Goal: Task Accomplishment & Management: Manage account settings

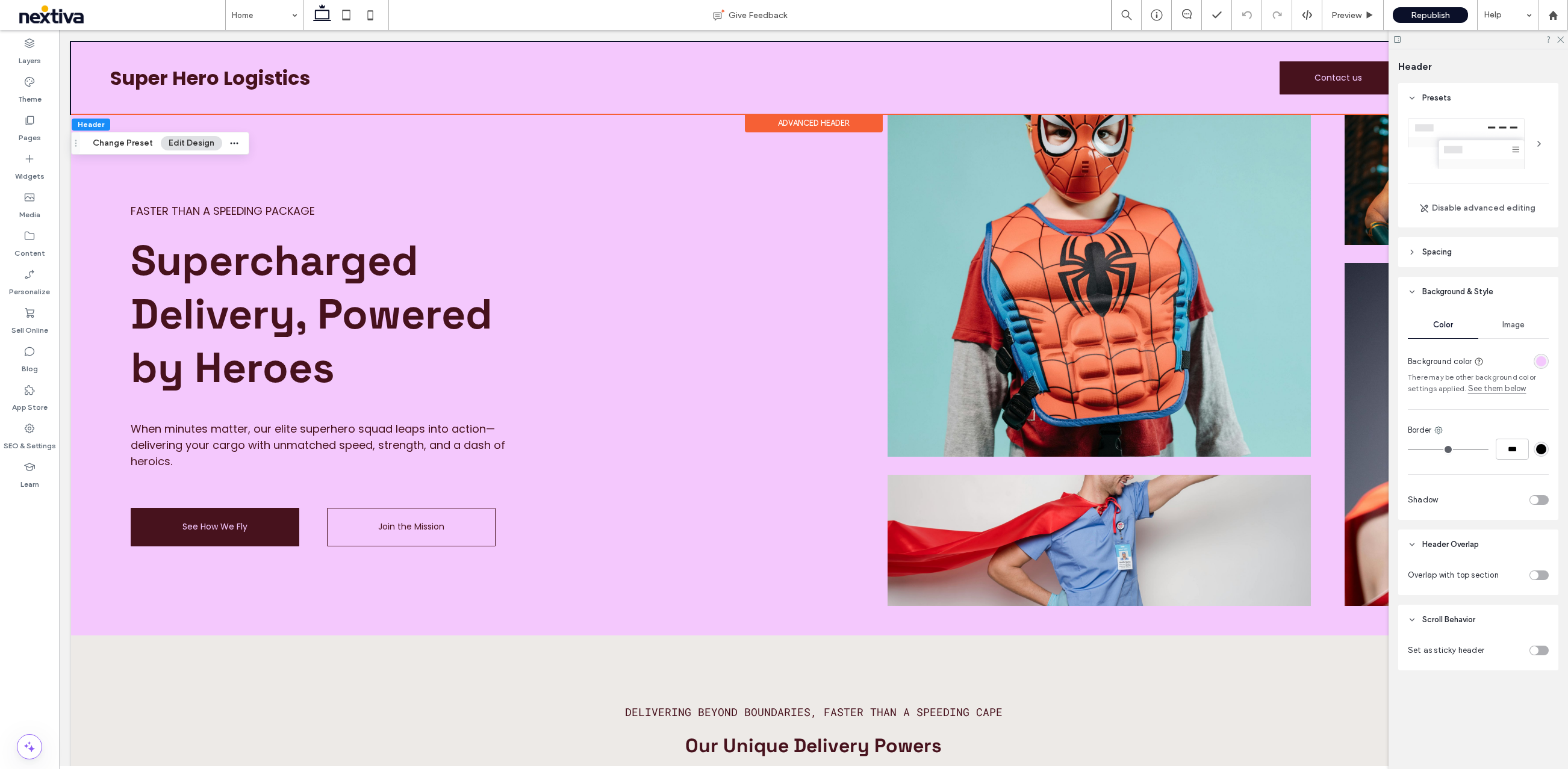
click at [1413, 252] on use at bounding box center [1411, 253] width 2 height 4
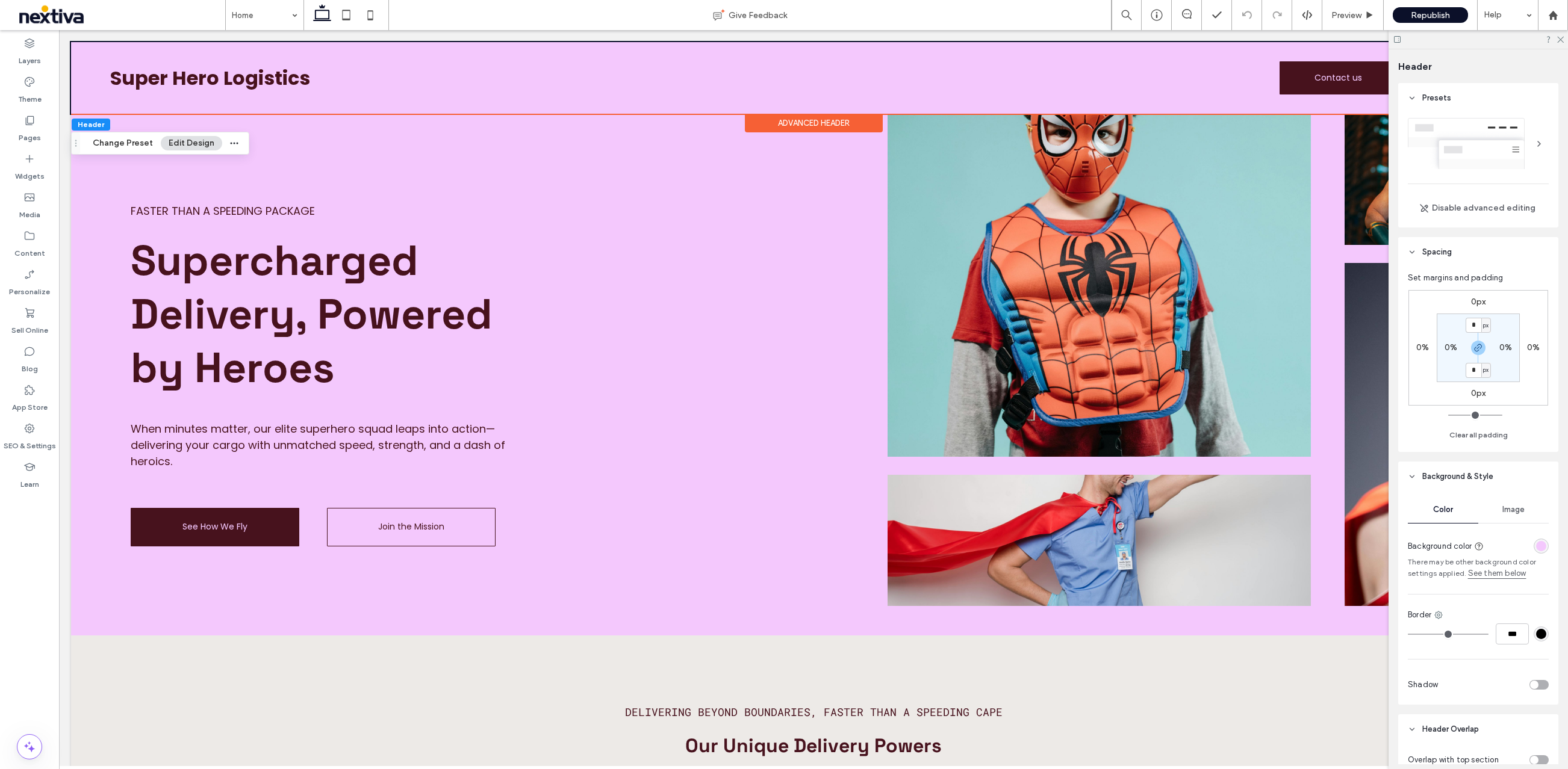
click at [1413, 252] on use at bounding box center [1412, 252] width 4 height 2
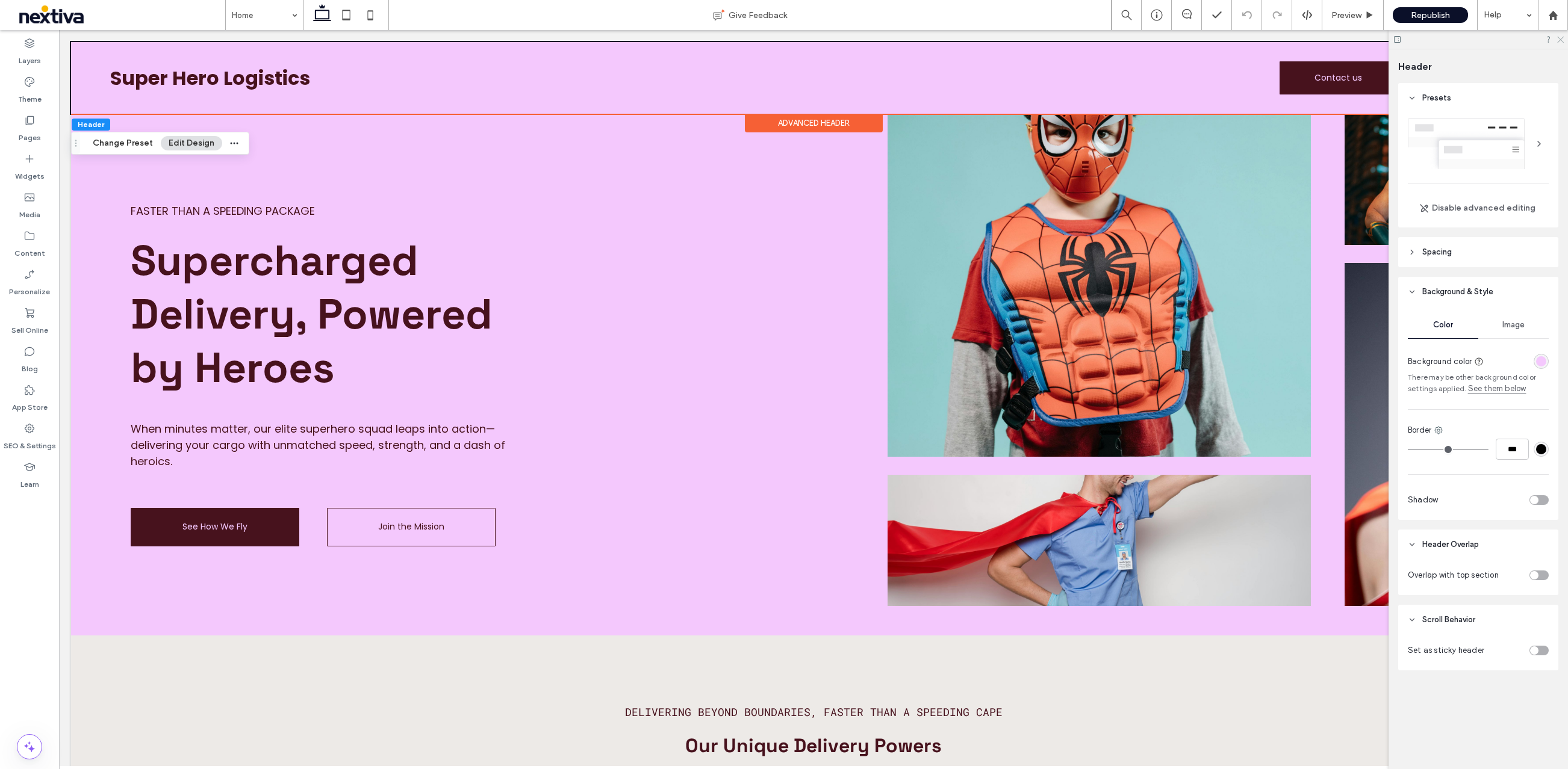
click at [1557, 41] on icon at bounding box center [1560, 38] width 8 height 8
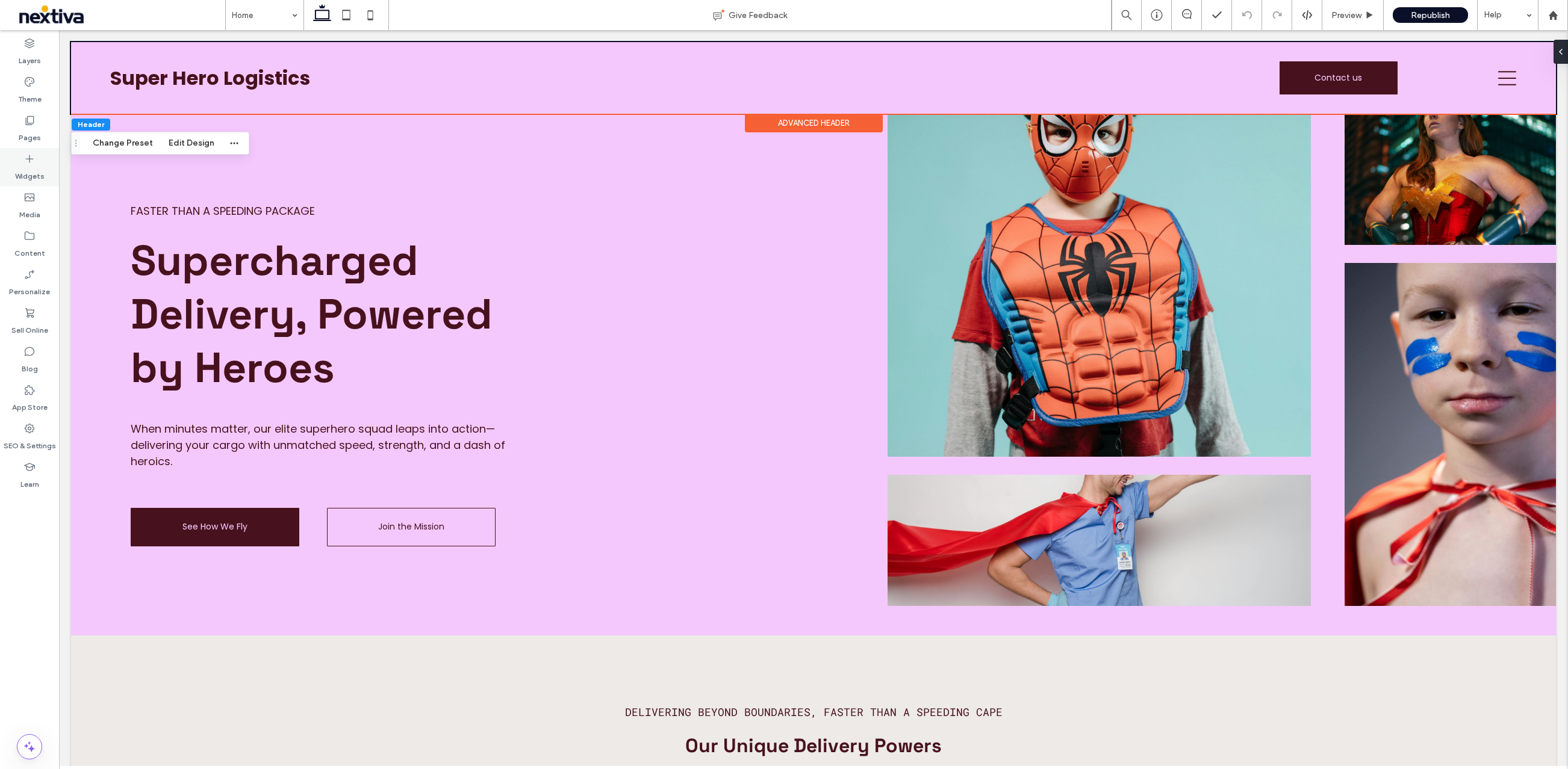
click at [27, 167] on label "Widgets" at bounding box center [30, 174] width 30 height 17
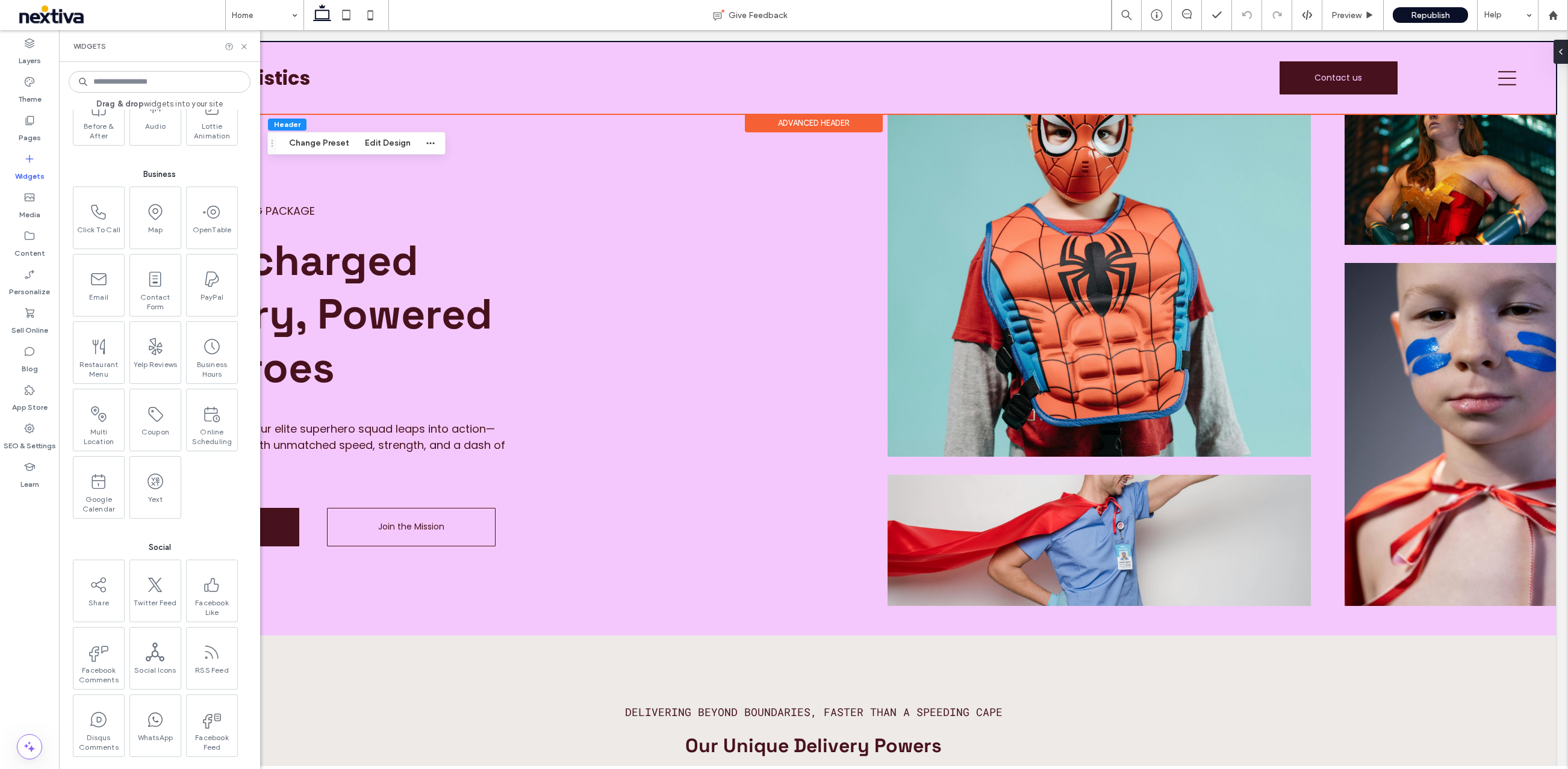
scroll to position [1277, 0]
click at [98, 198] on use at bounding box center [97, 195] width 14 height 14
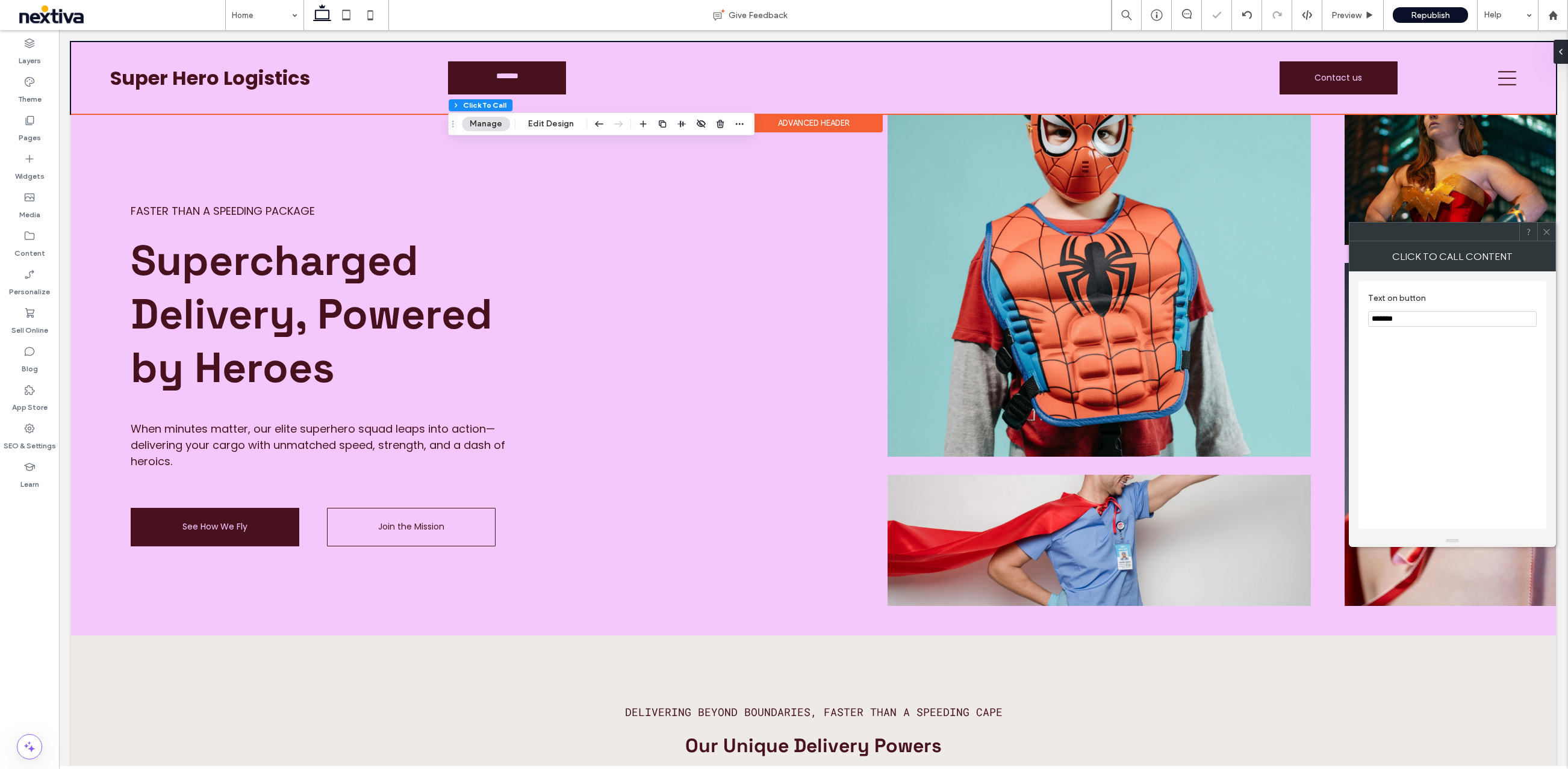
type input "*"
type input "***"
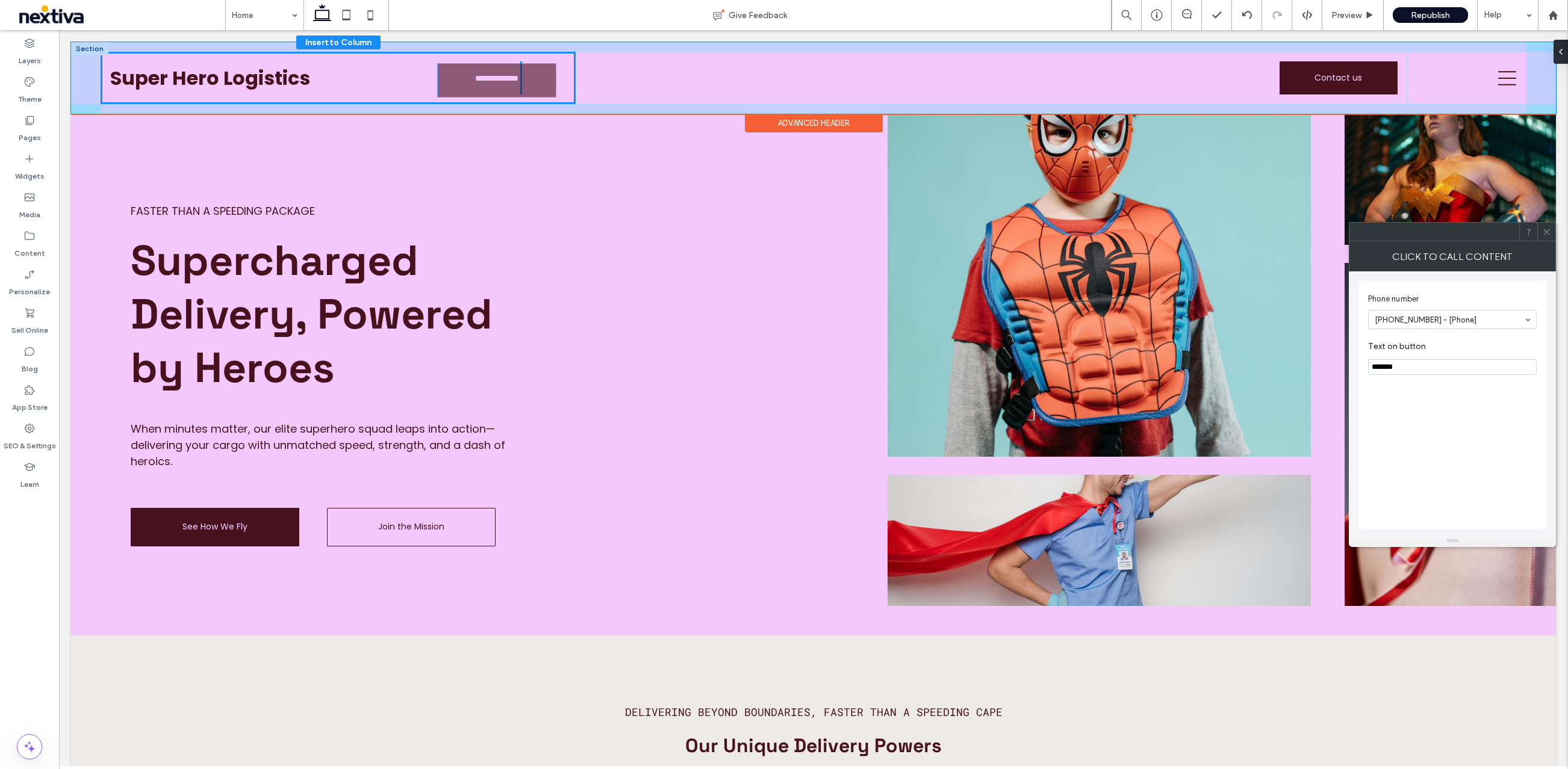
drag, startPoint x: 517, startPoint y: 78, endPoint x: 507, endPoint y: 80, distance: 10.2
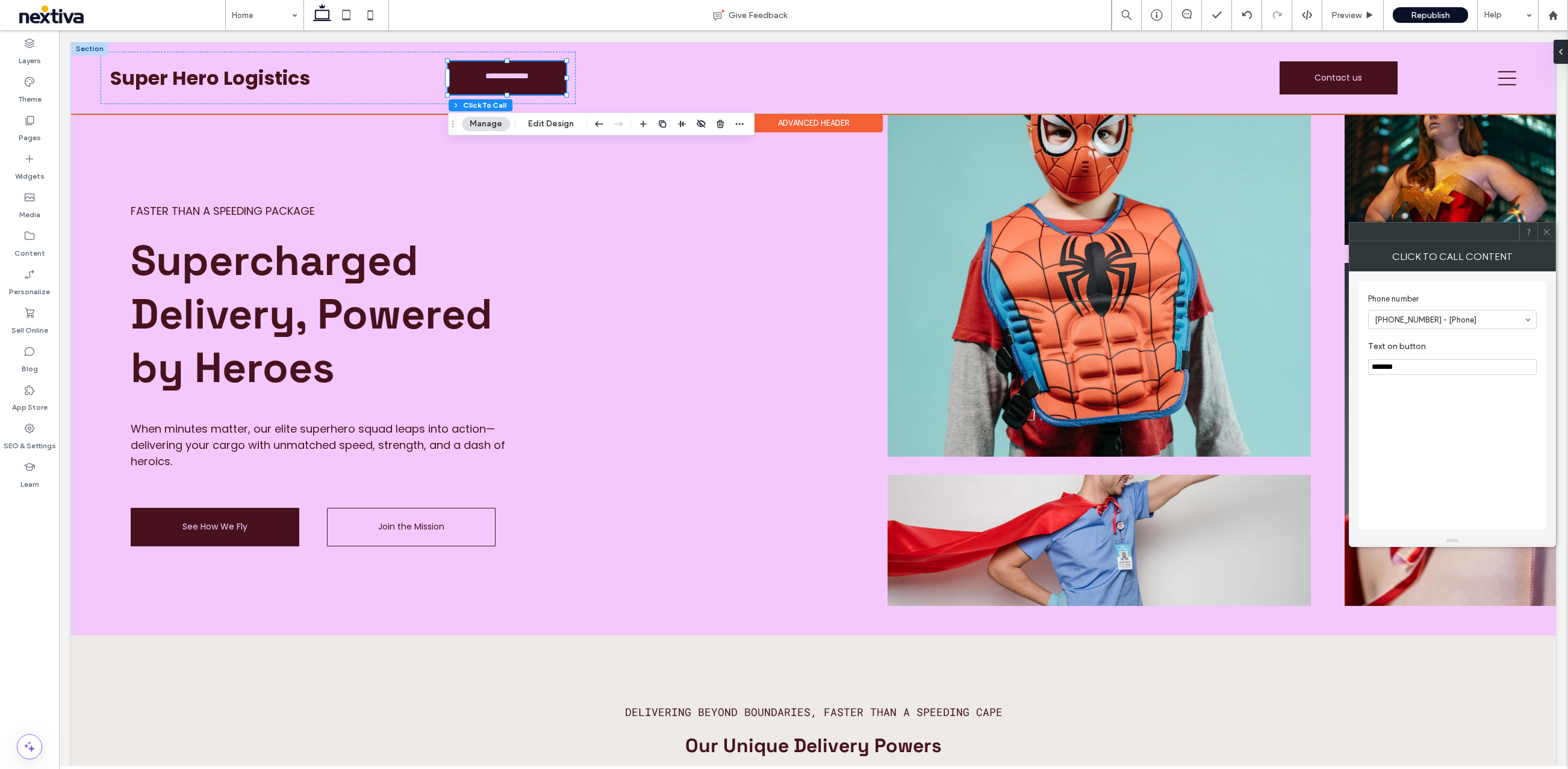
click at [1483, 307] on section "Phone number +555 5555 5555 - [Phone]" at bounding box center [1452, 311] width 169 height 48
paste input "**********"
type input "**********"
click at [1452, 334] on section "Phone number (747) 315-0776" at bounding box center [1452, 311] width 169 height 48
click at [1443, 489] on div "Phone number (747) 315-0776 Keep in mind that this number won't update automati…" at bounding box center [1452, 405] width 188 height 248
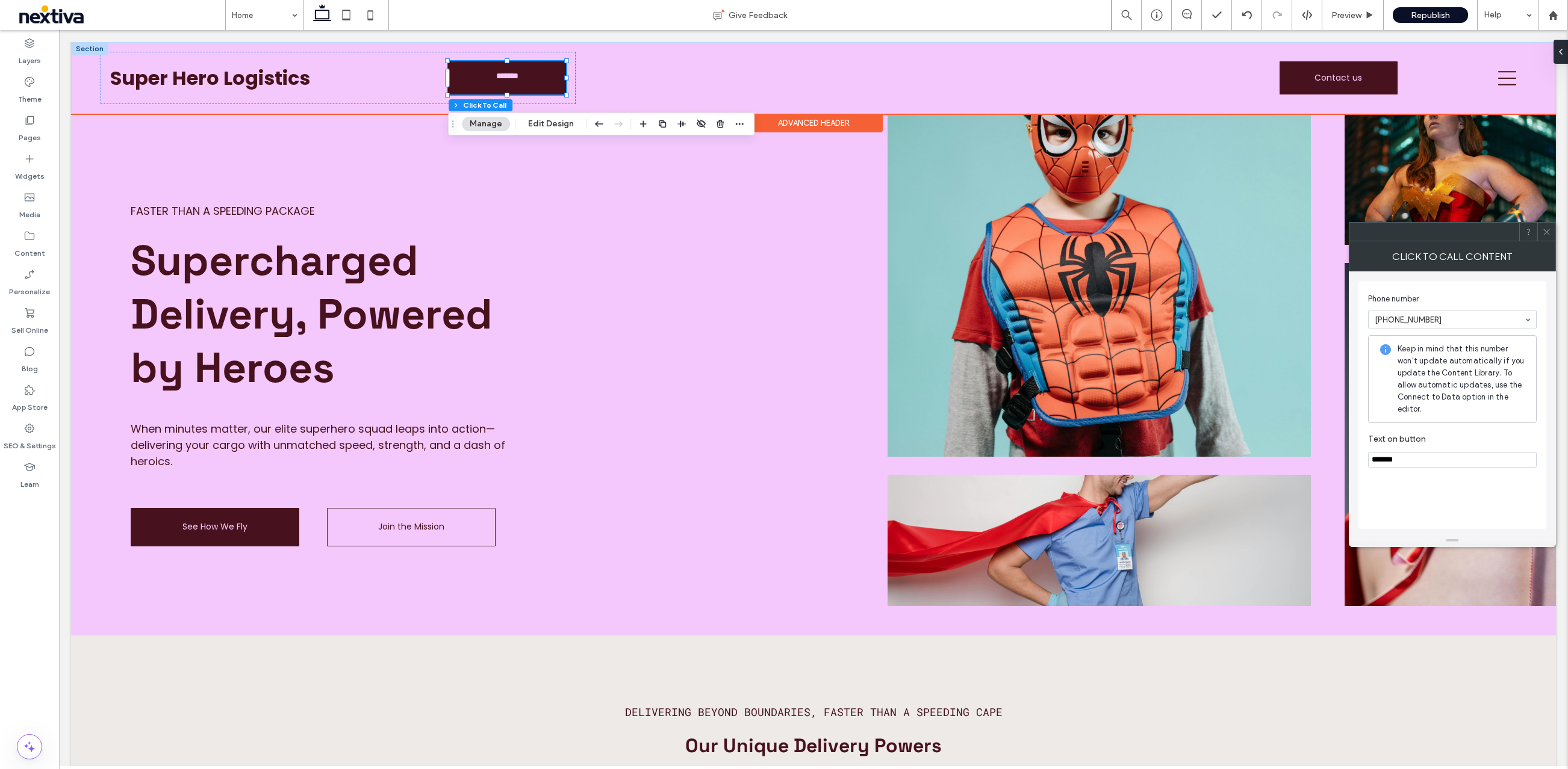
click at [1547, 234] on icon at bounding box center [1546, 232] width 9 height 9
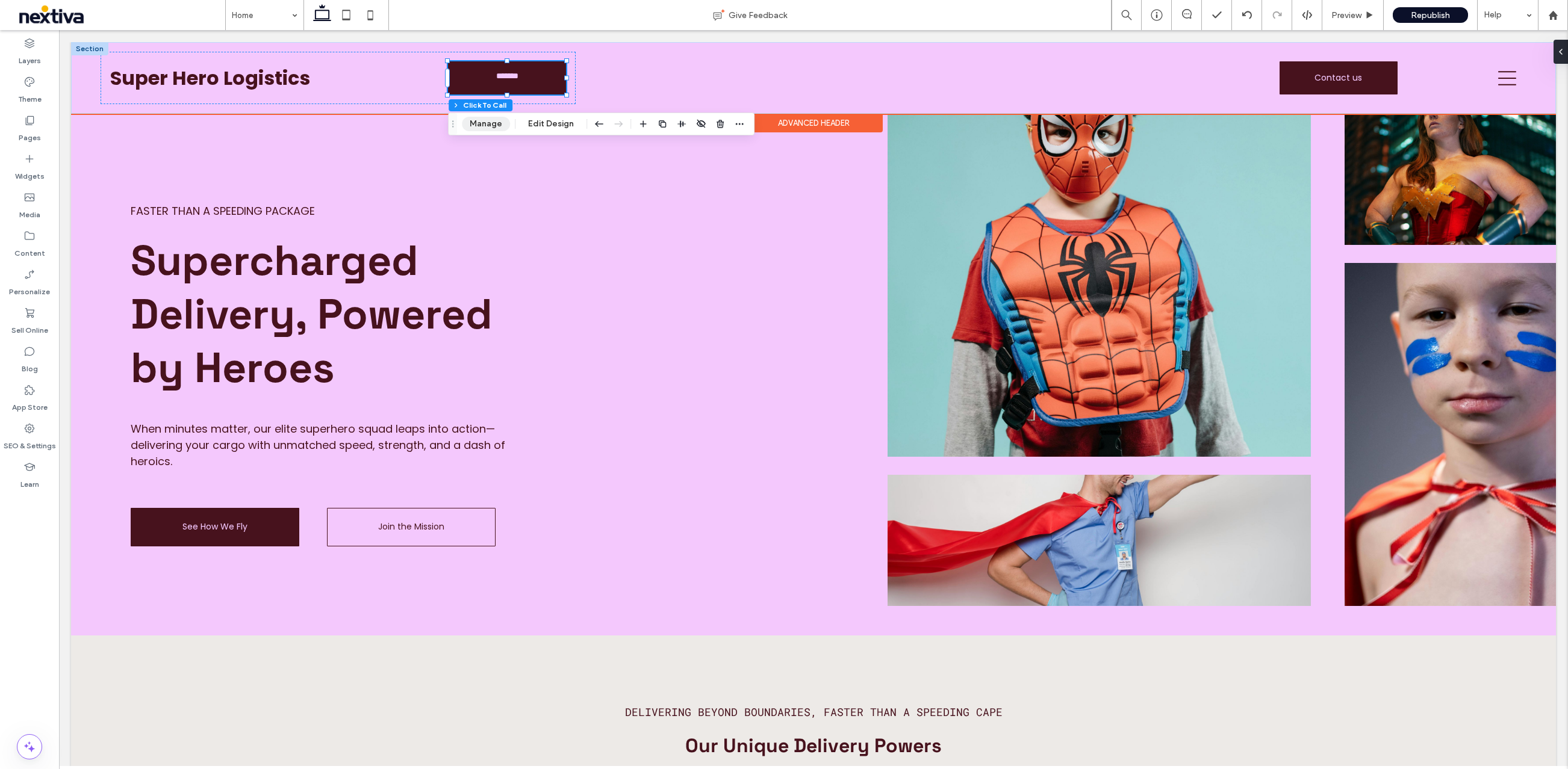
click at [463, 127] on button "Manage" at bounding box center [486, 124] width 48 height 14
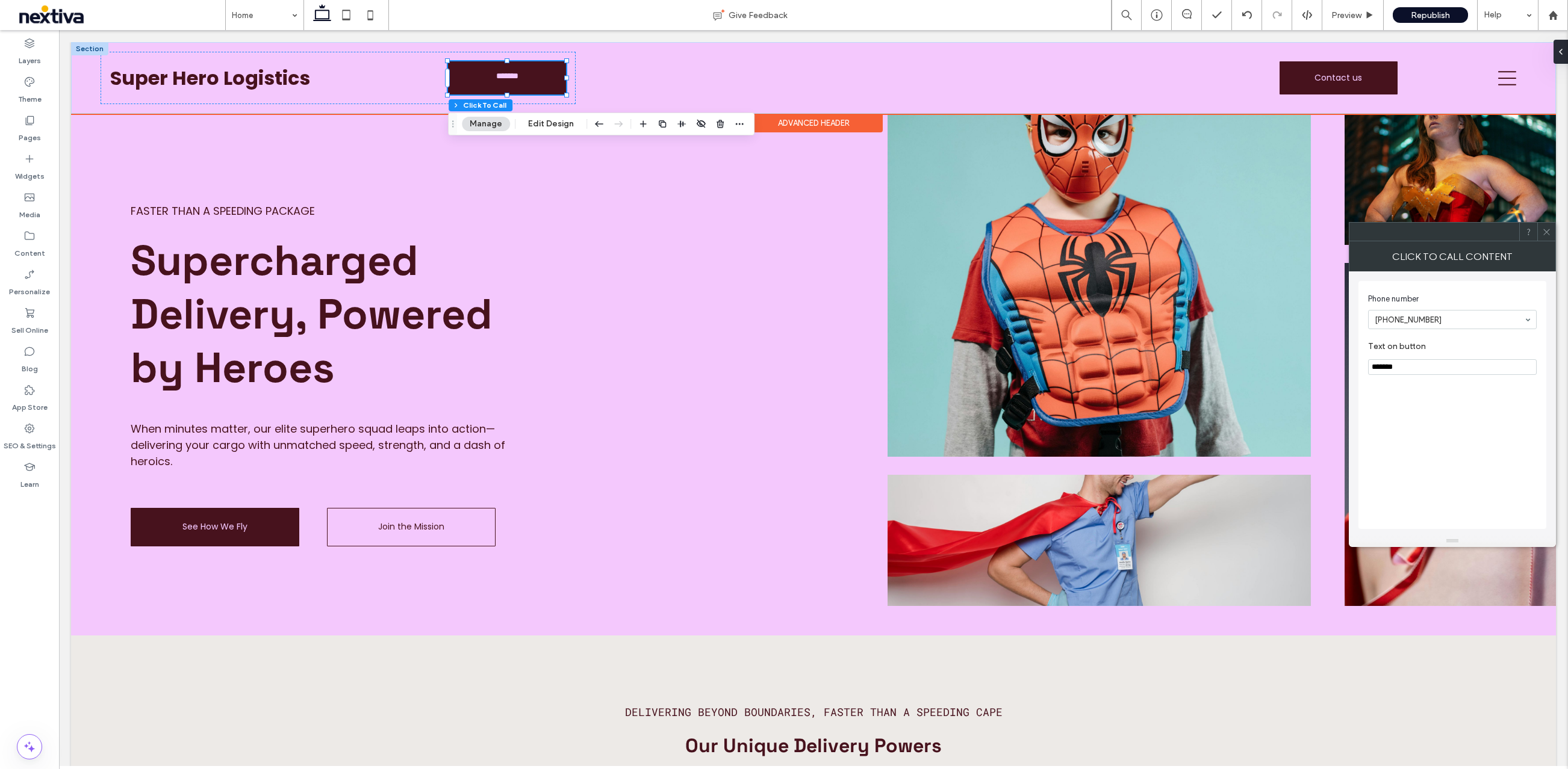
click at [1548, 235] on icon at bounding box center [1546, 232] width 9 height 9
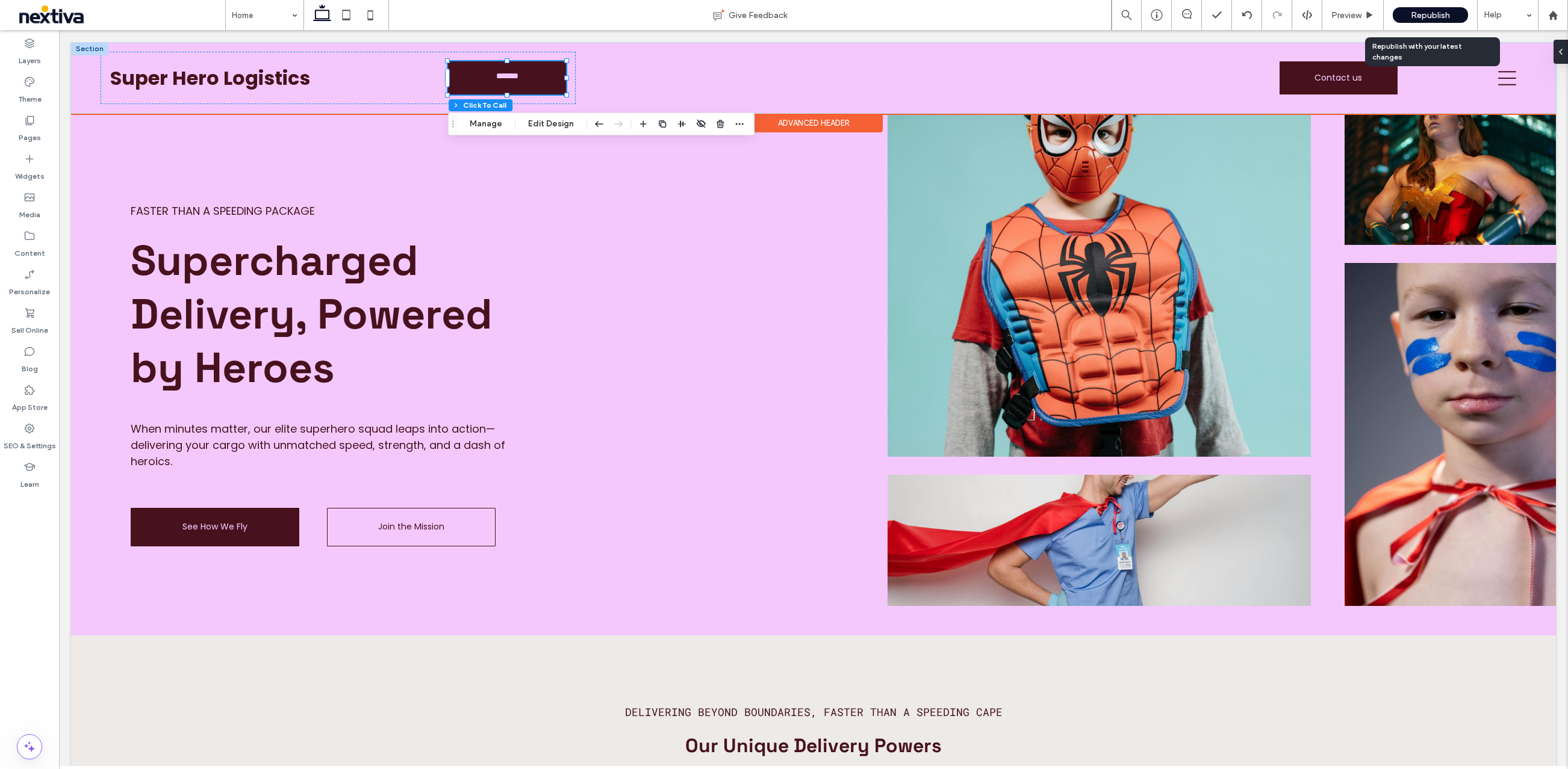
click at [1437, 13] on span "Republish" at bounding box center [1430, 16] width 39 height 11
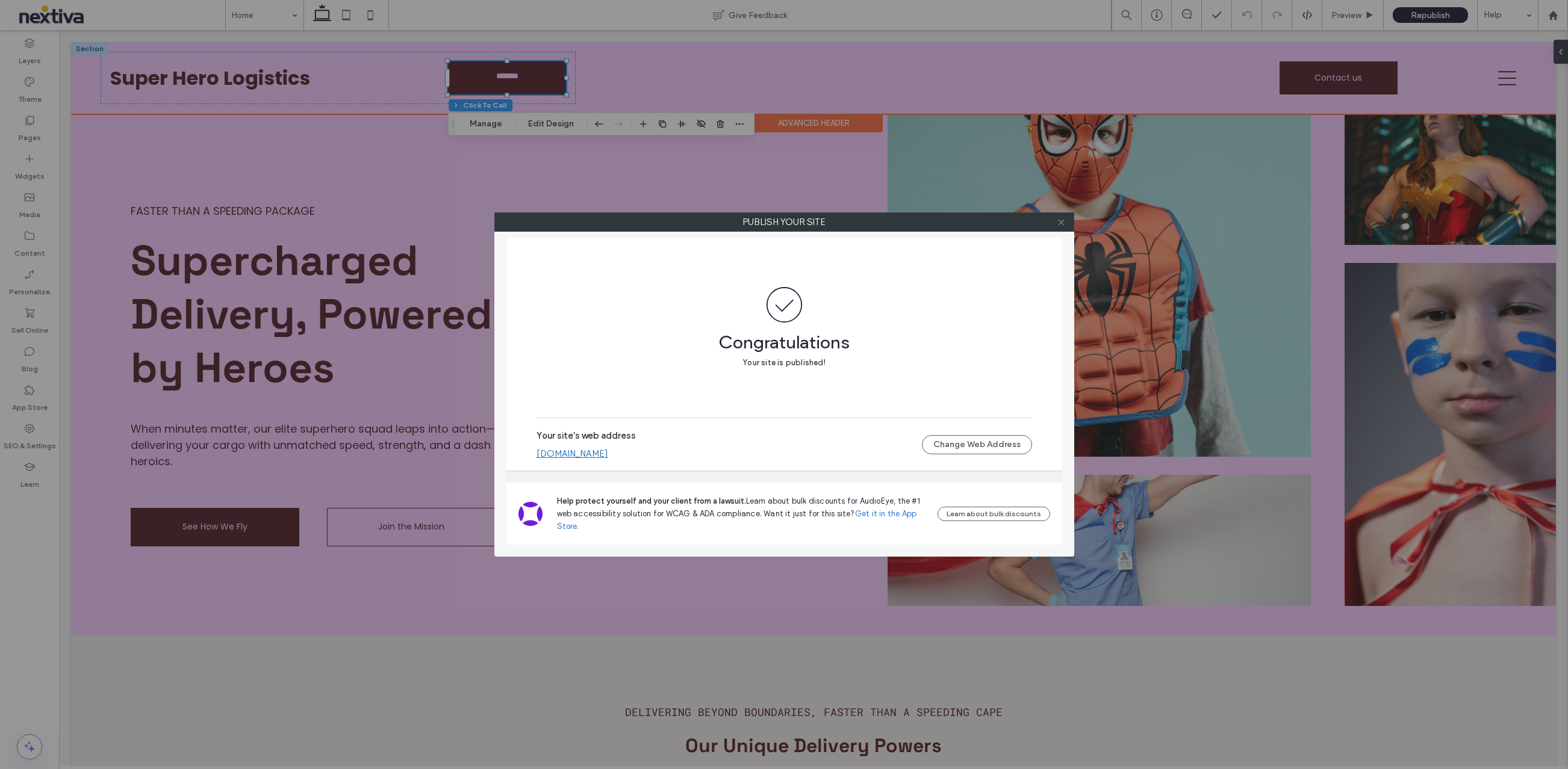
click at [1060, 220] on icon at bounding box center [1061, 222] width 9 height 9
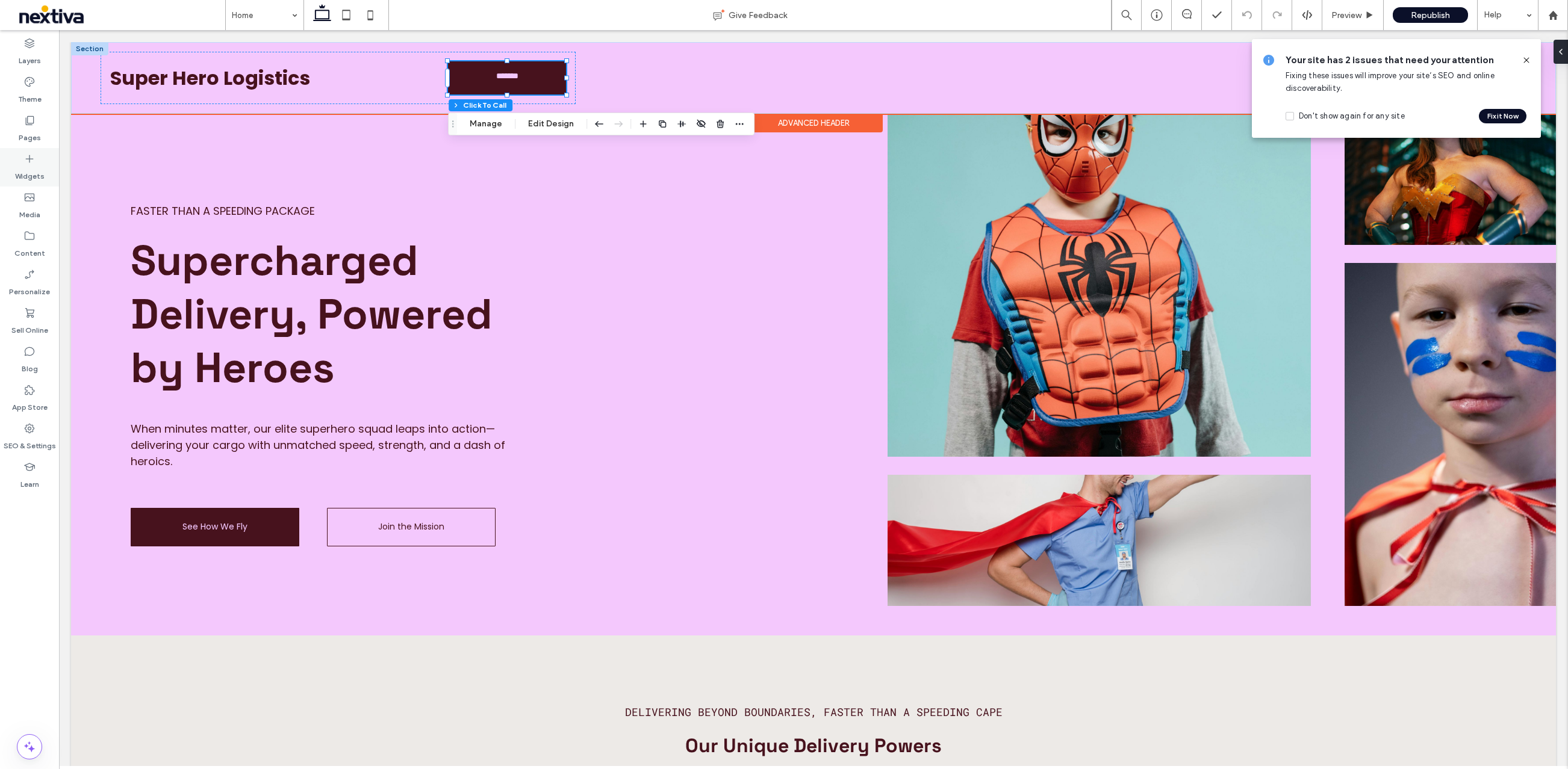
click at [40, 161] on div "Widgets" at bounding box center [30, 167] width 59 height 39
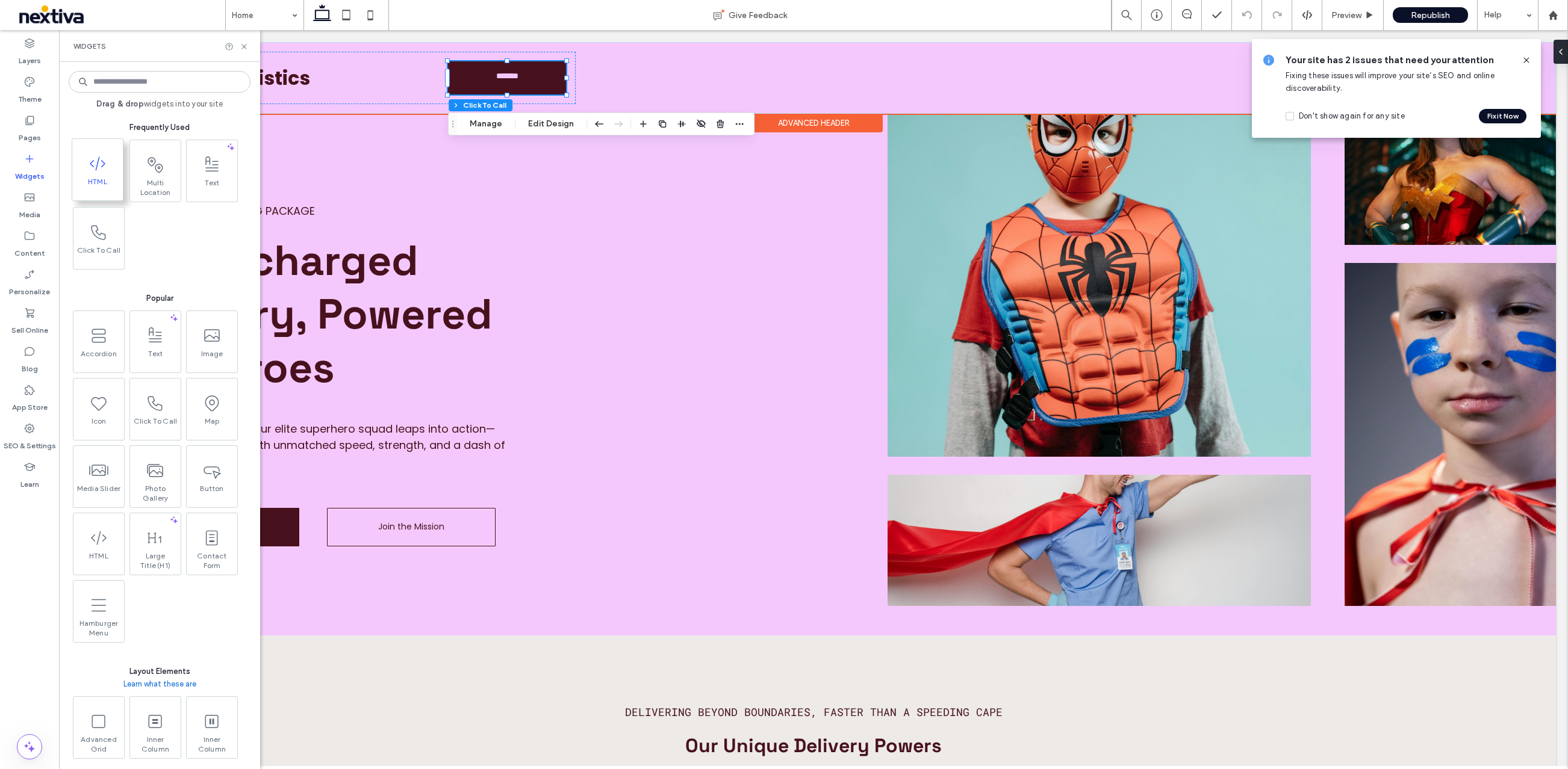
click at [88, 167] on icon at bounding box center [97, 163] width 19 height 19
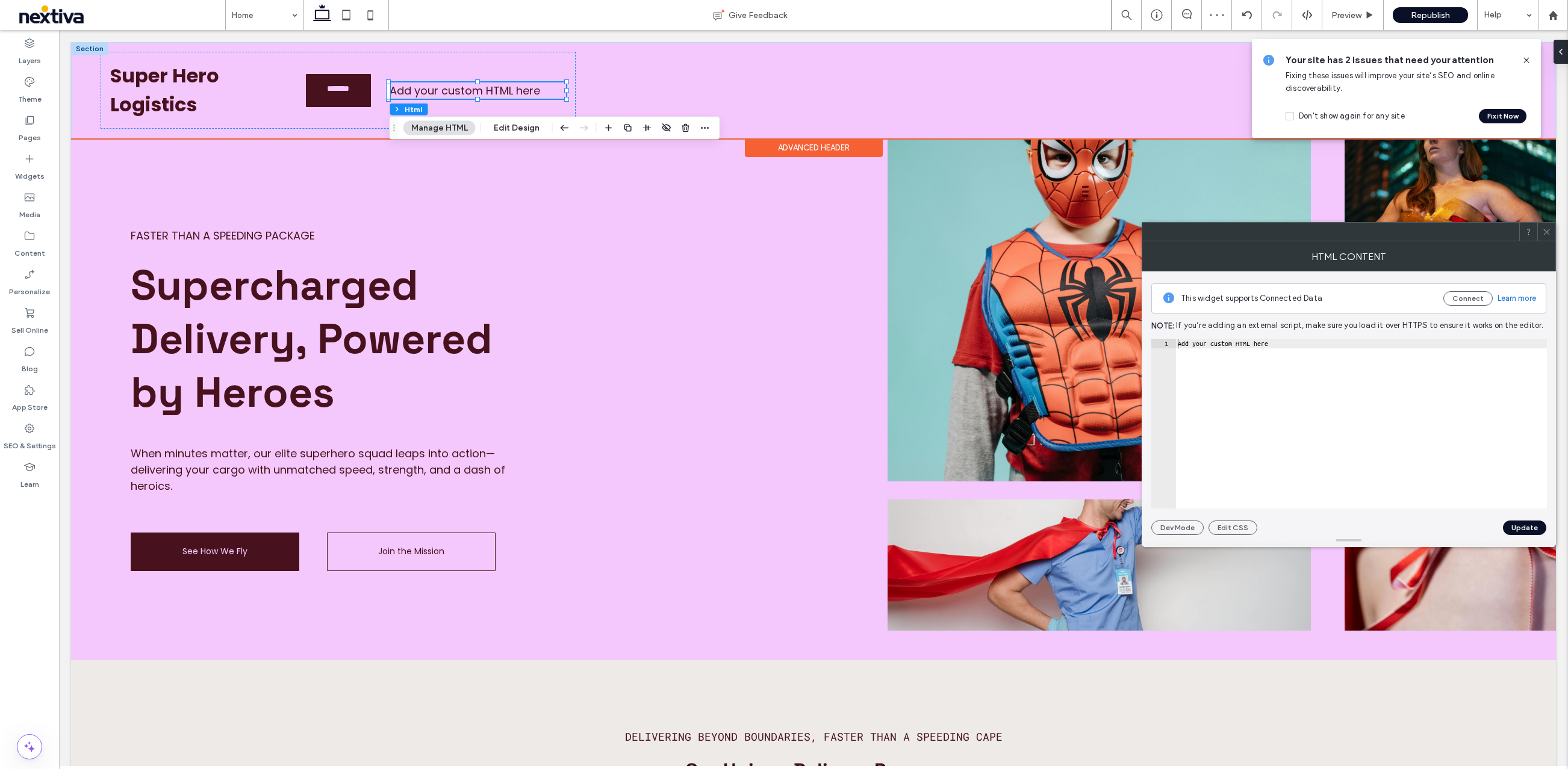
click at [1224, 349] on div "Add your custom HTML here" at bounding box center [1361, 433] width 371 height 189
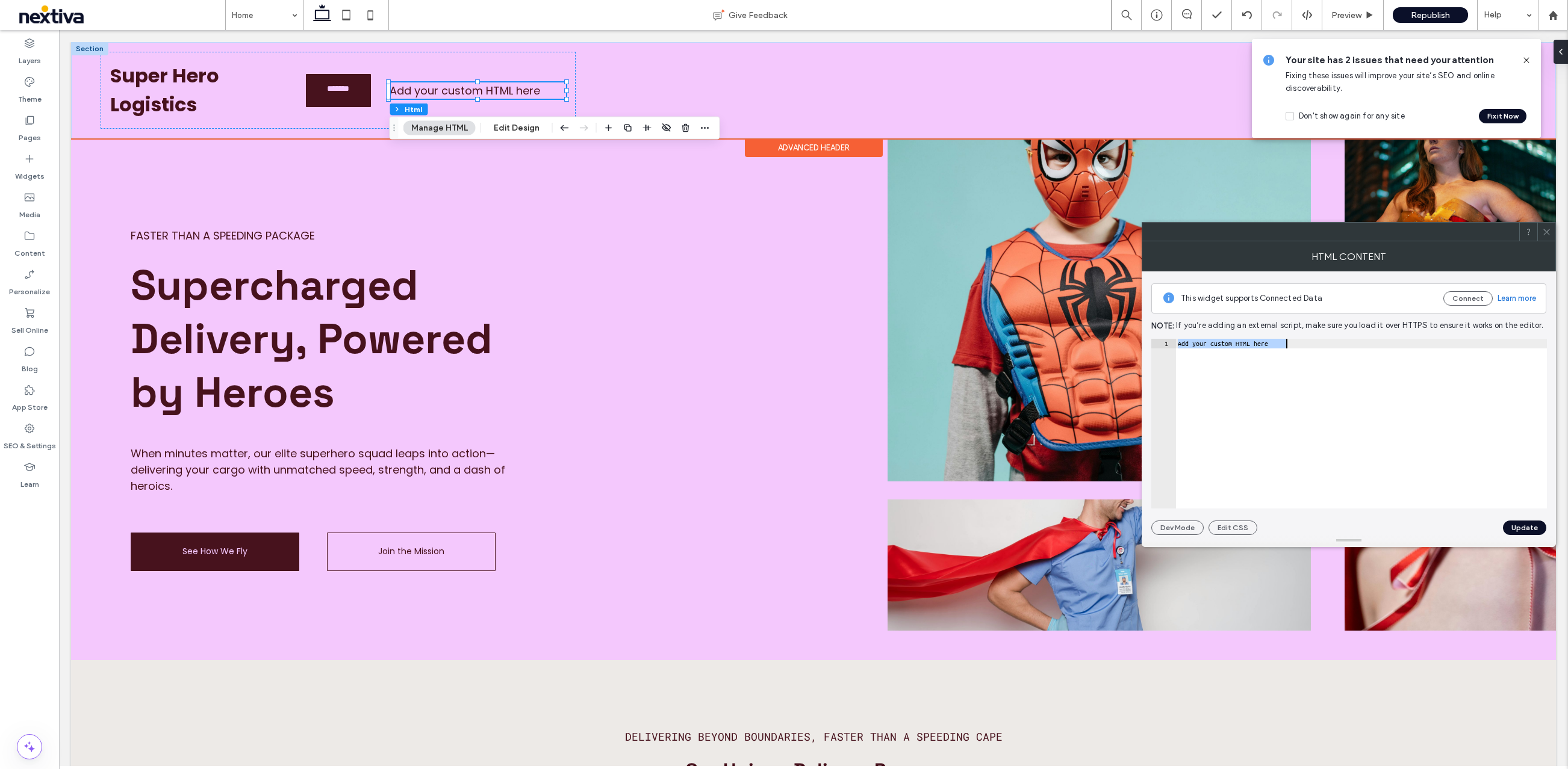
paste textarea "**********"
type textarea "**********"
click at [1531, 527] on button "Update" at bounding box center [1524, 528] width 43 height 14
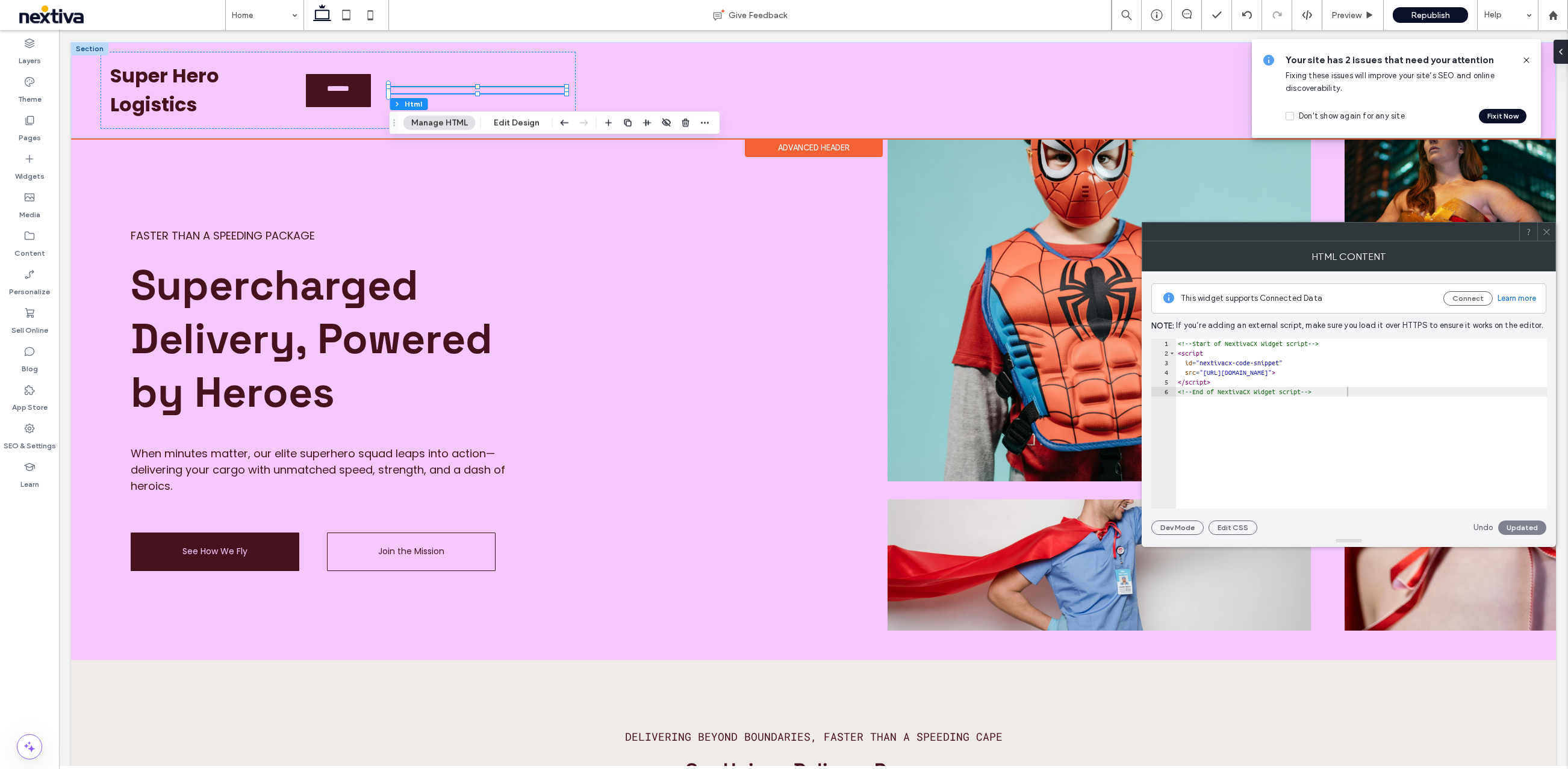
click at [1487, 528] on link "Undo" at bounding box center [1483, 528] width 20 height 12
click at [1545, 233] on icon at bounding box center [1546, 232] width 9 height 9
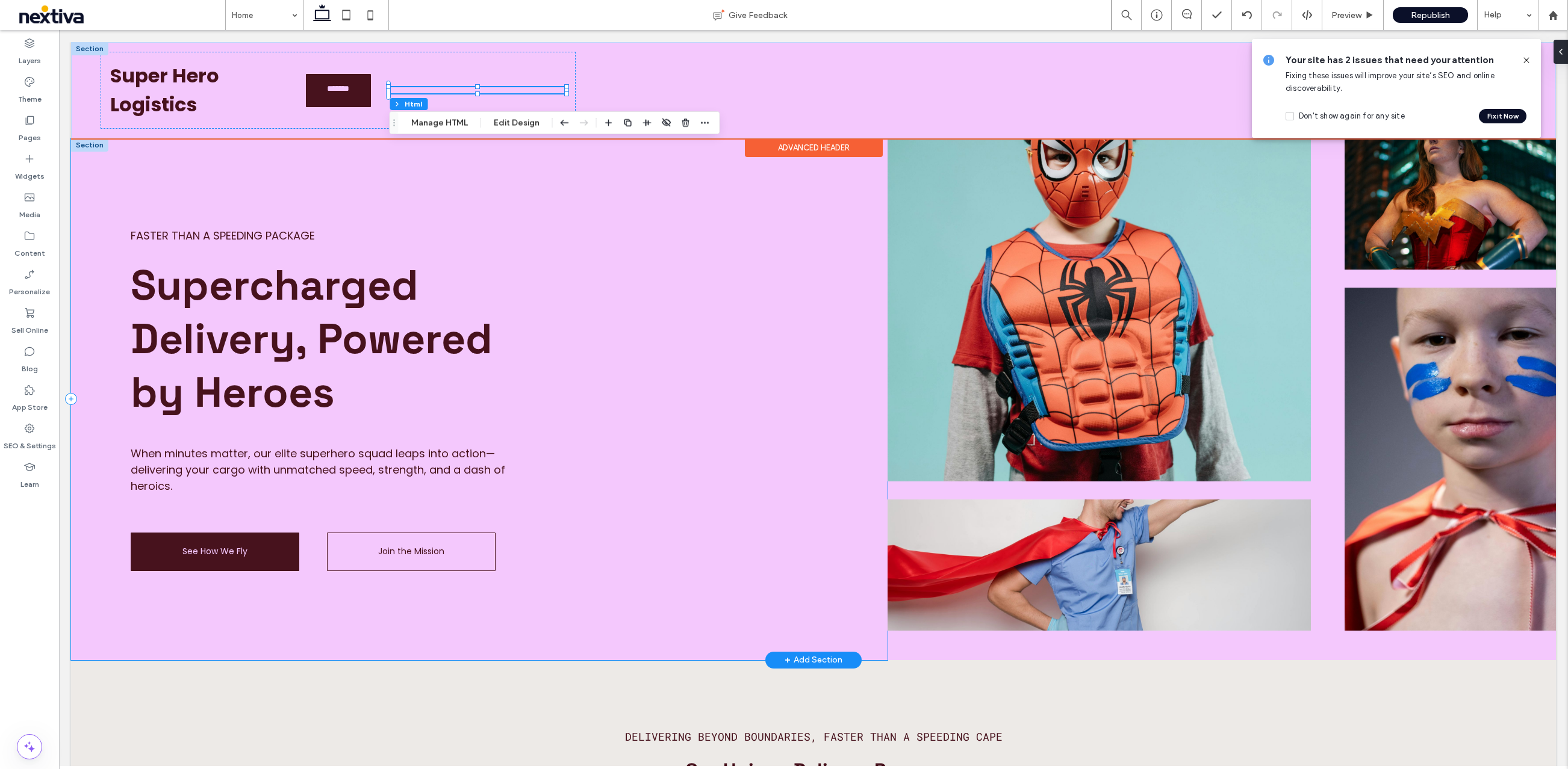
click at [833, 227] on div "Faster Than a Speeding Package Supercharged Delivery, Powered by Heroes When mi…" at bounding box center [479, 399] width 816 height 522
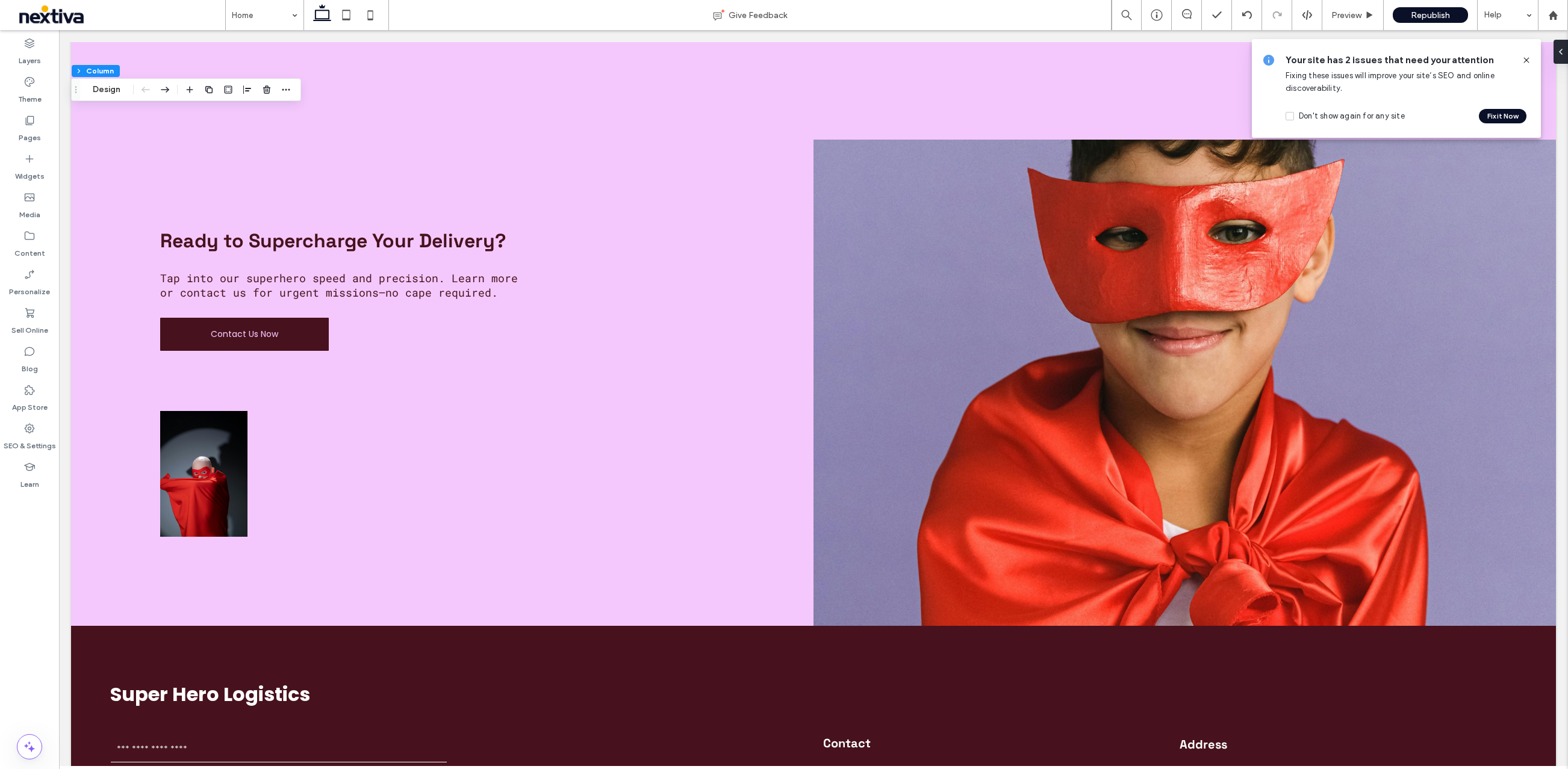
scroll to position [2412, 0]
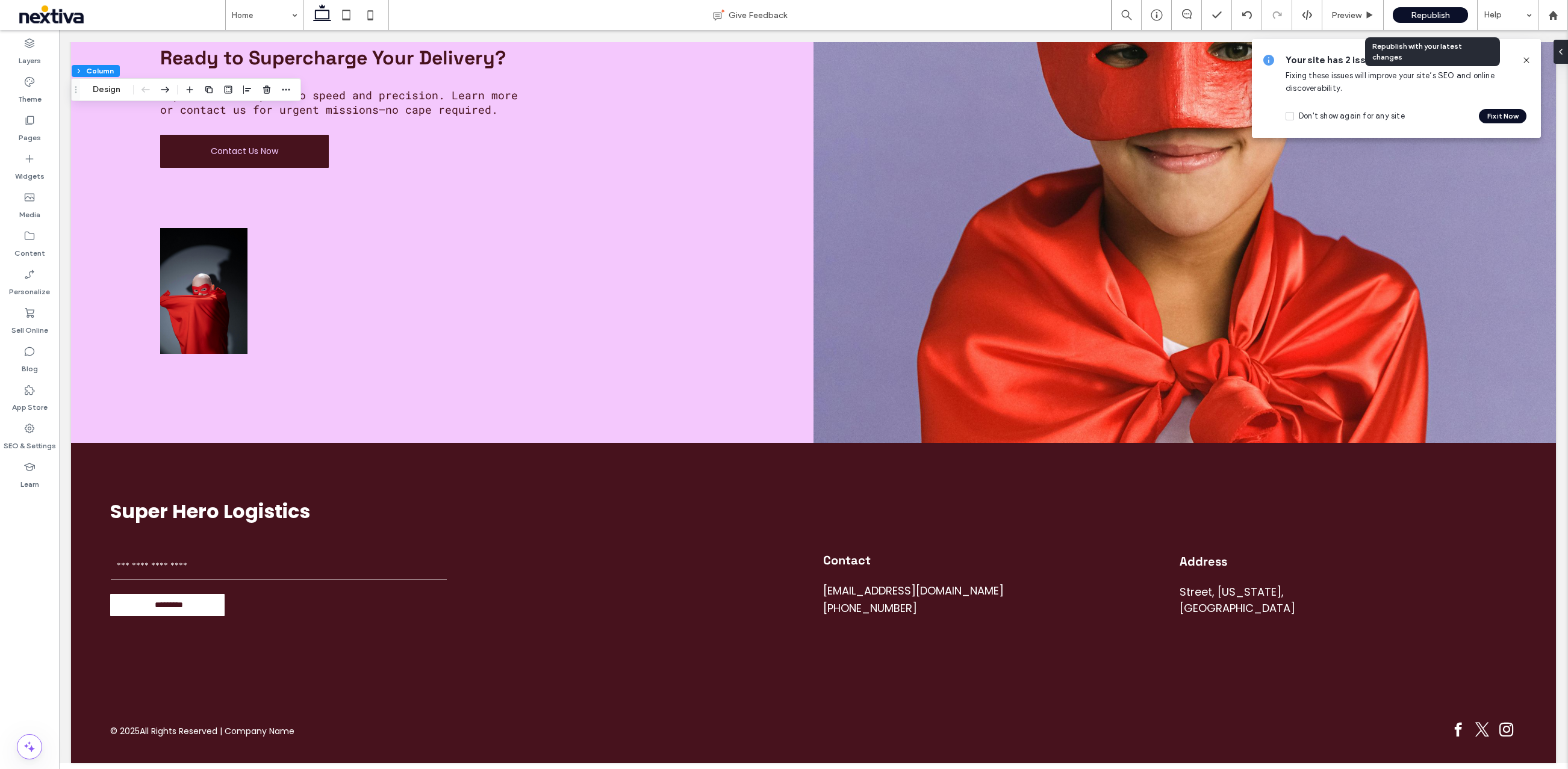
click at [1430, 11] on span "Republish" at bounding box center [1430, 16] width 39 height 11
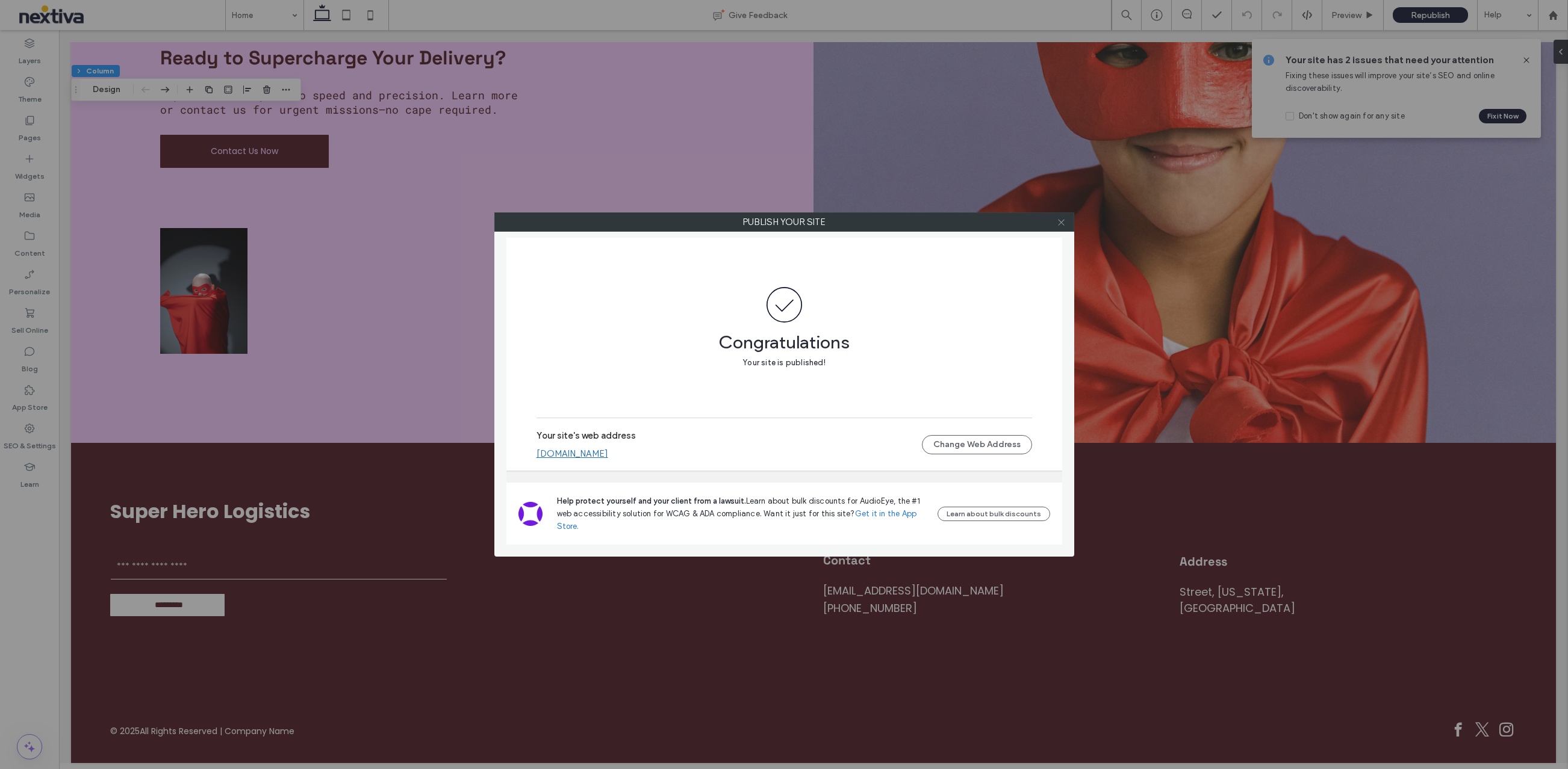
click at [1063, 225] on icon at bounding box center [1061, 222] width 9 height 9
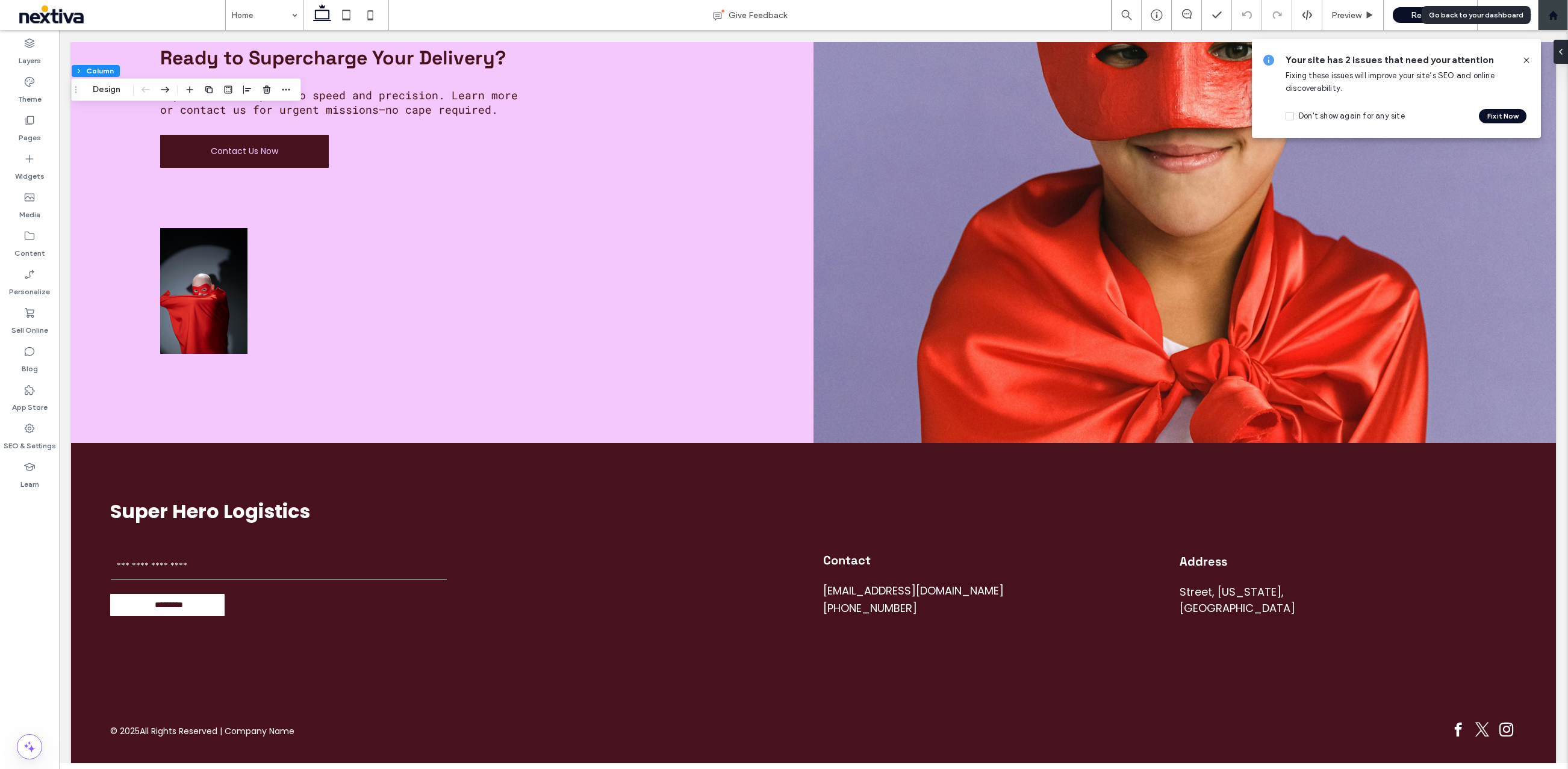
click at [1553, 19] on icon at bounding box center [1553, 16] width 11 height 11
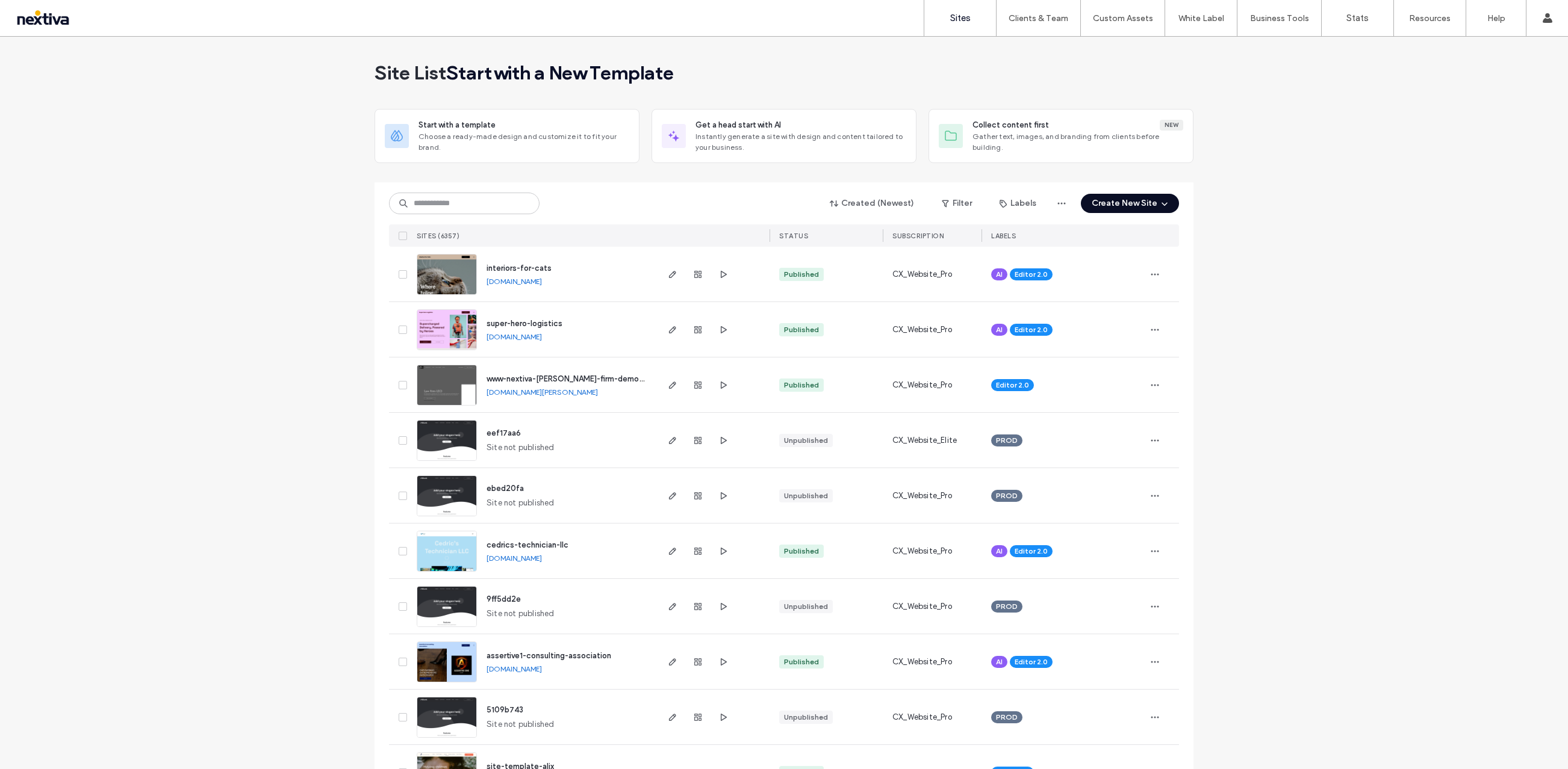
click at [1135, 205] on button "Create New Site" at bounding box center [1129, 203] width 98 height 19
click at [1140, 290] on div "Get a head start with AI" at bounding box center [1165, 293] width 85 height 12
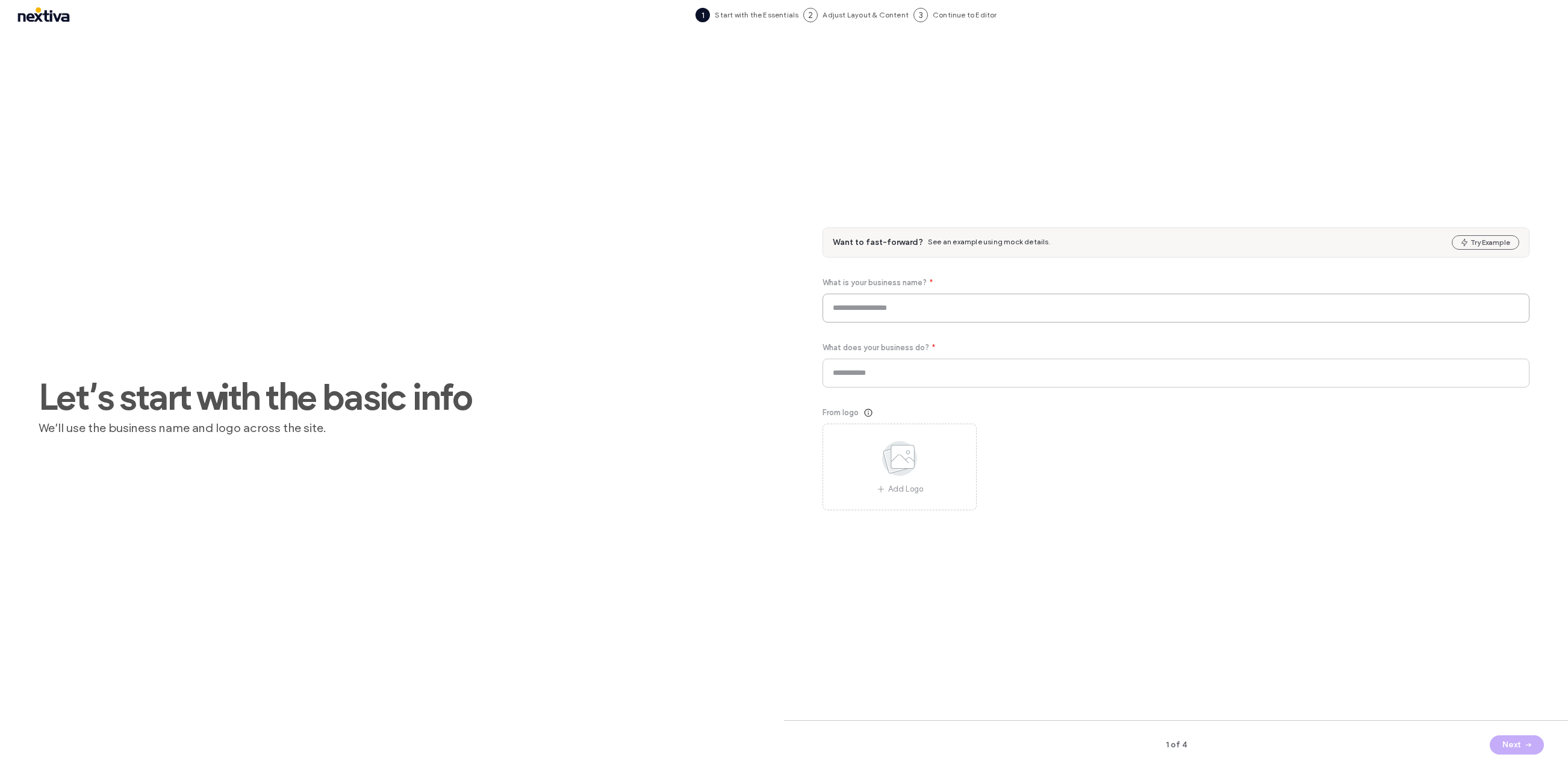
click at [1068, 306] on input at bounding box center [1176, 308] width 707 height 29
type input "**********"
click at [1515, 742] on button "Next" at bounding box center [1516, 745] width 54 height 19
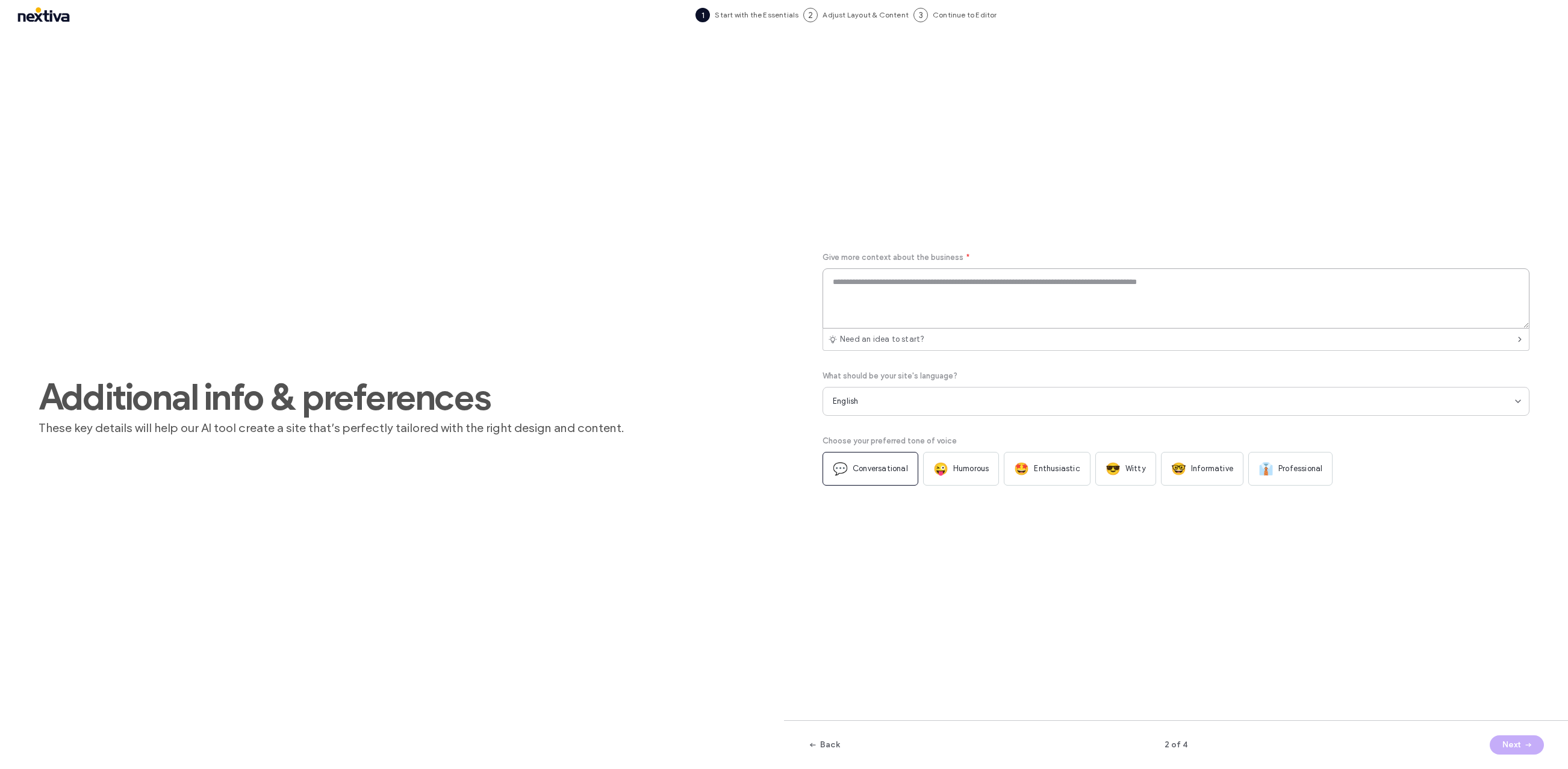
click at [965, 269] on textarea at bounding box center [1176, 298] width 707 height 60
paste textarea "**********"
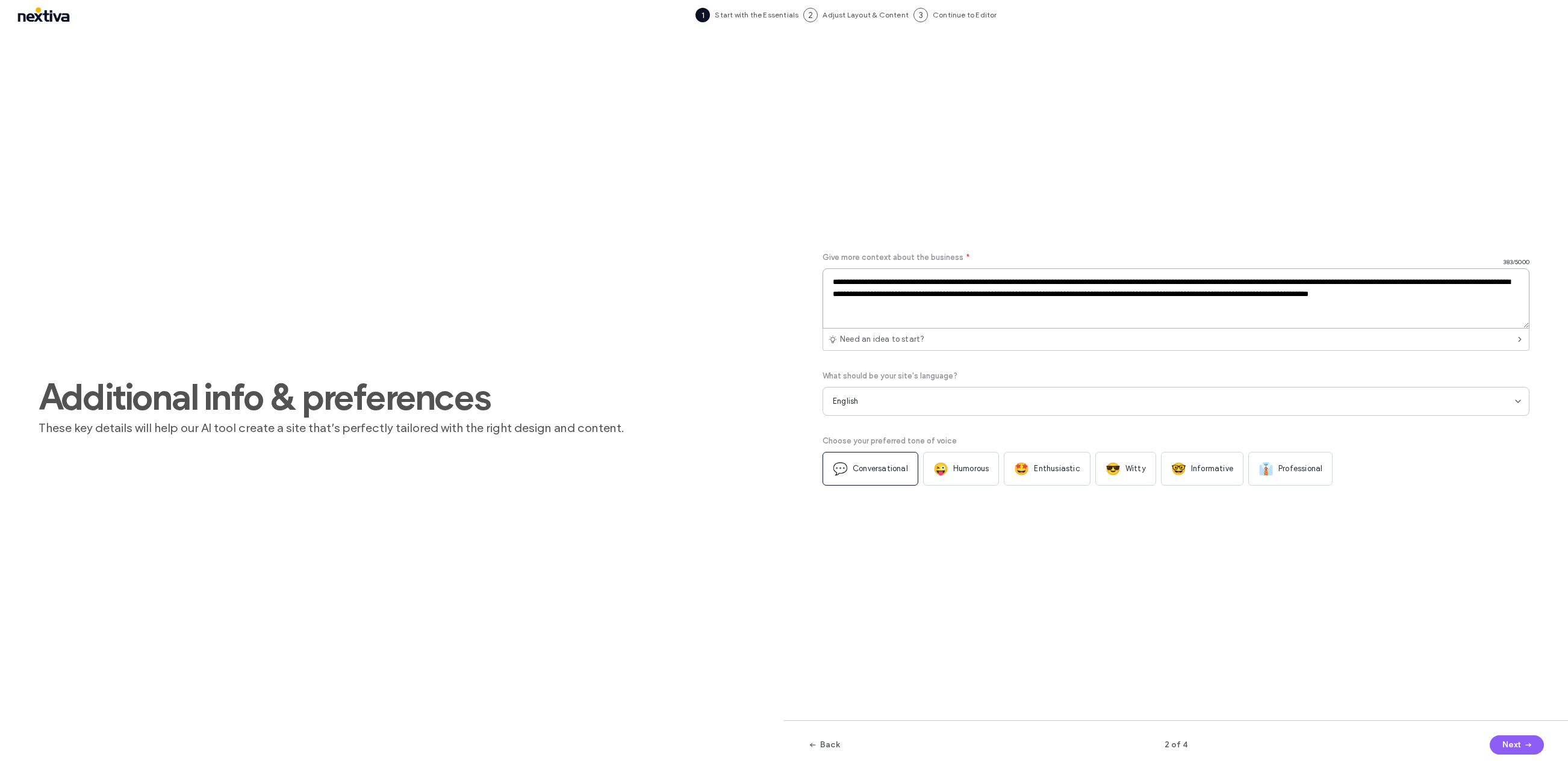
type textarea "**********"
click at [1291, 471] on span "Professional" at bounding box center [1300, 468] width 44 height 12
click at [1519, 748] on button "Next" at bounding box center [1516, 745] width 54 height 19
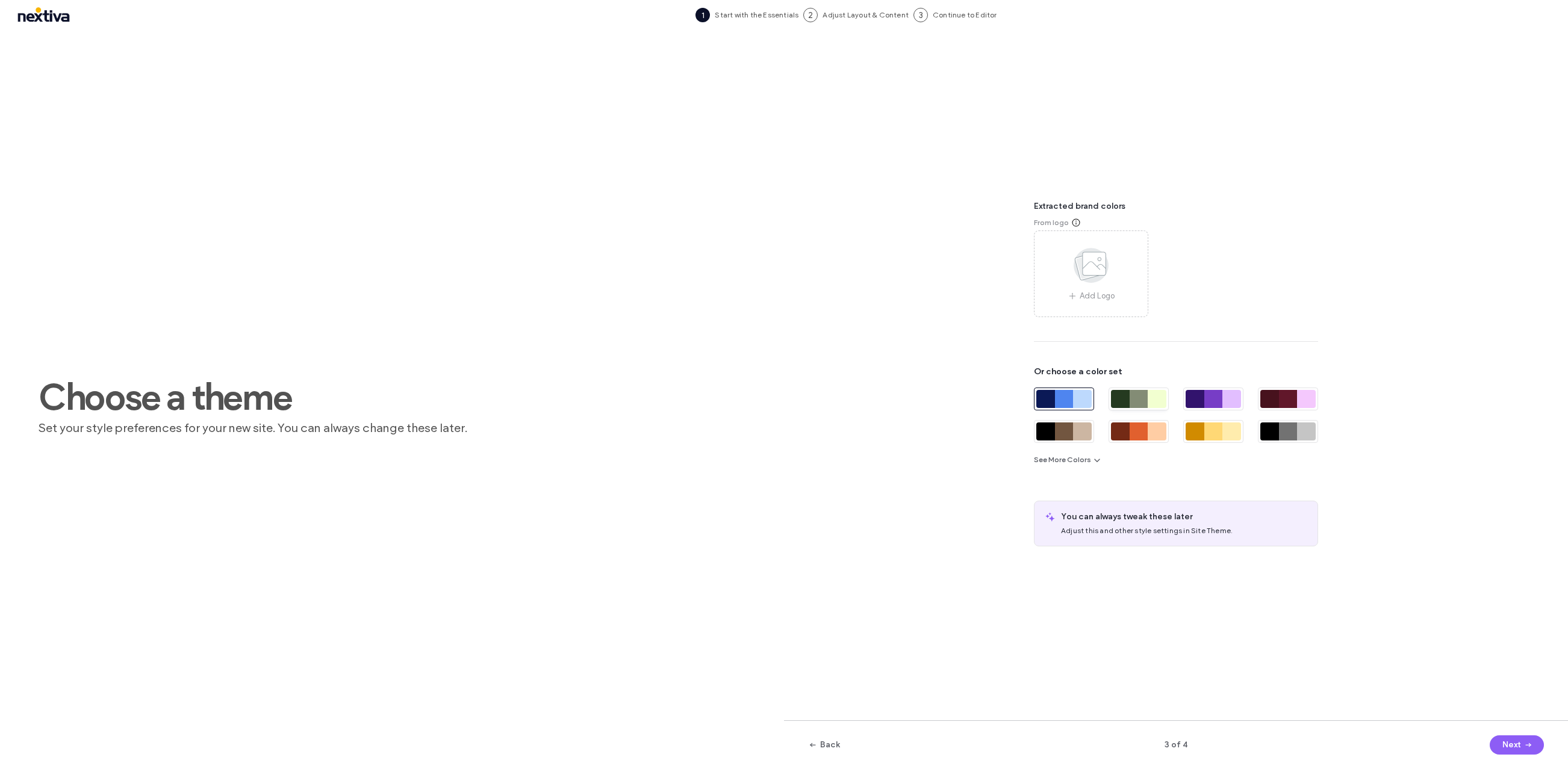
click at [1148, 400] on div at bounding box center [1157, 399] width 18 height 18
click at [1524, 745] on icon "button" at bounding box center [1528, 745] width 10 height 10
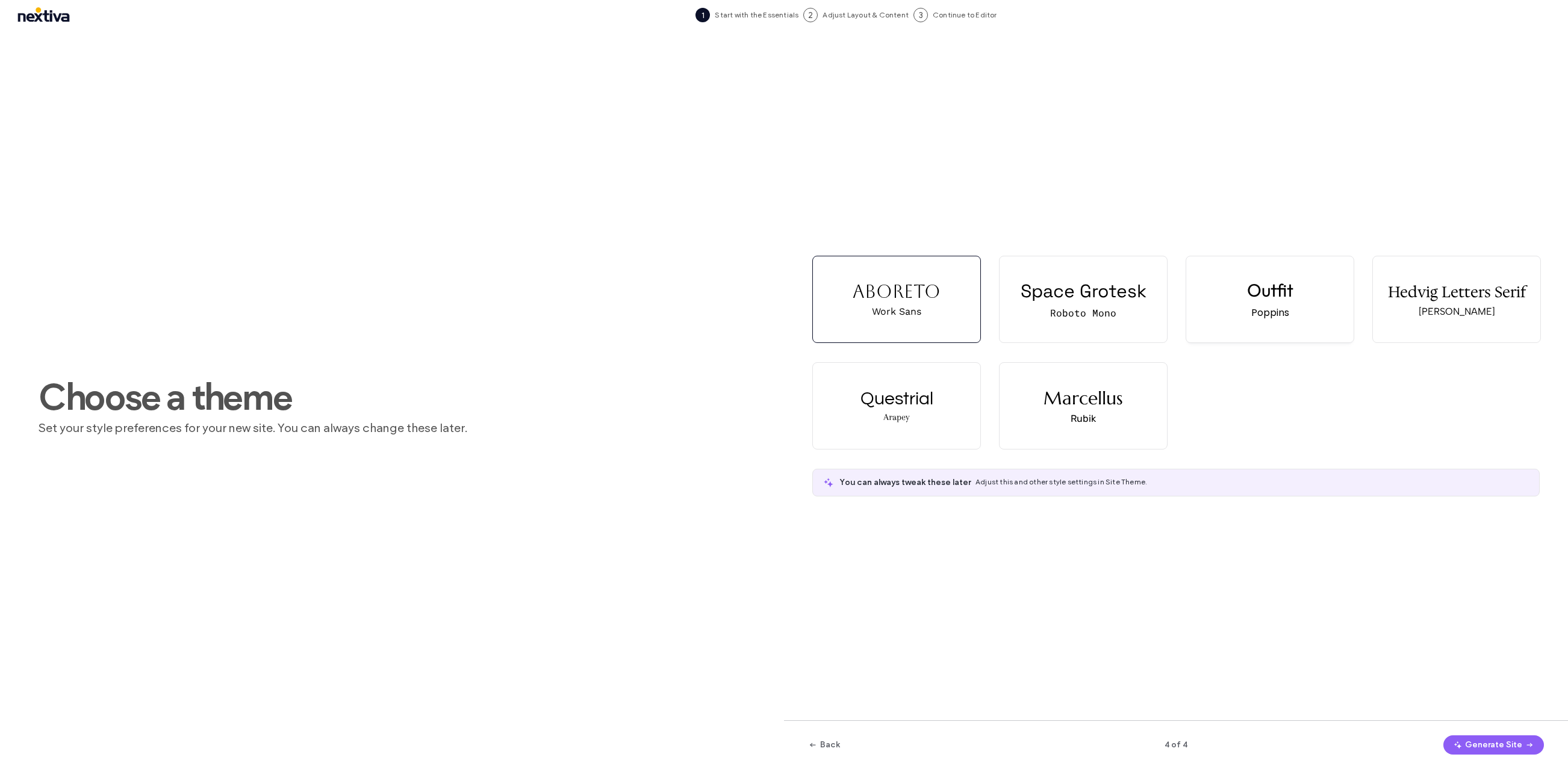
click at [1251, 305] on div "Poppins" at bounding box center [1270, 313] width 38 height 15
click at [1469, 740] on button "Generate Site" at bounding box center [1493, 745] width 100 height 19
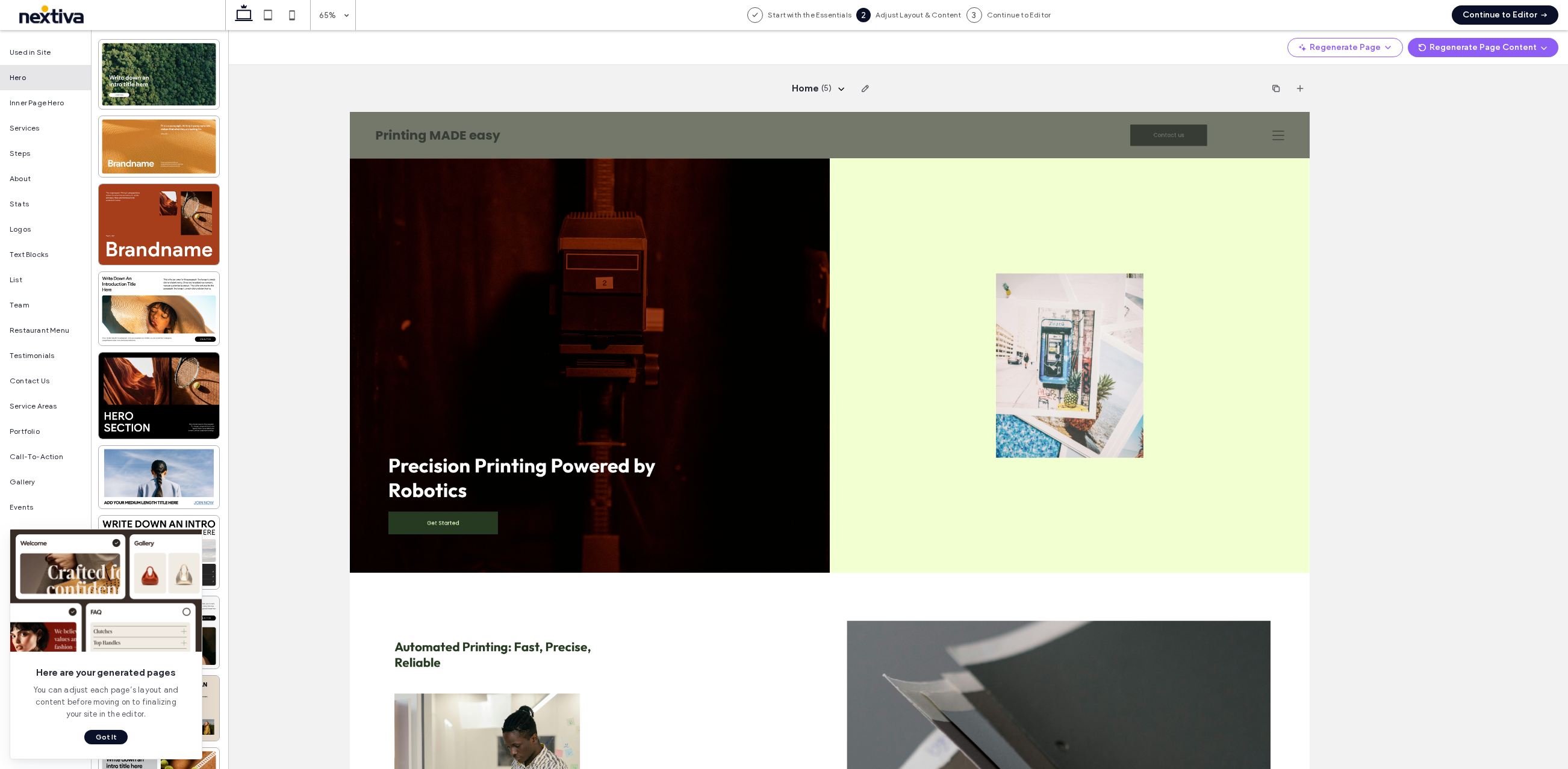
click at [1503, 14] on button "Continue to Editor" at bounding box center [1504, 15] width 107 height 19
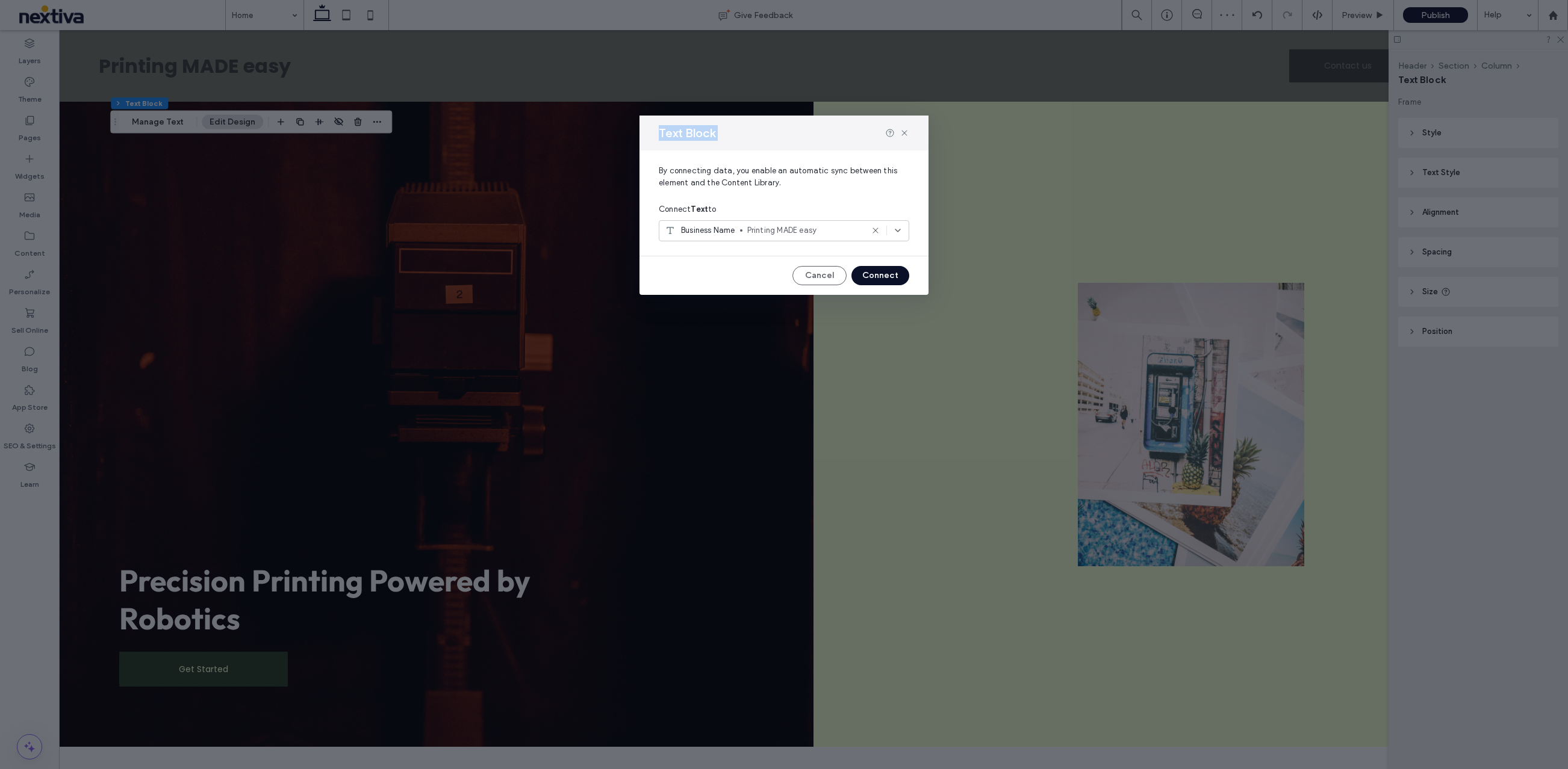
click at [287, 81] on div "Text Block By connecting data, you enable an automatic sync between this elemen…" at bounding box center [784, 384] width 1568 height 769
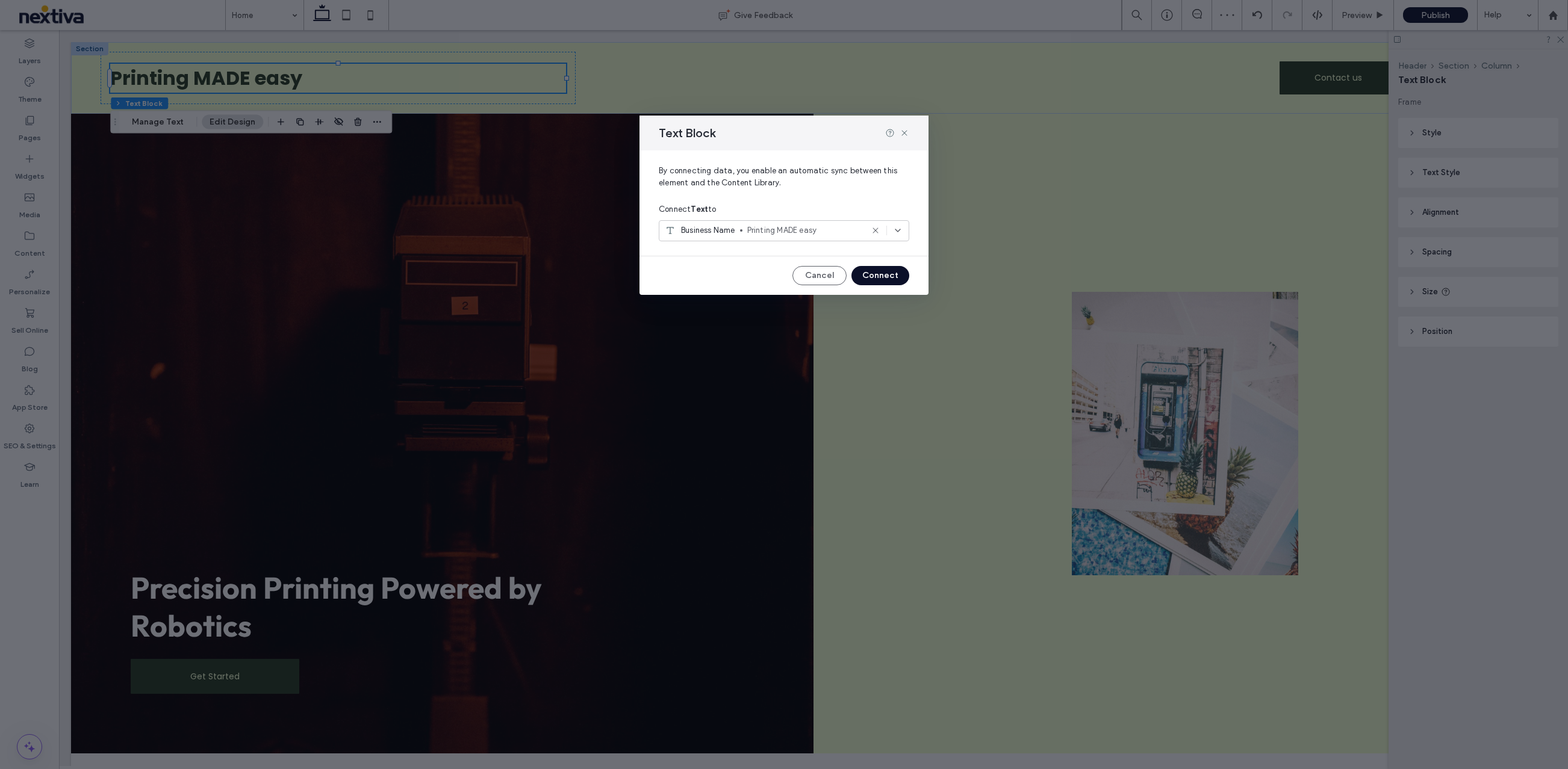
click at [780, 229] on span "Printing MADE easy" at bounding box center [804, 230] width 115 height 12
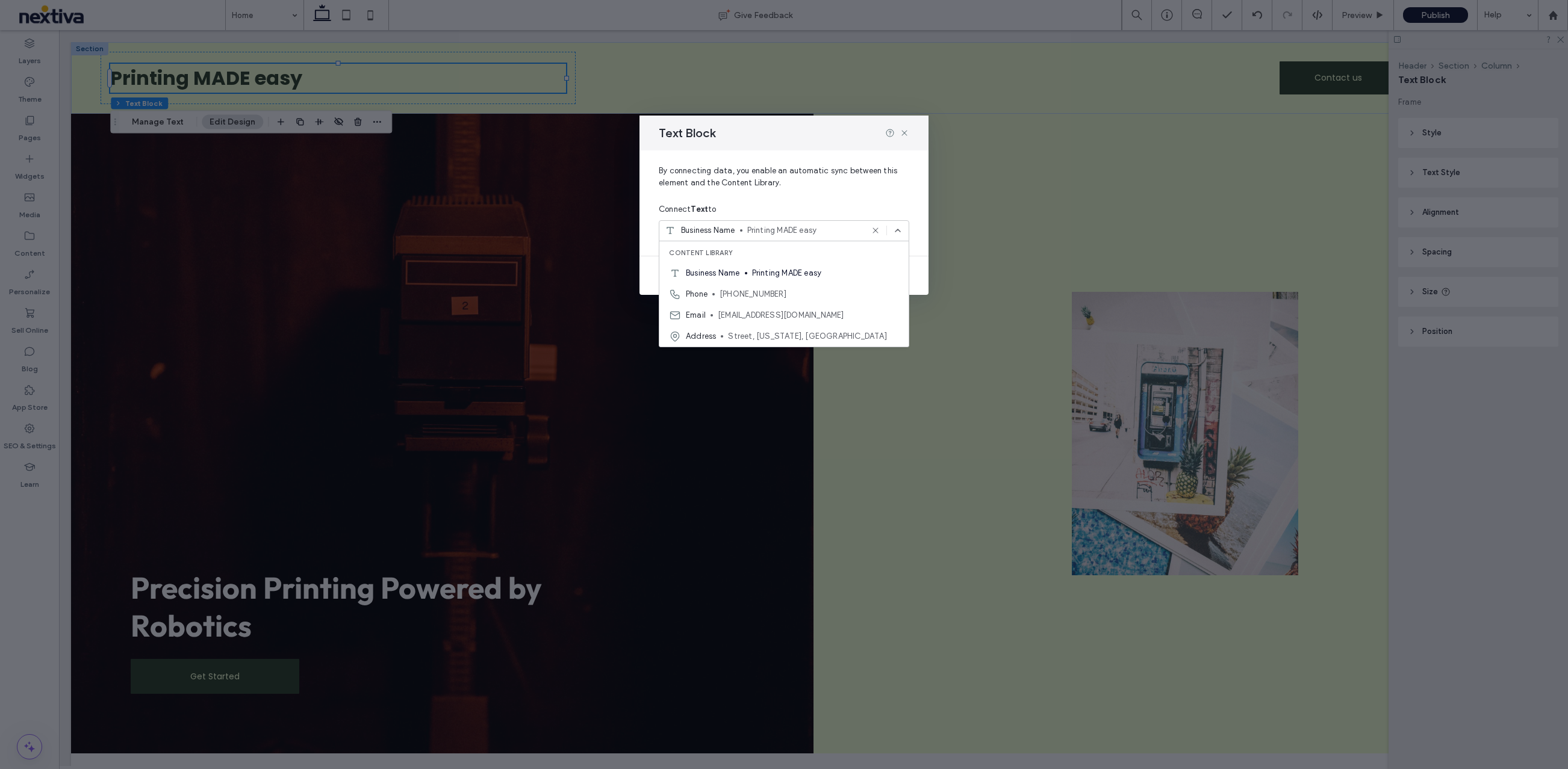
click at [794, 199] on div "Connect Text to" at bounding box center [783, 210] width 251 height 22
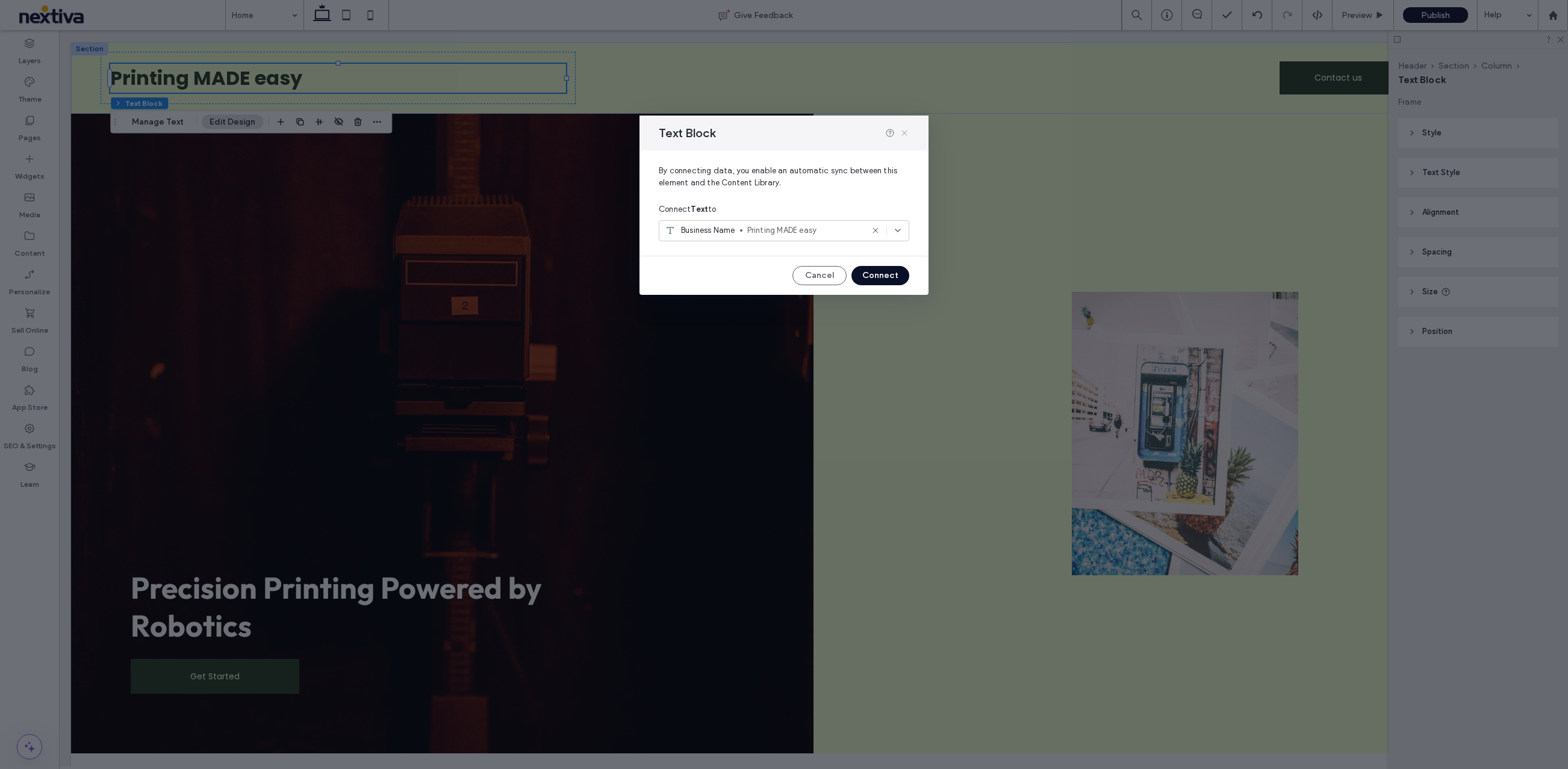
click at [902, 133] on icon at bounding box center [905, 133] width 10 height 10
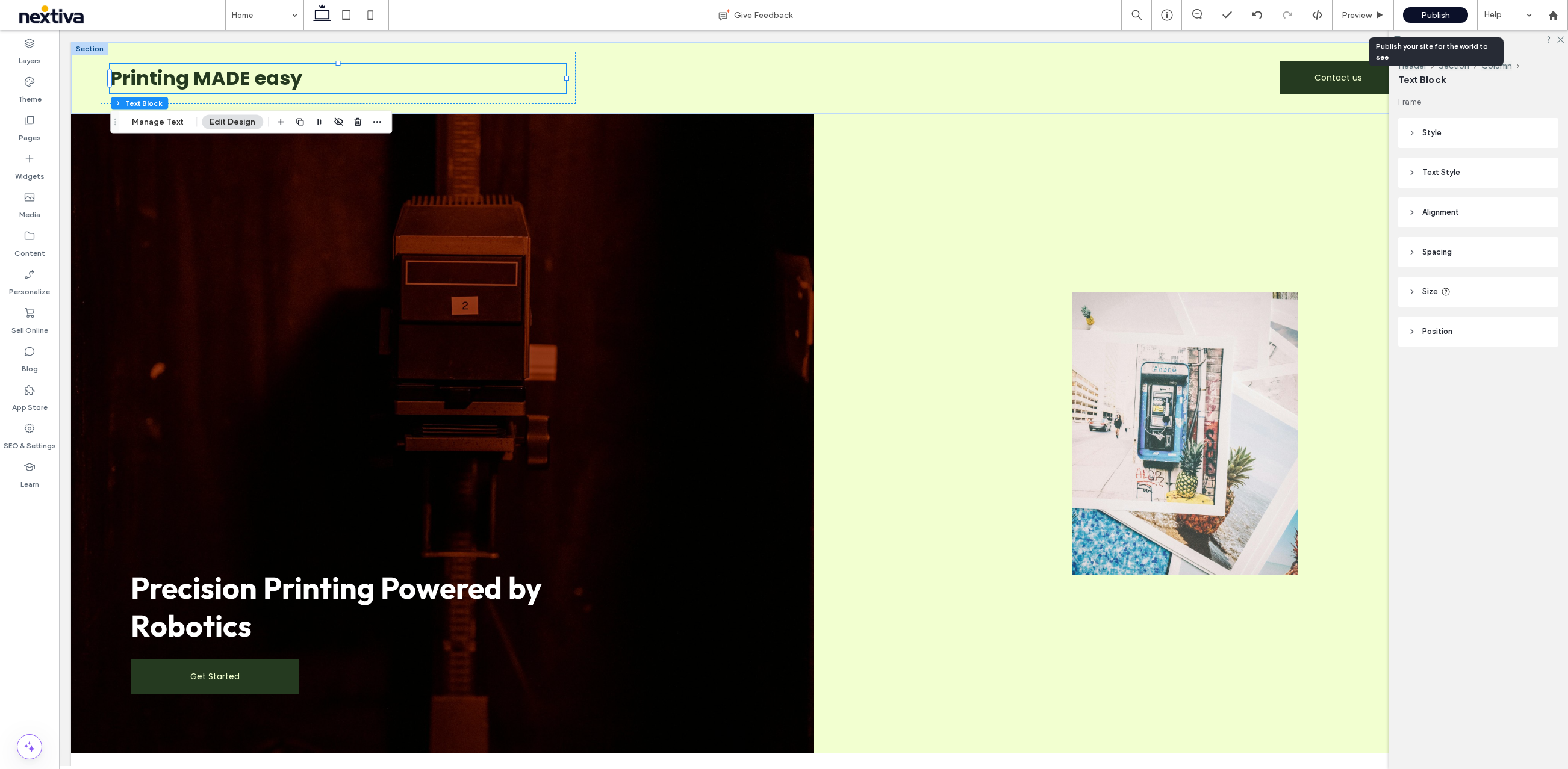
click at [1428, 18] on span "Publish" at bounding box center [1435, 16] width 29 height 11
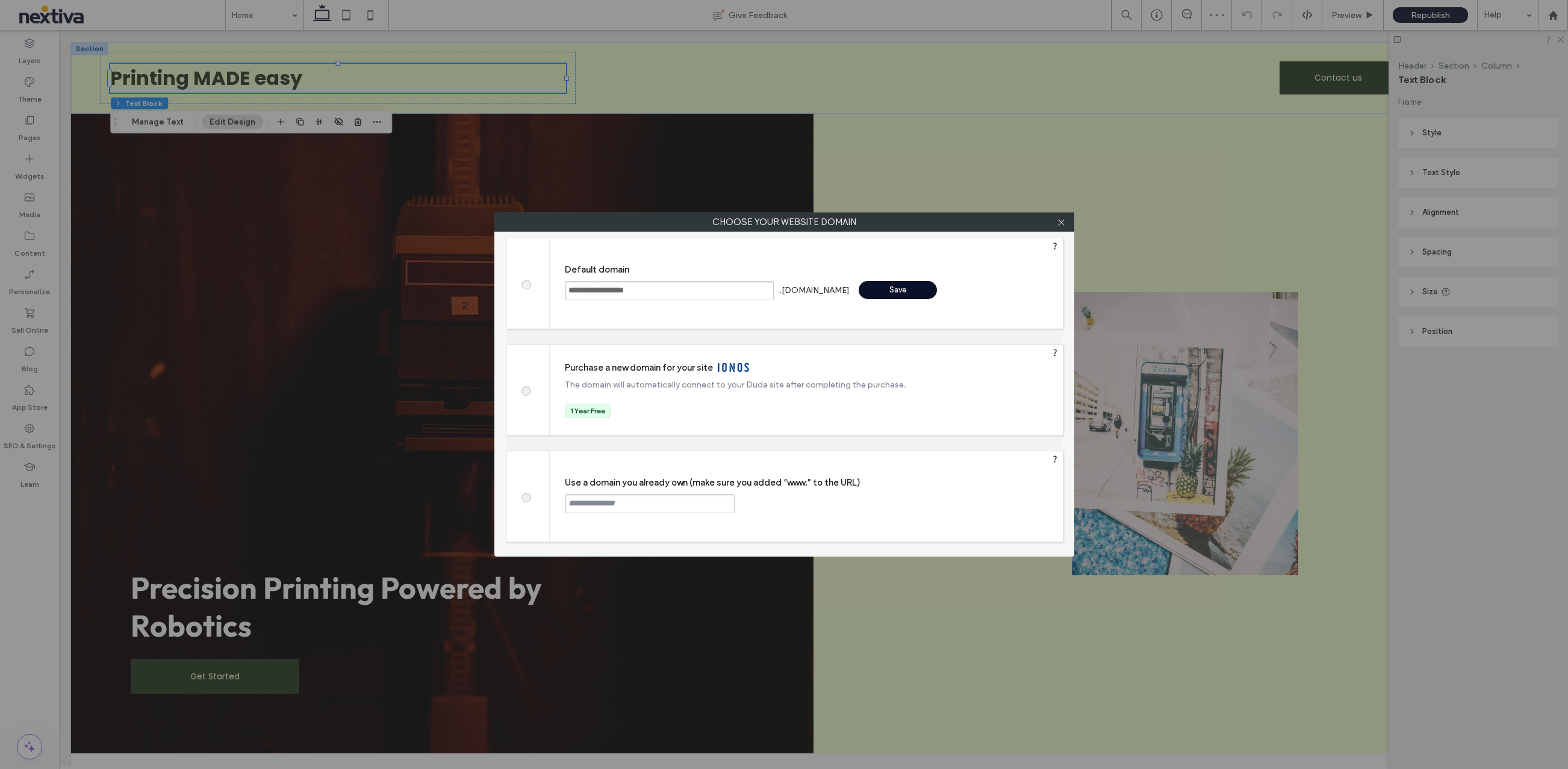
click at [886, 289] on div "Save" at bounding box center [898, 290] width 78 height 18
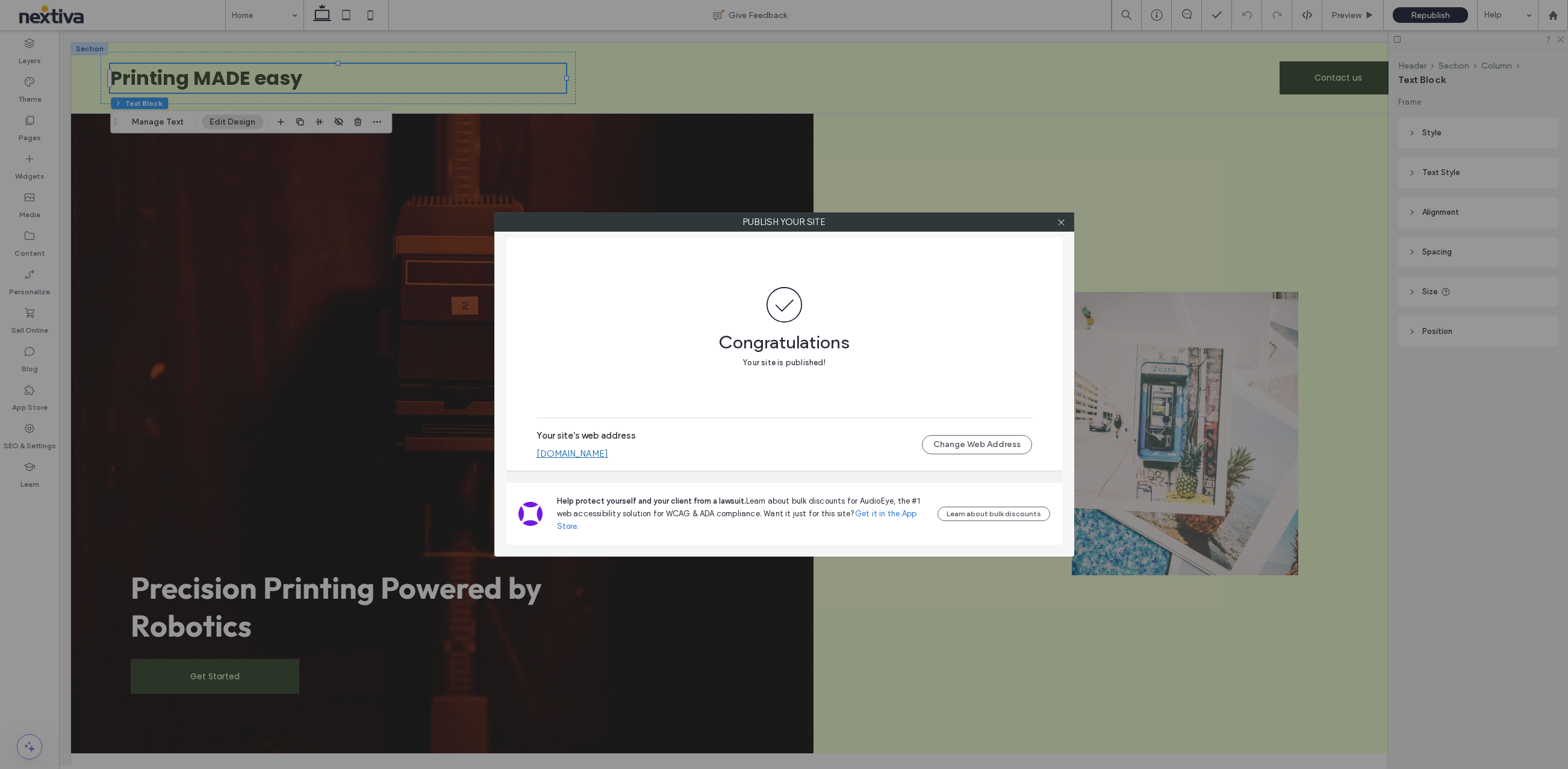
click at [608, 453] on link "[DOMAIN_NAME]" at bounding box center [572, 454] width 72 height 11
click at [1058, 221] on icon at bounding box center [1061, 222] width 9 height 9
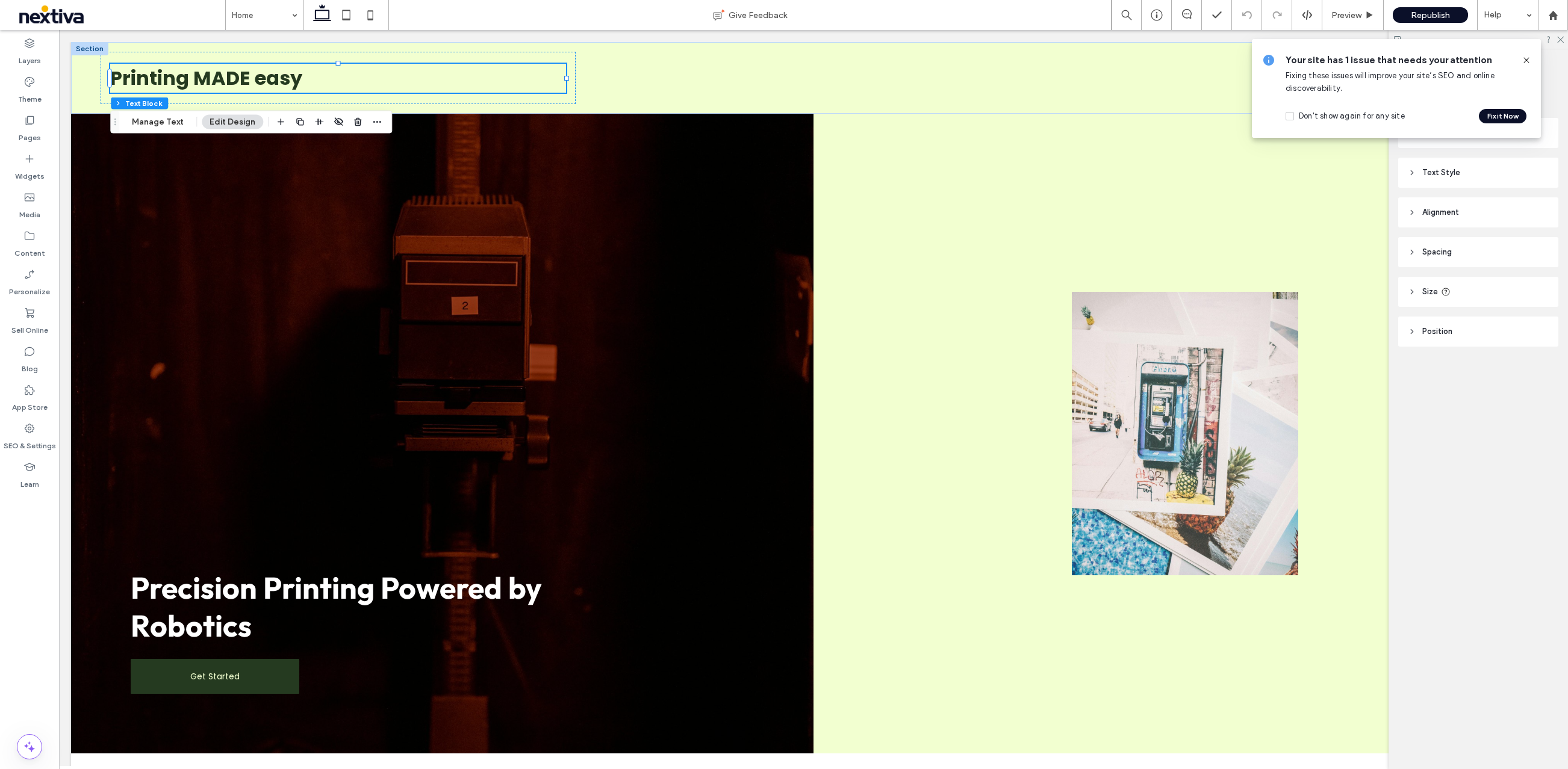
click at [1524, 59] on icon at bounding box center [1526, 60] width 10 height 10
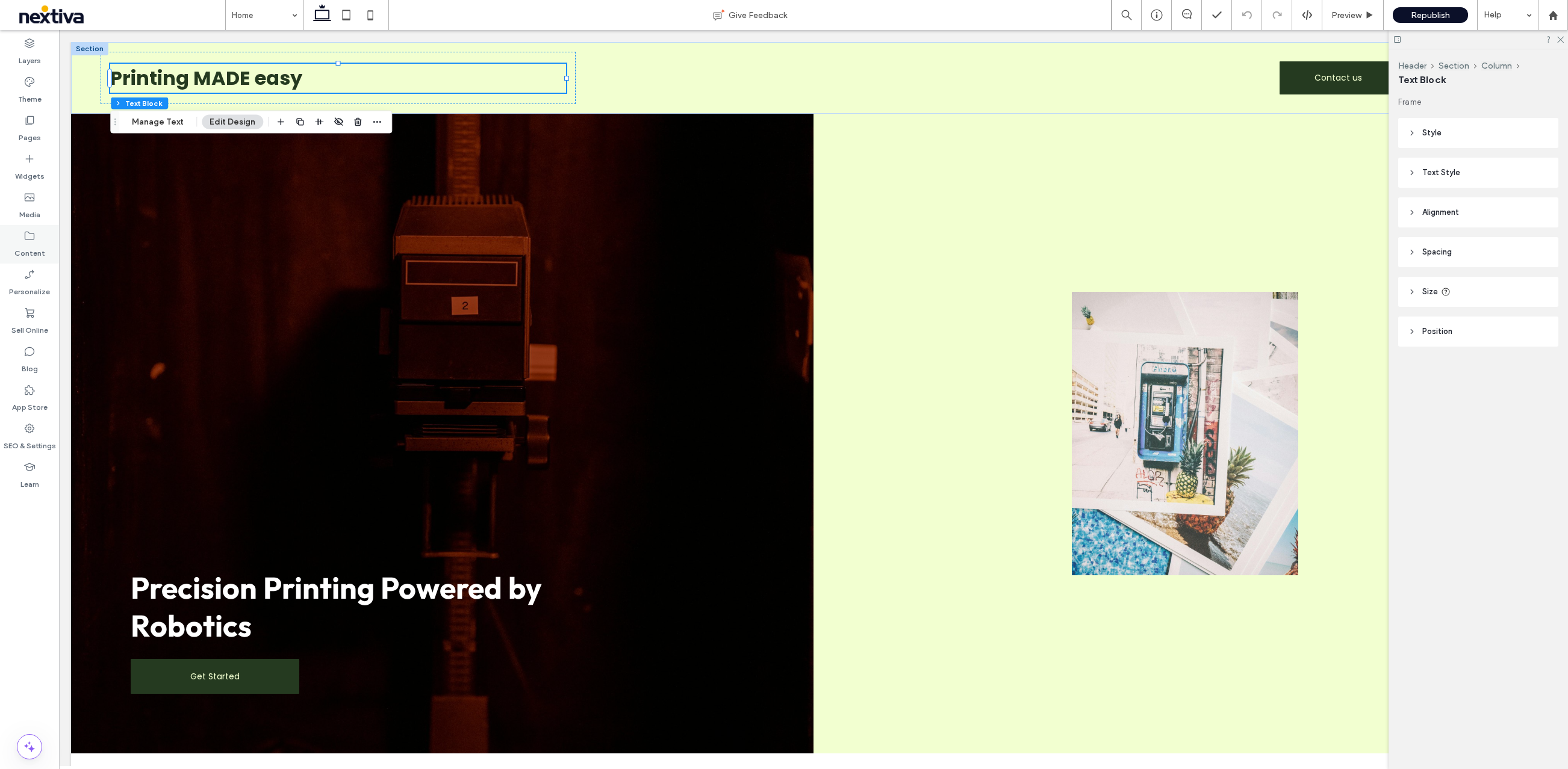
click at [27, 248] on label "Content" at bounding box center [30, 250] width 31 height 17
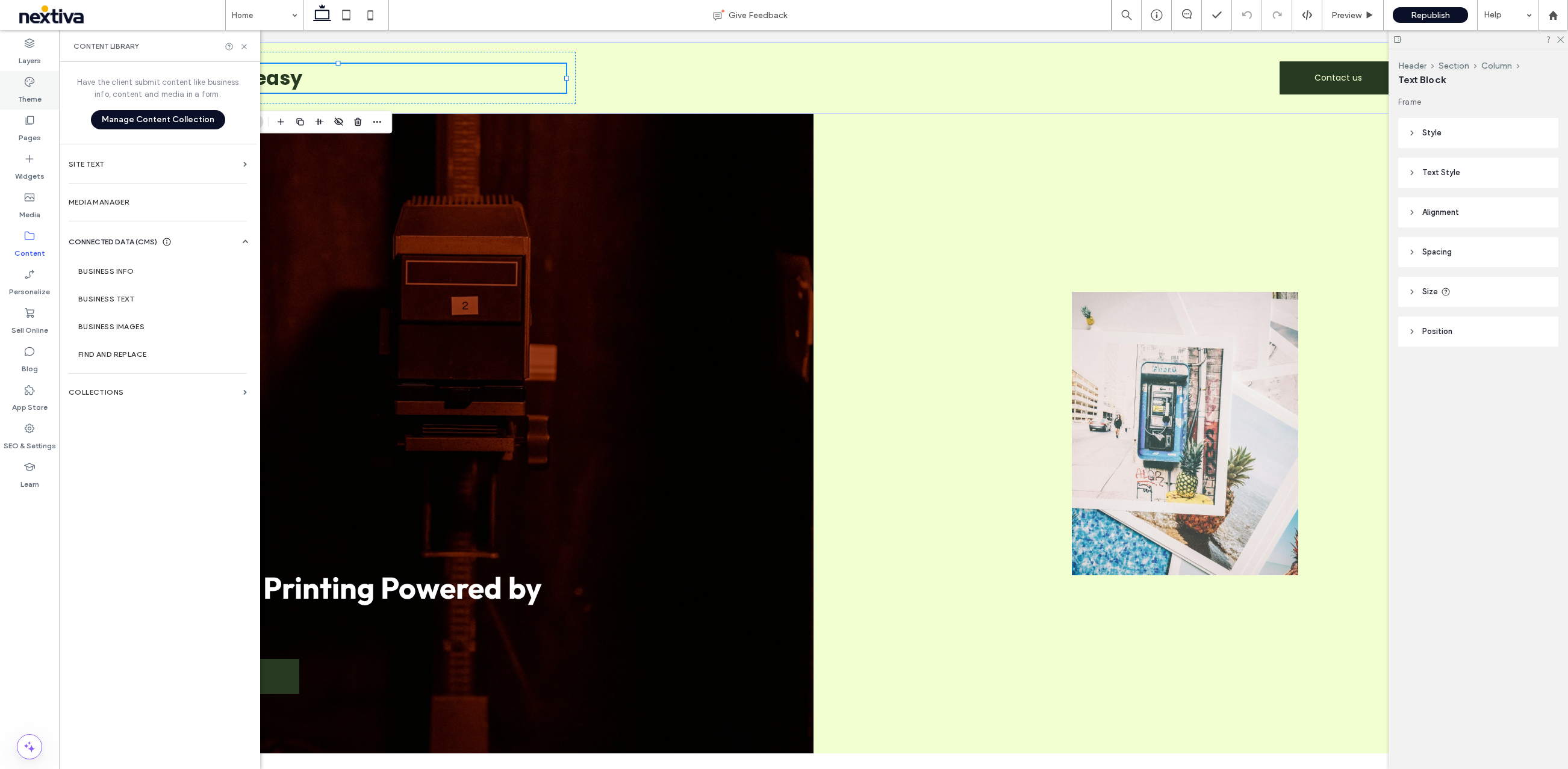
click at [35, 88] on label "Theme" at bounding box center [30, 97] width 23 height 17
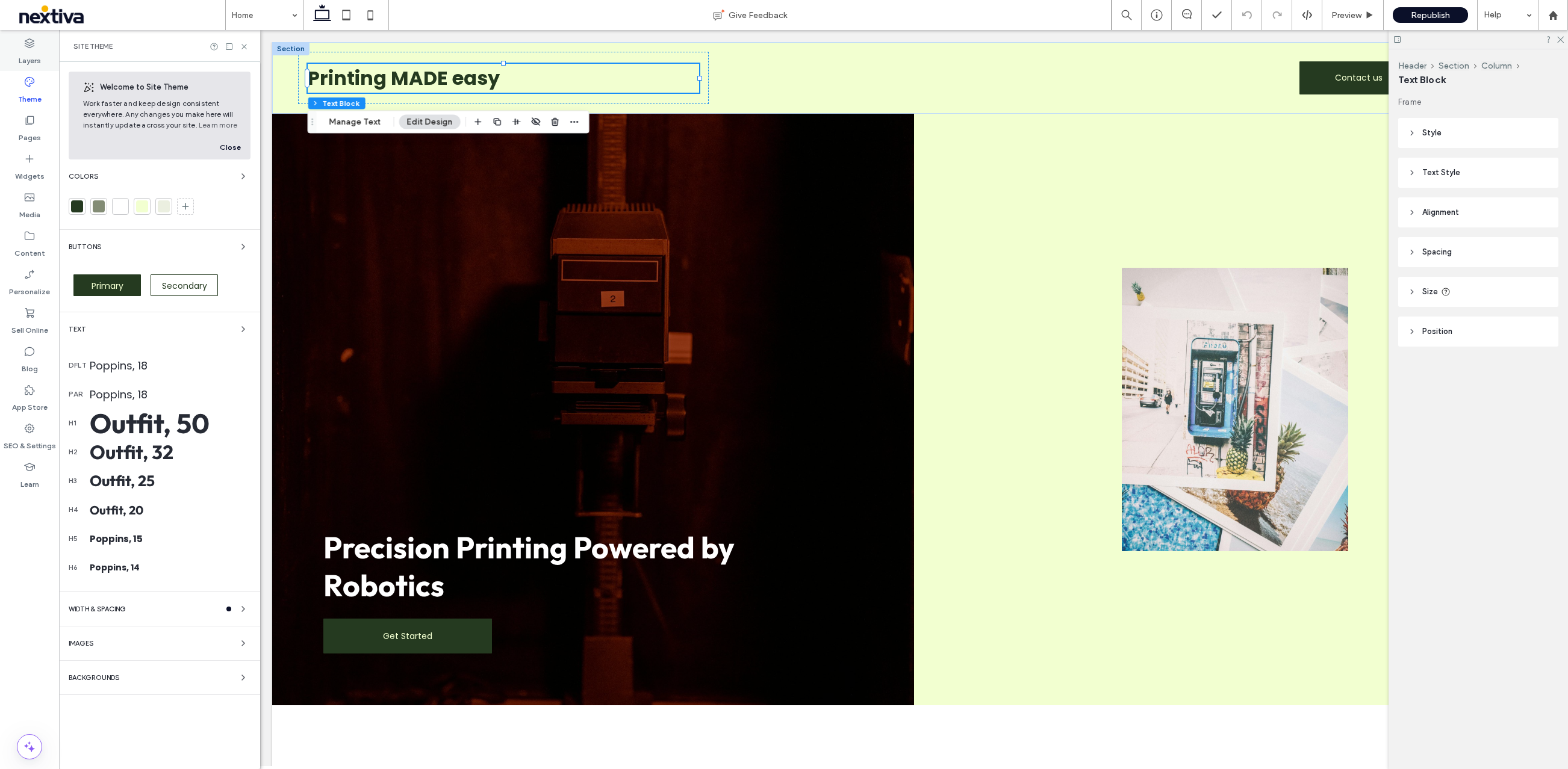
click at [31, 63] on label "Layers" at bounding box center [30, 58] width 23 height 17
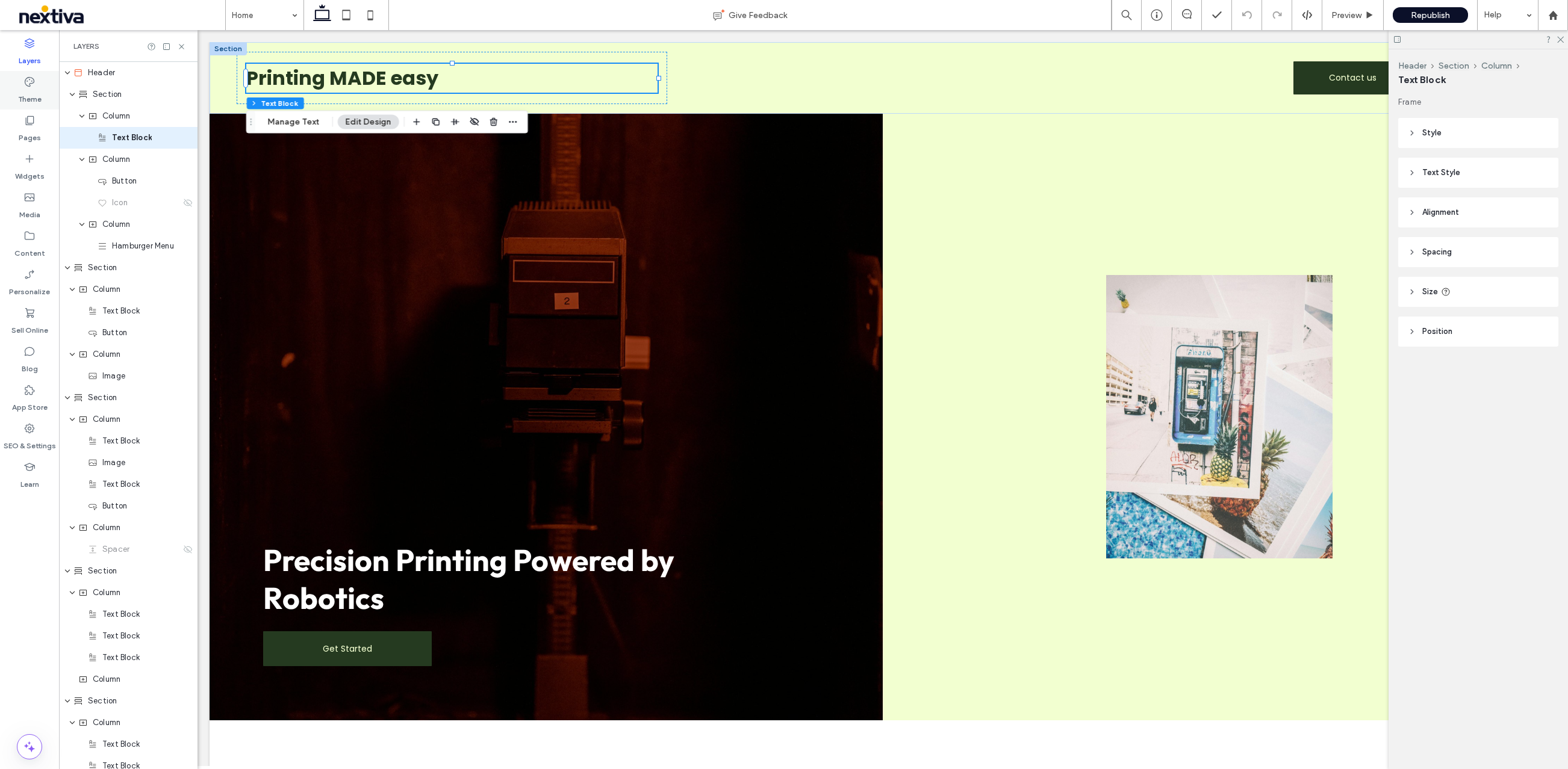
click at [28, 78] on icon at bounding box center [29, 82] width 12 height 12
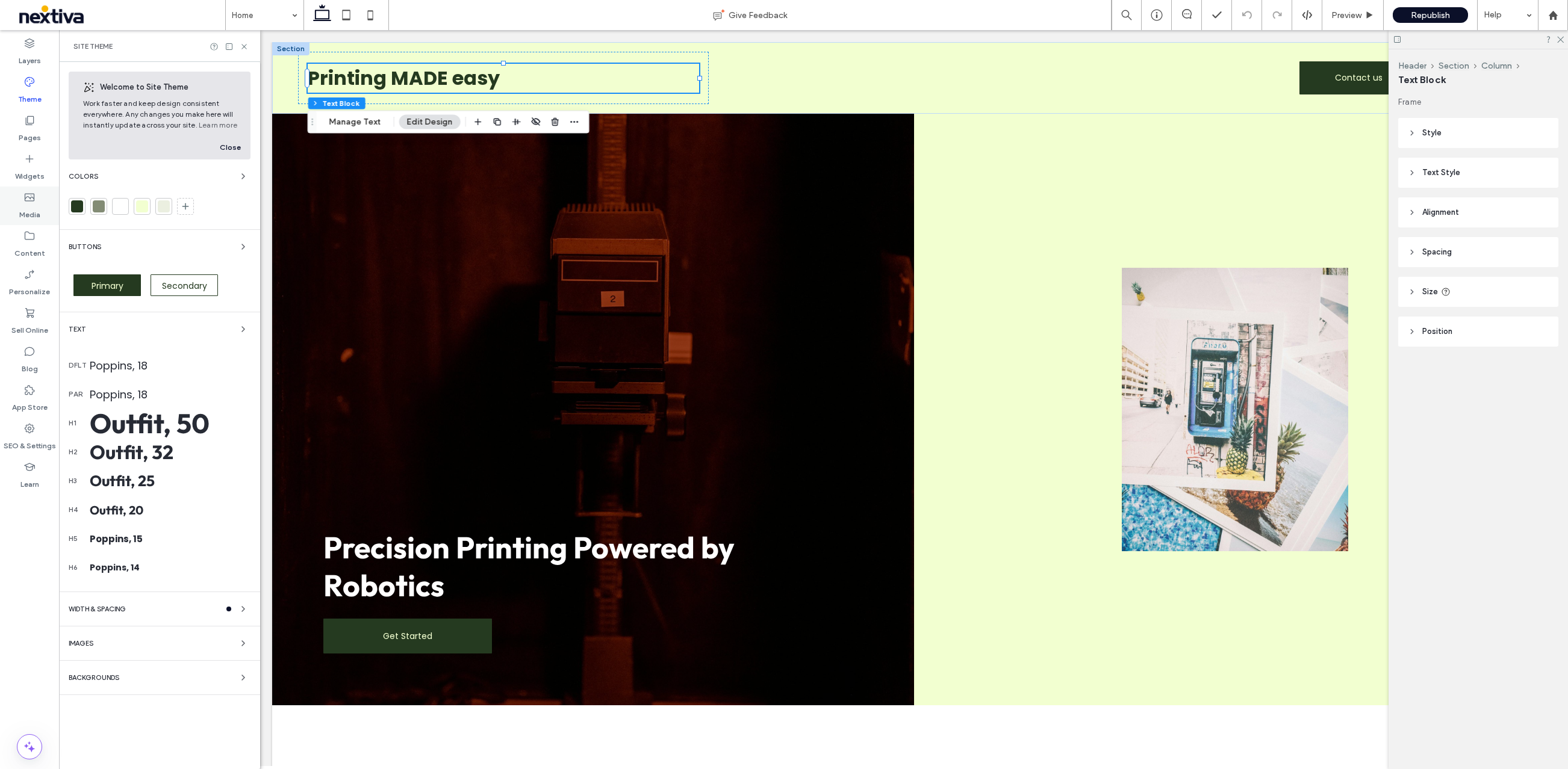
click at [31, 199] on icon at bounding box center [29, 197] width 12 height 12
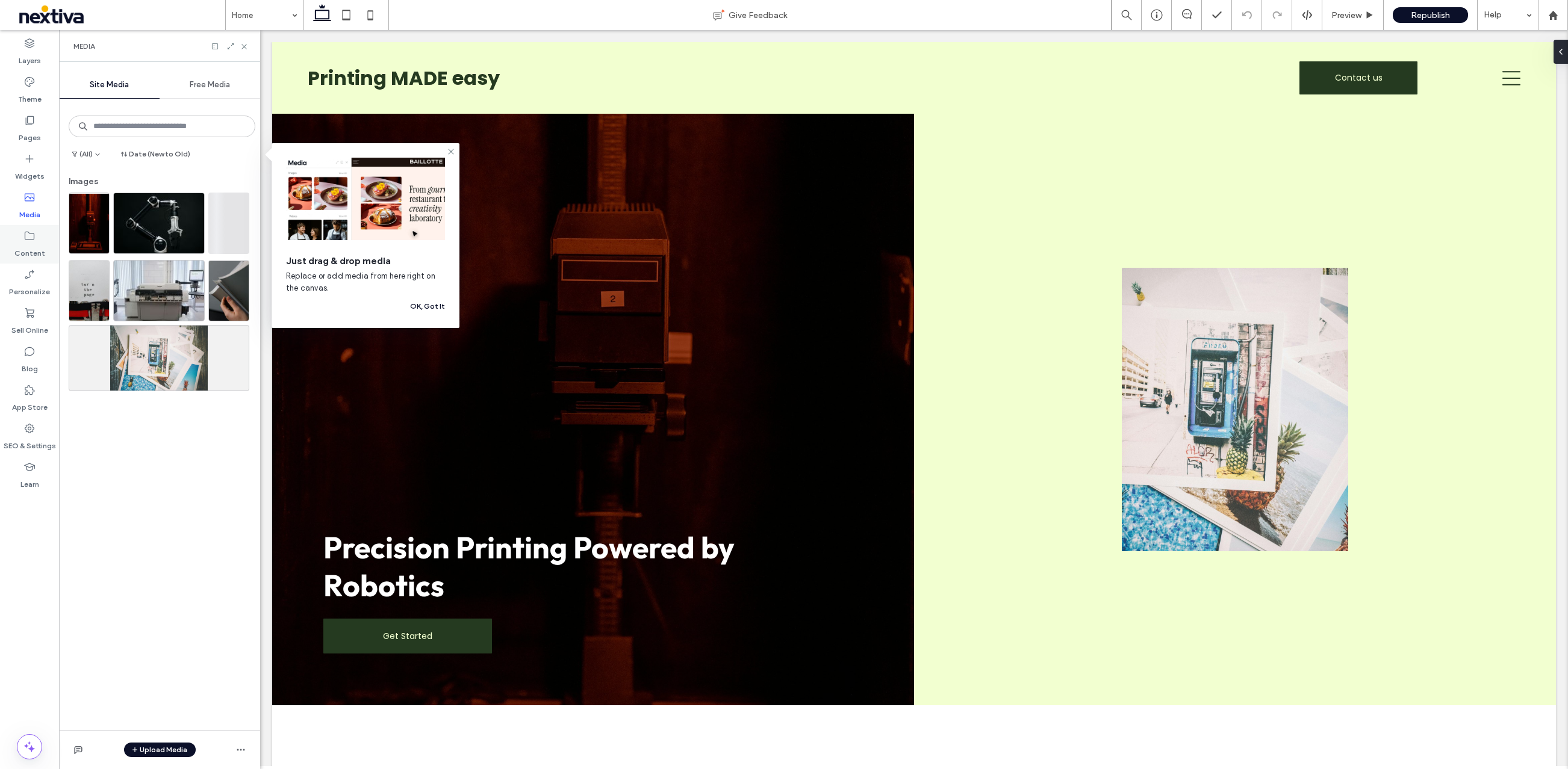
click at [31, 240] on use at bounding box center [30, 236] width 10 height 8
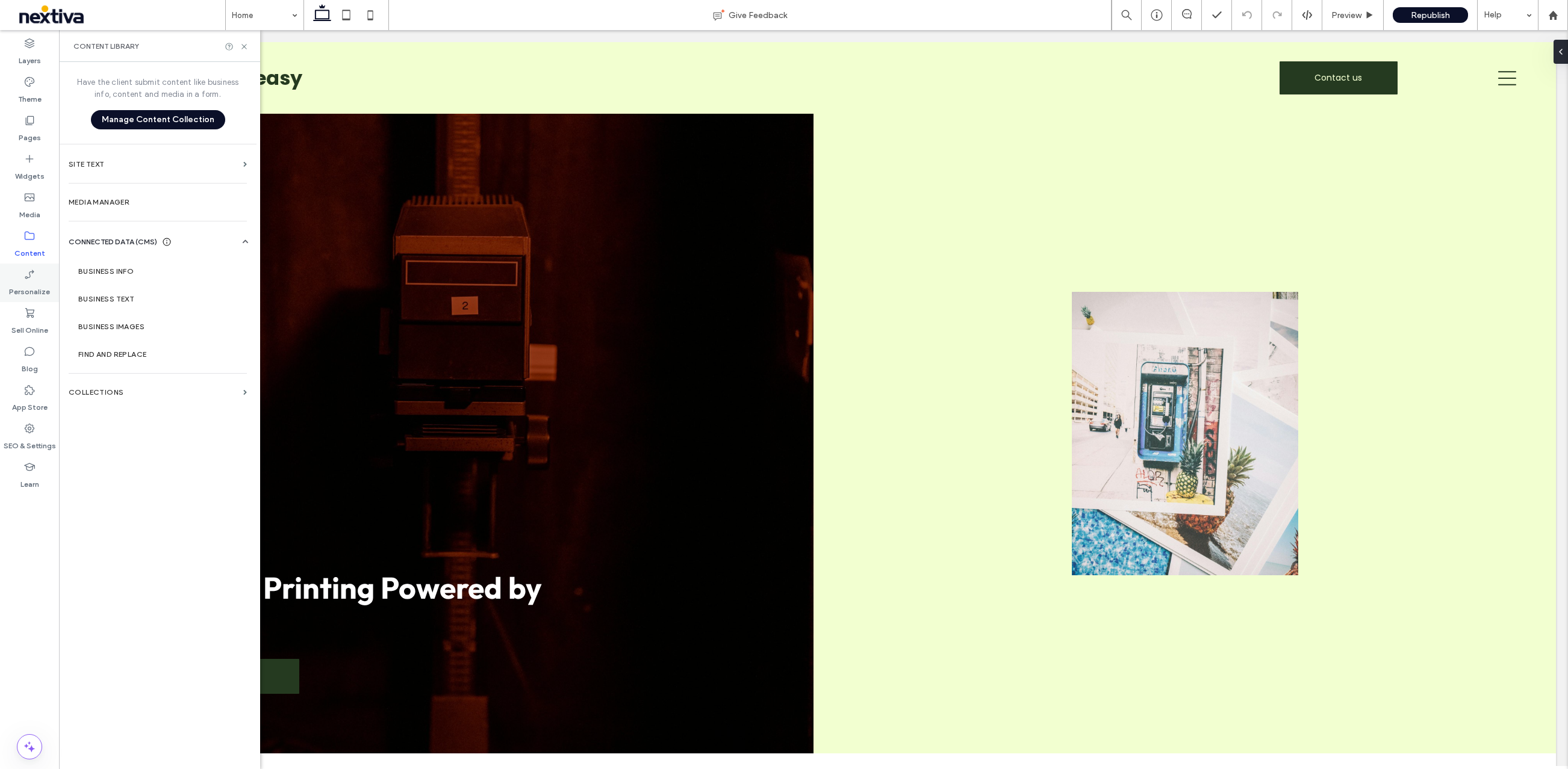
click at [32, 276] on icon at bounding box center [29, 274] width 12 height 12
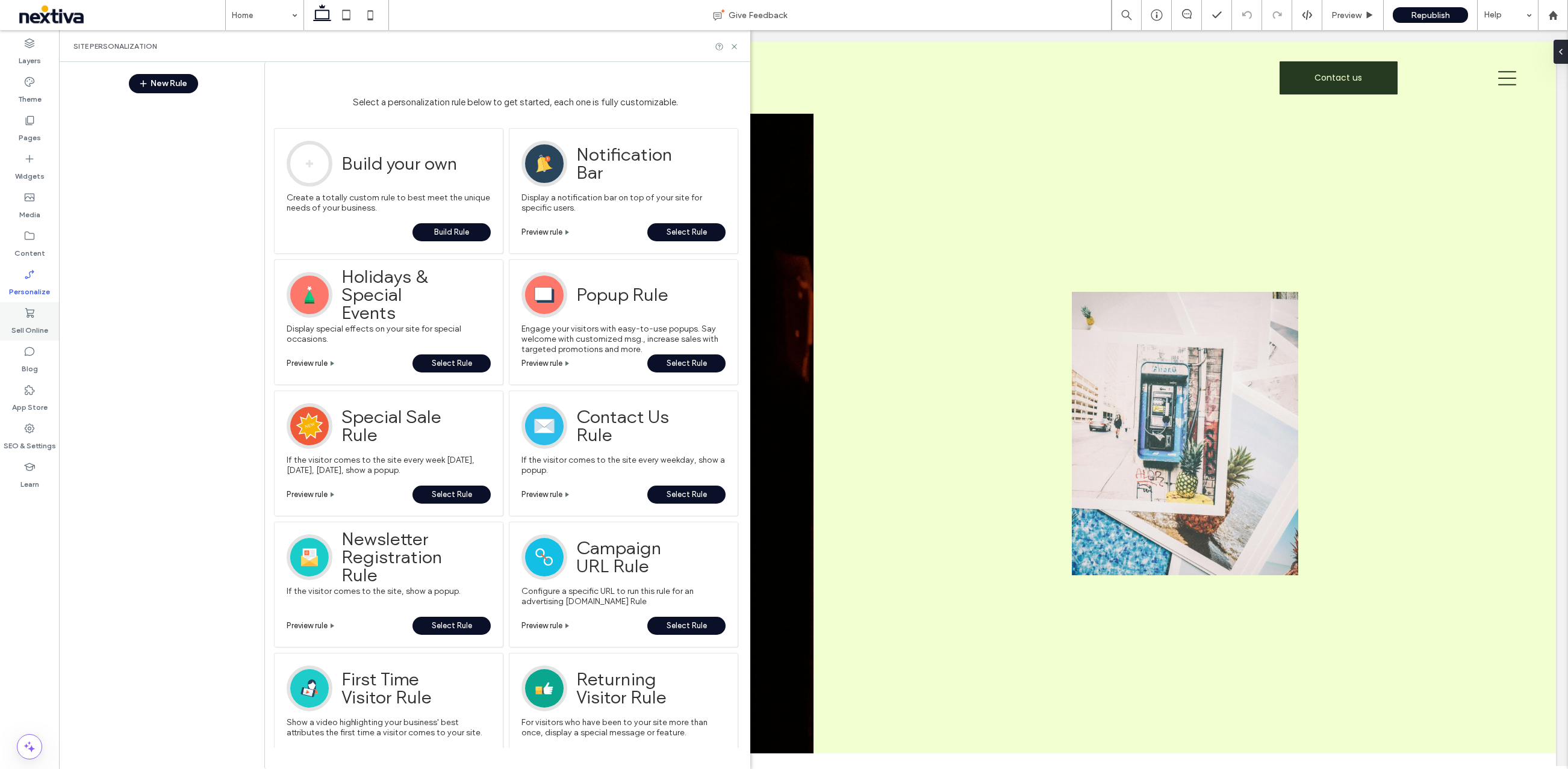
click at [33, 315] on icon at bounding box center [29, 313] width 12 height 12
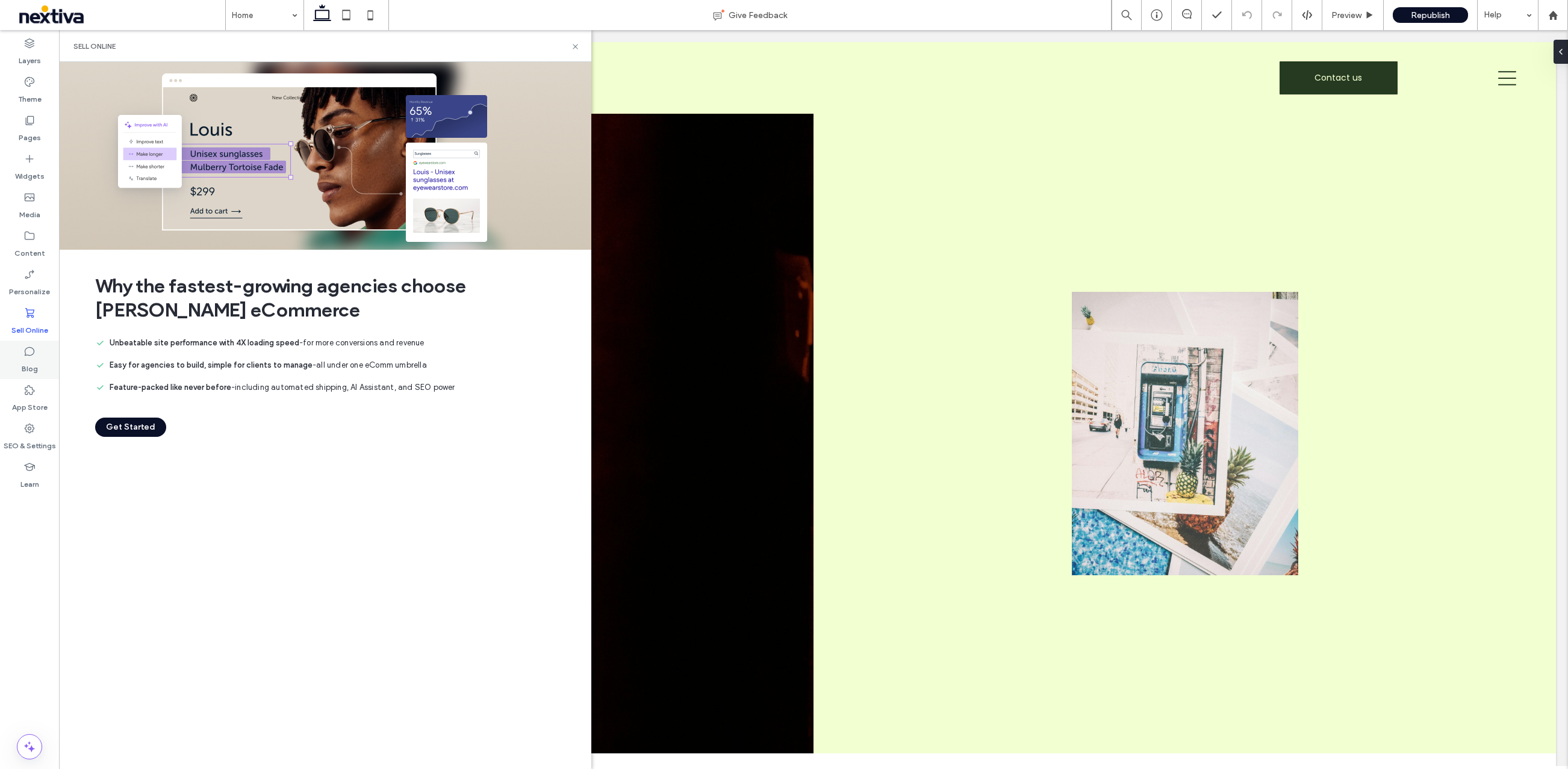
click at [30, 363] on label "Blog" at bounding box center [30, 366] width 16 height 17
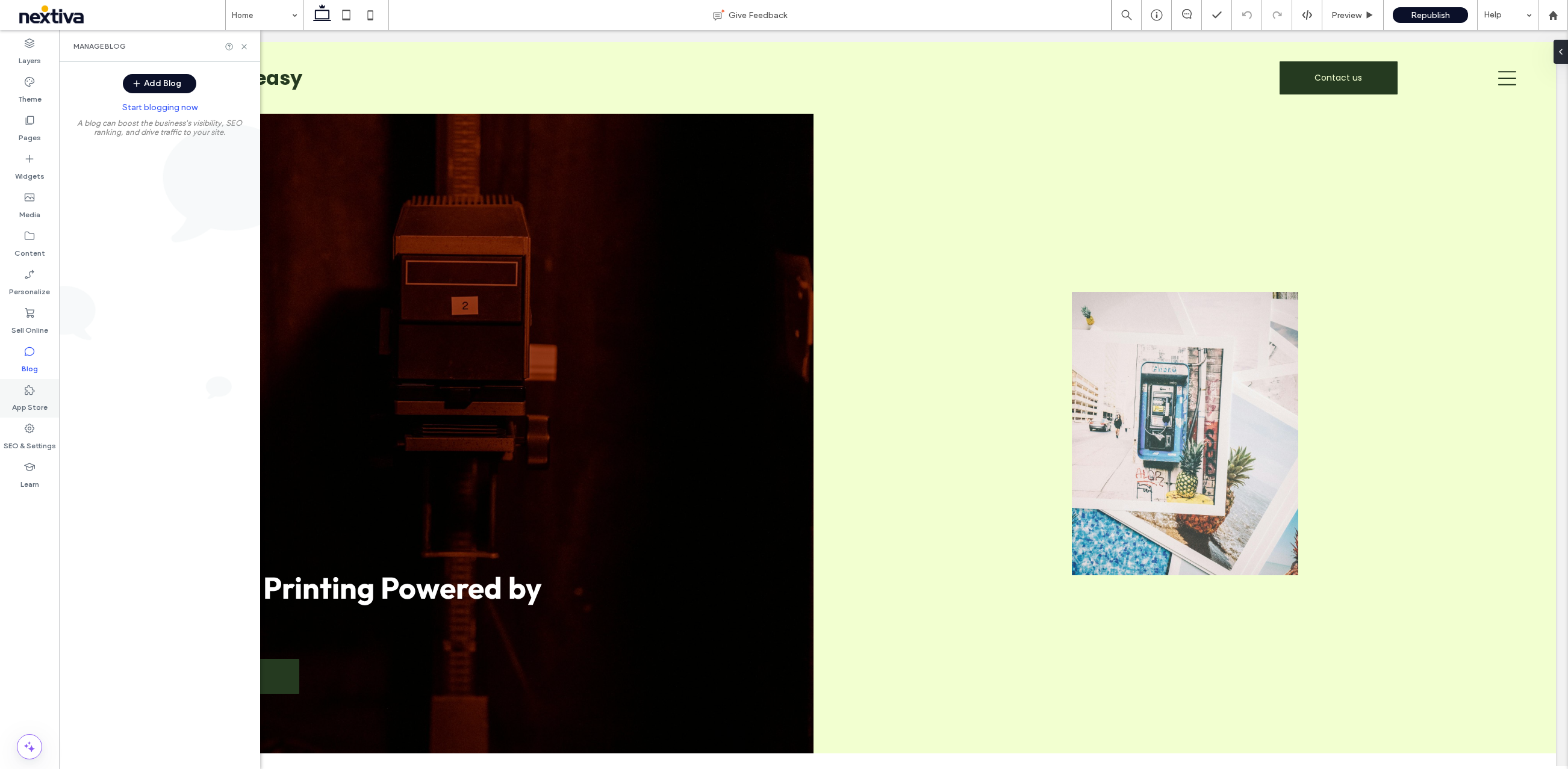
click at [28, 404] on label "App Store" at bounding box center [30, 404] width 35 height 17
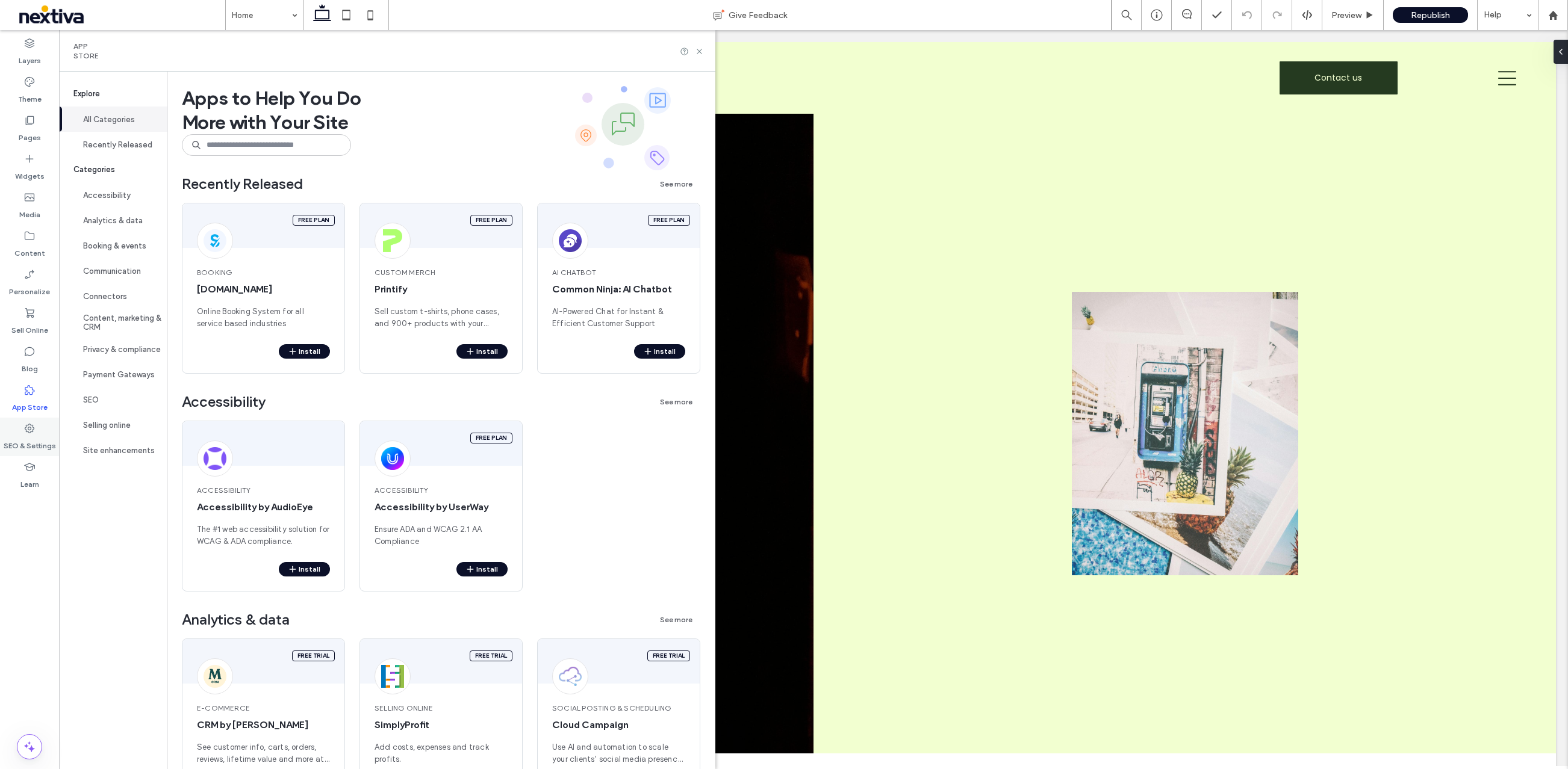
click at [31, 430] on icon at bounding box center [29, 428] width 12 height 12
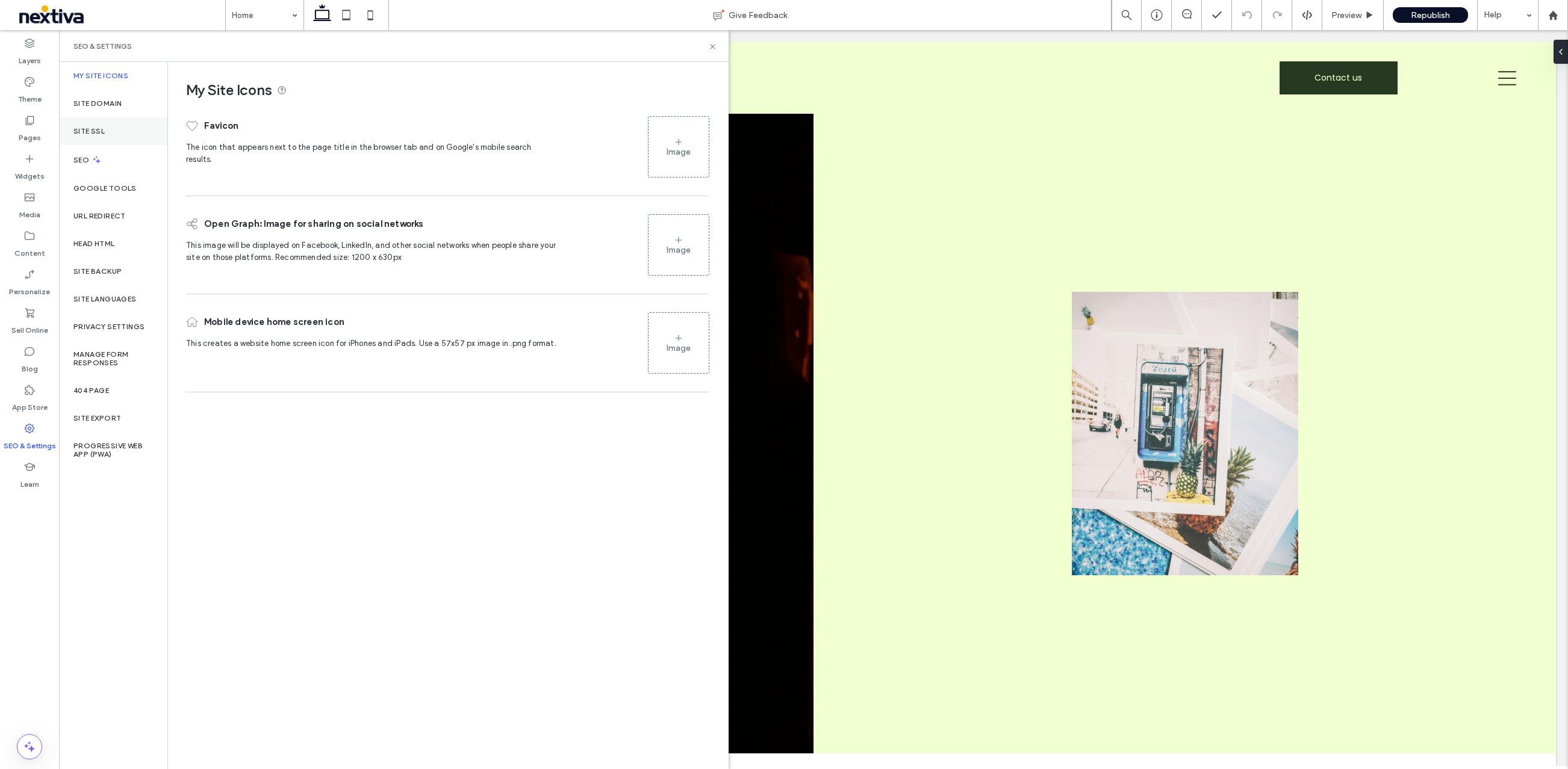
click at [103, 128] on label "Site SSL" at bounding box center [89, 131] width 31 height 8
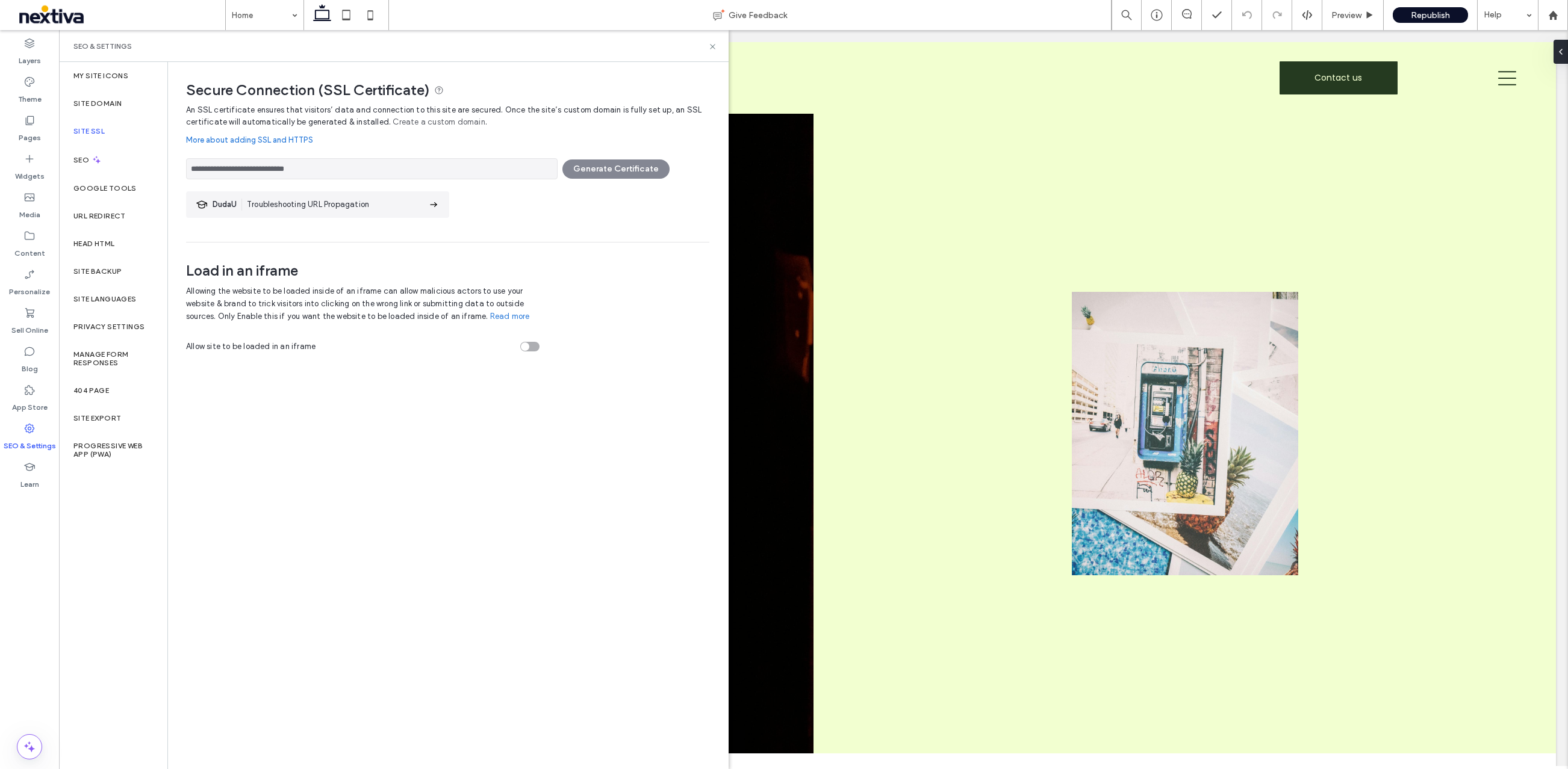
click at [610, 171] on div "**********" at bounding box center [447, 166] width 523 height 27
click at [593, 171] on div "**********" at bounding box center [447, 166] width 523 height 27
click at [414, 172] on input "**********" at bounding box center [372, 169] width 371 height 21
click at [33, 129] on label "Pages" at bounding box center [30, 135] width 23 height 17
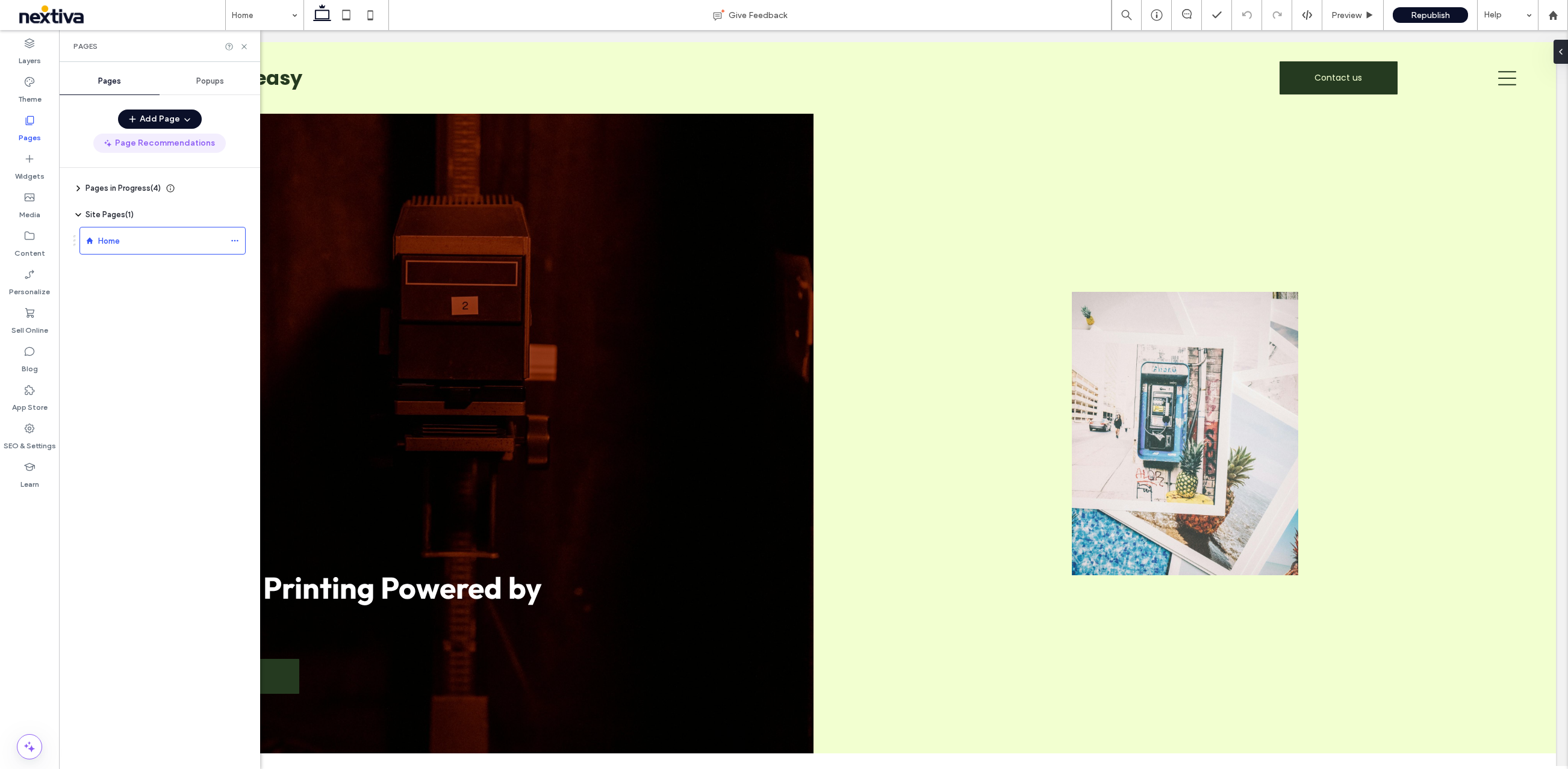
click at [157, 143] on button "Page Recommendations" at bounding box center [159, 143] width 133 height 19
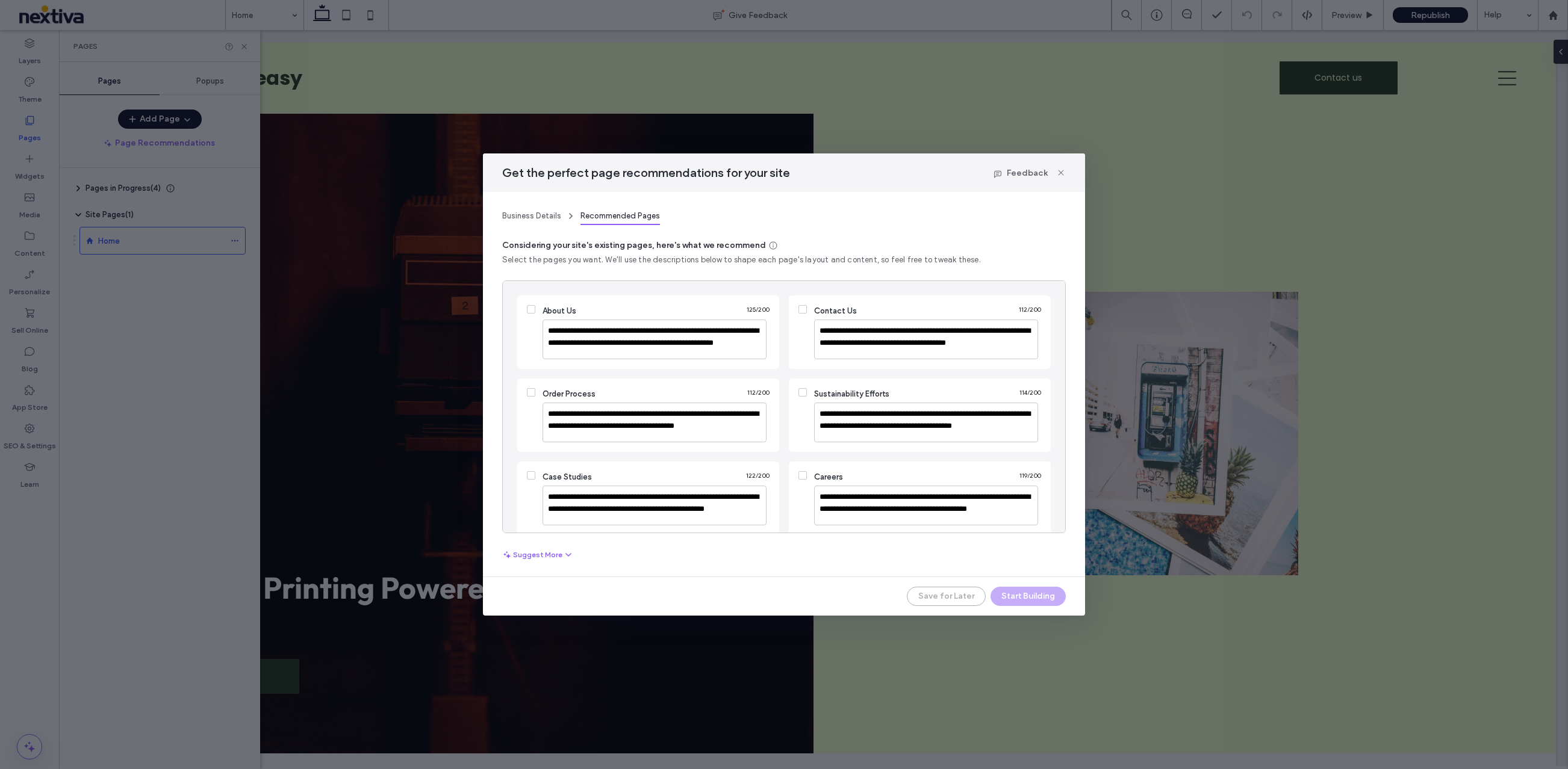
click at [531, 313] on span at bounding box center [531, 310] width 8 height 8
click at [800, 310] on icon at bounding box center [802, 309] width 5 height 4
click at [531, 392] on icon at bounding box center [531, 392] width 5 height 4
click at [802, 391] on span at bounding box center [802, 392] width 8 height 8
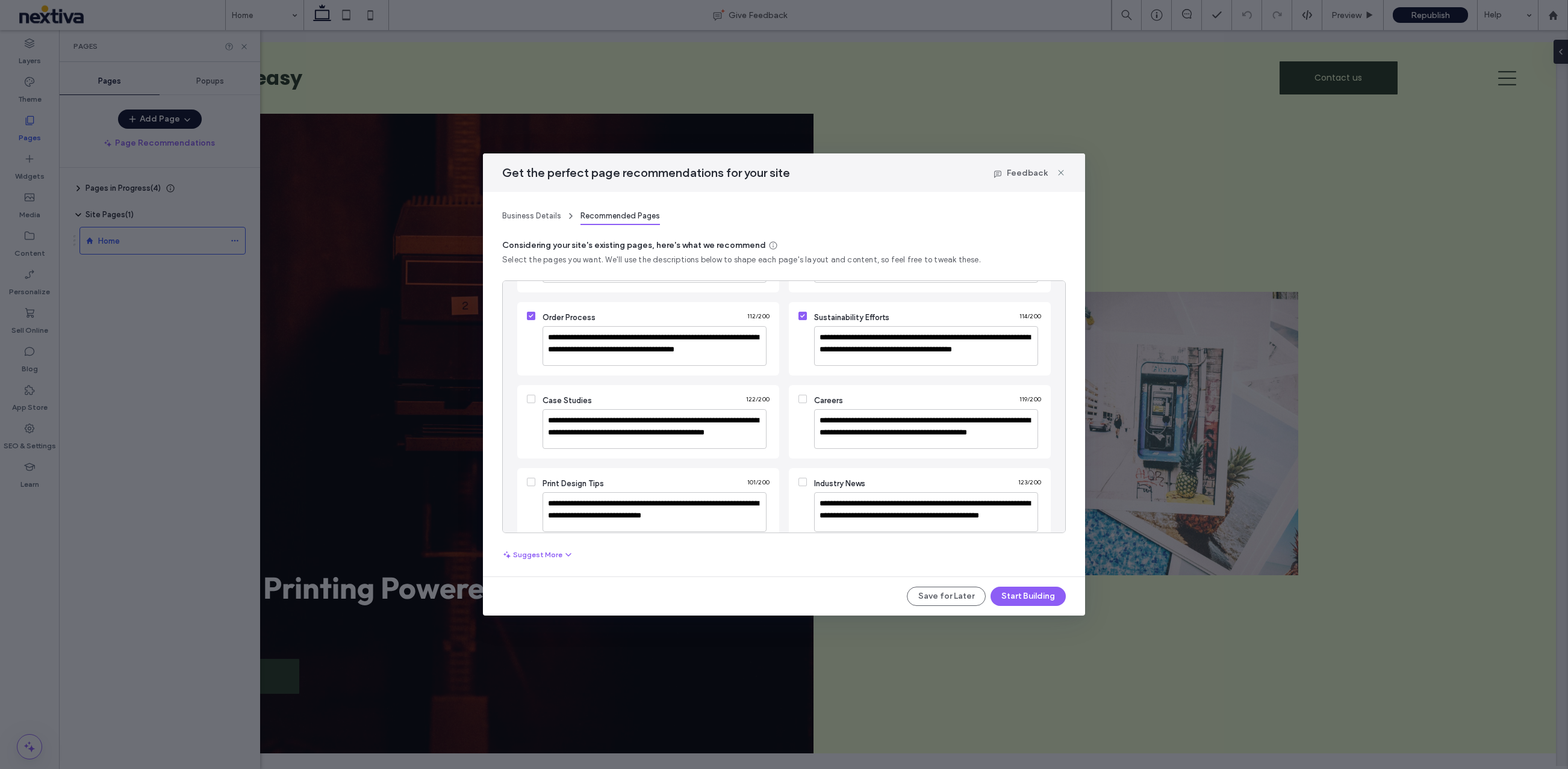
scroll to position [100, 0]
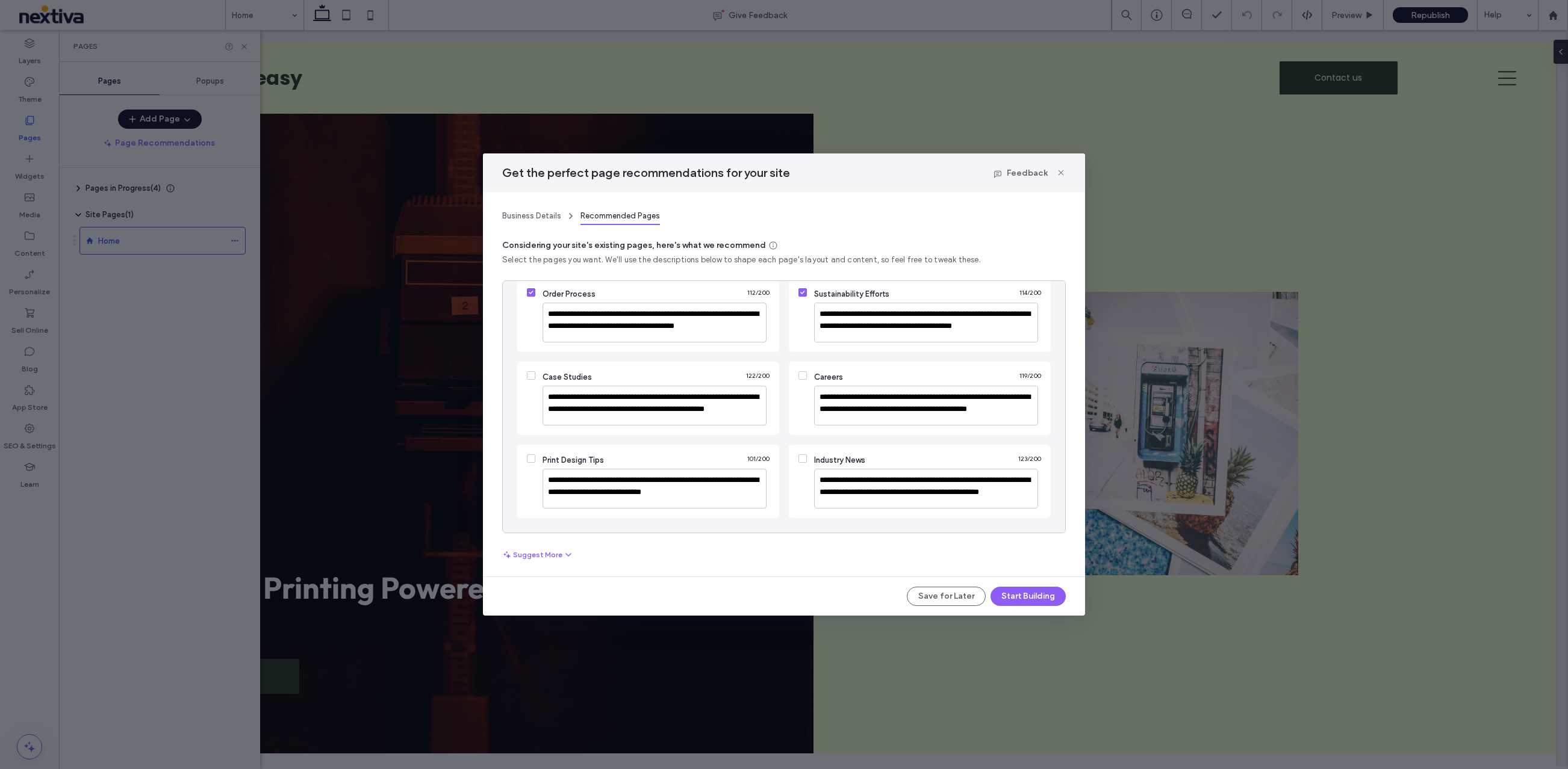
click at [532, 375] on icon at bounding box center [531, 375] width 5 height 4
click at [533, 457] on span at bounding box center [531, 459] width 8 height 8
click at [800, 459] on icon at bounding box center [802, 459] width 4 height 4
click at [1025, 598] on button "Start Building" at bounding box center [1027, 596] width 76 height 19
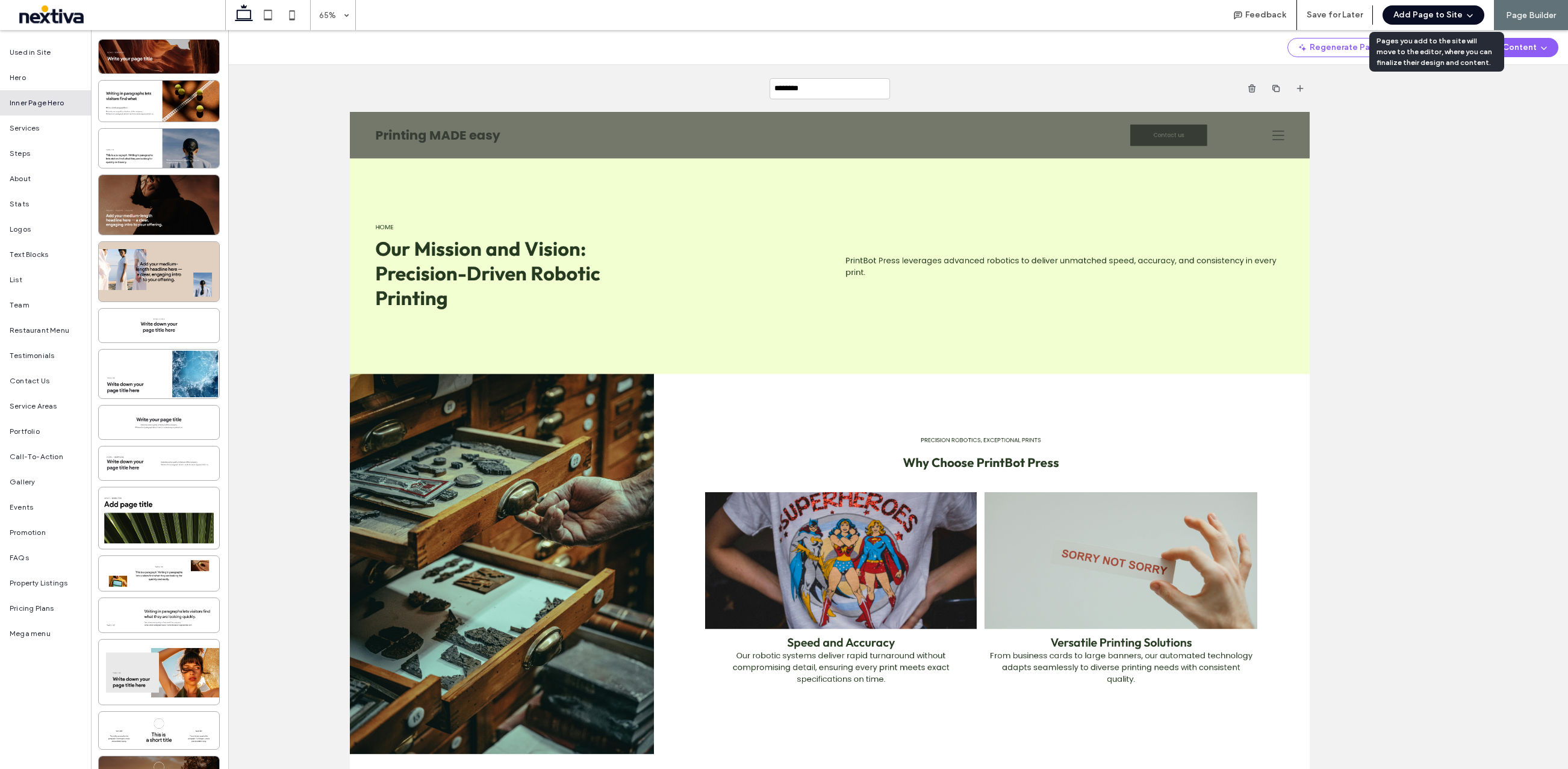
click at [1433, 14] on button "Add Page to Site" at bounding box center [1433, 15] width 102 height 19
click at [1421, 49] on span "Add & Build Next Page" at bounding box center [1430, 46] width 83 height 12
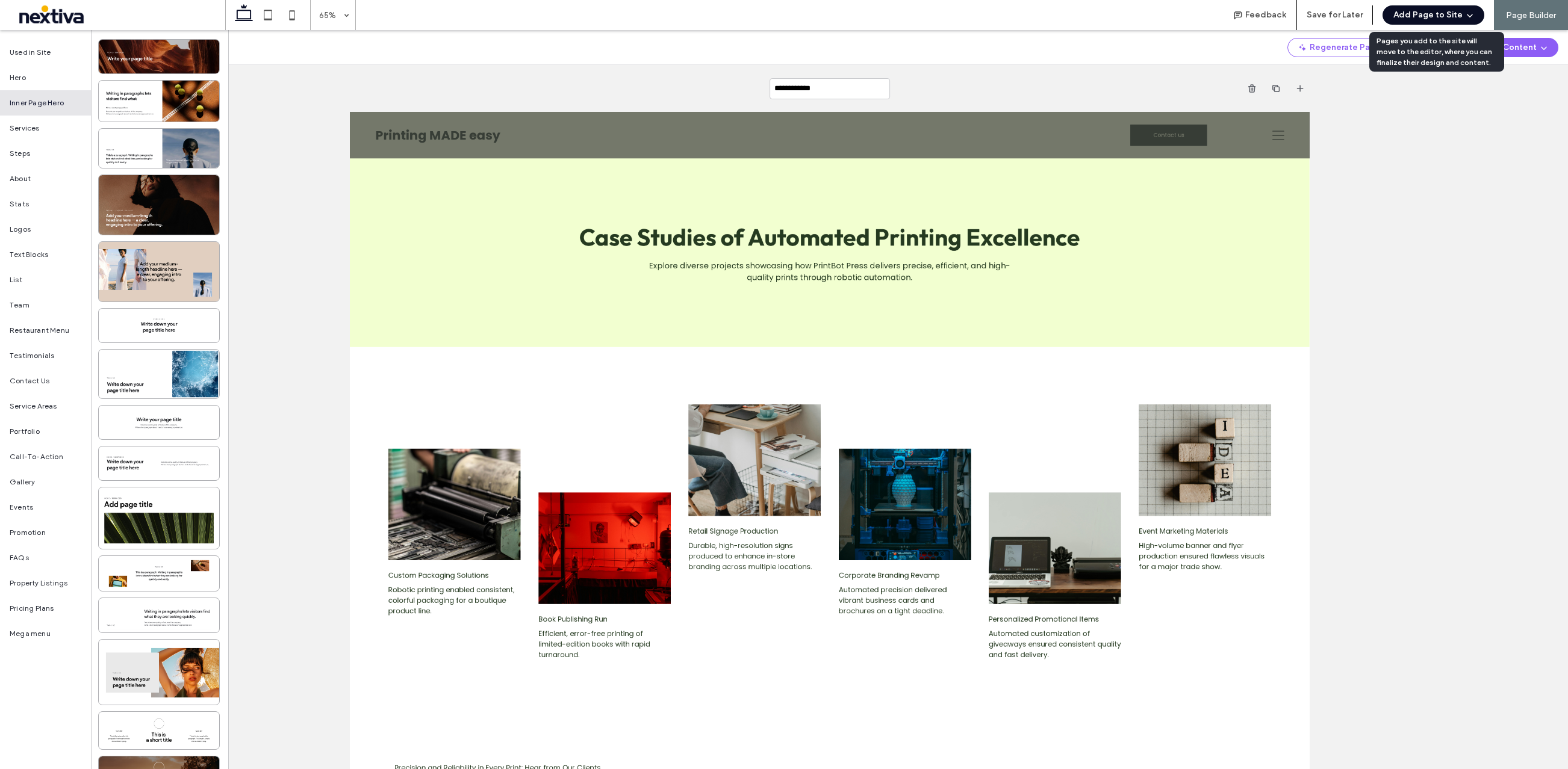
click at [1419, 16] on button "Add Page to Site" at bounding box center [1433, 15] width 102 height 19
click at [1413, 42] on span "Add & Build Next Page" at bounding box center [1430, 46] width 83 height 12
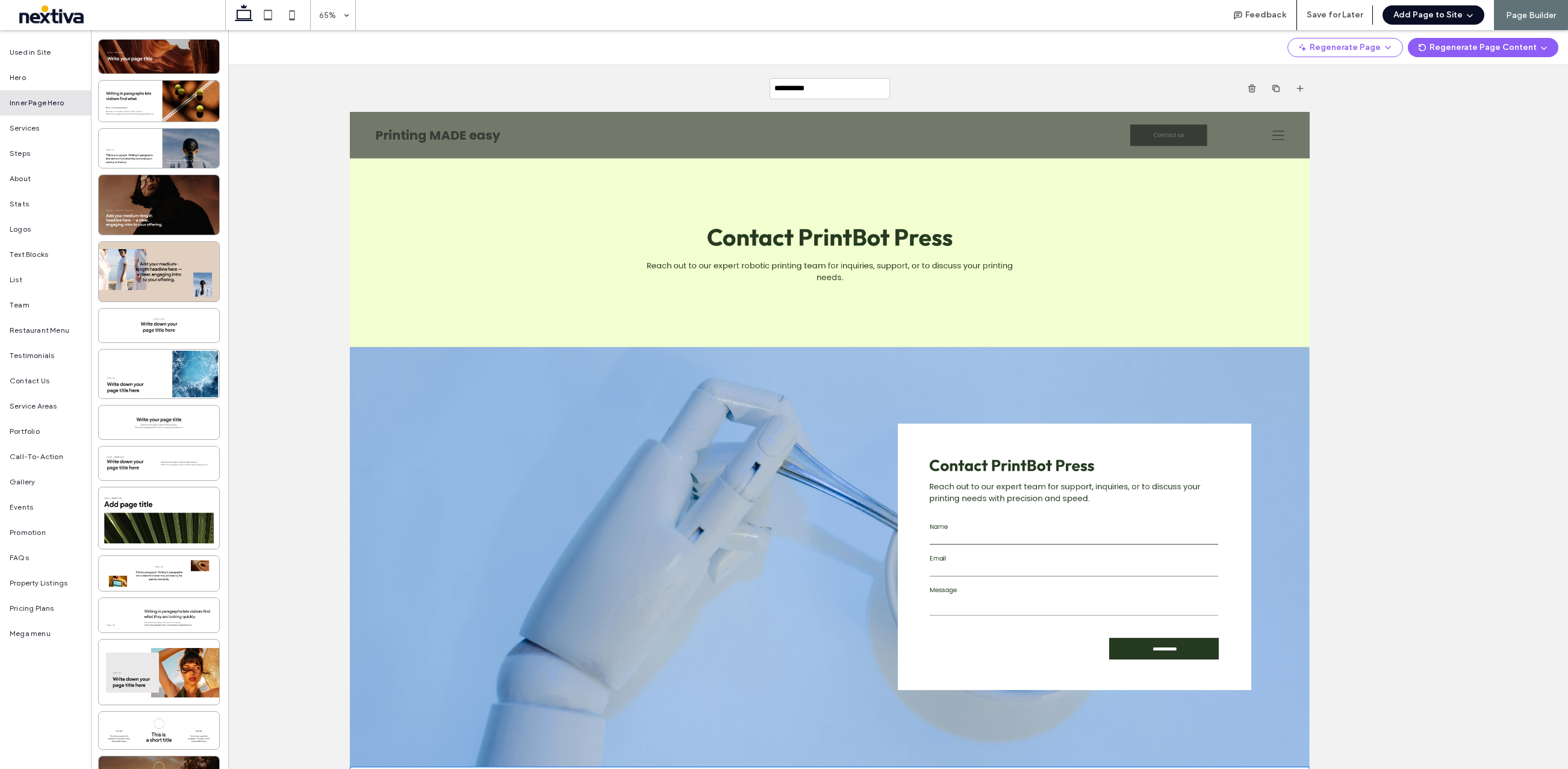
click at [1431, 11] on button "Add Page to Site" at bounding box center [1433, 15] width 102 height 19
click at [1427, 44] on span "Add & Build Next Page" at bounding box center [1430, 46] width 83 height 12
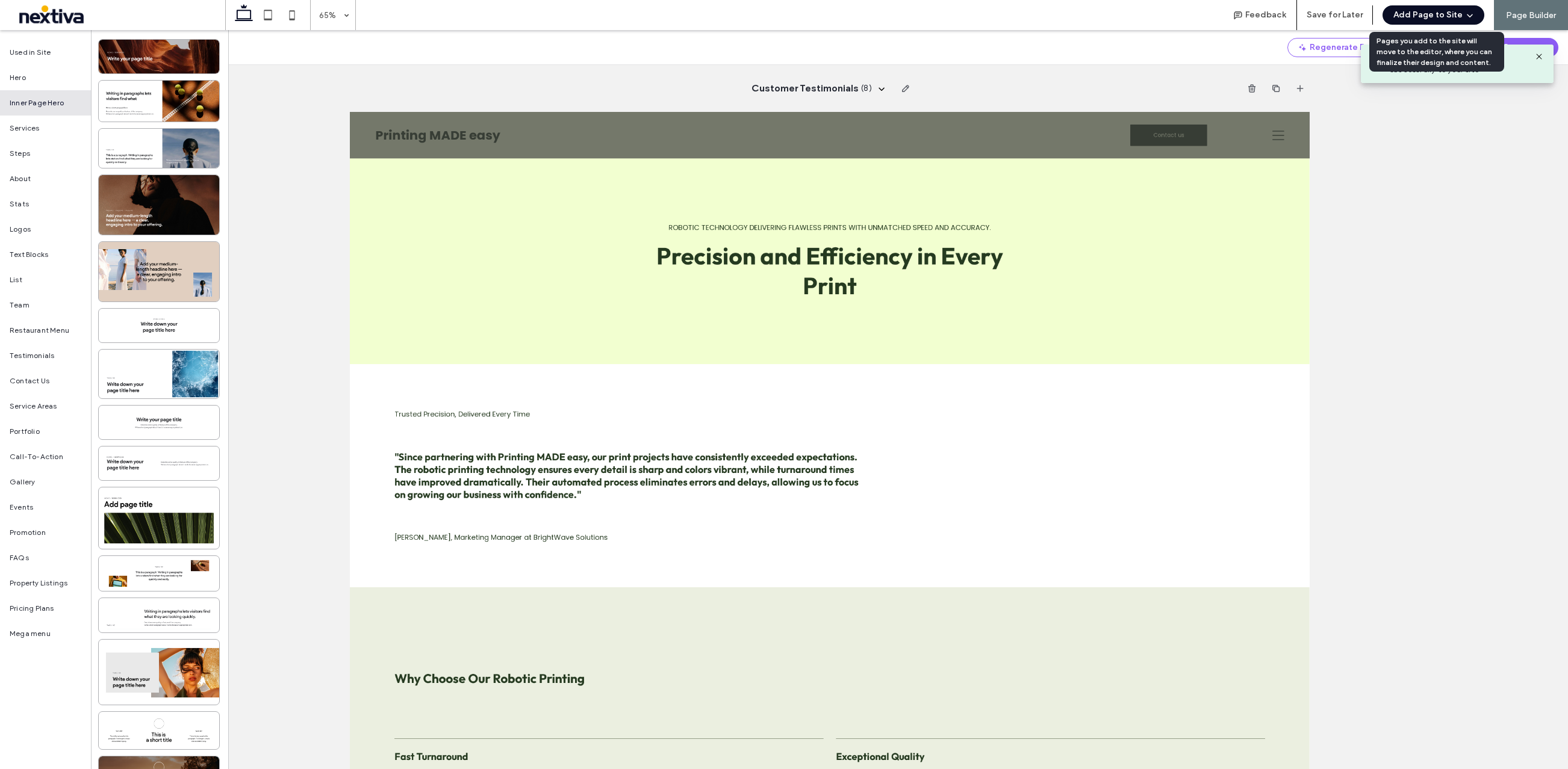
click at [1432, 15] on button "Add Page to Site" at bounding box center [1433, 15] width 102 height 19
click at [1422, 49] on span "Add & Build Next Page" at bounding box center [1430, 46] width 83 height 12
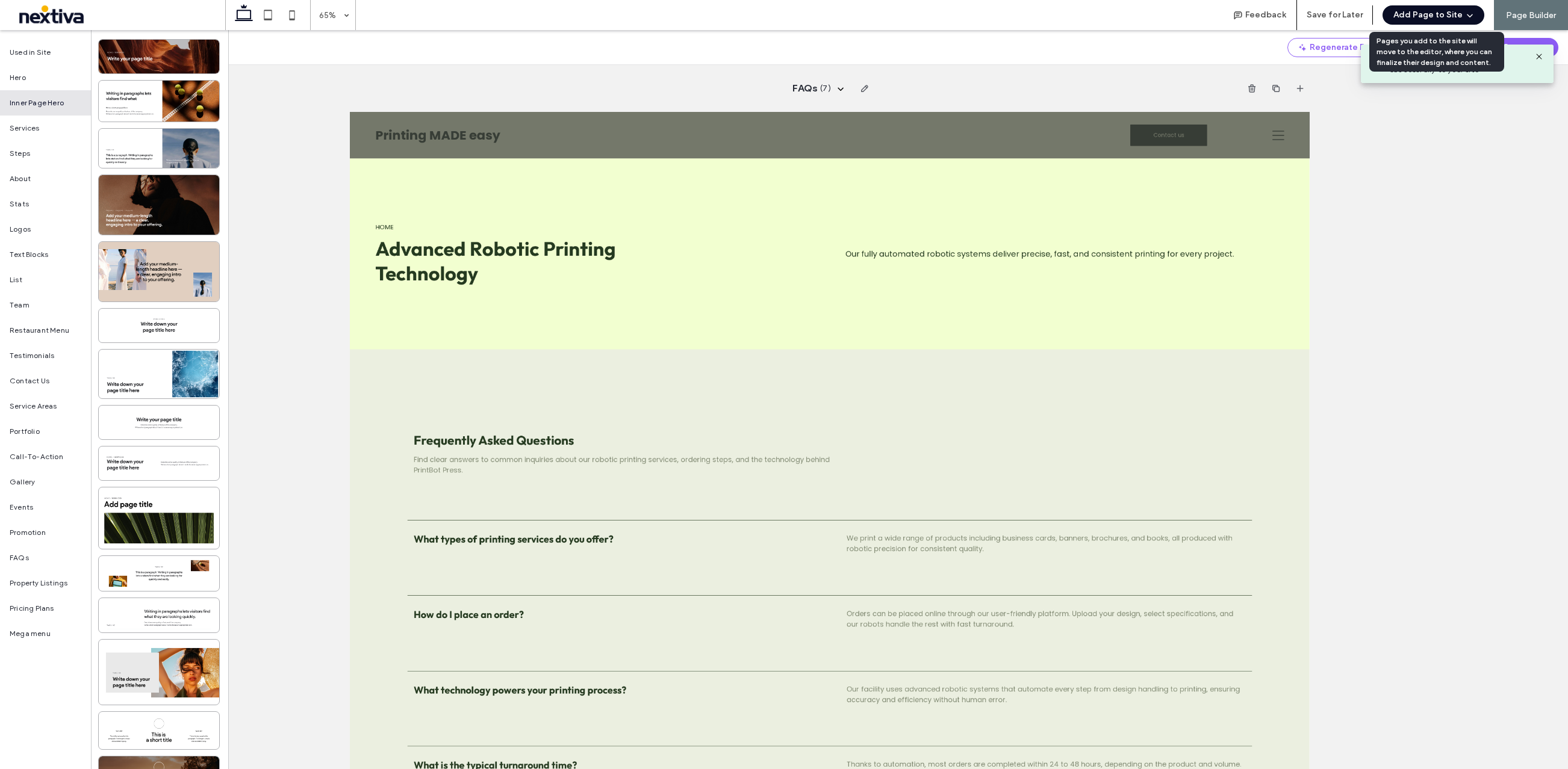
click at [1423, 20] on button "Add Page to Site" at bounding box center [1433, 15] width 102 height 19
click at [1419, 43] on span "Add & Build Next Page" at bounding box center [1430, 46] width 83 height 12
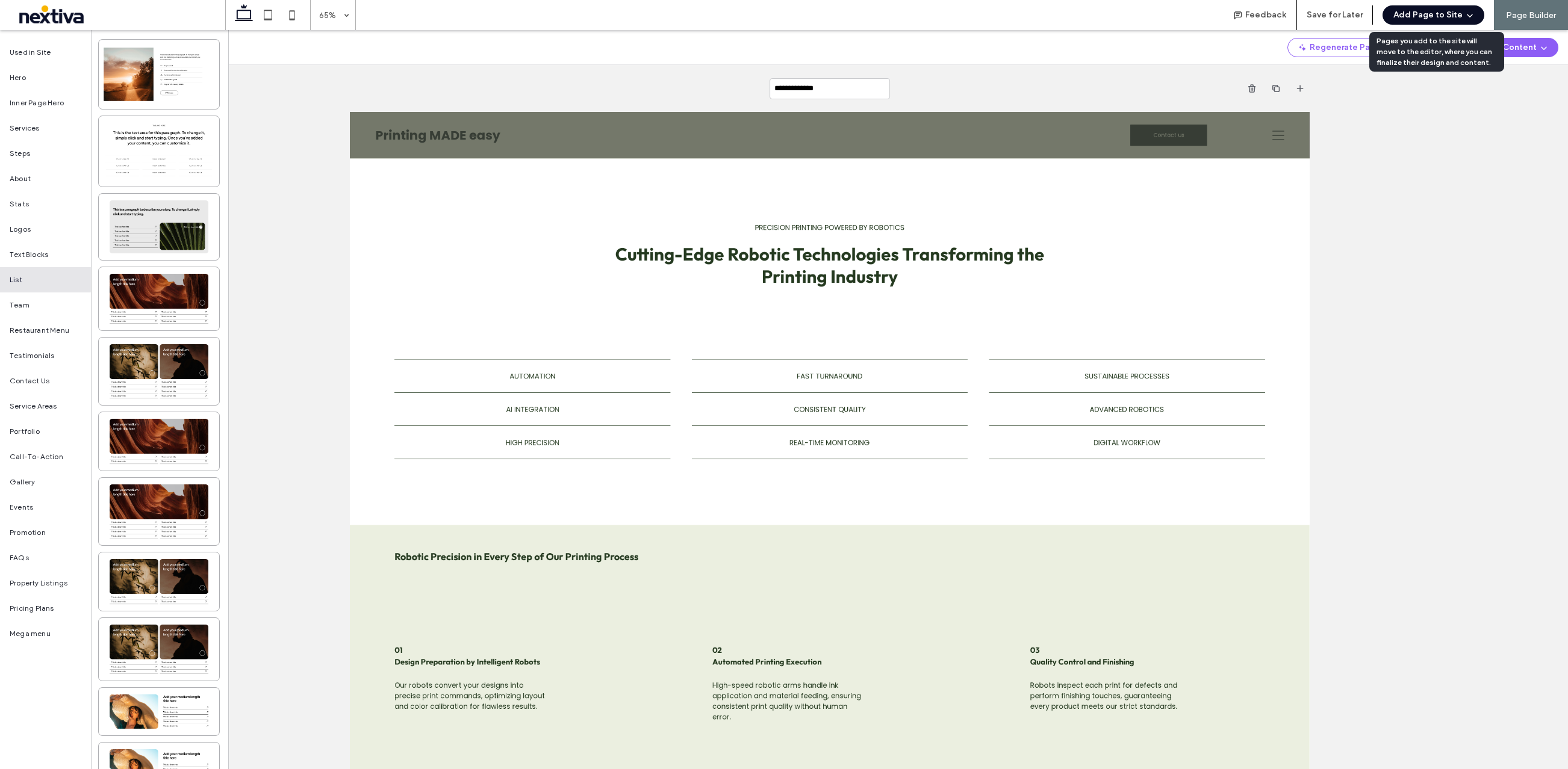
click at [1421, 19] on button "Add Page to Site" at bounding box center [1433, 15] width 102 height 19
click at [1418, 37] on div "Add & Build Next Page" at bounding box center [1432, 46] width 107 height 23
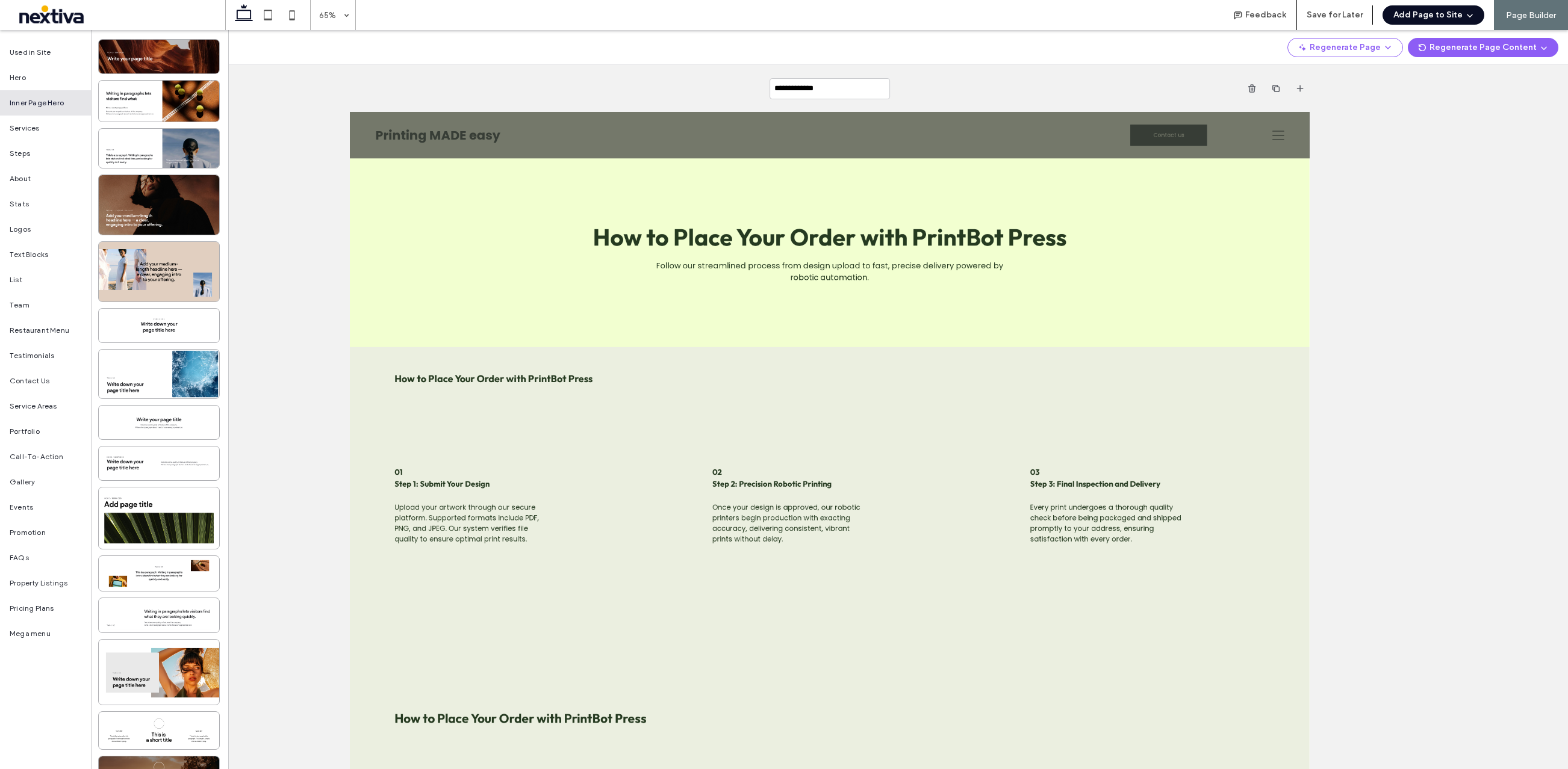
click at [1421, 13] on button "Add Page to Site" at bounding box center [1433, 15] width 102 height 19
click at [1414, 42] on span "Add & Build Next Page" at bounding box center [1430, 46] width 83 height 12
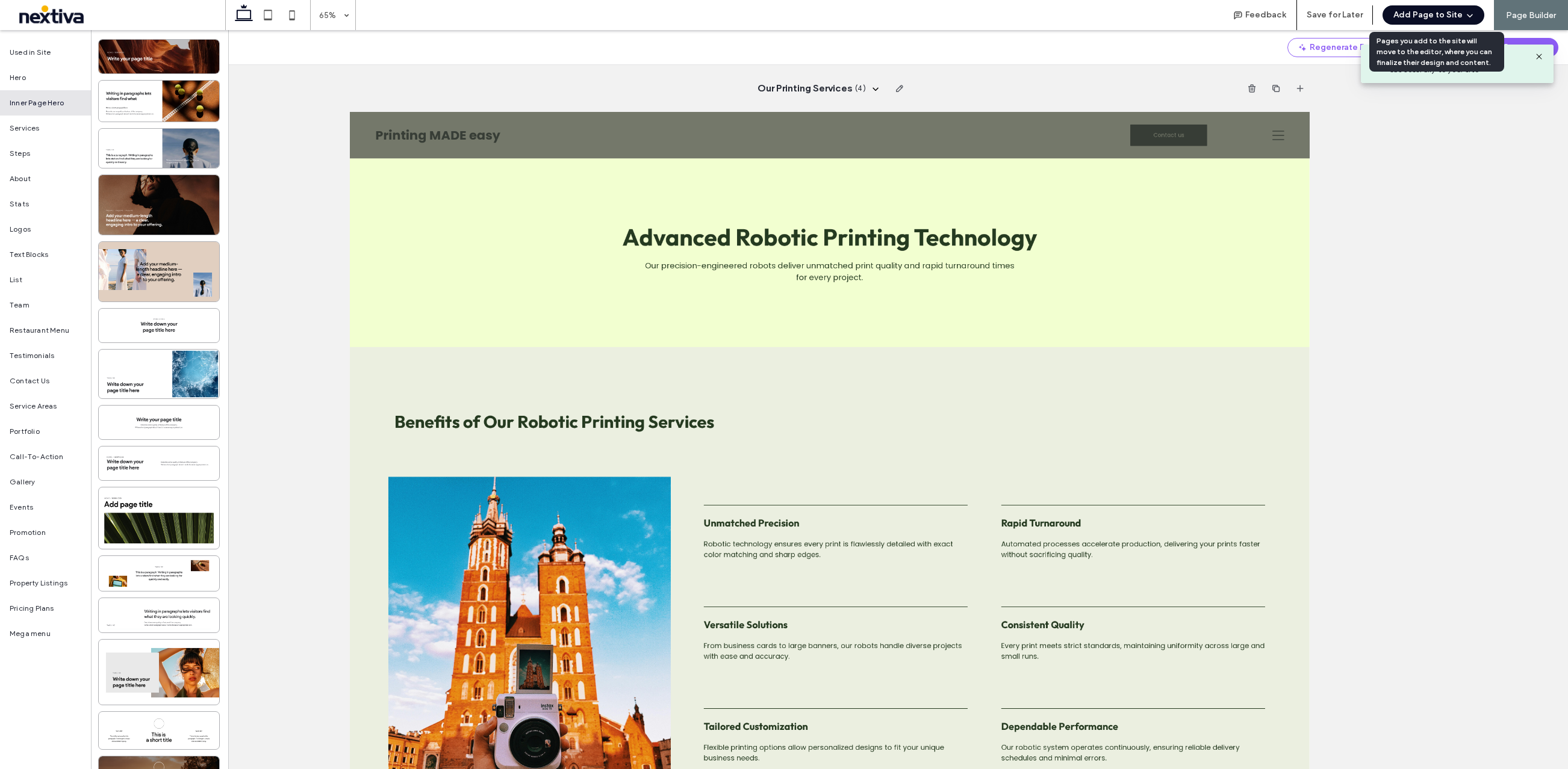
click at [1426, 18] on button "Add Page to Site" at bounding box center [1433, 15] width 102 height 19
click at [1421, 41] on span "Add & Build Next Page" at bounding box center [1430, 46] width 83 height 12
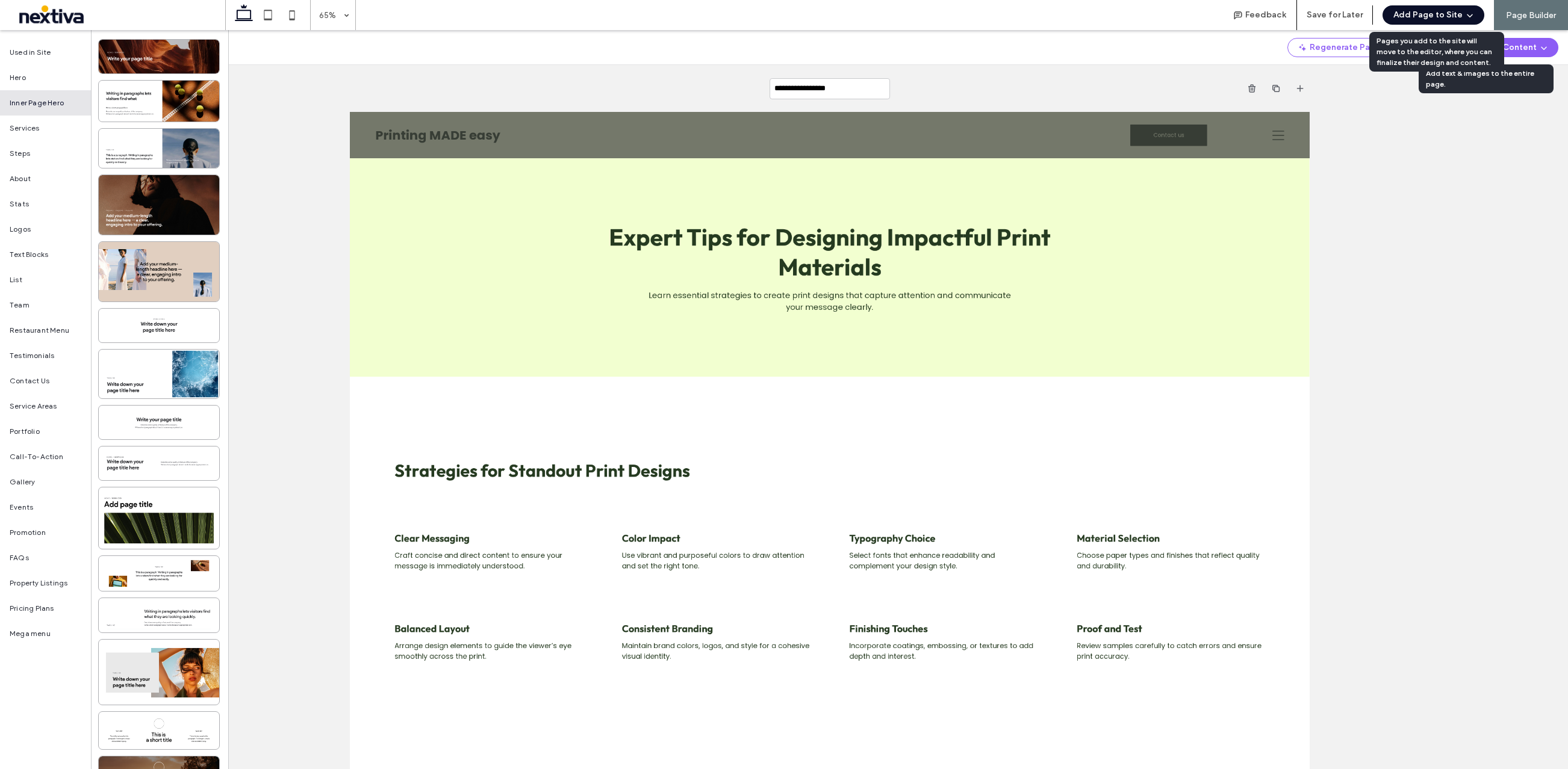
click at [1421, 18] on button "Add Page to Site" at bounding box center [1433, 15] width 102 height 19
click at [1415, 42] on span "Add & Build Next Page" at bounding box center [1430, 46] width 83 height 12
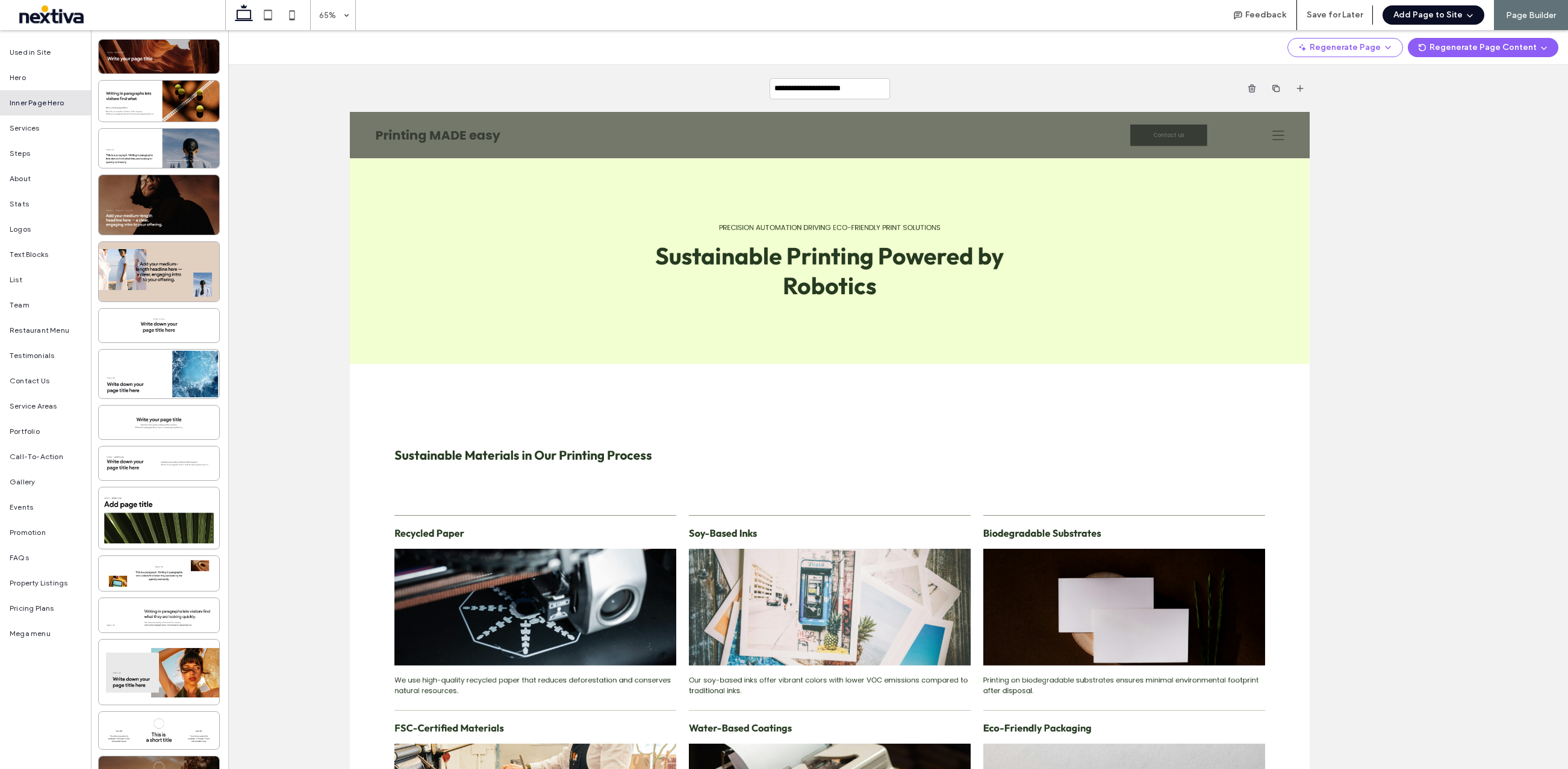
click at [1420, 19] on button "Add Page to Site" at bounding box center [1433, 15] width 102 height 19
click at [1416, 38] on div "Add & Build Next Page" at bounding box center [1432, 46] width 107 height 23
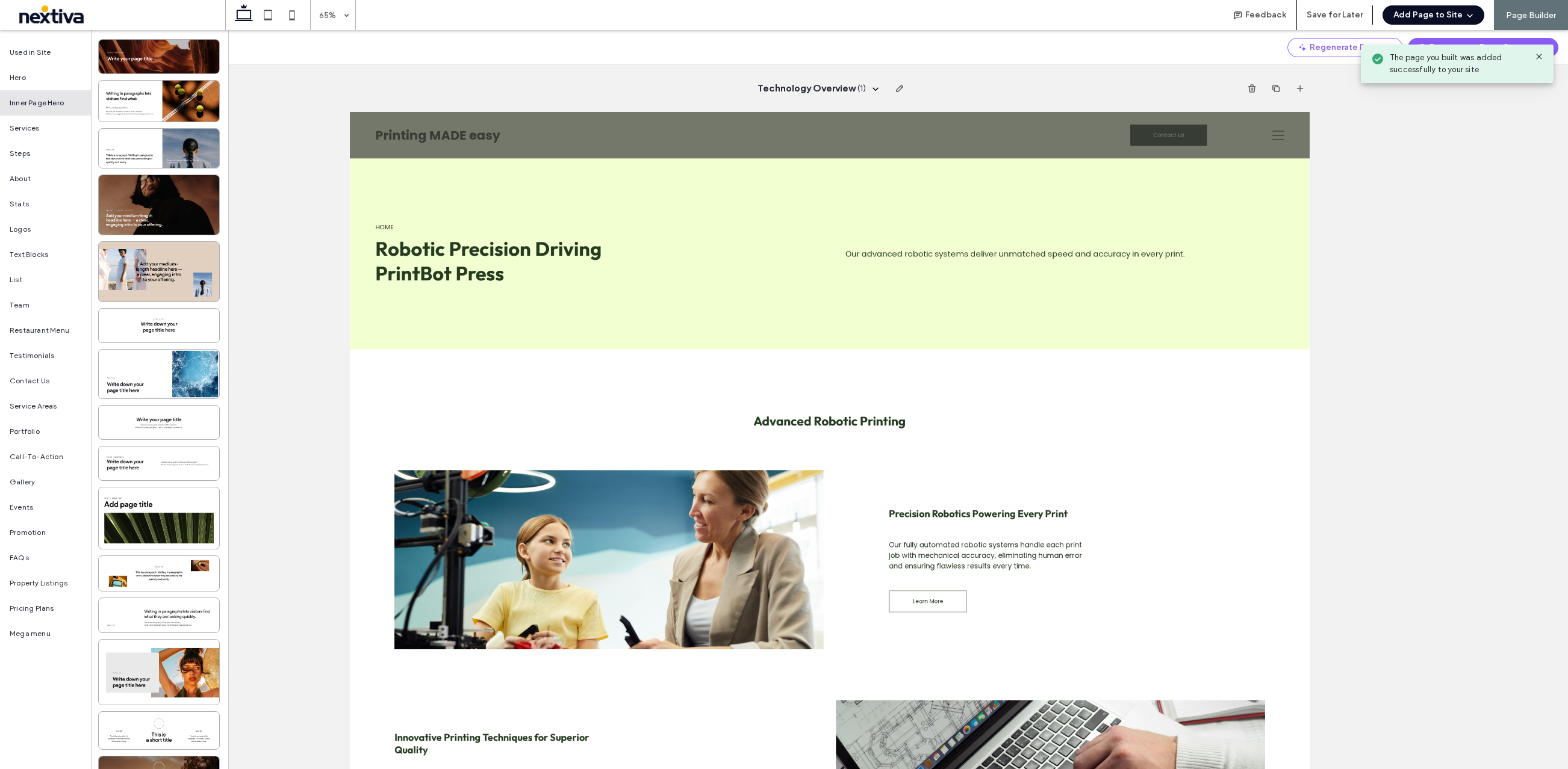
click at [1418, 18] on button "Add Page to Site" at bounding box center [1433, 15] width 102 height 19
click at [1416, 40] on span "Add & Create Another" at bounding box center [1429, 46] width 82 height 12
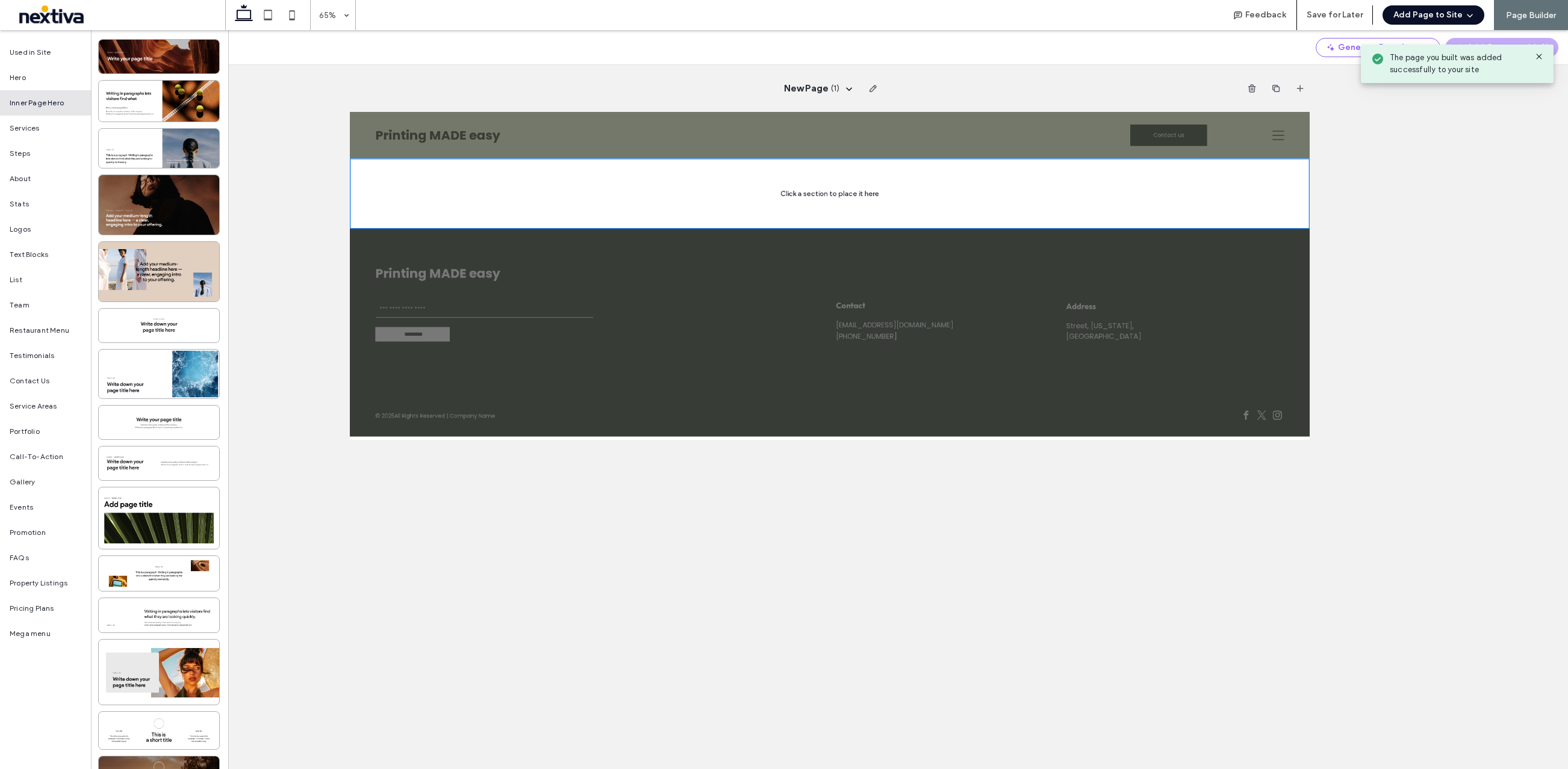
click at [1401, 118] on div "New Page ( 1 )" at bounding box center [830, 400] width 1476 height 739
click at [1337, 16] on button "Save for Later" at bounding box center [1334, 15] width 56 height 19
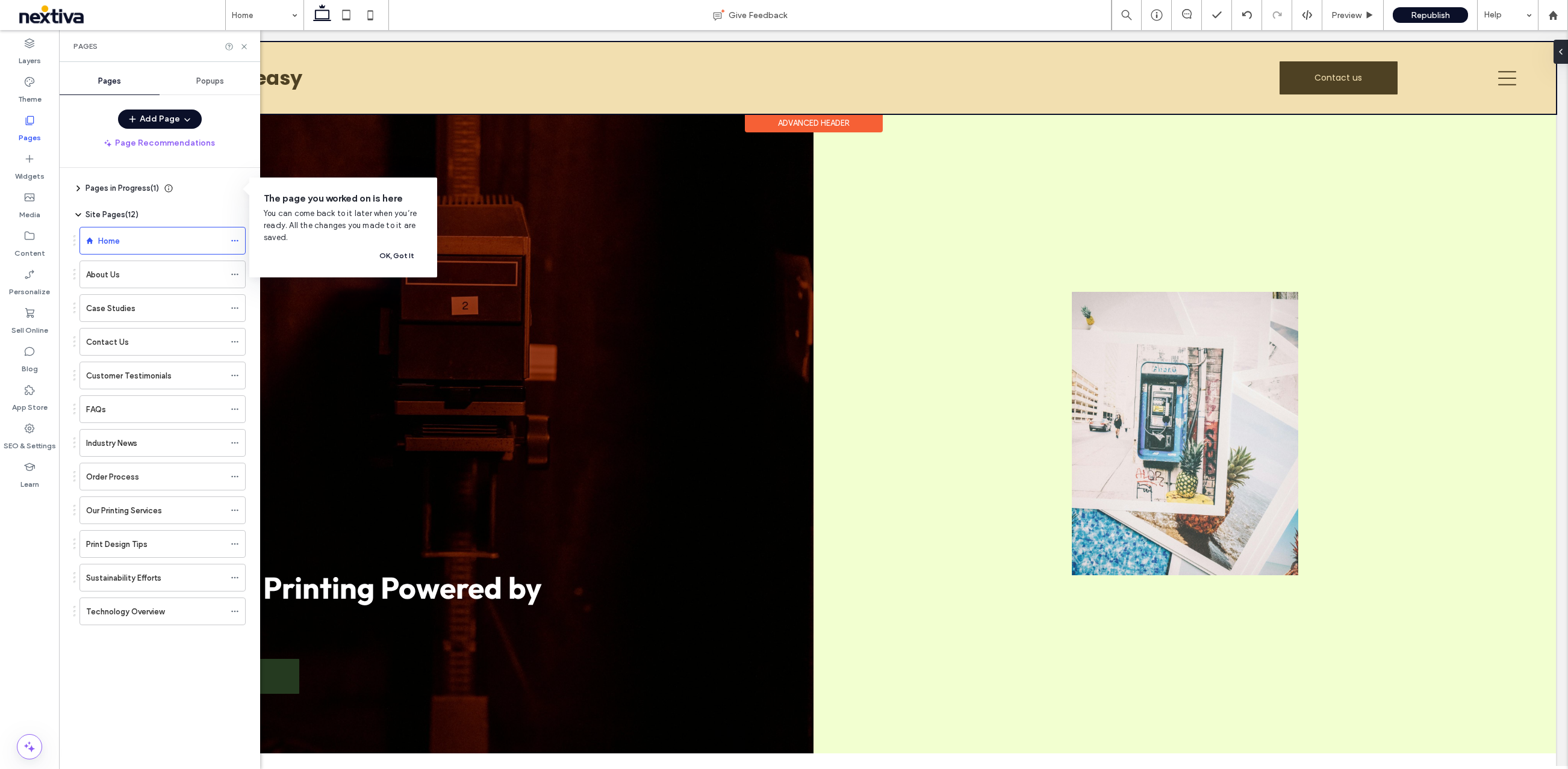
click at [1275, 76] on div at bounding box center [814, 78] width 1485 height 72
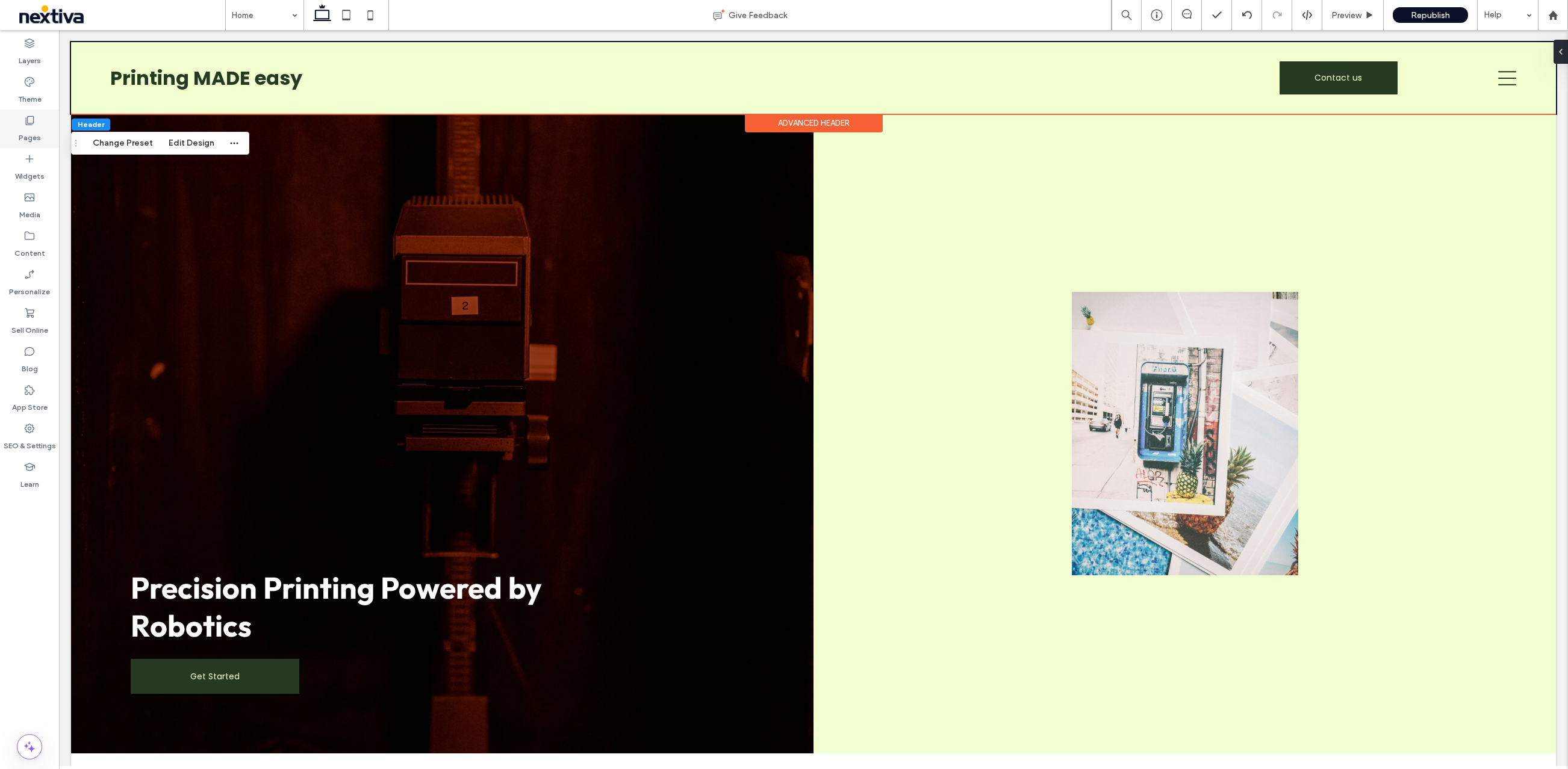
click at [23, 122] on icon at bounding box center [29, 120] width 12 height 12
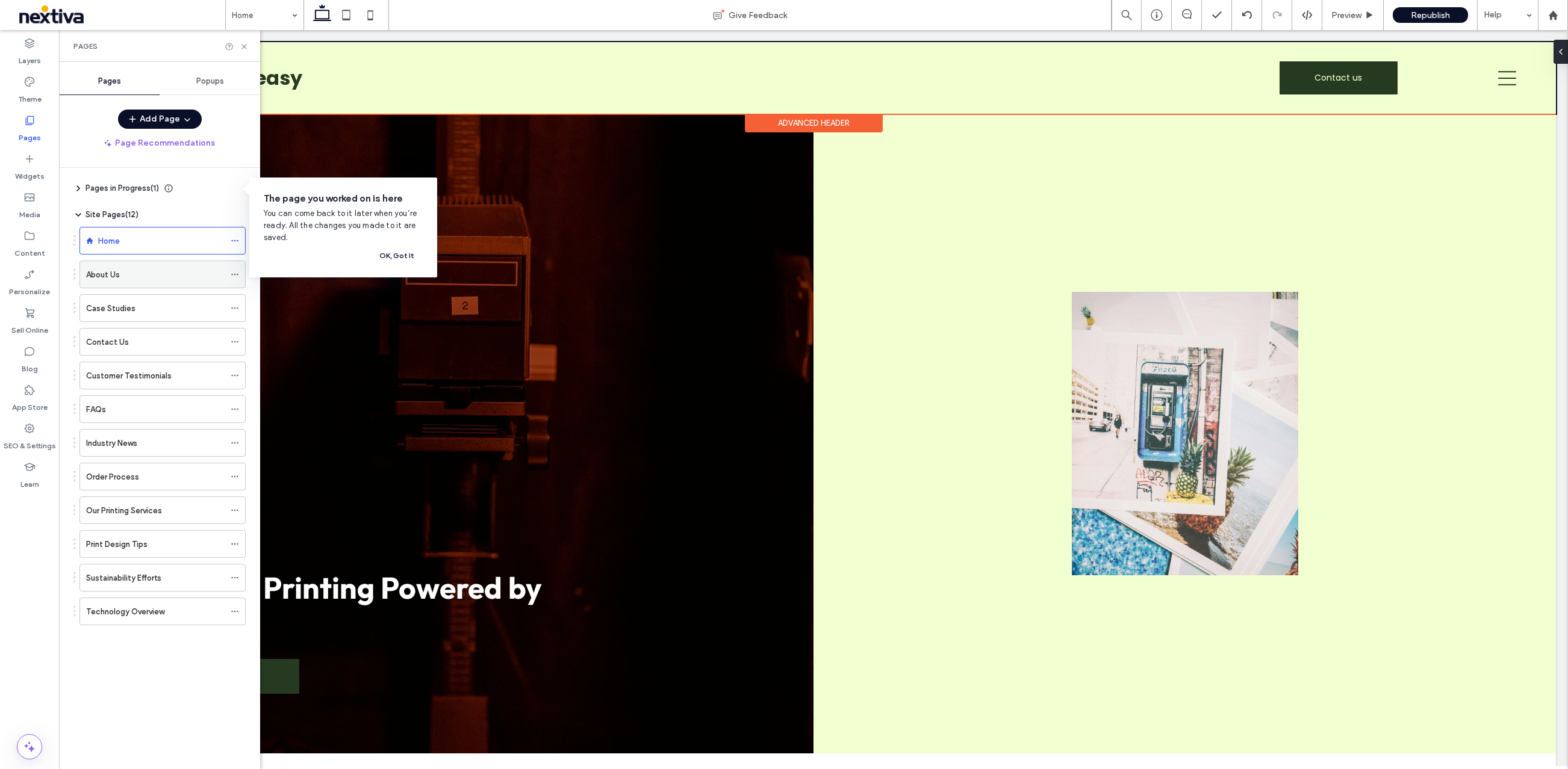
click at [123, 281] on div "About Us" at bounding box center [155, 274] width 138 height 27
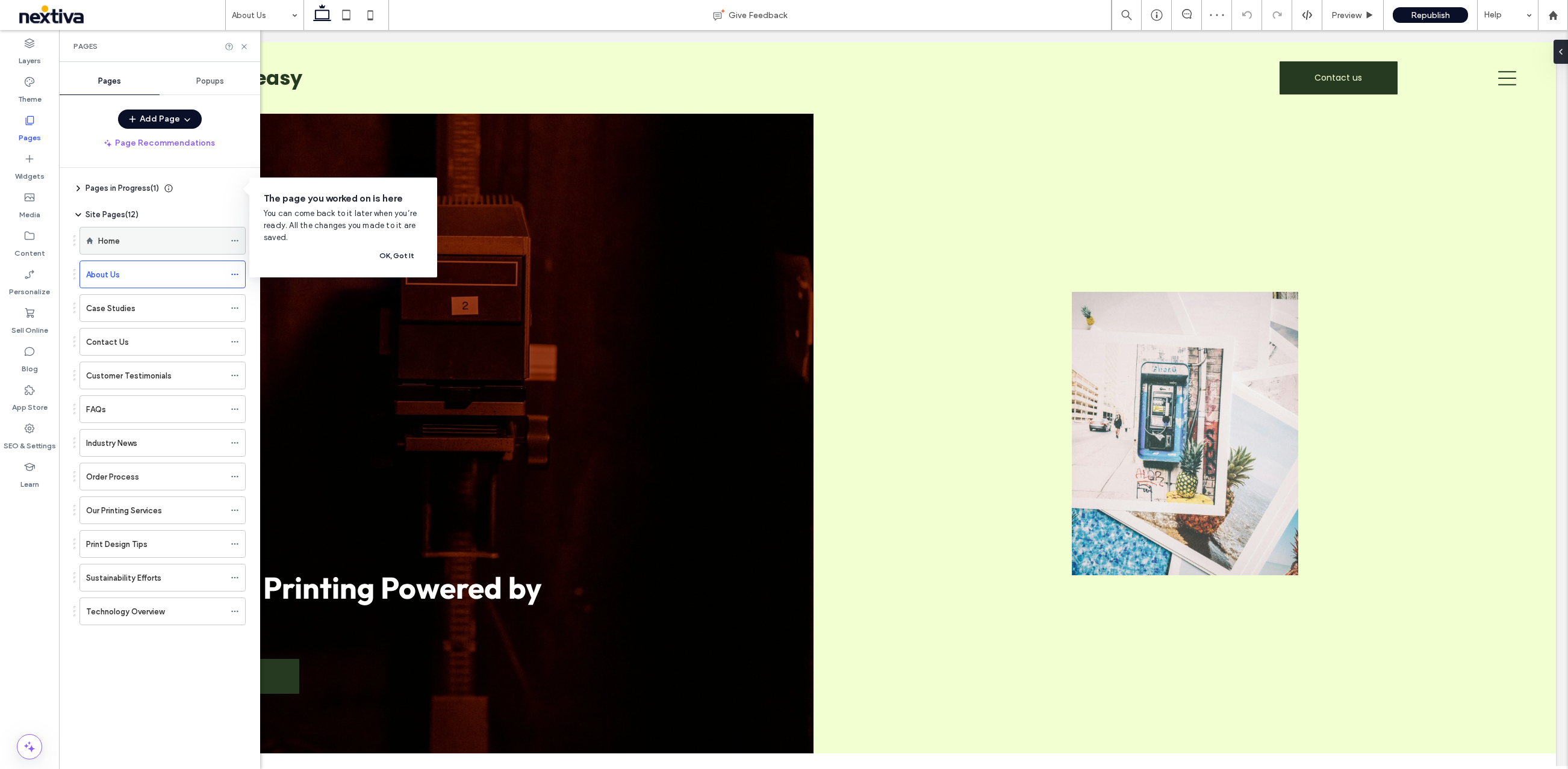
click at [201, 237] on div "Home" at bounding box center [161, 241] width 126 height 13
click at [231, 279] on span at bounding box center [235, 274] width 8 height 18
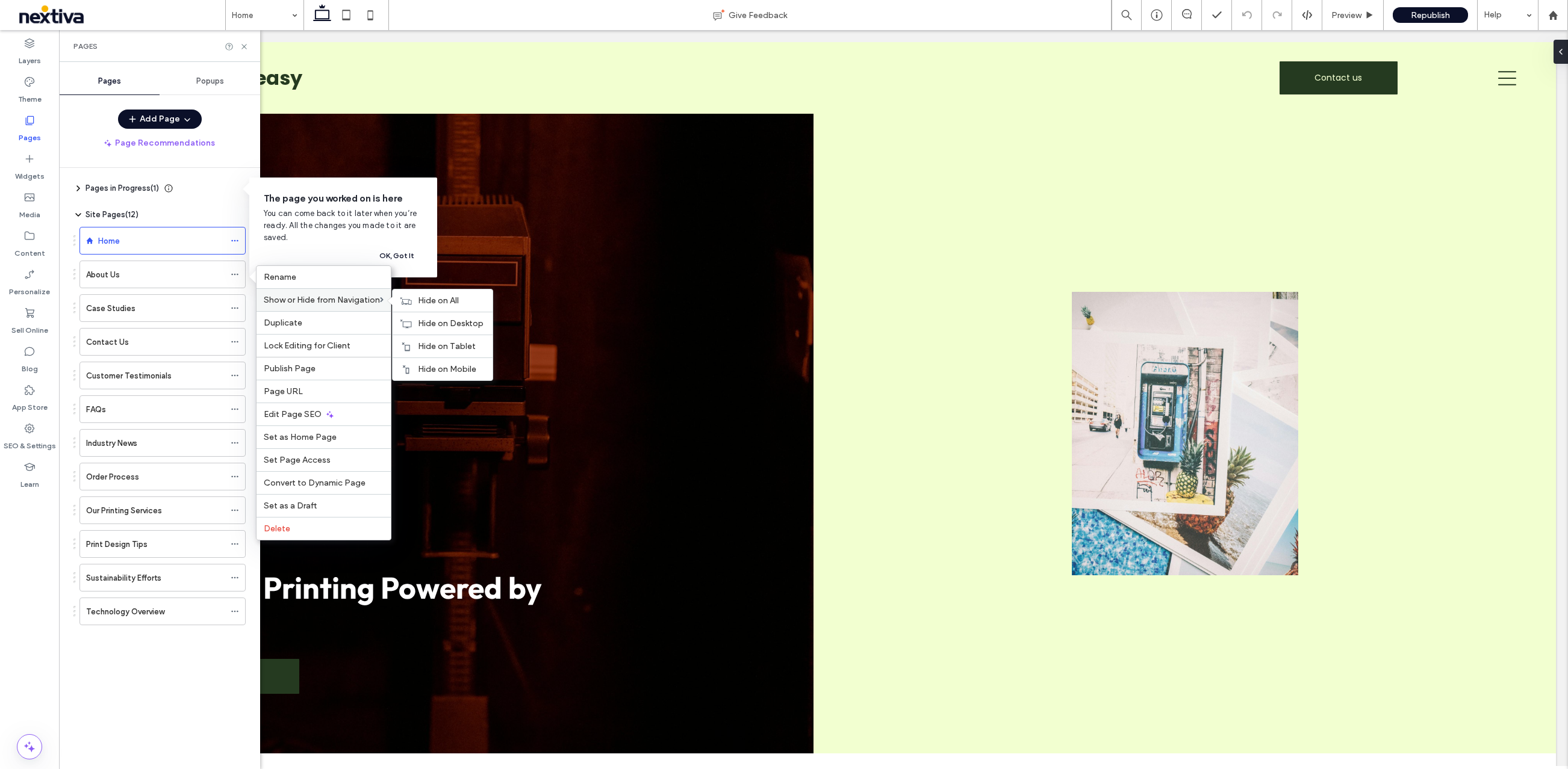
click at [306, 301] on span "Show or Hide from Navigation" at bounding box center [322, 300] width 116 height 11
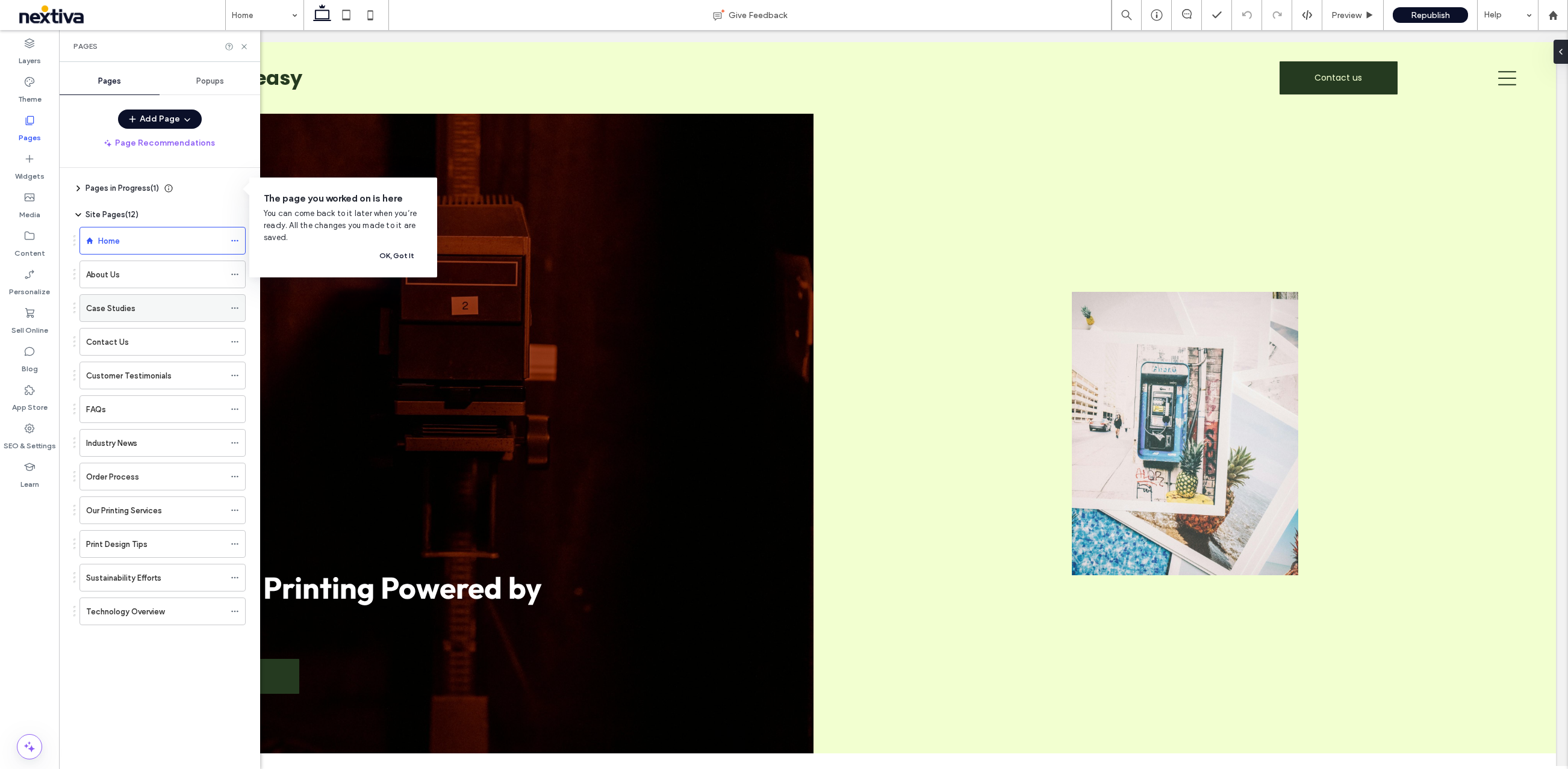
click at [231, 307] on icon at bounding box center [235, 308] width 8 height 8
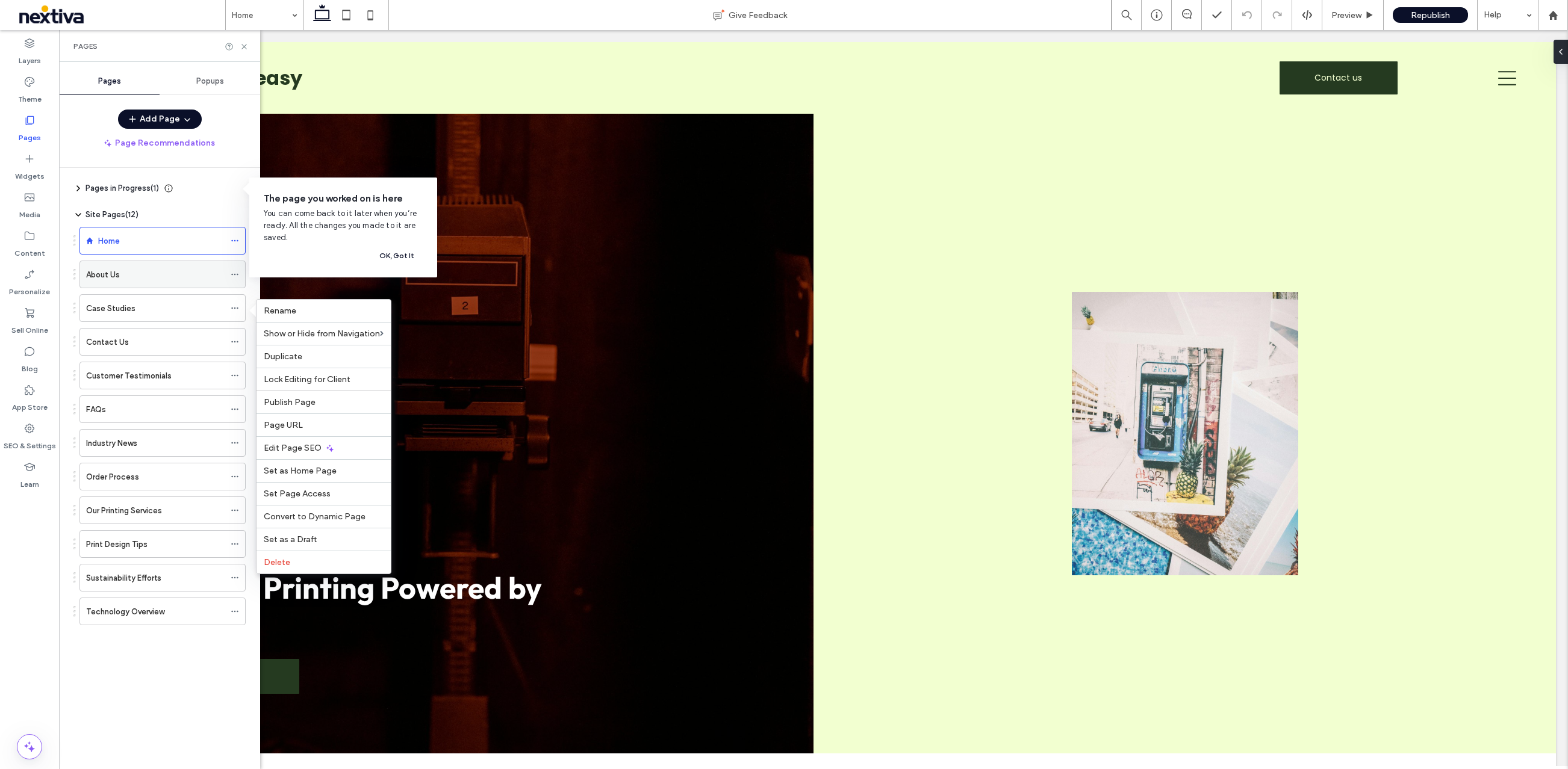
click at [174, 273] on div "About Us" at bounding box center [155, 275] width 138 height 13
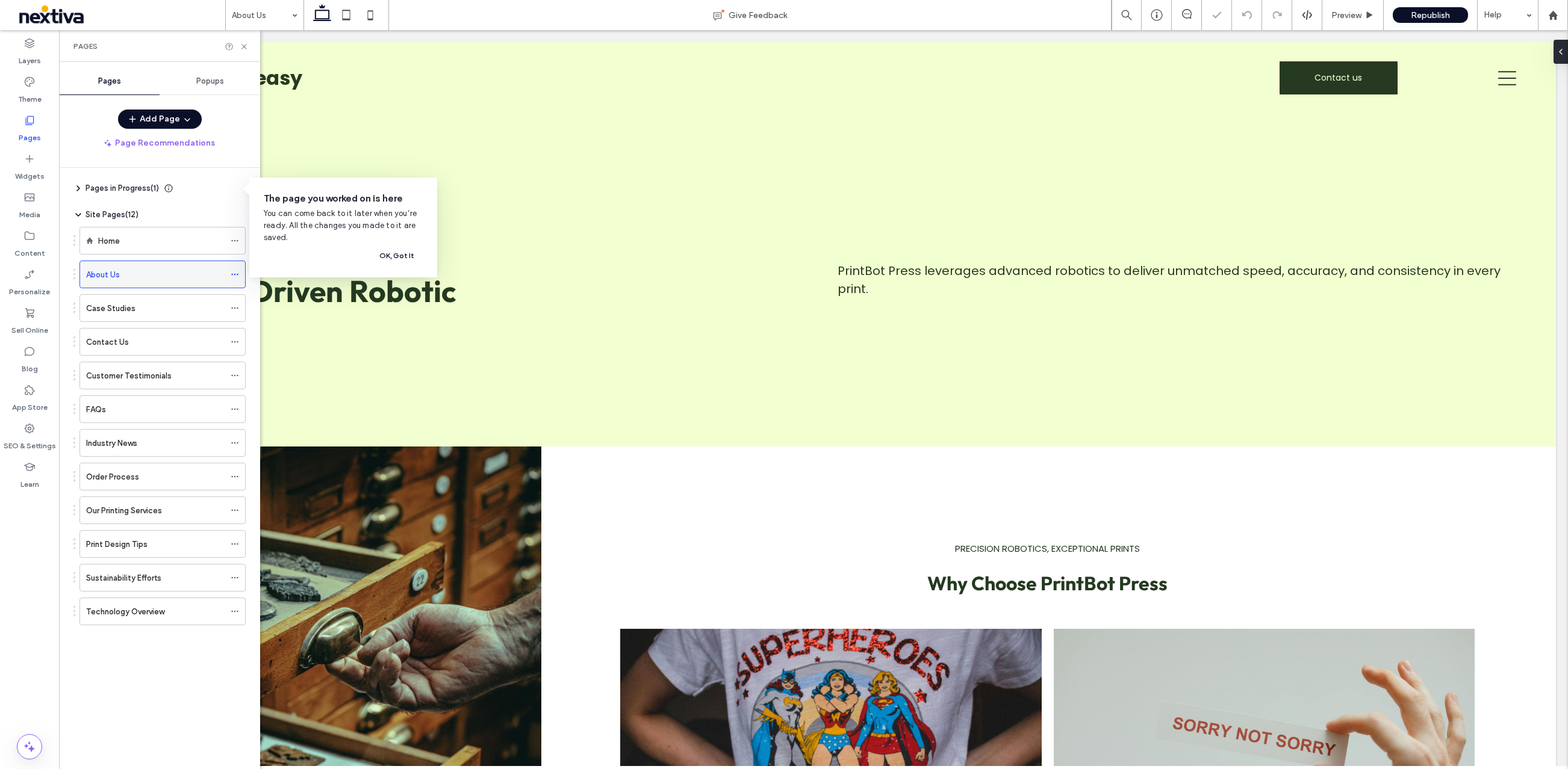
click at [231, 275] on icon at bounding box center [235, 274] width 8 height 8
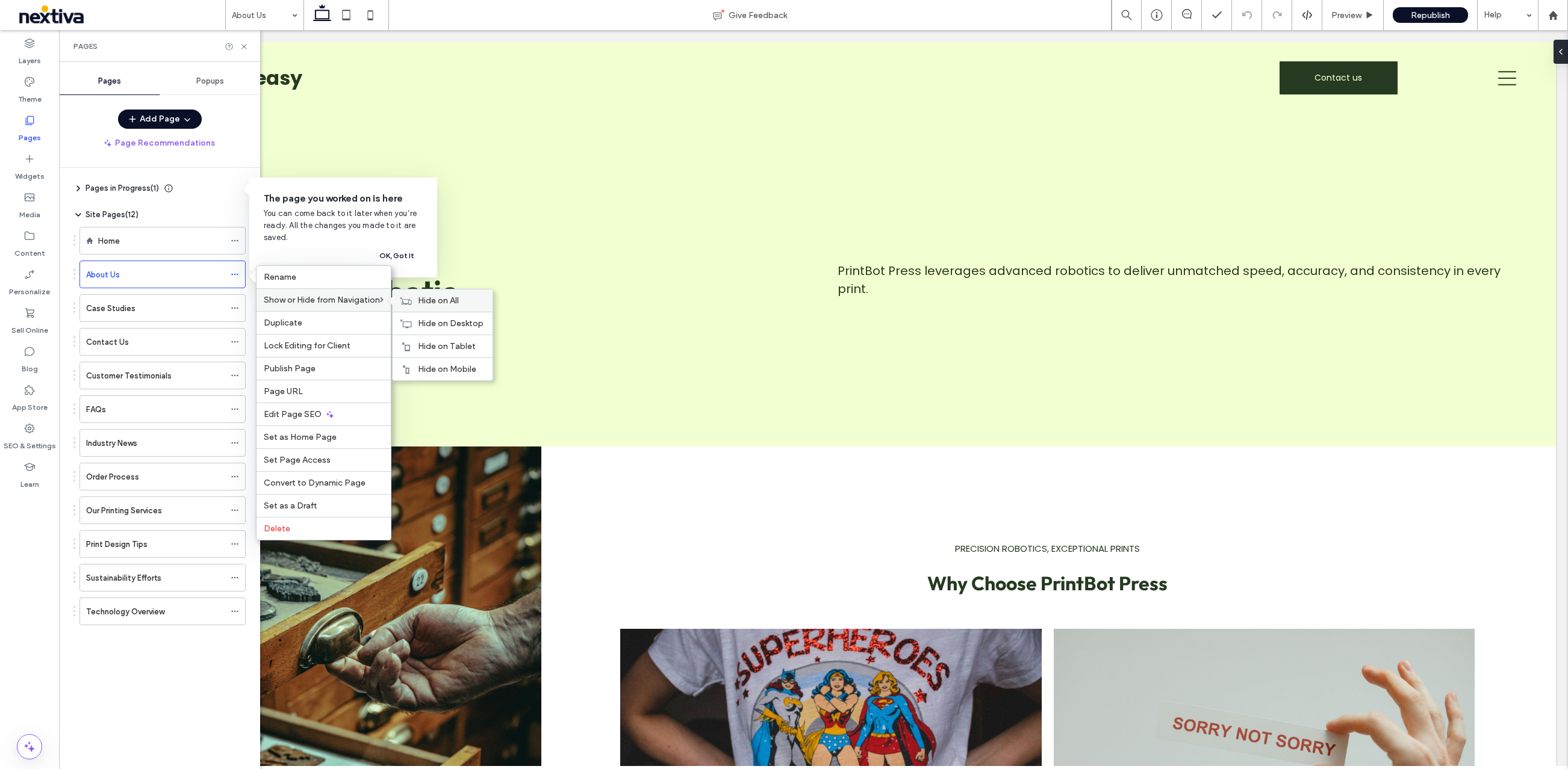
click at [411, 304] on use at bounding box center [406, 301] width 11 height 7
click at [412, 301] on icon at bounding box center [406, 301] width 12 height 8
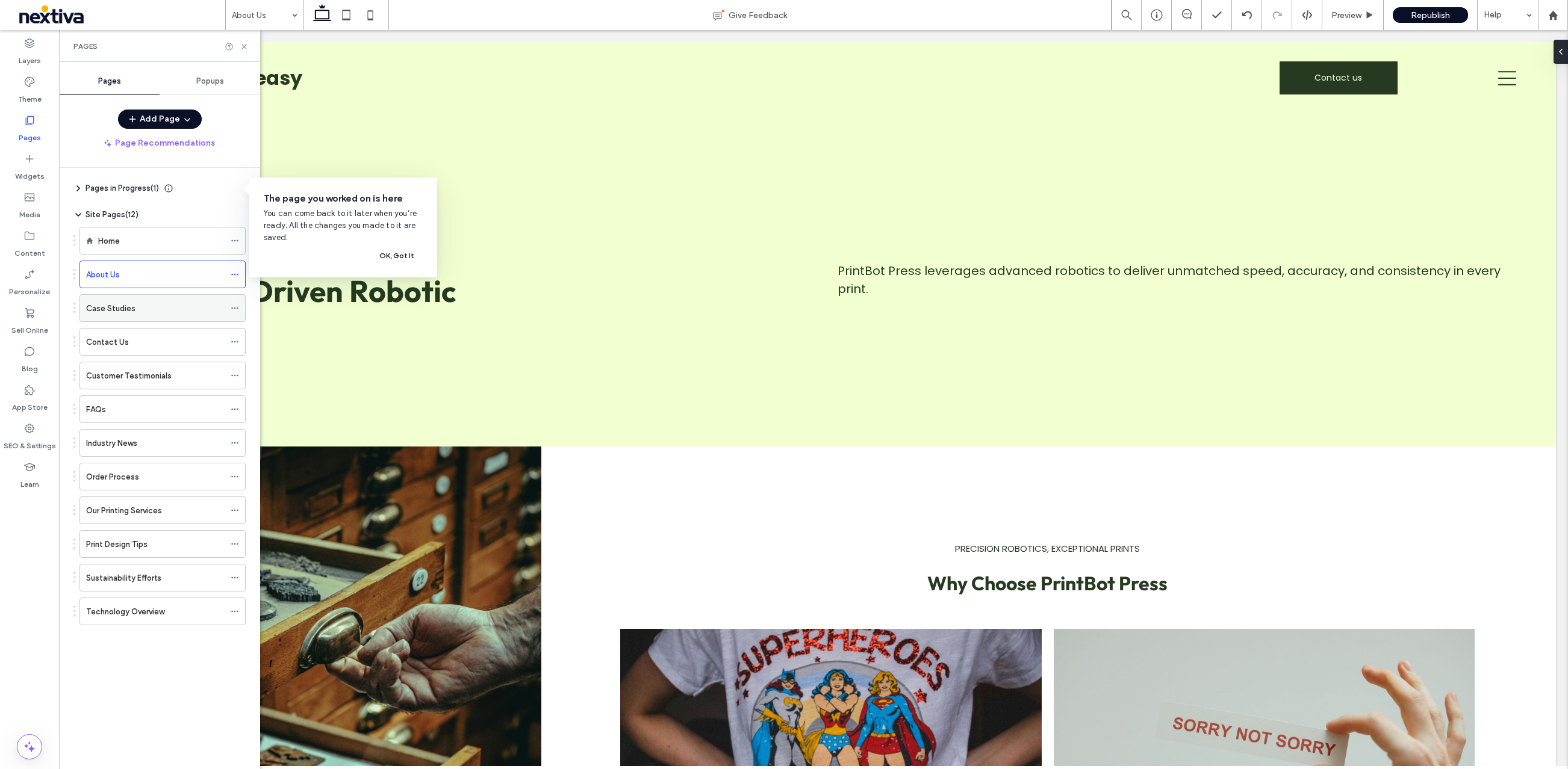
click at [231, 310] on icon at bounding box center [235, 308] width 8 height 8
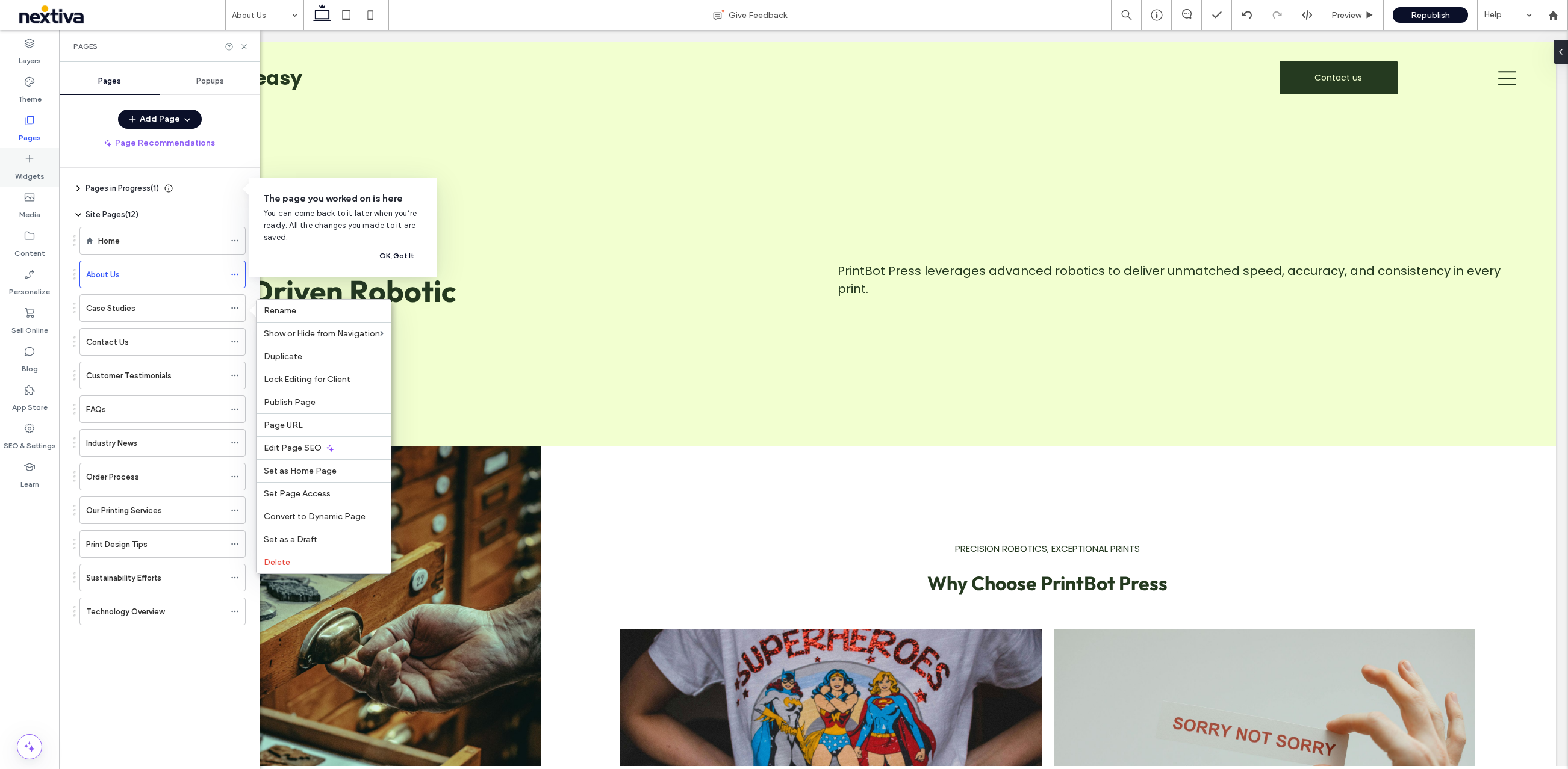
click at [28, 169] on label "Widgets" at bounding box center [30, 174] width 30 height 17
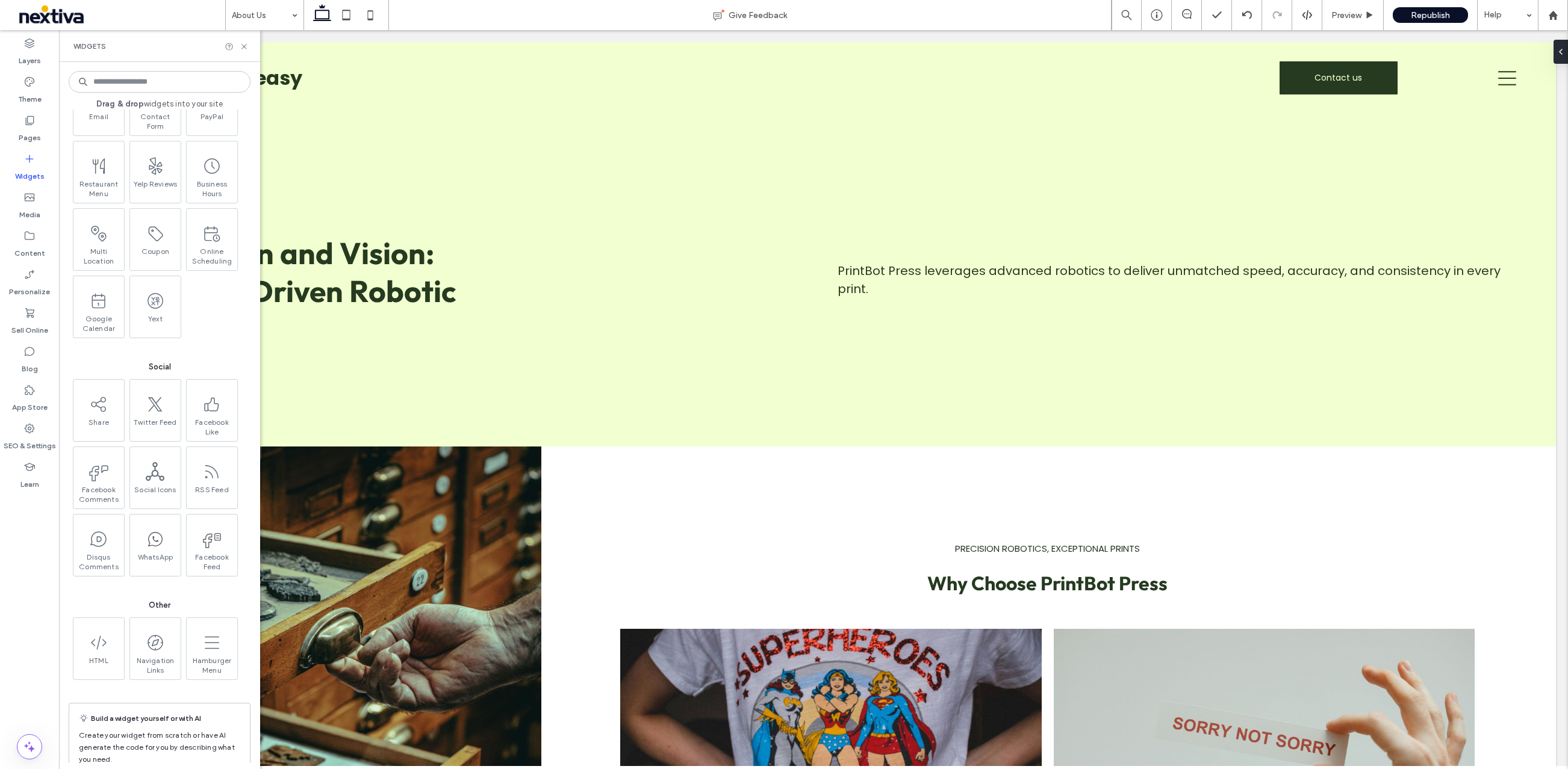
scroll to position [1548, 0]
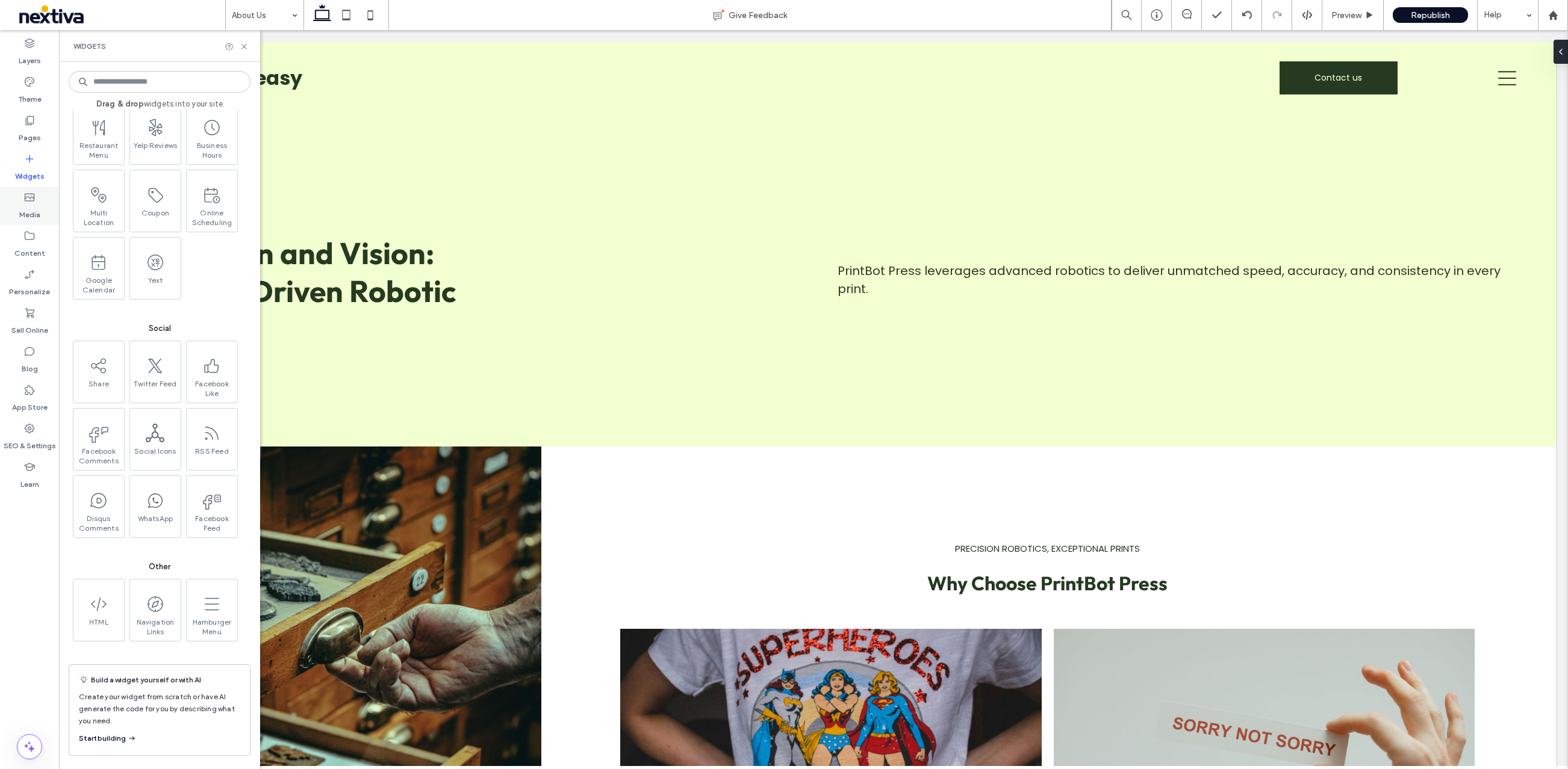
click at [27, 205] on label "Media" at bounding box center [30, 212] width 21 height 17
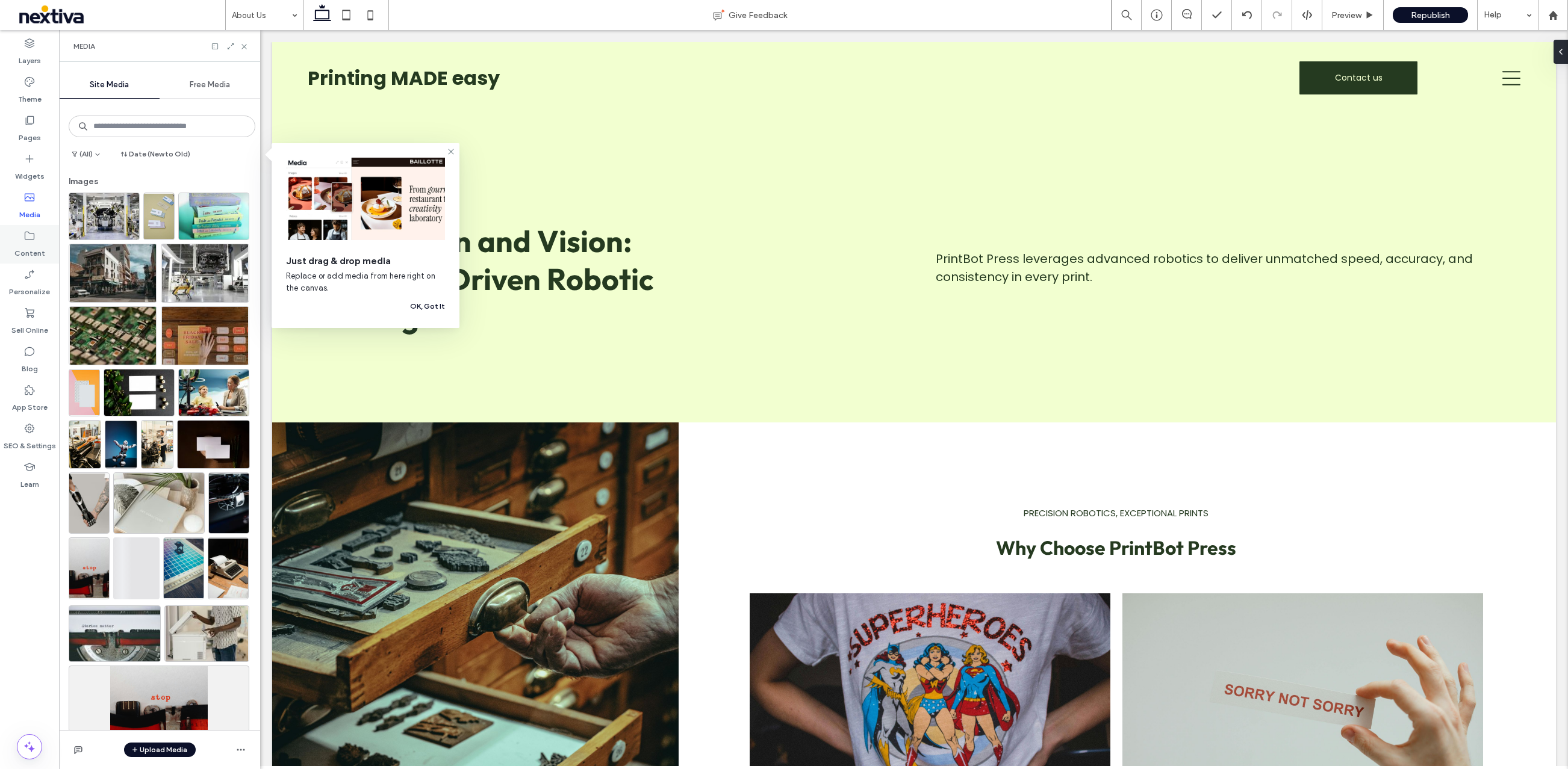
click at [28, 239] on use at bounding box center [30, 236] width 10 height 8
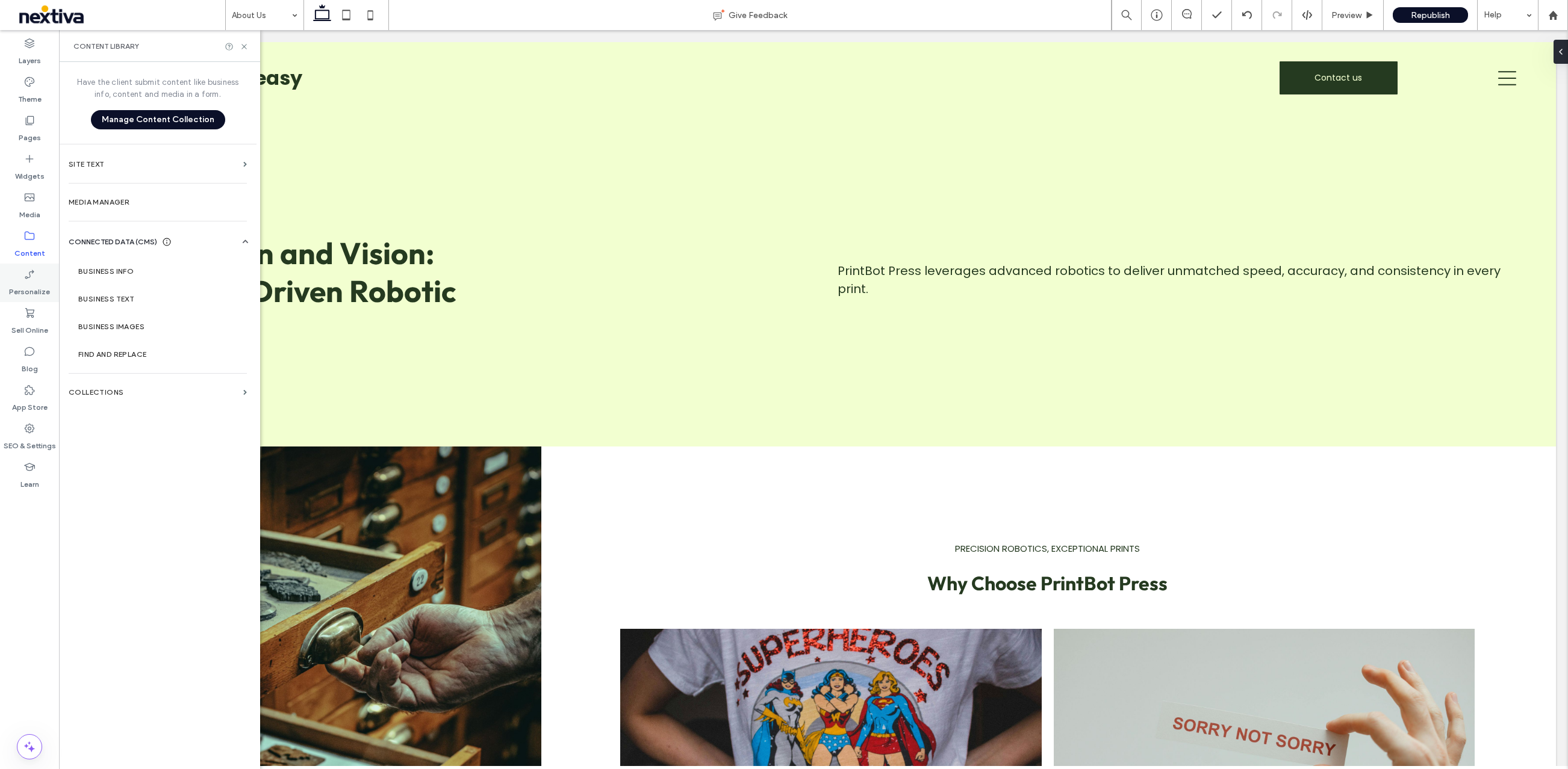
click at [28, 265] on div "Personalize" at bounding box center [30, 283] width 59 height 39
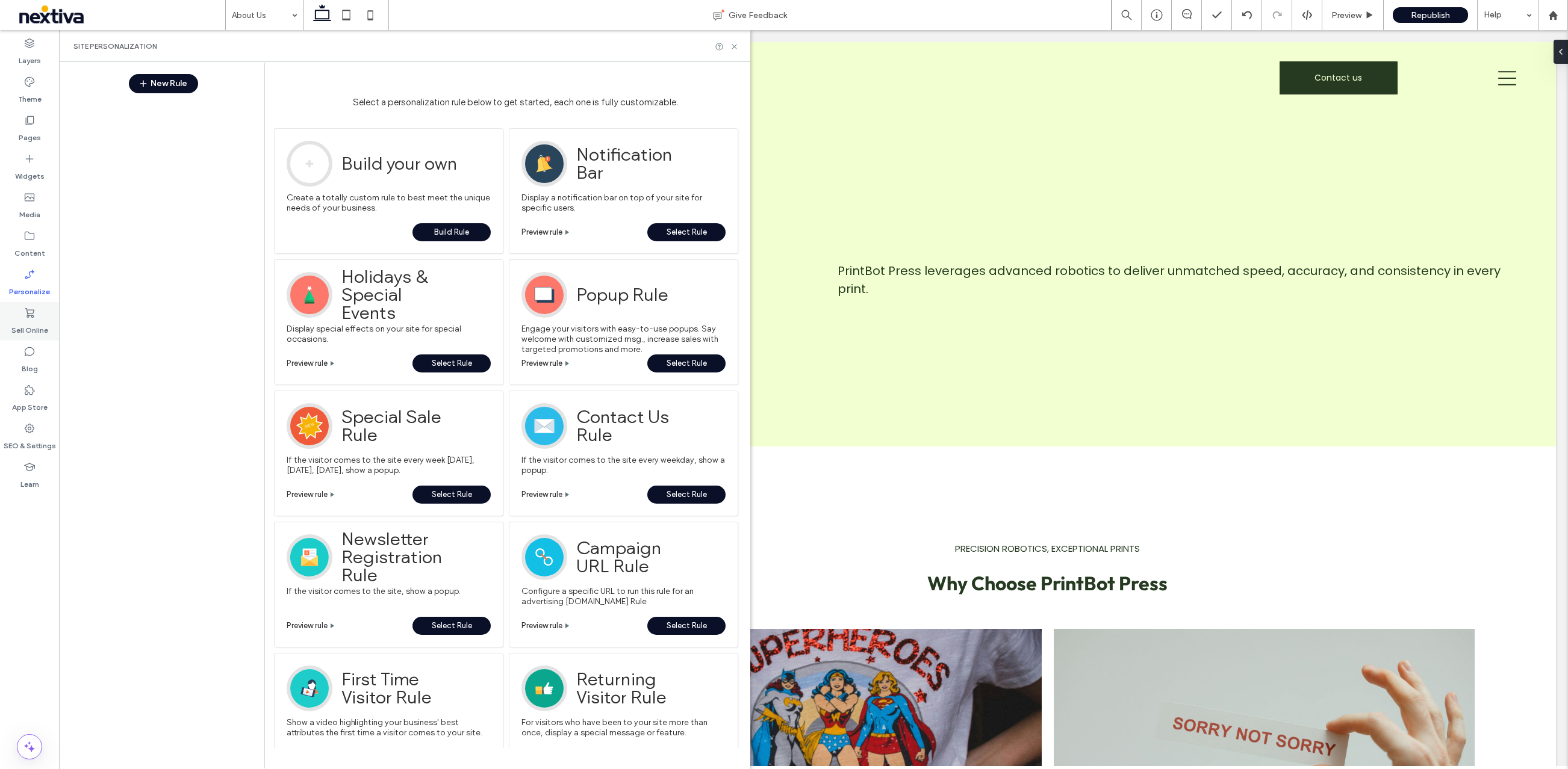
click at [27, 314] on icon at bounding box center [29, 313] width 12 height 12
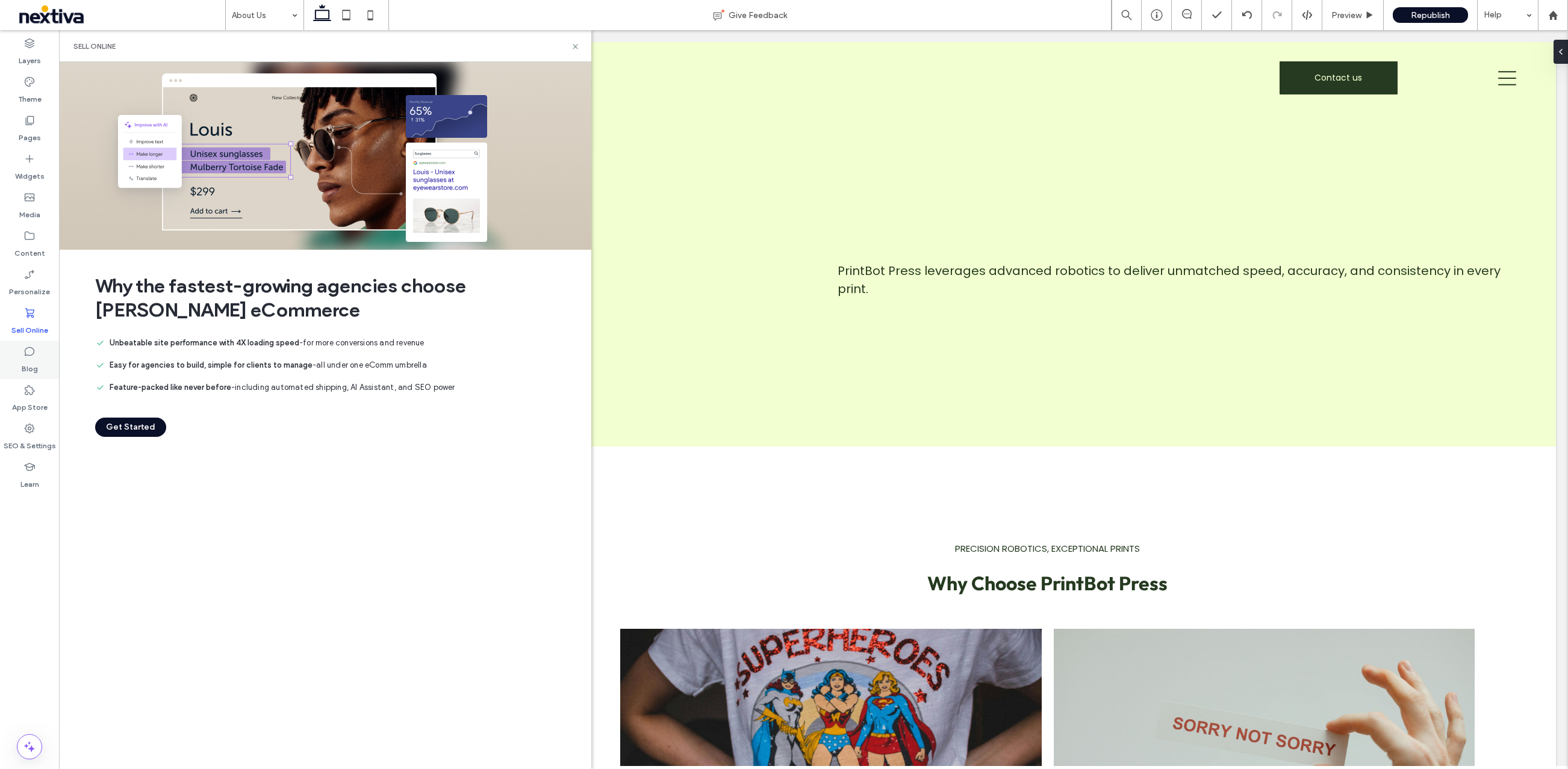
click at [28, 350] on icon at bounding box center [29, 351] width 12 height 12
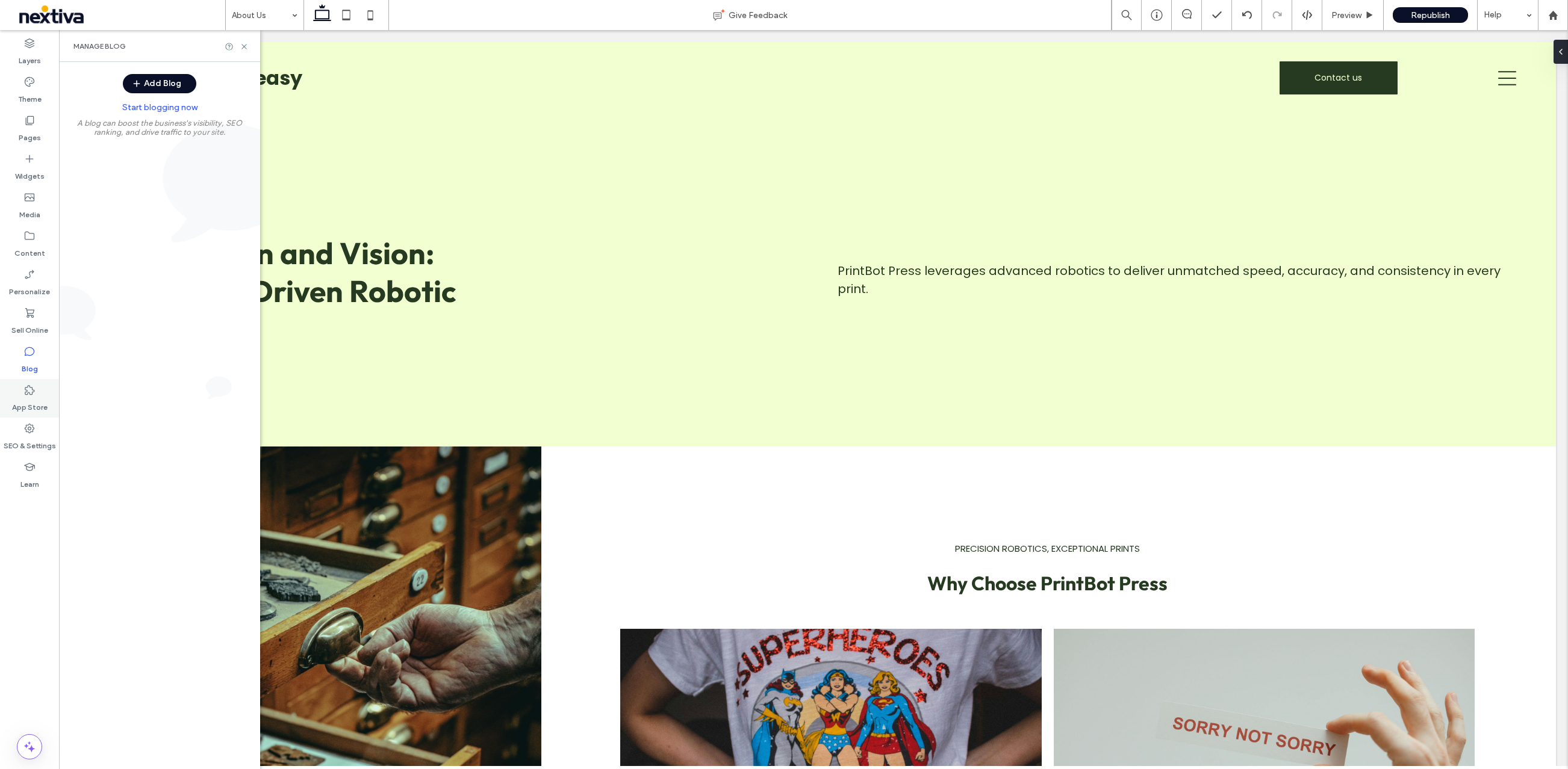
click at [28, 392] on icon at bounding box center [29, 389] width 12 height 12
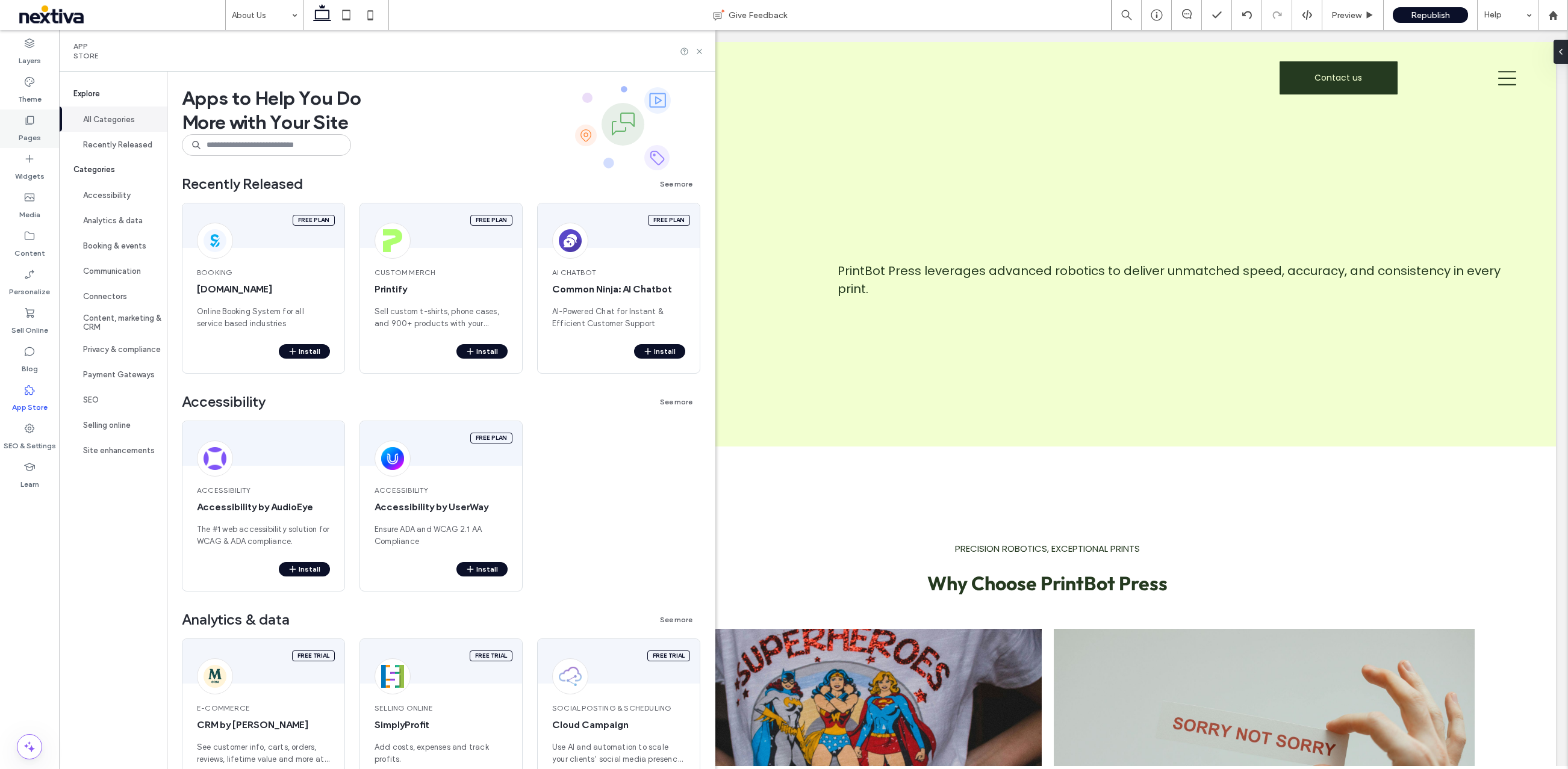
click at [25, 133] on label "Pages" at bounding box center [30, 135] width 23 height 17
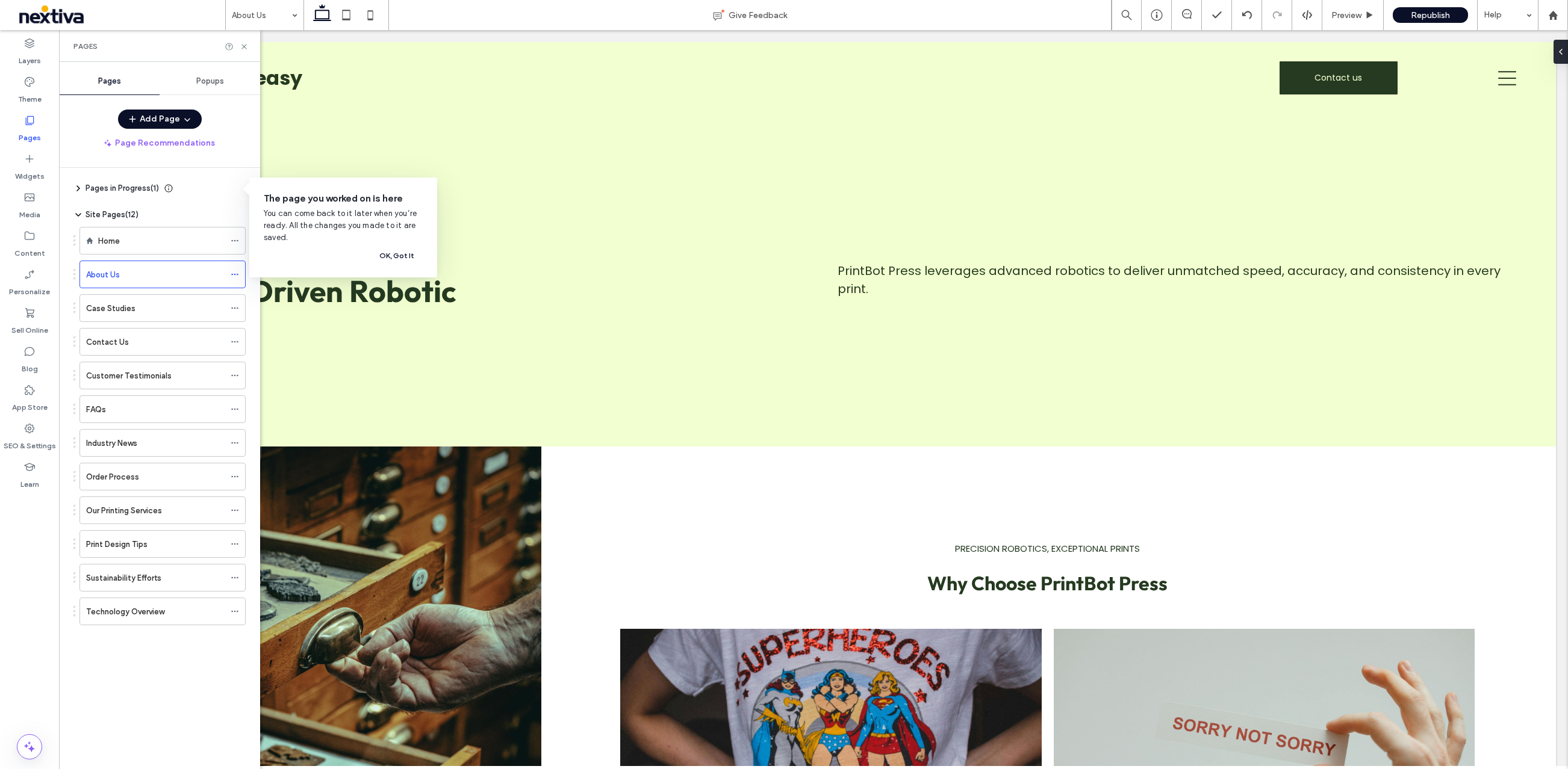
click at [76, 241] on div at bounding box center [74, 241] width 2 height 2
click at [235, 340] on icon at bounding box center [235, 342] width 8 height 8
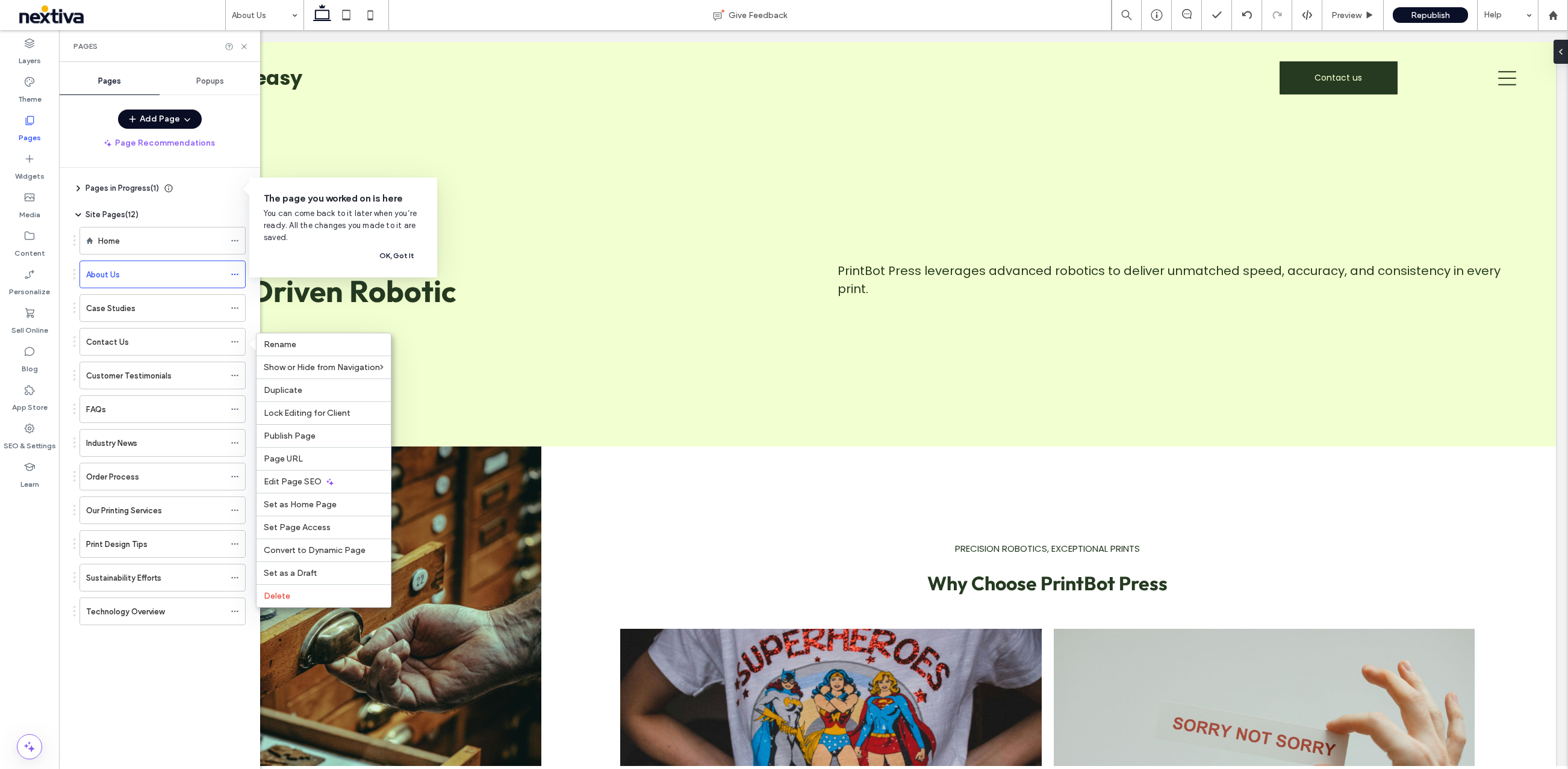
click at [186, 119] on icon "button" at bounding box center [188, 119] width 10 height 10
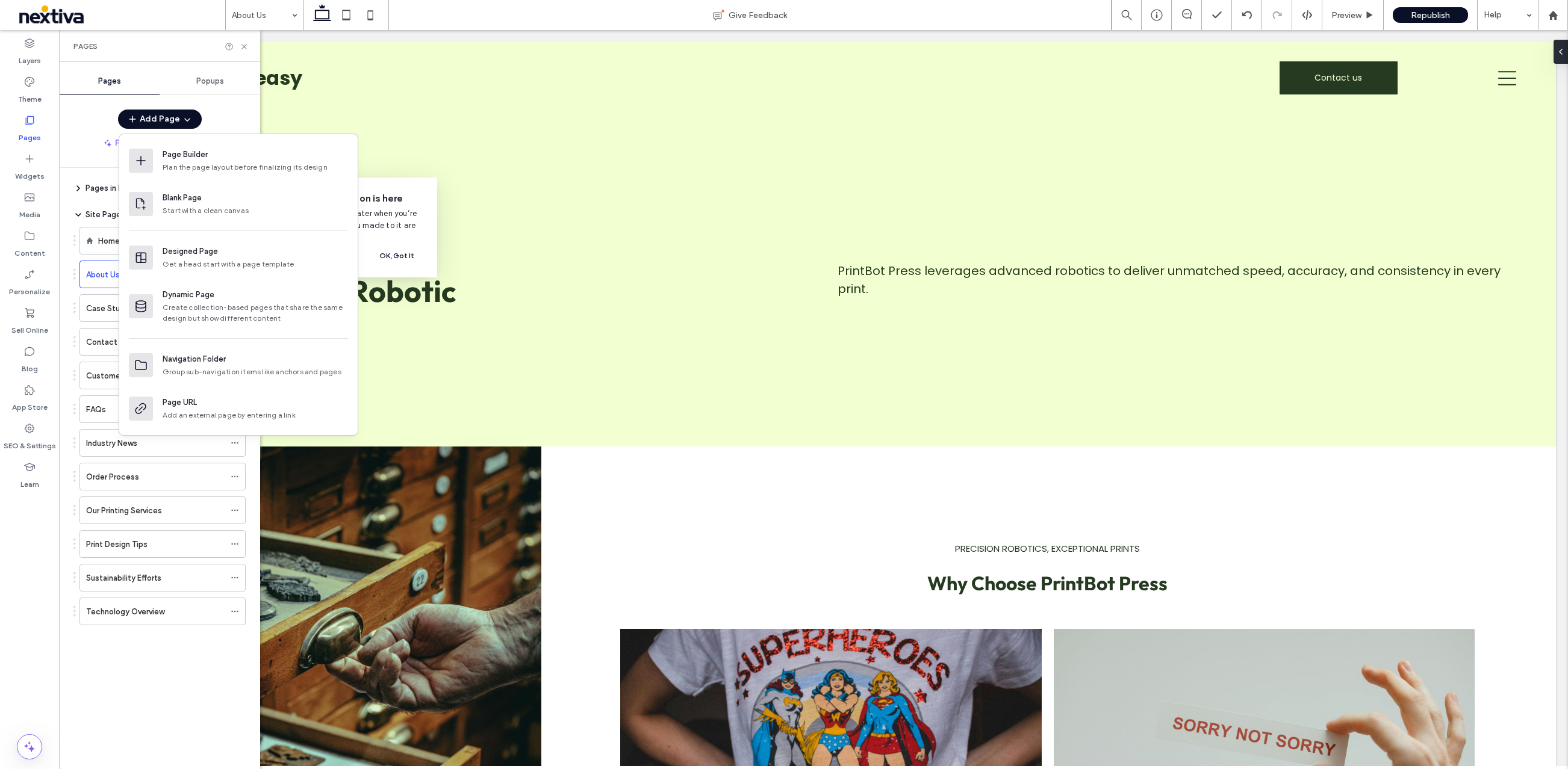
click at [250, 116] on div "Add Page" at bounding box center [159, 119] width 201 height 19
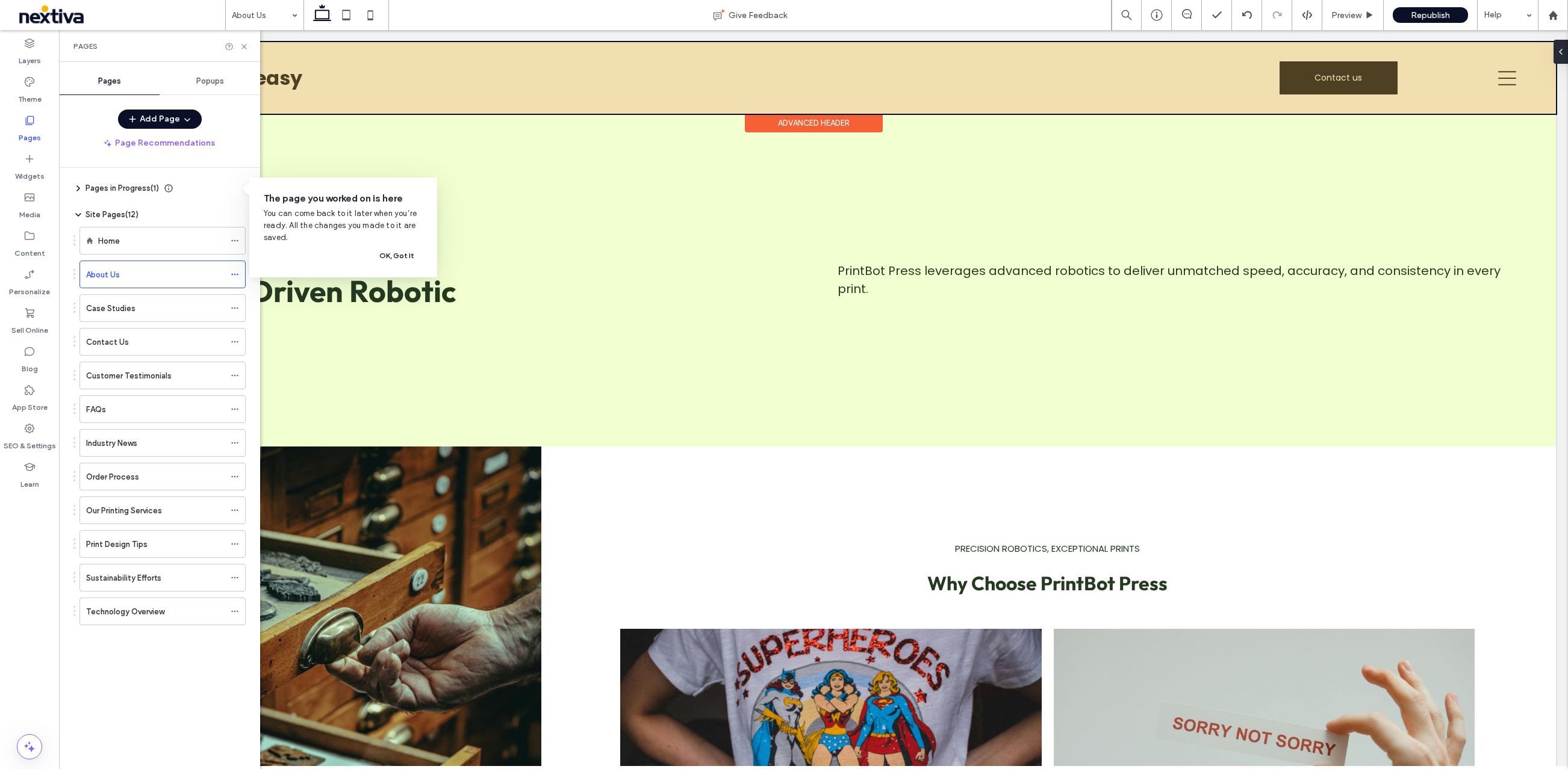
click at [1245, 82] on div at bounding box center [814, 78] width 1485 height 72
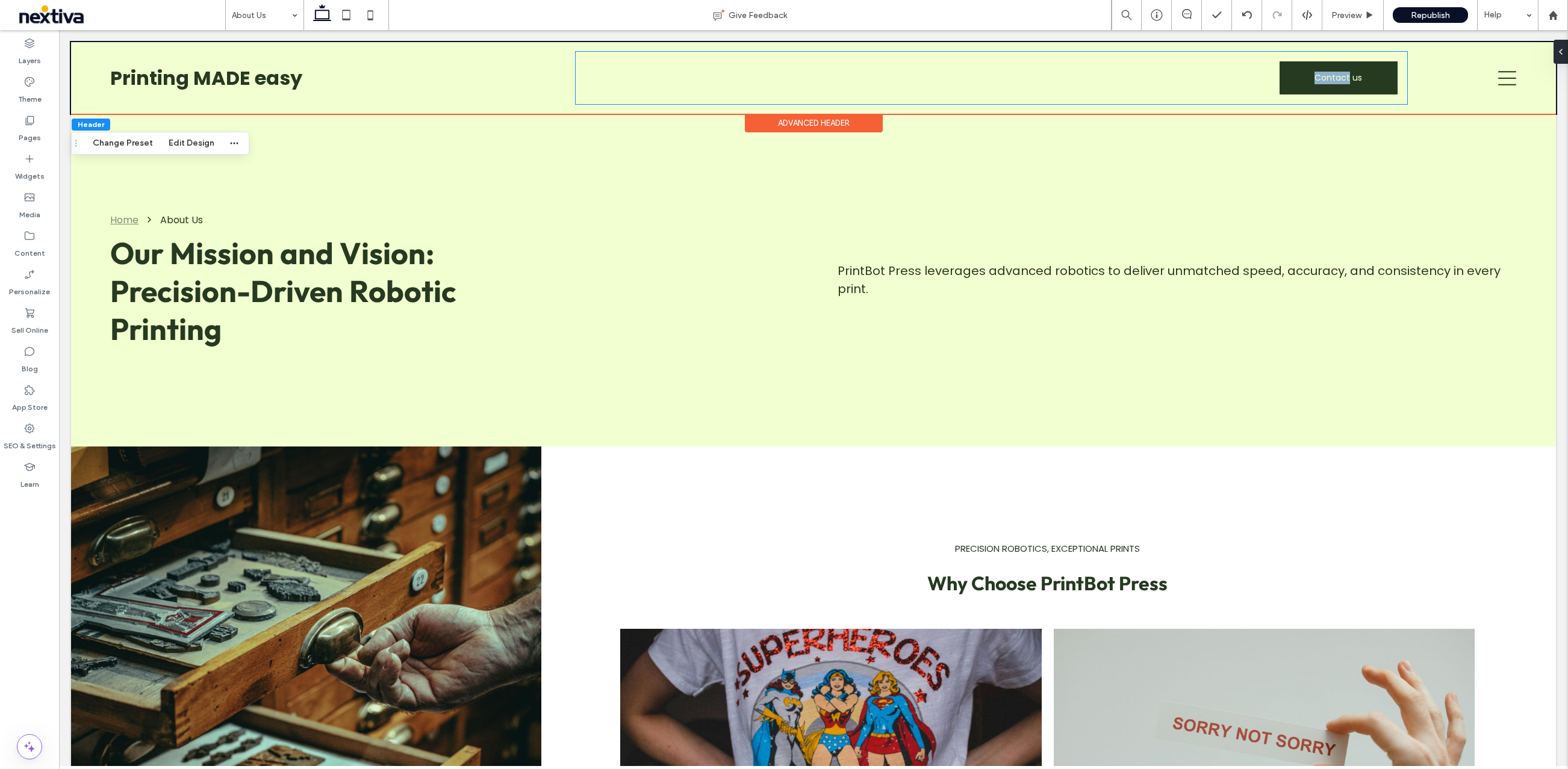
click at [1245, 82] on div "Contact us" at bounding box center [991, 78] width 831 height 52
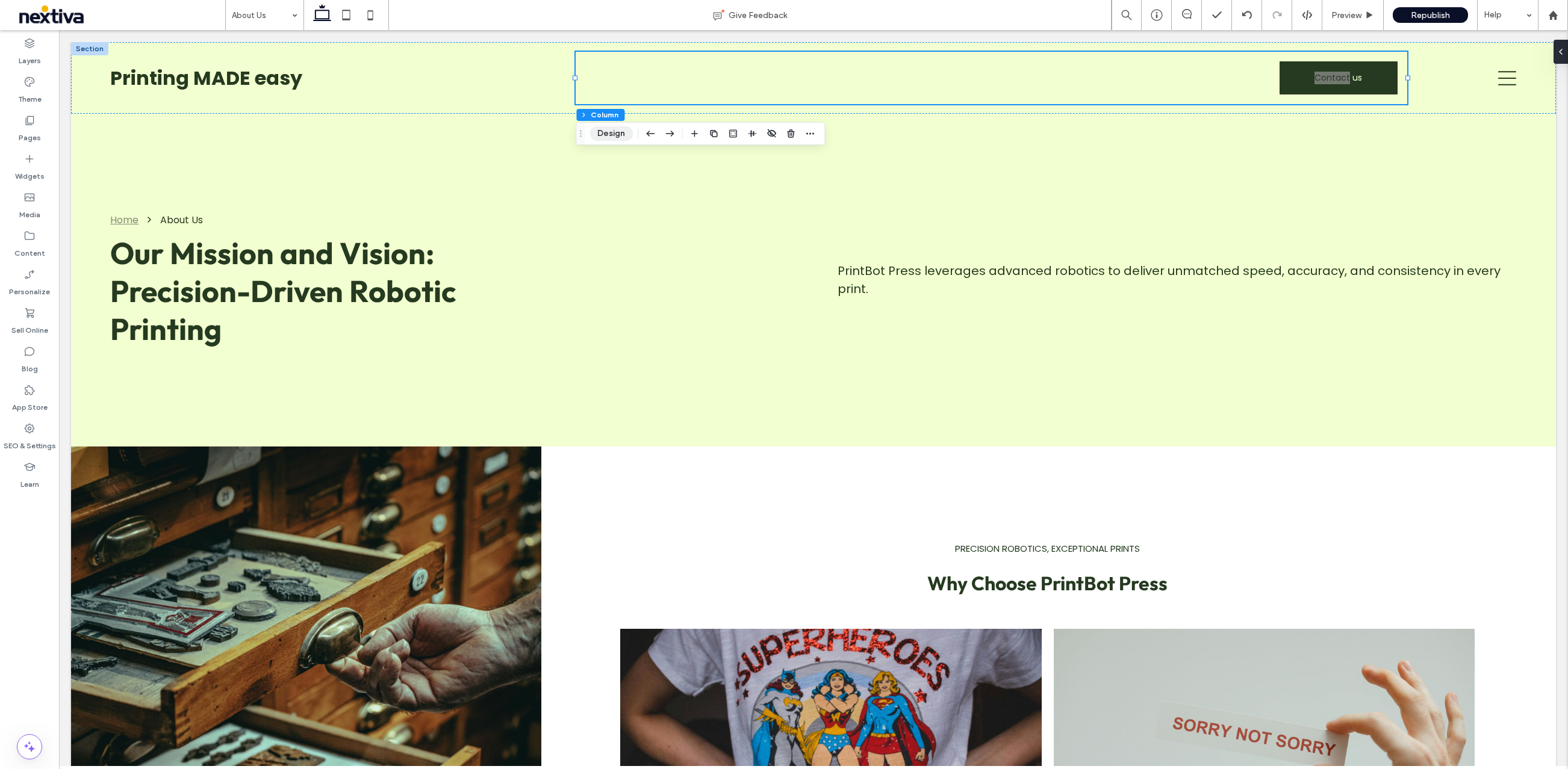
click at [613, 135] on button "Design" at bounding box center [610, 133] width 43 height 14
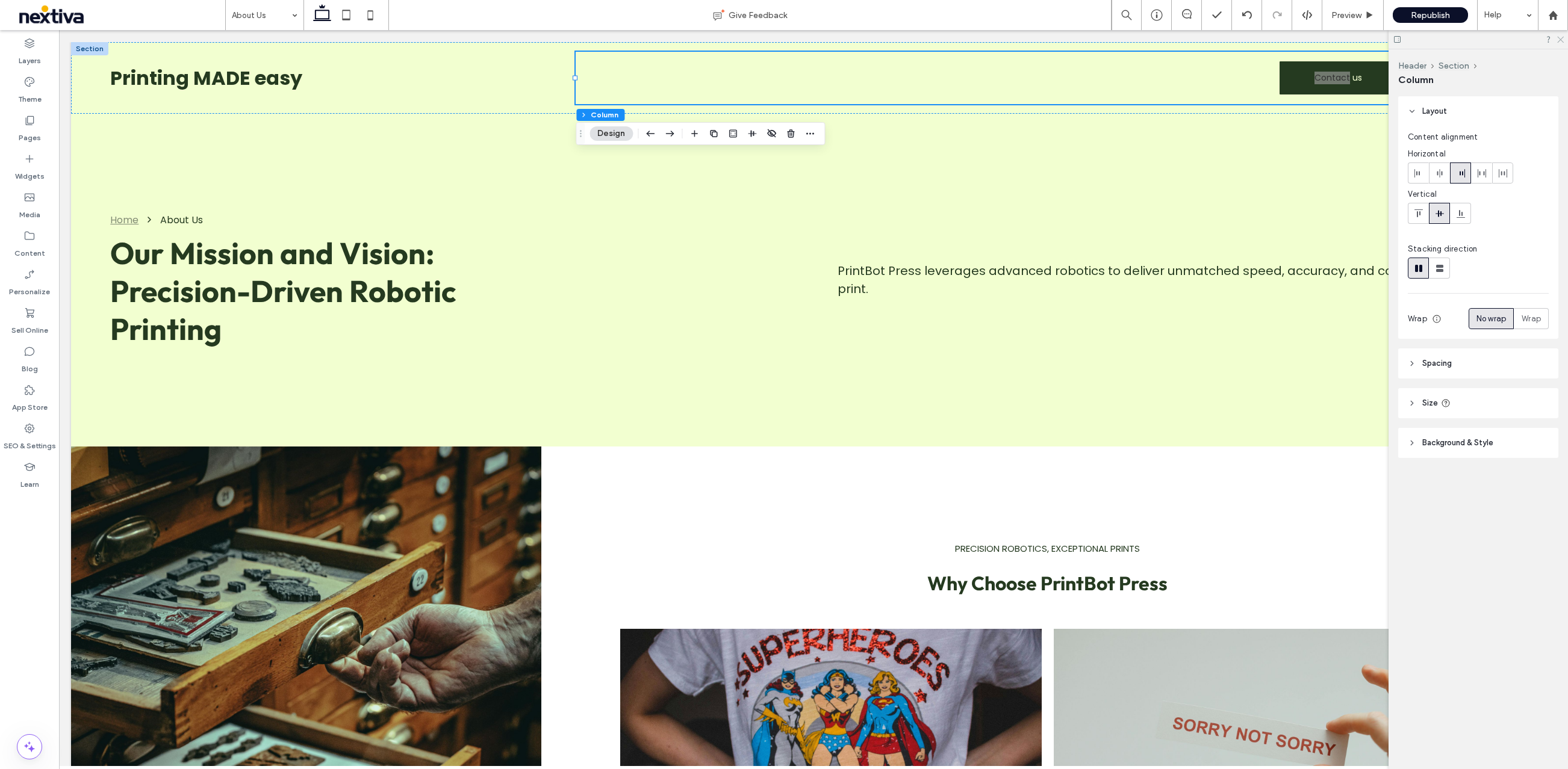
click at [1557, 40] on icon at bounding box center [1560, 38] width 8 height 8
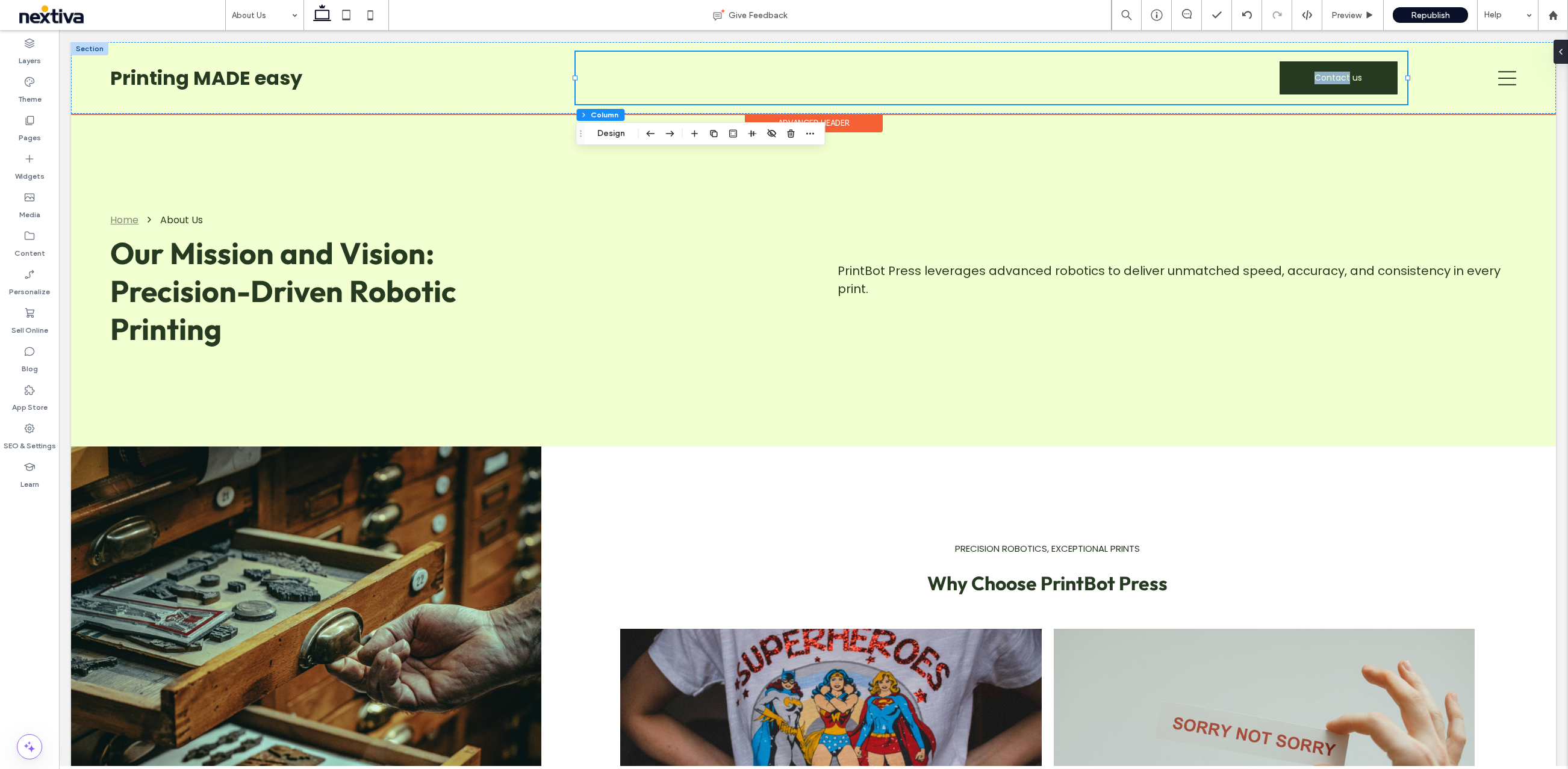
click at [1227, 69] on div "Contact us" at bounding box center [991, 78] width 831 height 52
click at [807, 135] on icon "button" at bounding box center [810, 134] width 10 height 10
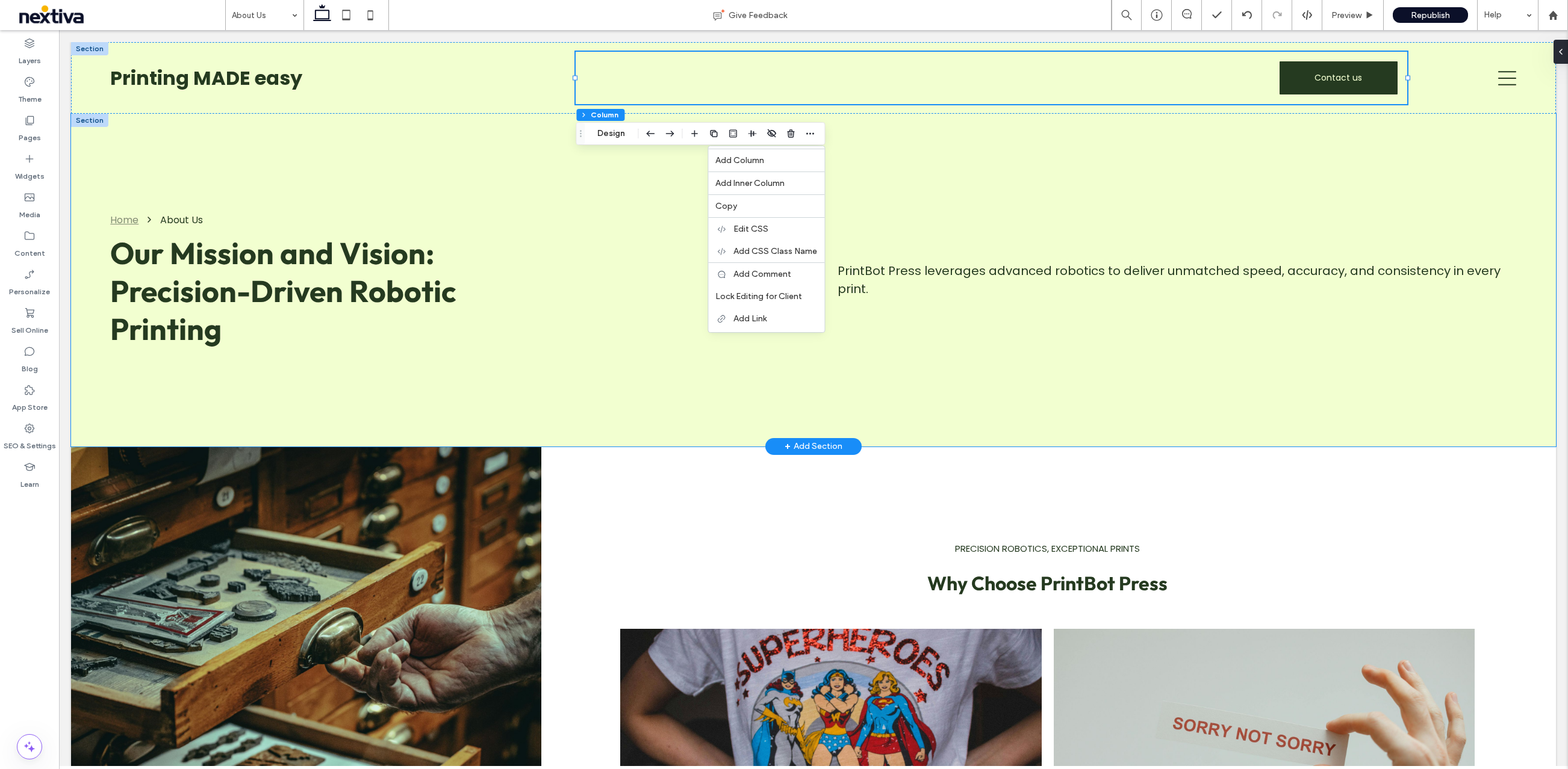
click at [856, 145] on div "Our Mission and Vision: Precision-Driven Robotic Printing Home About Us PrintBo…" at bounding box center [814, 280] width 1485 height 333
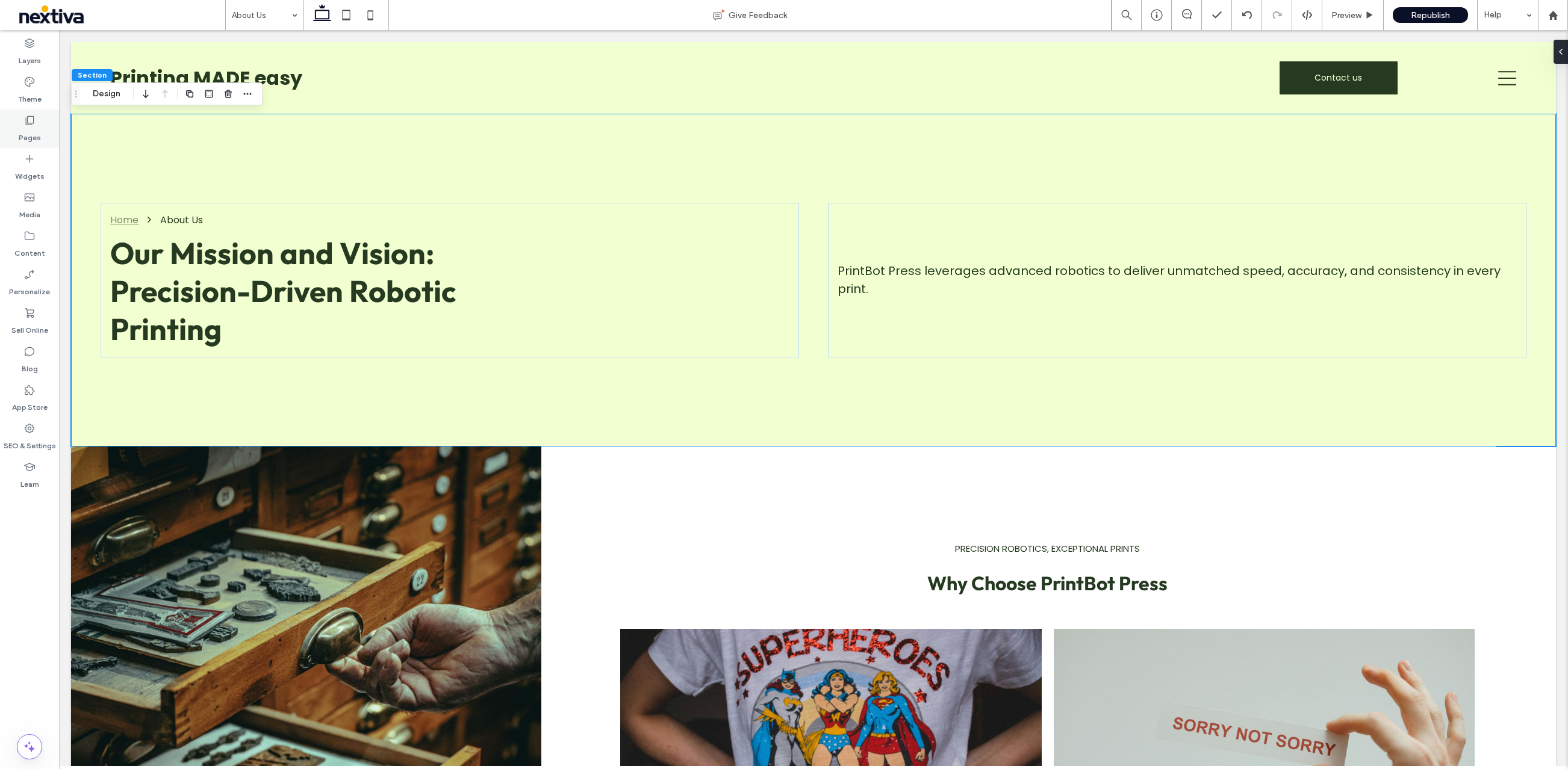
click at [38, 126] on label "Pages" at bounding box center [30, 135] width 23 height 17
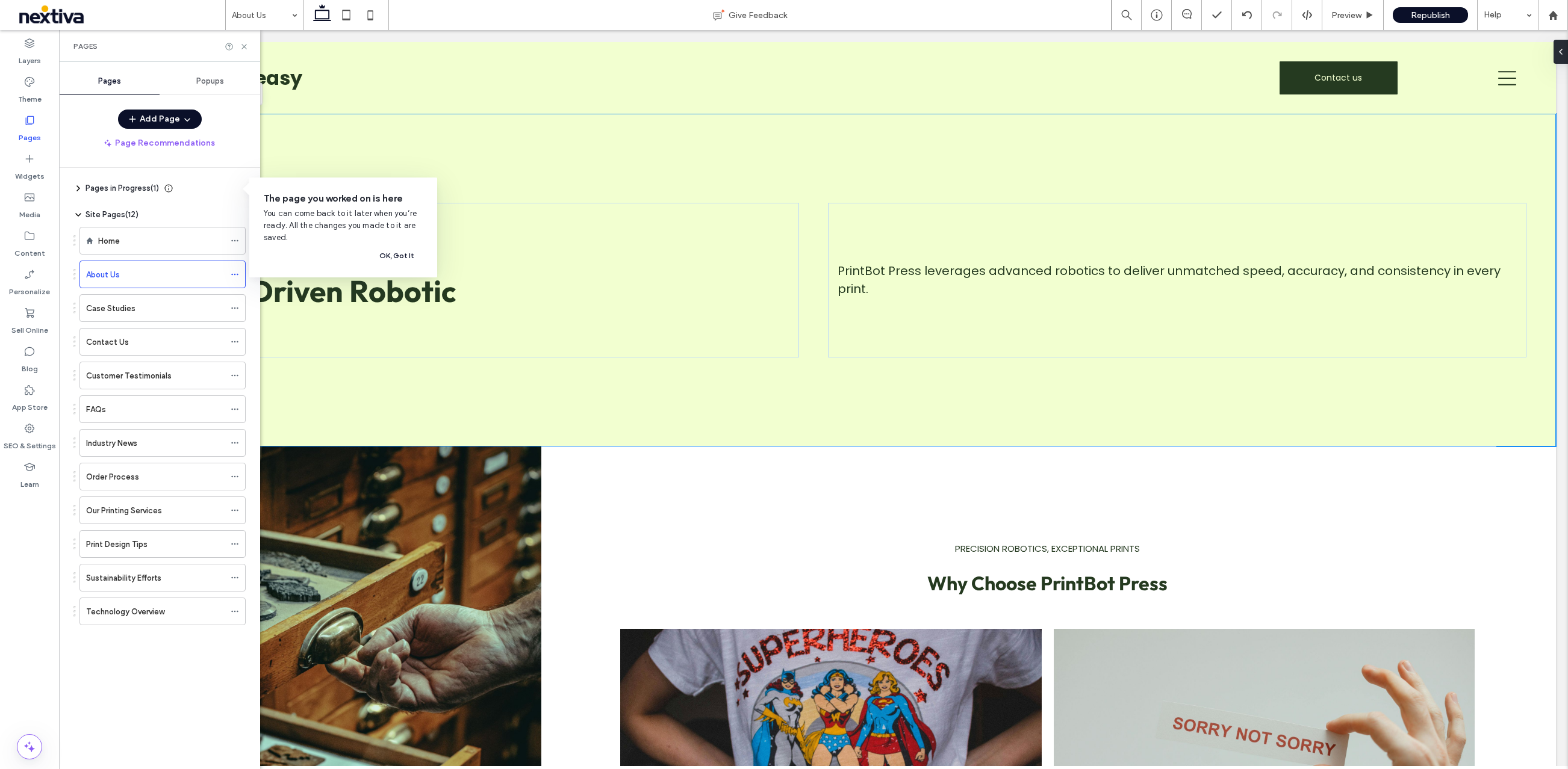
click at [97, 217] on span "Site Pages ( 12 )" at bounding box center [111, 214] width 53 height 12
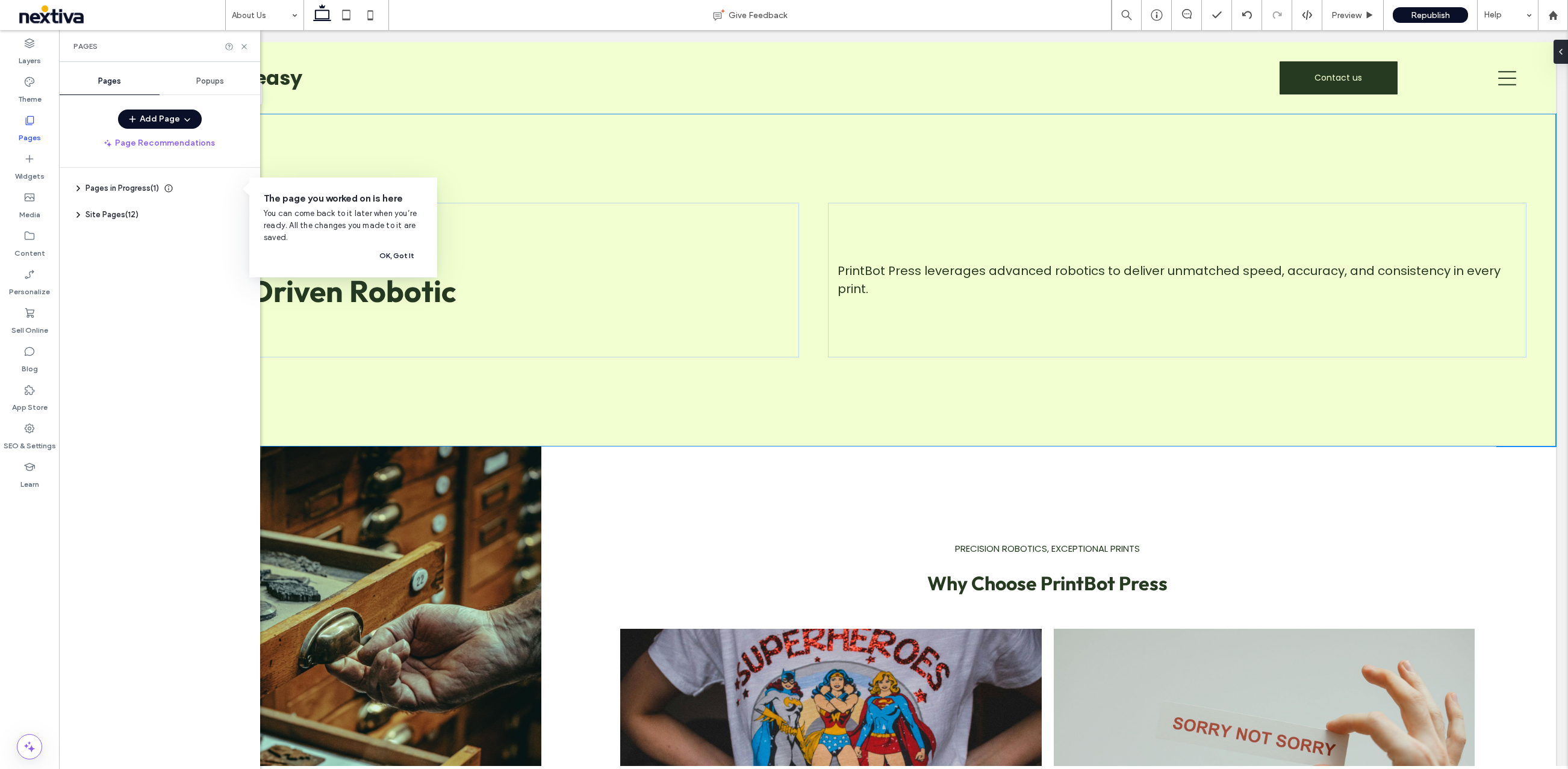
click at [97, 217] on span "Site Pages ( 12 )" at bounding box center [111, 214] width 53 height 12
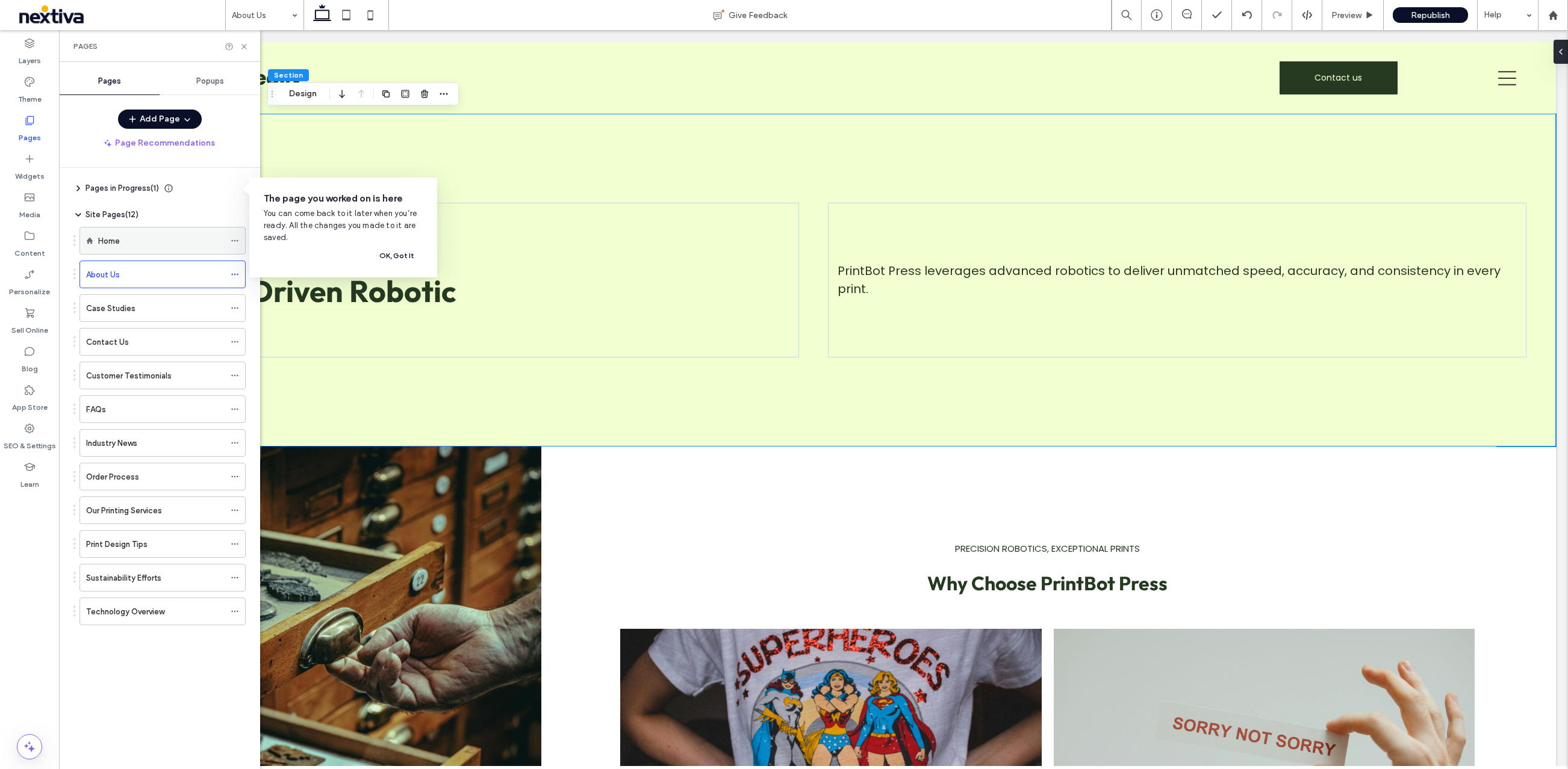
click at [113, 248] on div "Home" at bounding box center [161, 241] width 126 height 27
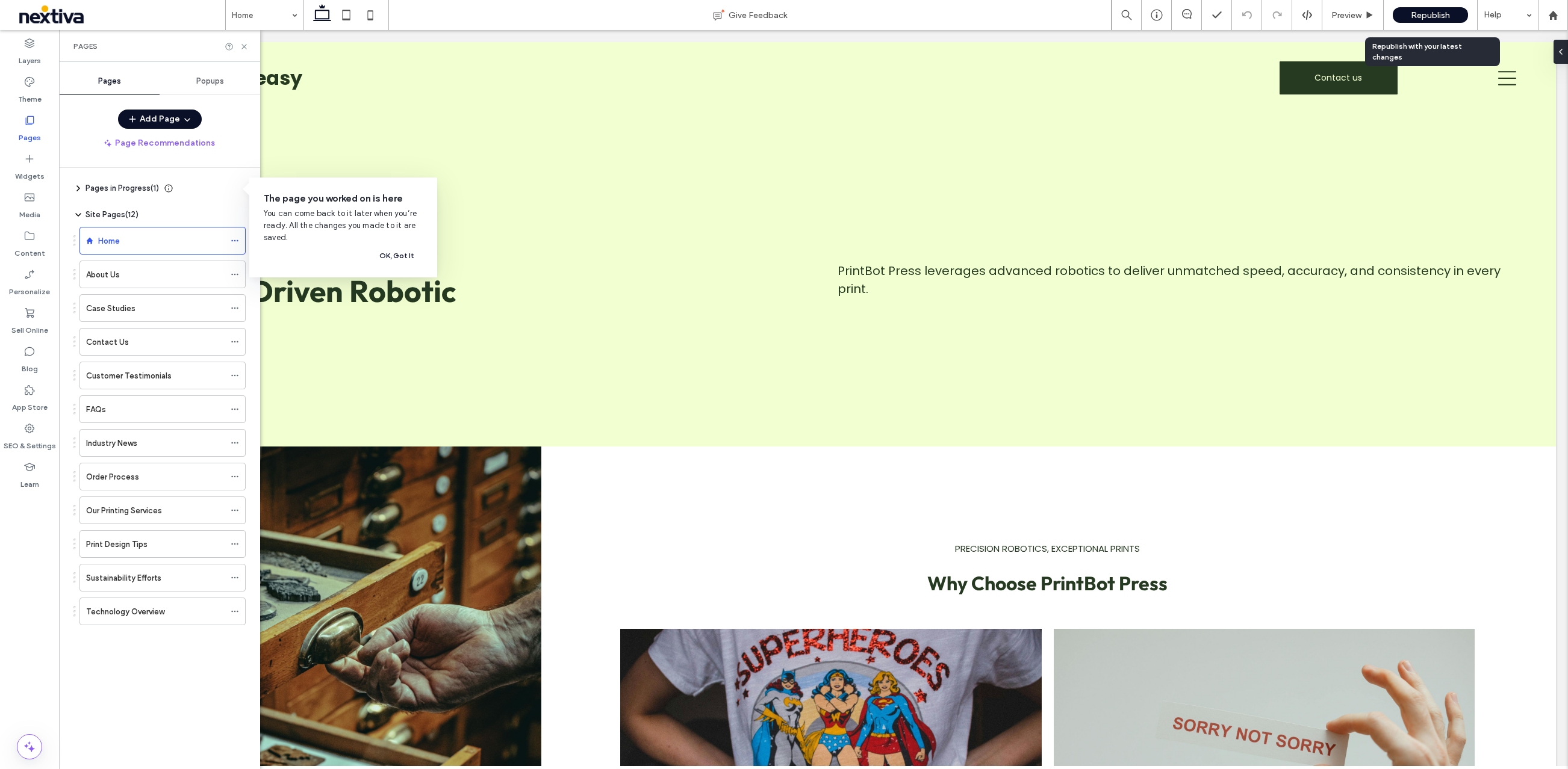
click at [1423, 11] on span "Republish" at bounding box center [1430, 16] width 39 height 11
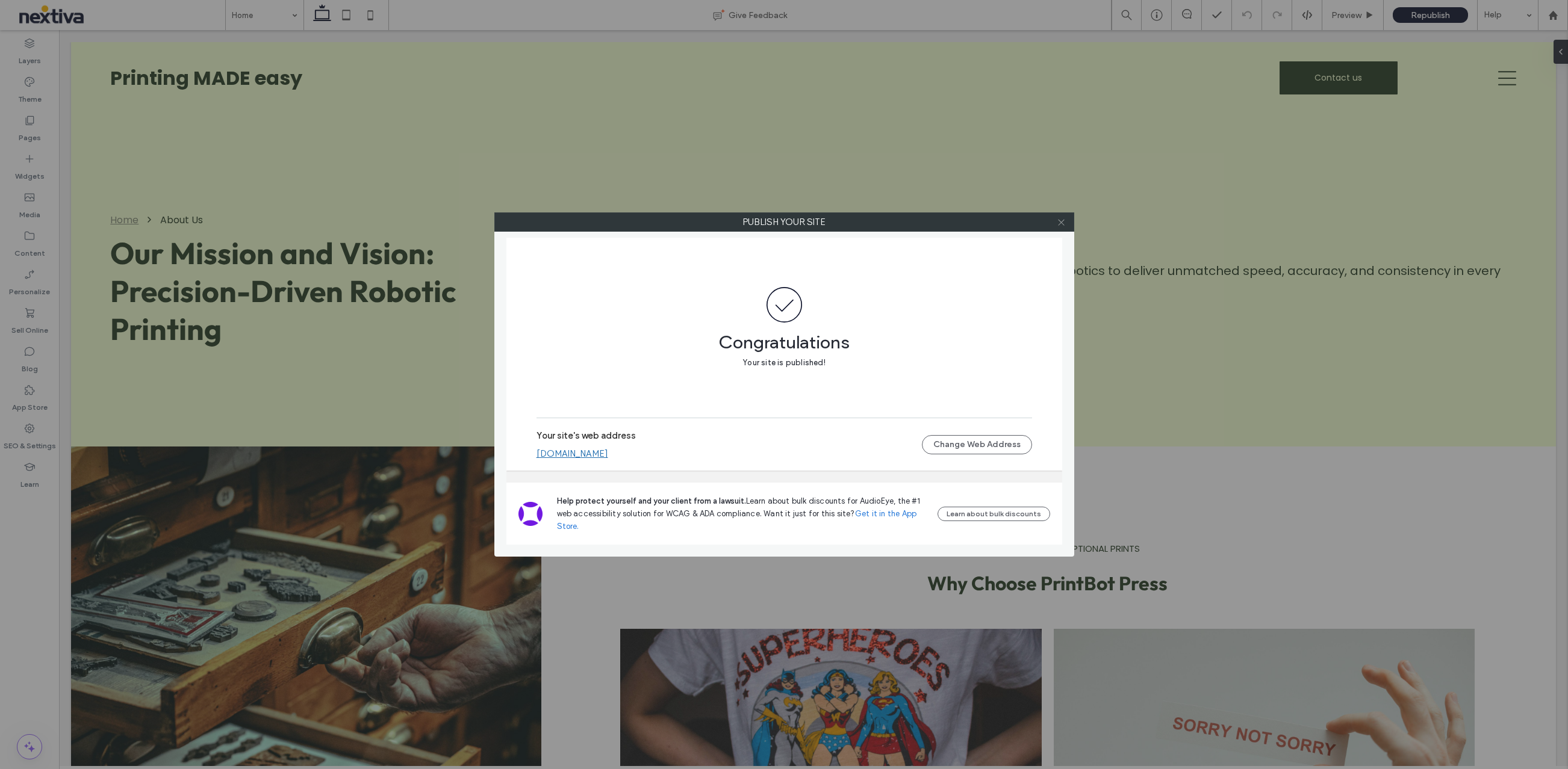
click at [1065, 224] on div at bounding box center [1061, 222] width 18 height 18
click at [1063, 219] on use at bounding box center [1061, 222] width 6 height 6
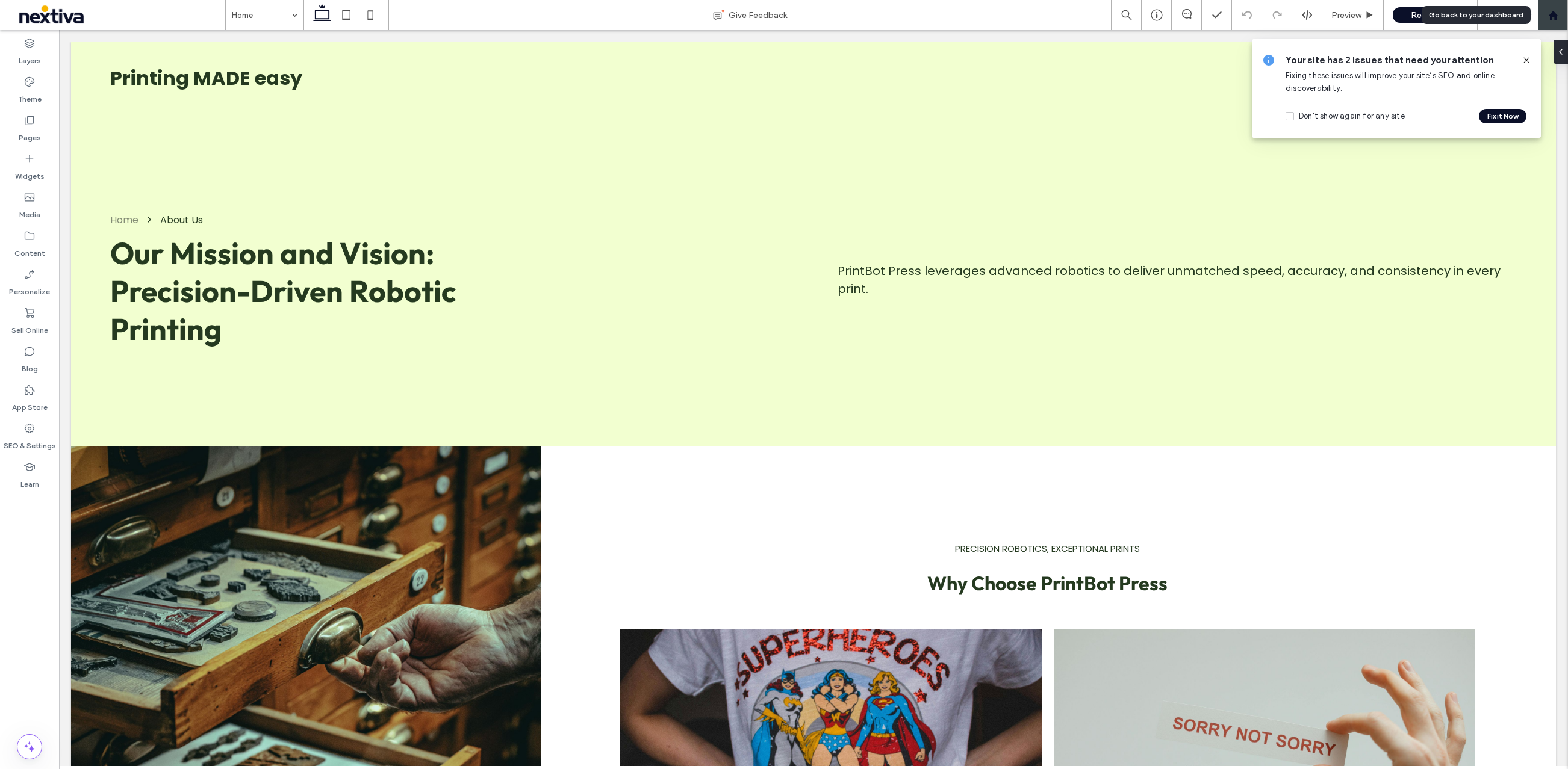
click at [1558, 18] on div at bounding box center [1552, 16] width 29 height 11
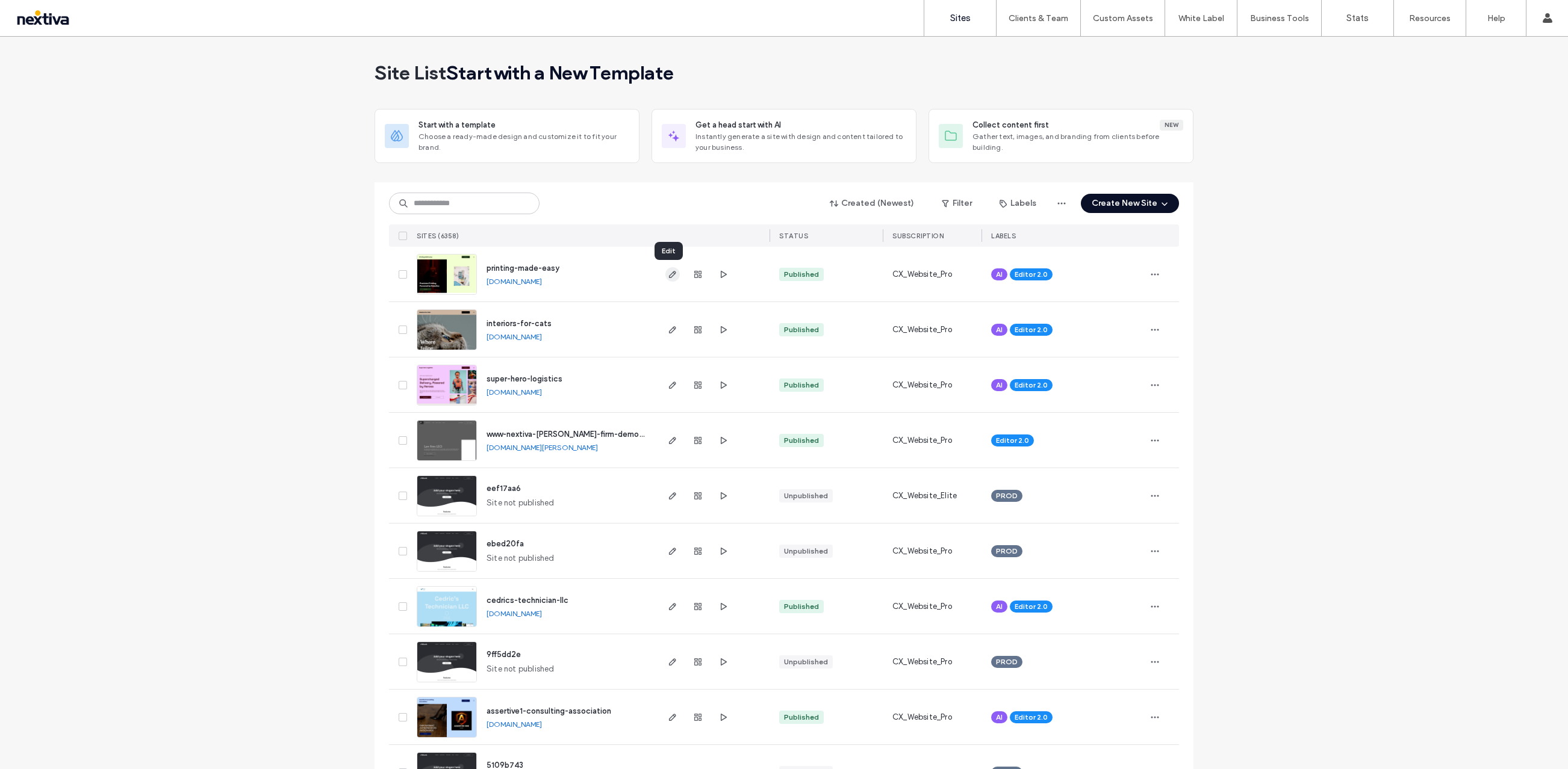
click at [665, 279] on span "button" at bounding box center [673, 274] width 14 height 14
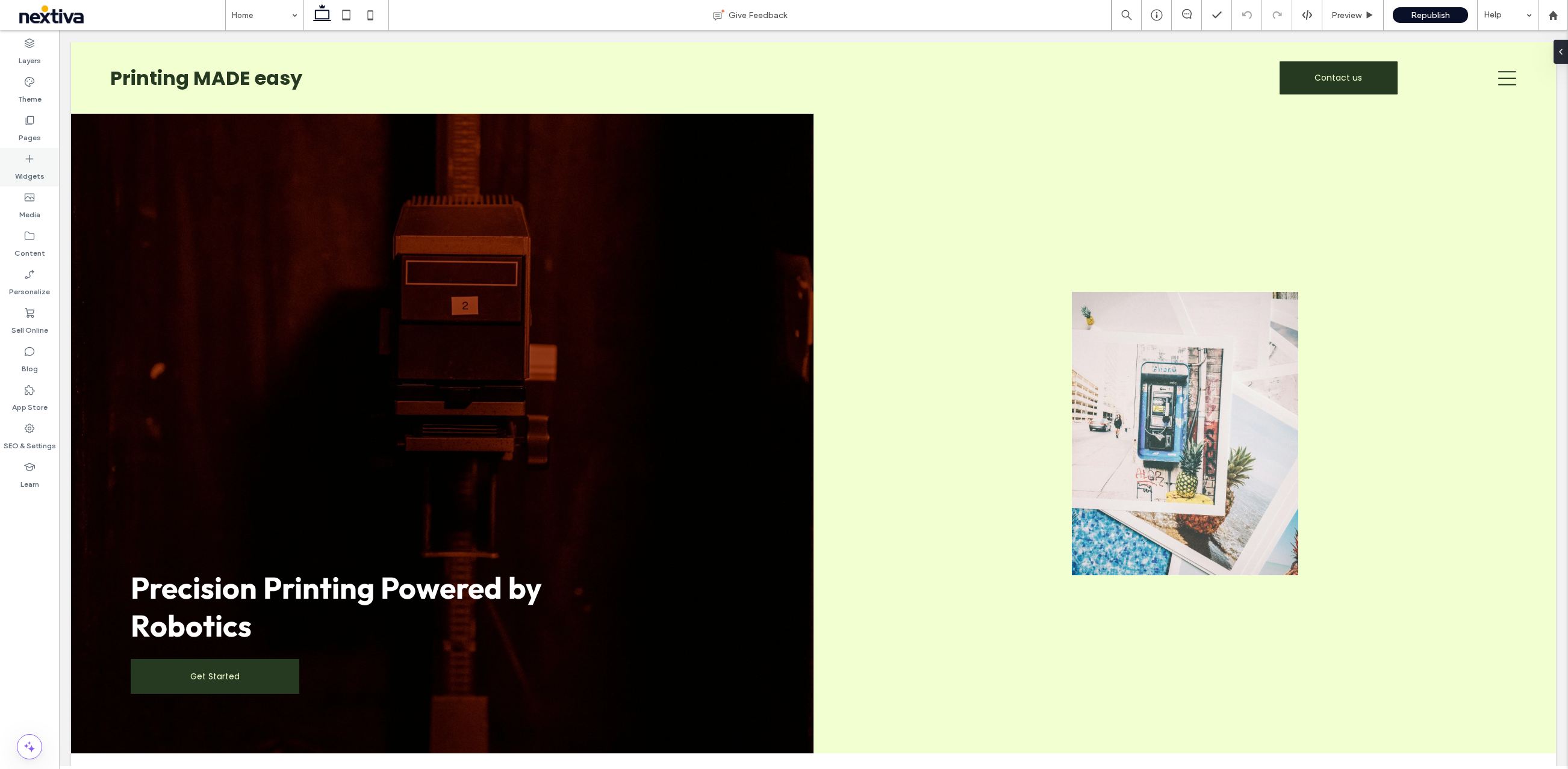
click at [39, 162] on div "Widgets" at bounding box center [30, 167] width 59 height 39
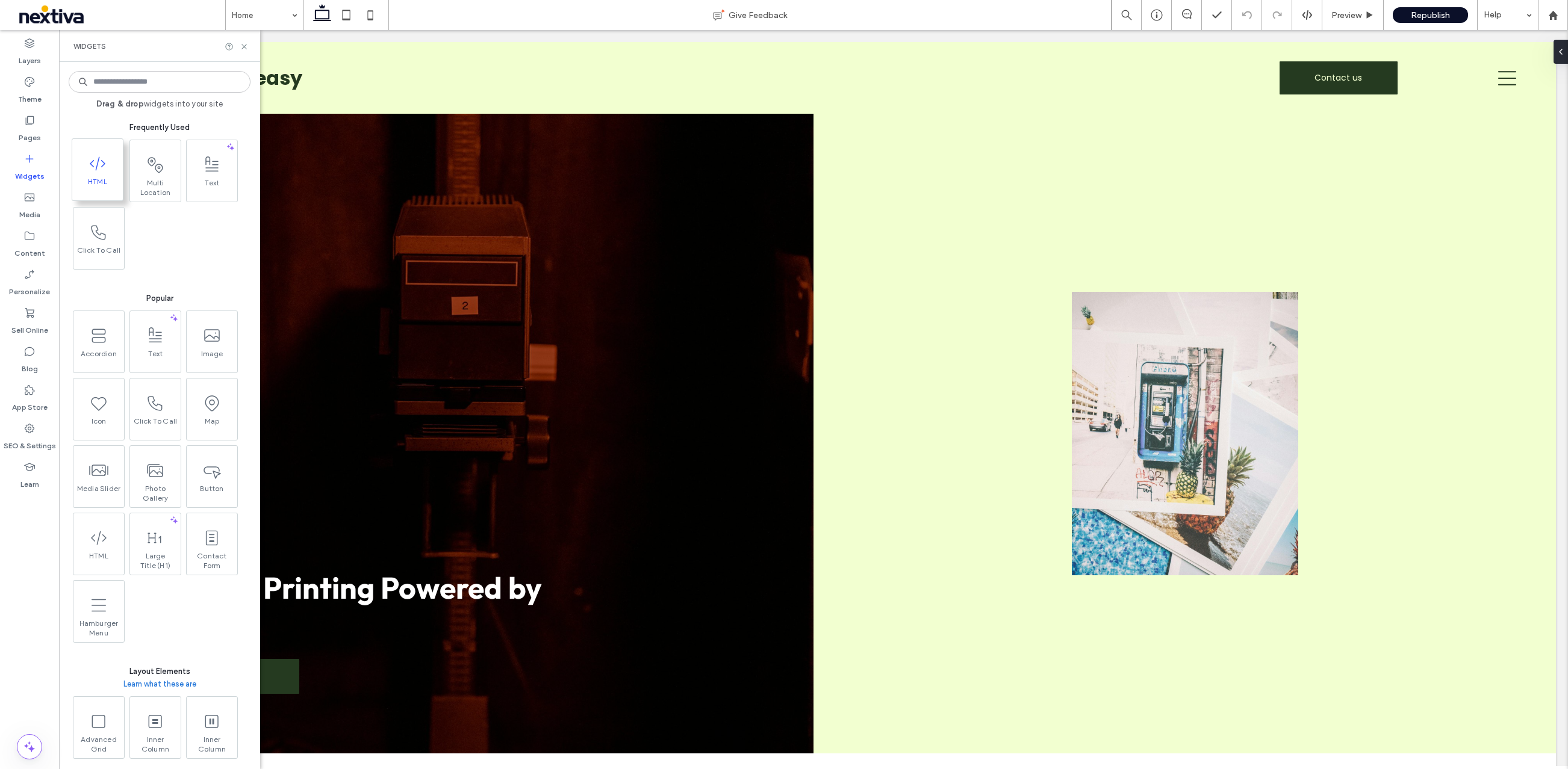
click at [86, 174] on span at bounding box center [97, 163] width 51 height 27
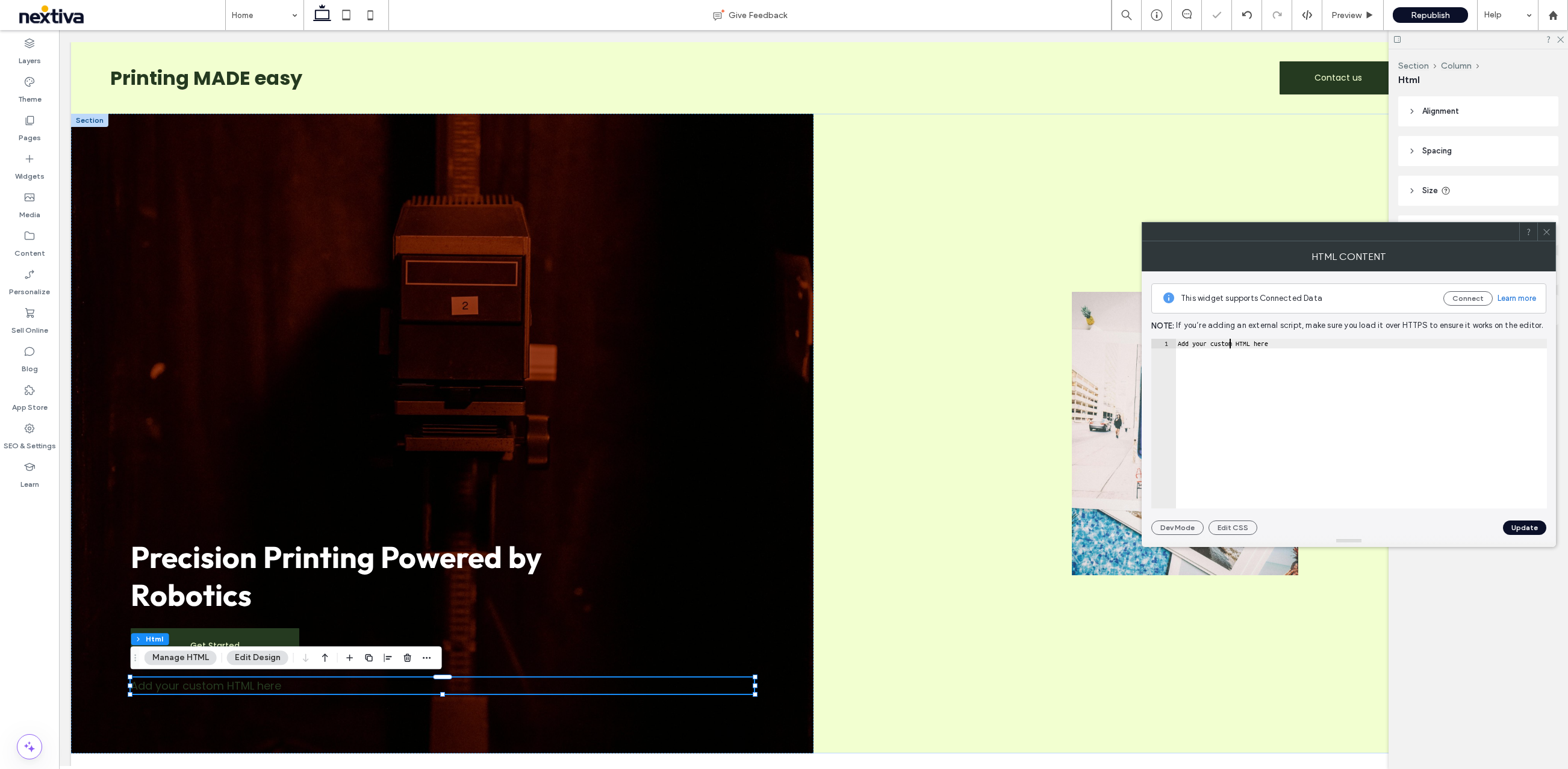
click at [1229, 340] on div "Add your custom HTML here" at bounding box center [1361, 433] width 371 height 189
paste textarea "**********"
type textarea "**********"
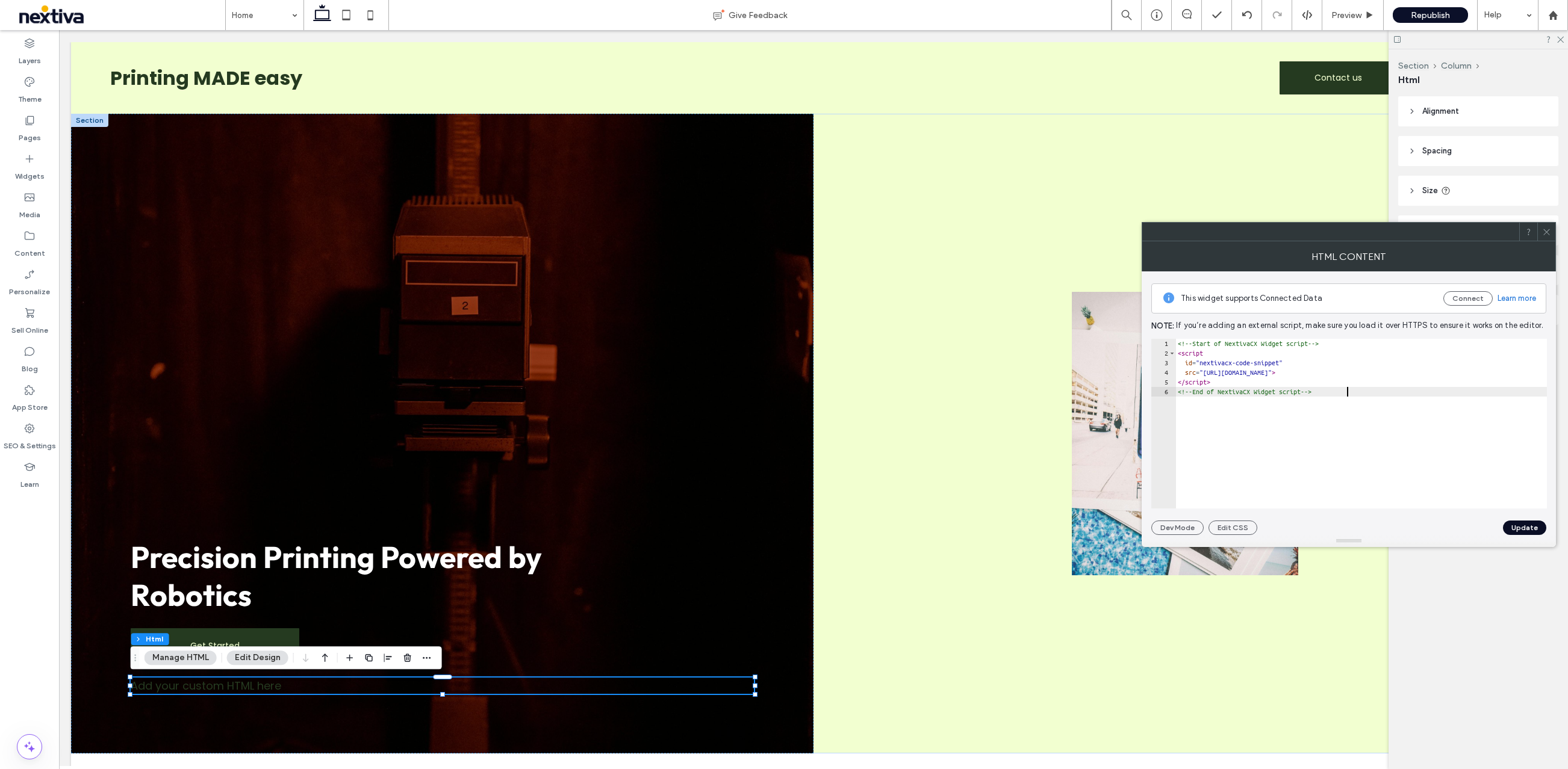
click at [1524, 526] on button "Update" at bounding box center [1524, 528] width 43 height 14
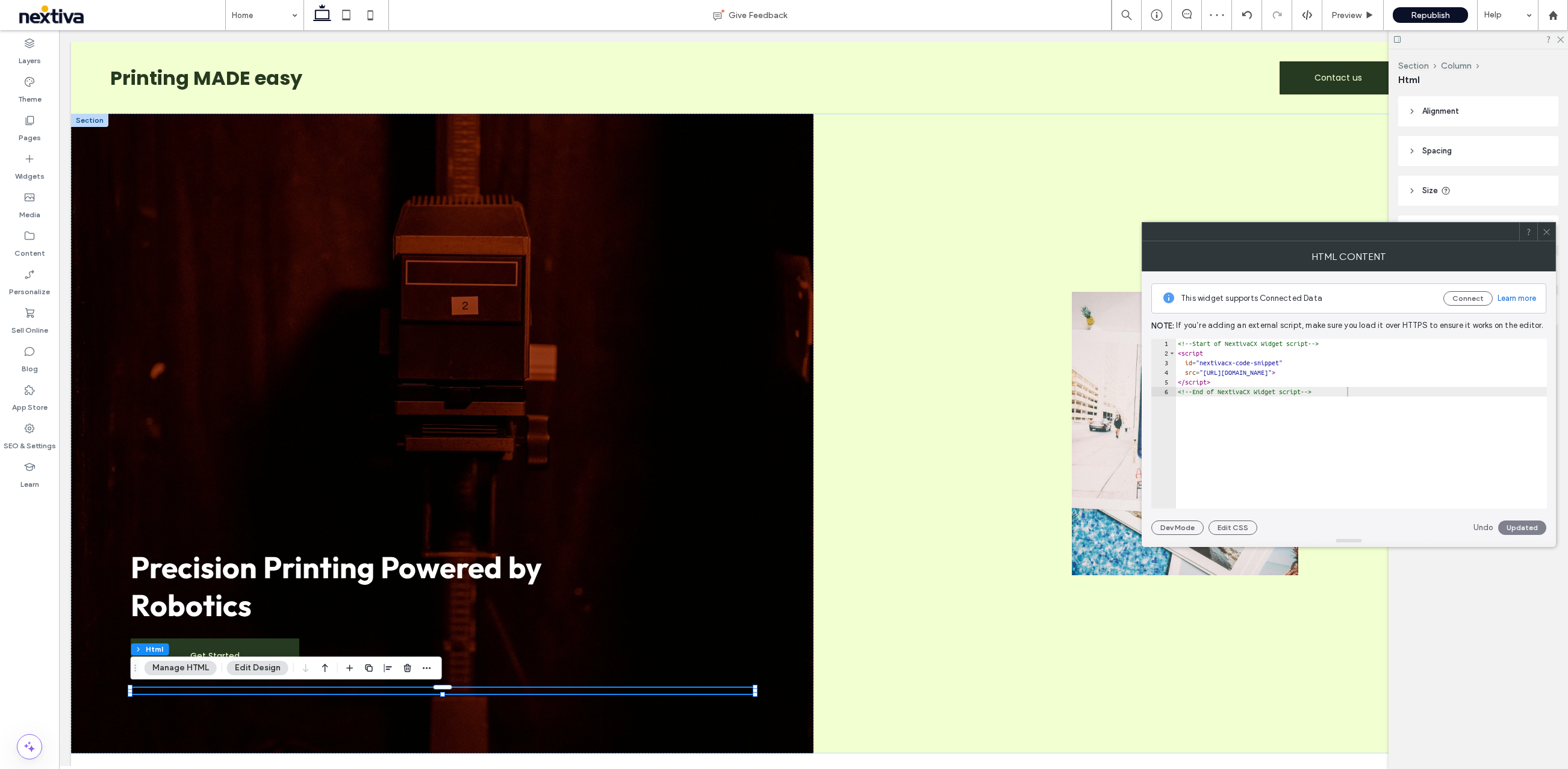
click at [1548, 231] on icon at bounding box center [1546, 232] width 9 height 9
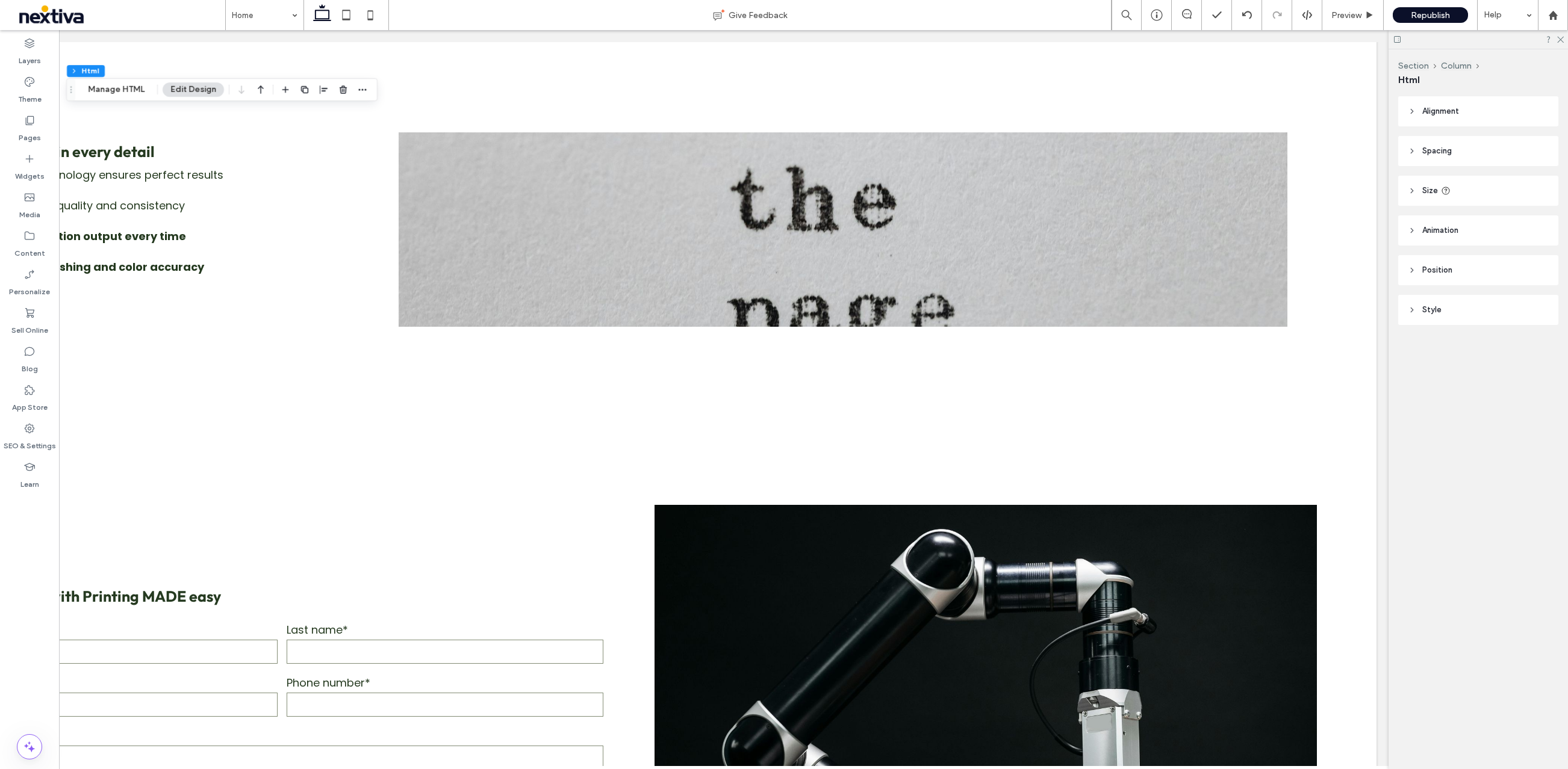
scroll to position [2255, 0]
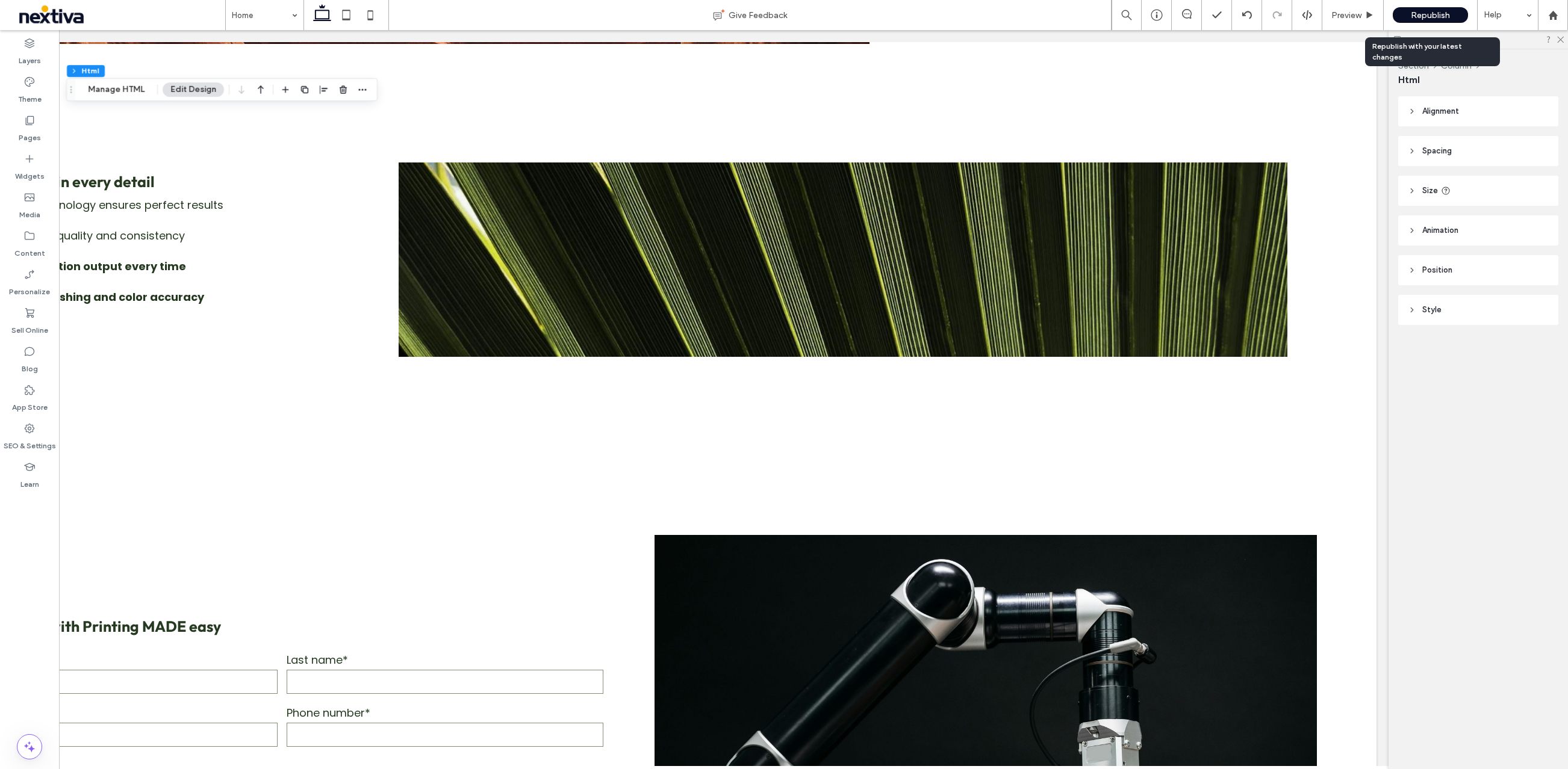
click at [1429, 14] on span "Republish" at bounding box center [1430, 16] width 39 height 11
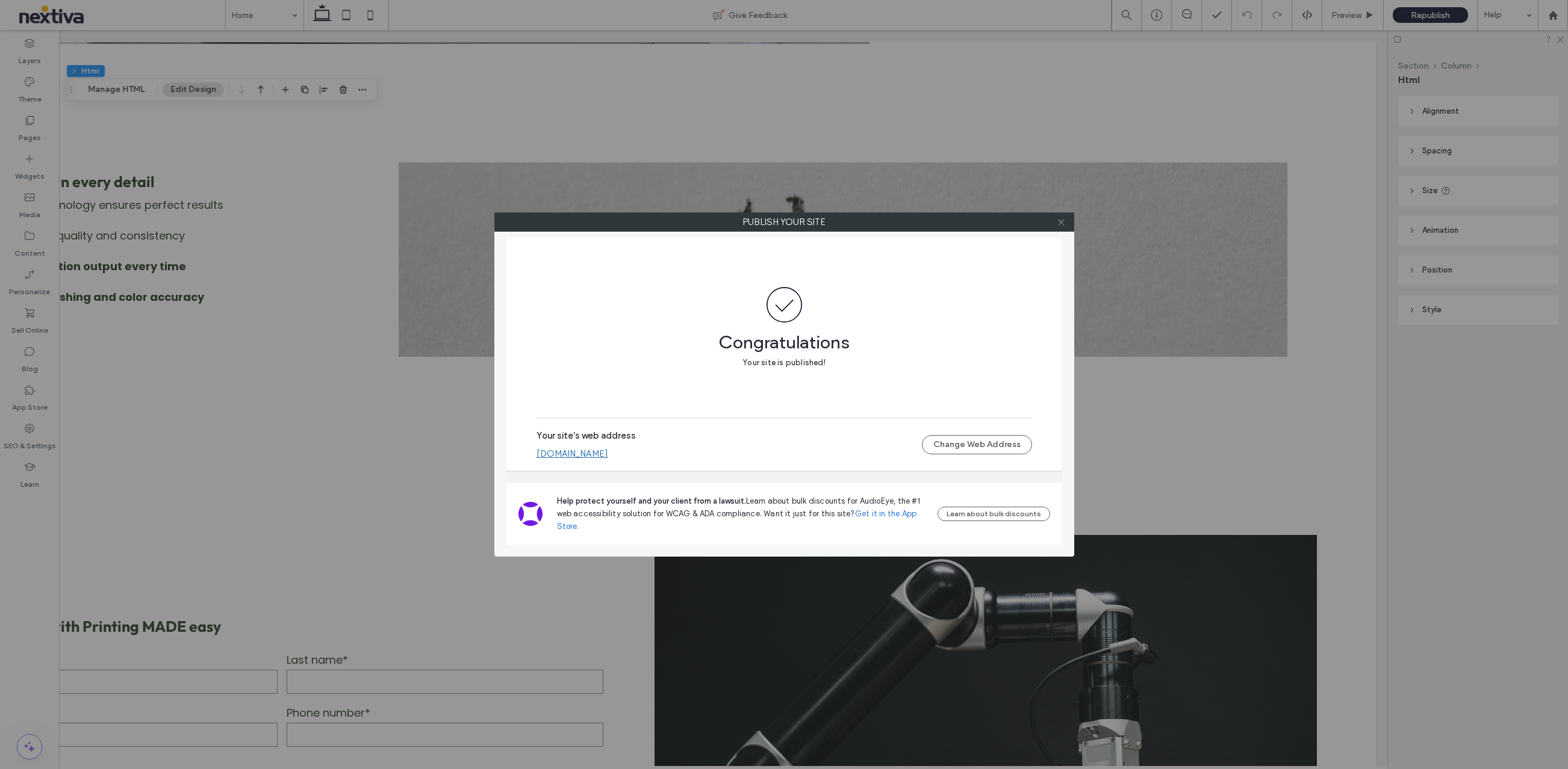
click at [1062, 222] on icon at bounding box center [1061, 222] width 9 height 9
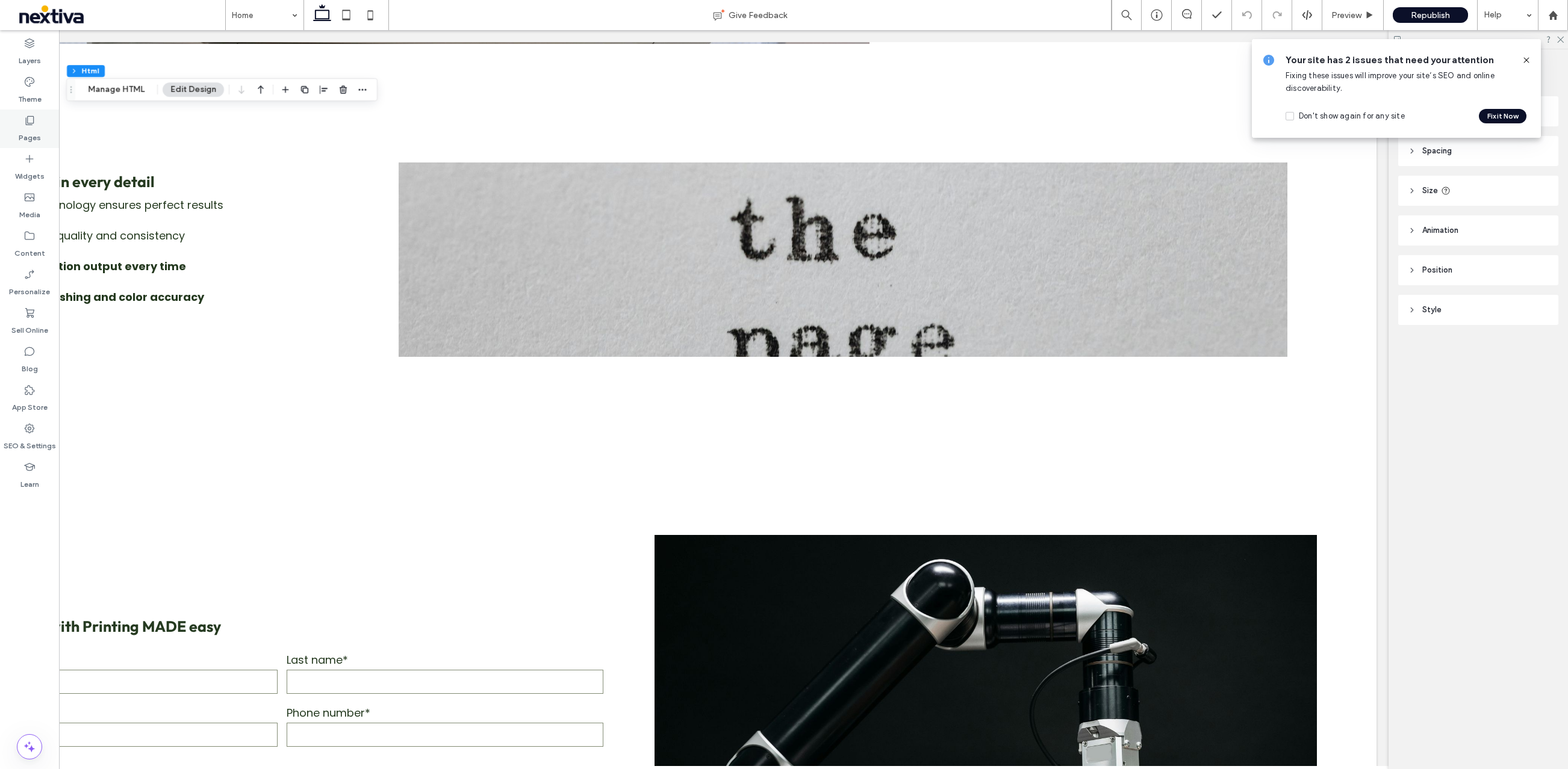
click at [27, 127] on label "Pages" at bounding box center [30, 135] width 23 height 17
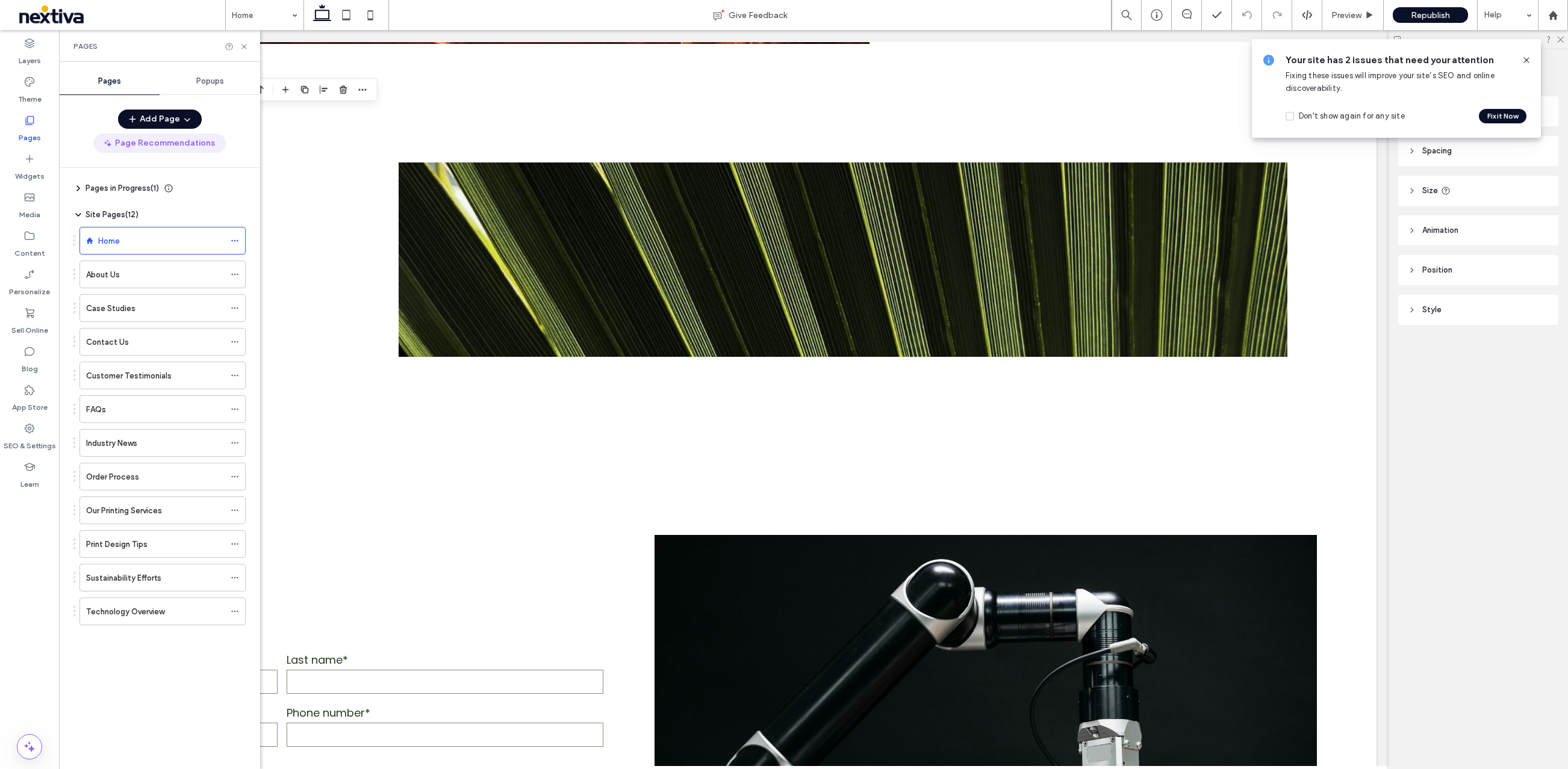
click at [141, 145] on button "Page Recommendations" at bounding box center [159, 143] width 133 height 19
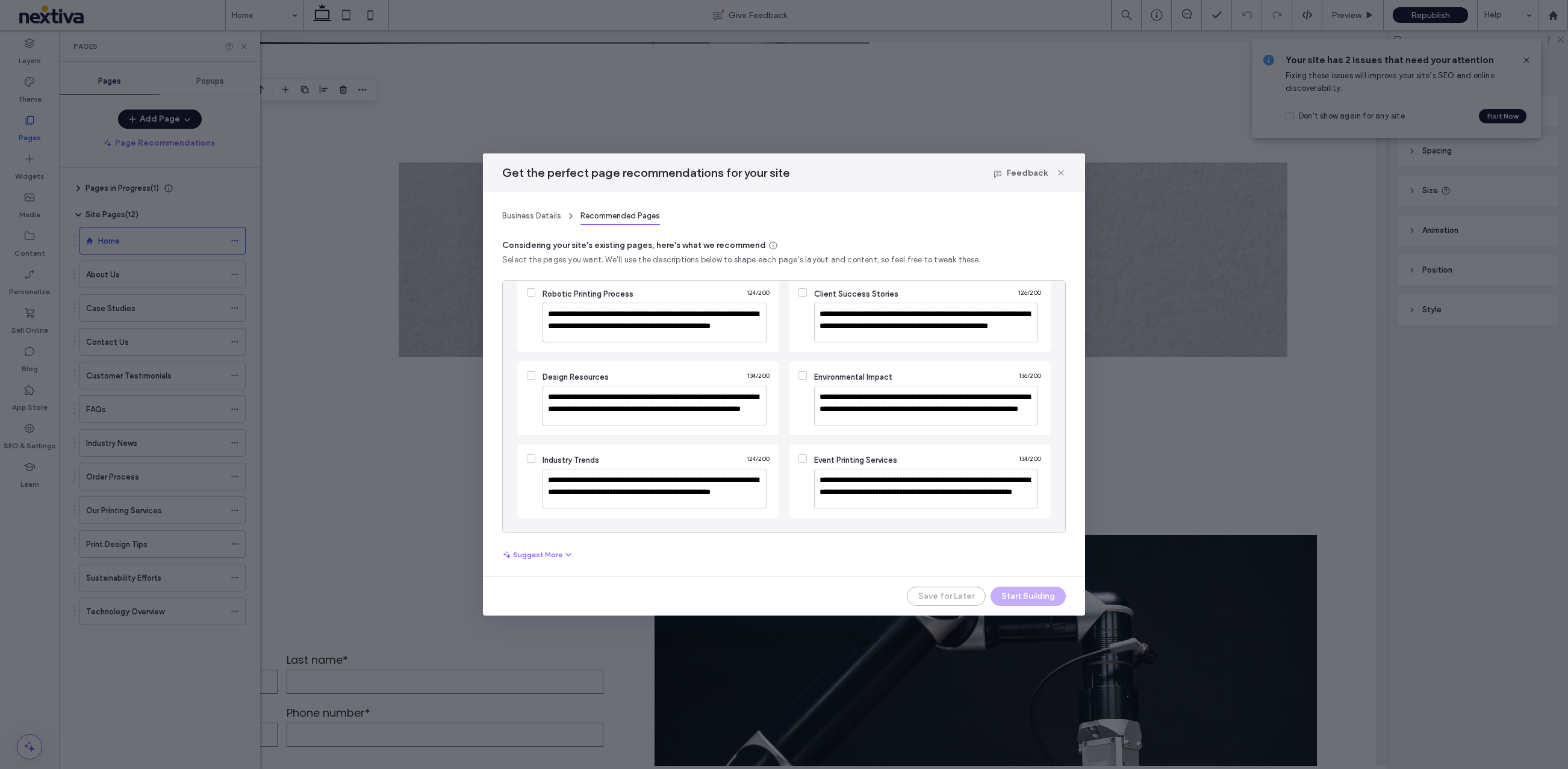
scroll to position [0, 0]
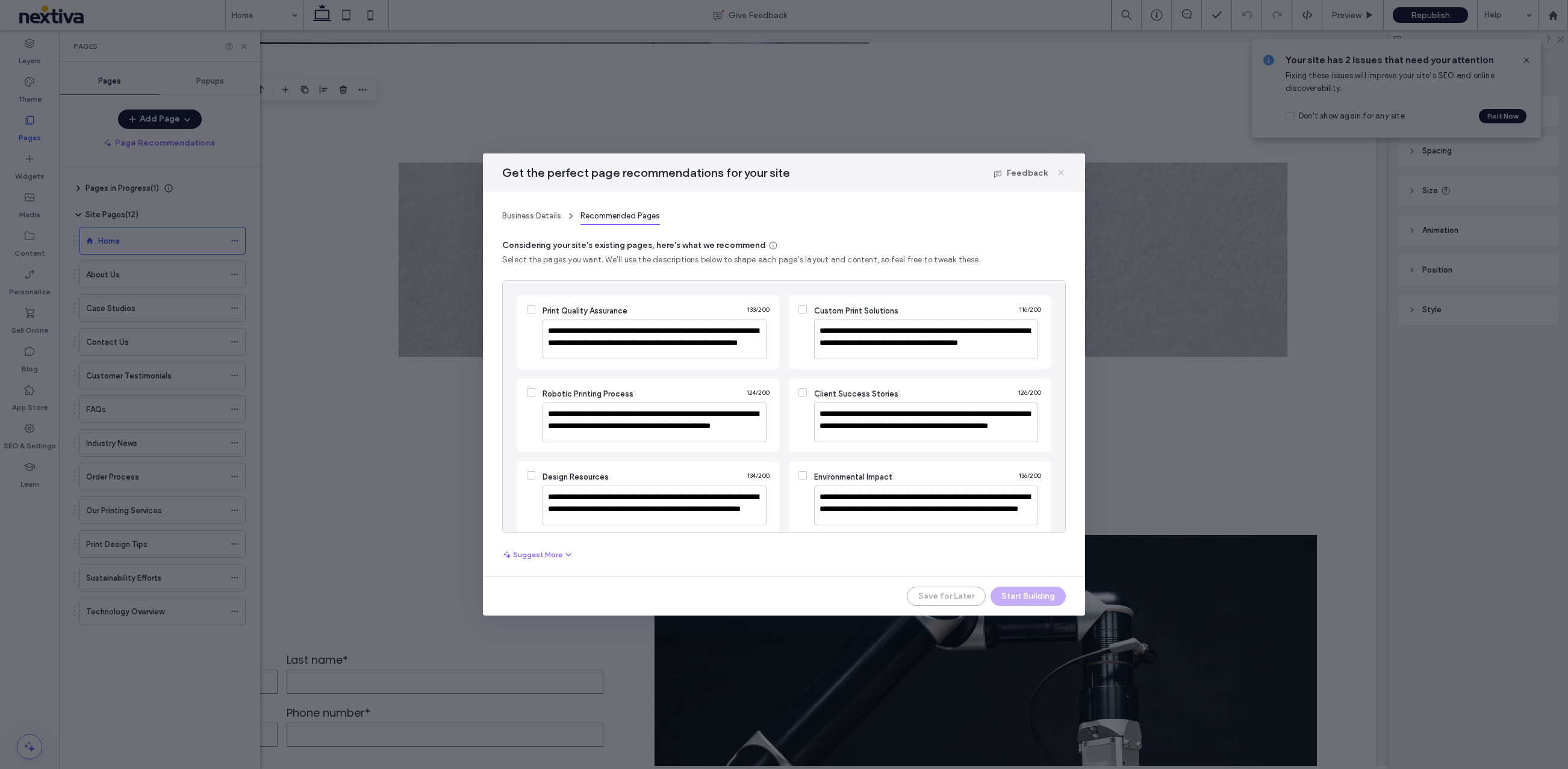
click at [1060, 174] on icon at bounding box center [1061, 173] width 10 height 10
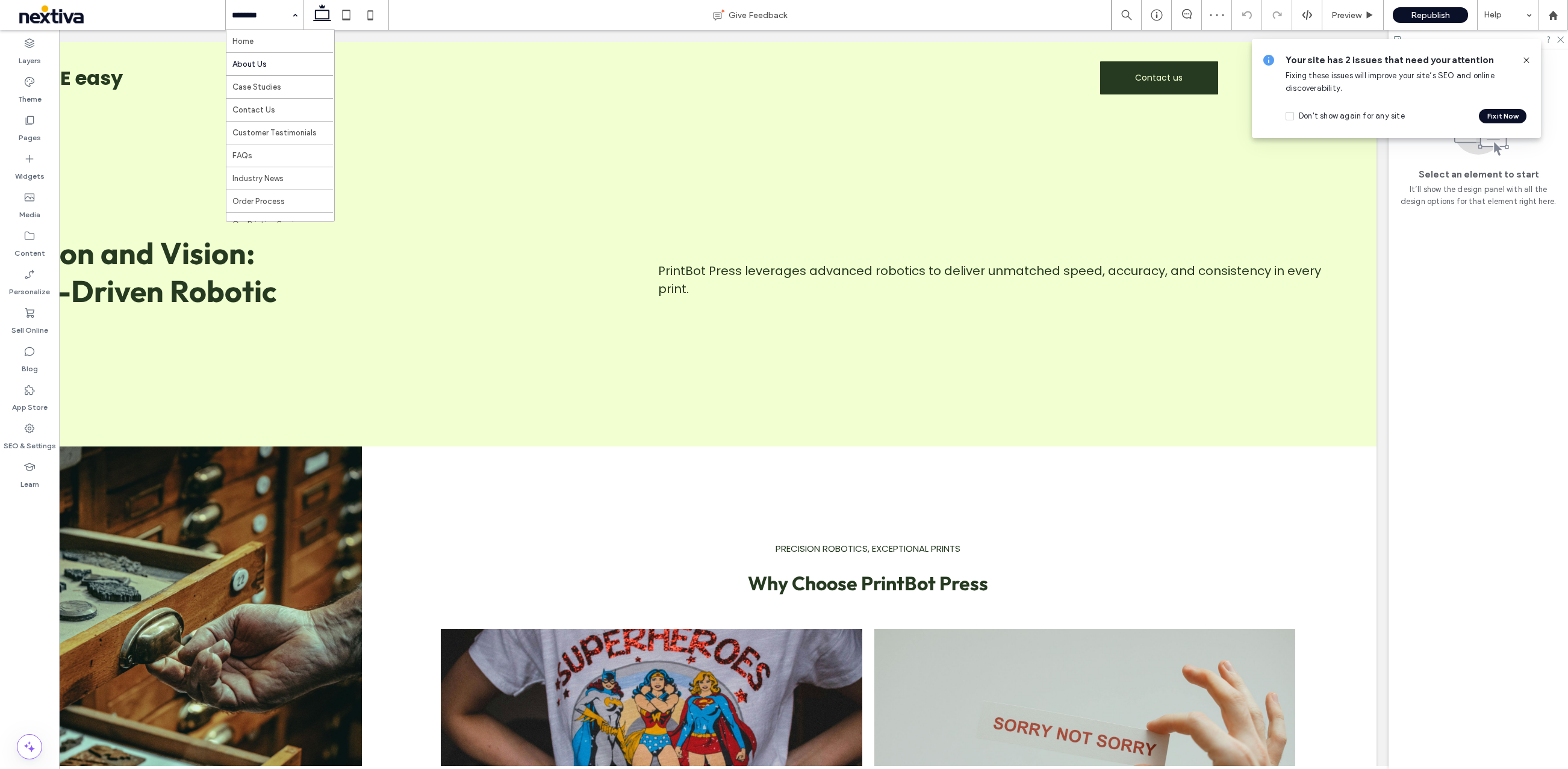
click at [272, 11] on input at bounding box center [261, 15] width 59 height 30
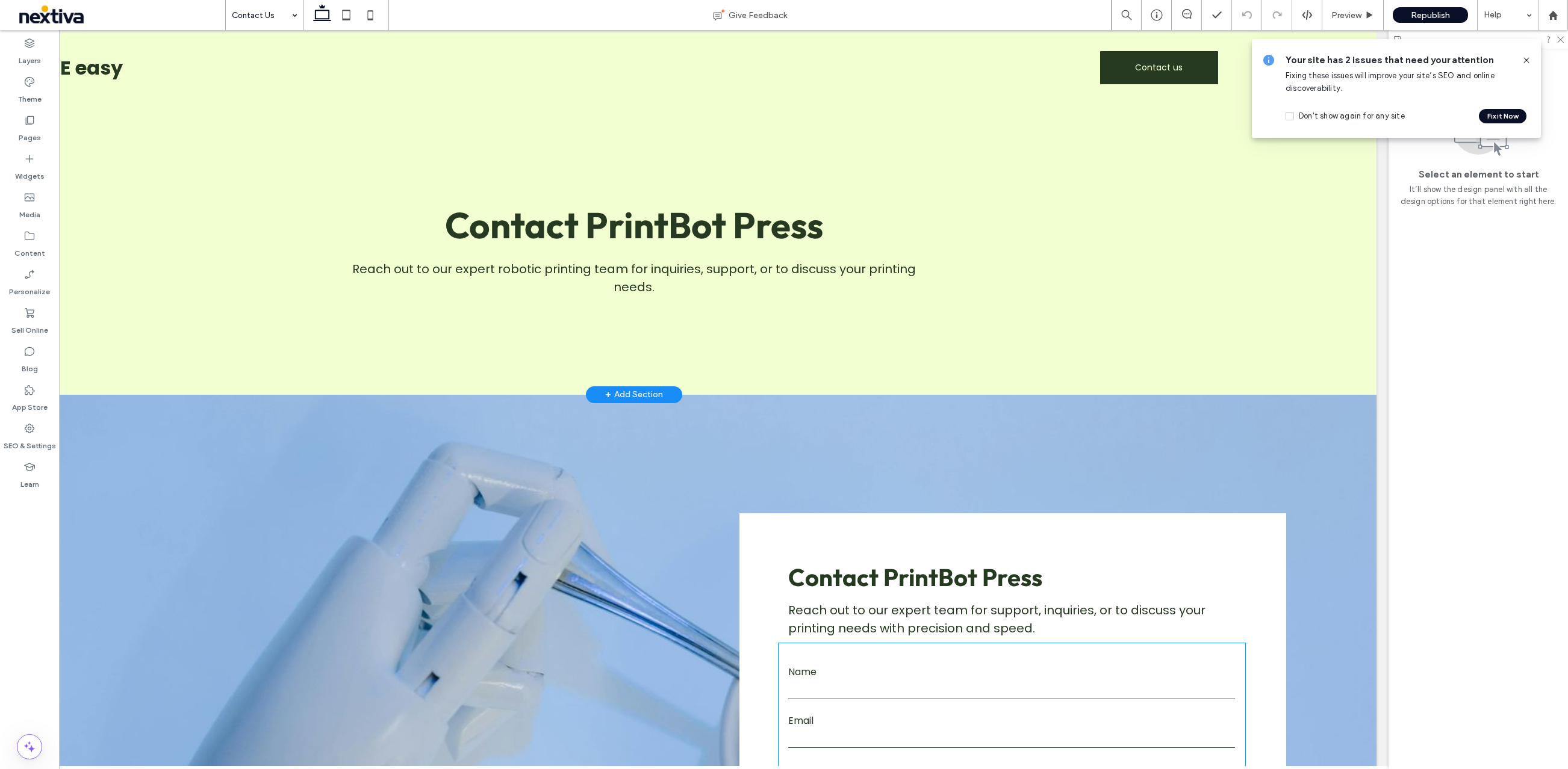
scroll to position [10, 0]
click at [1417, 11] on span "Republish" at bounding box center [1430, 16] width 39 height 11
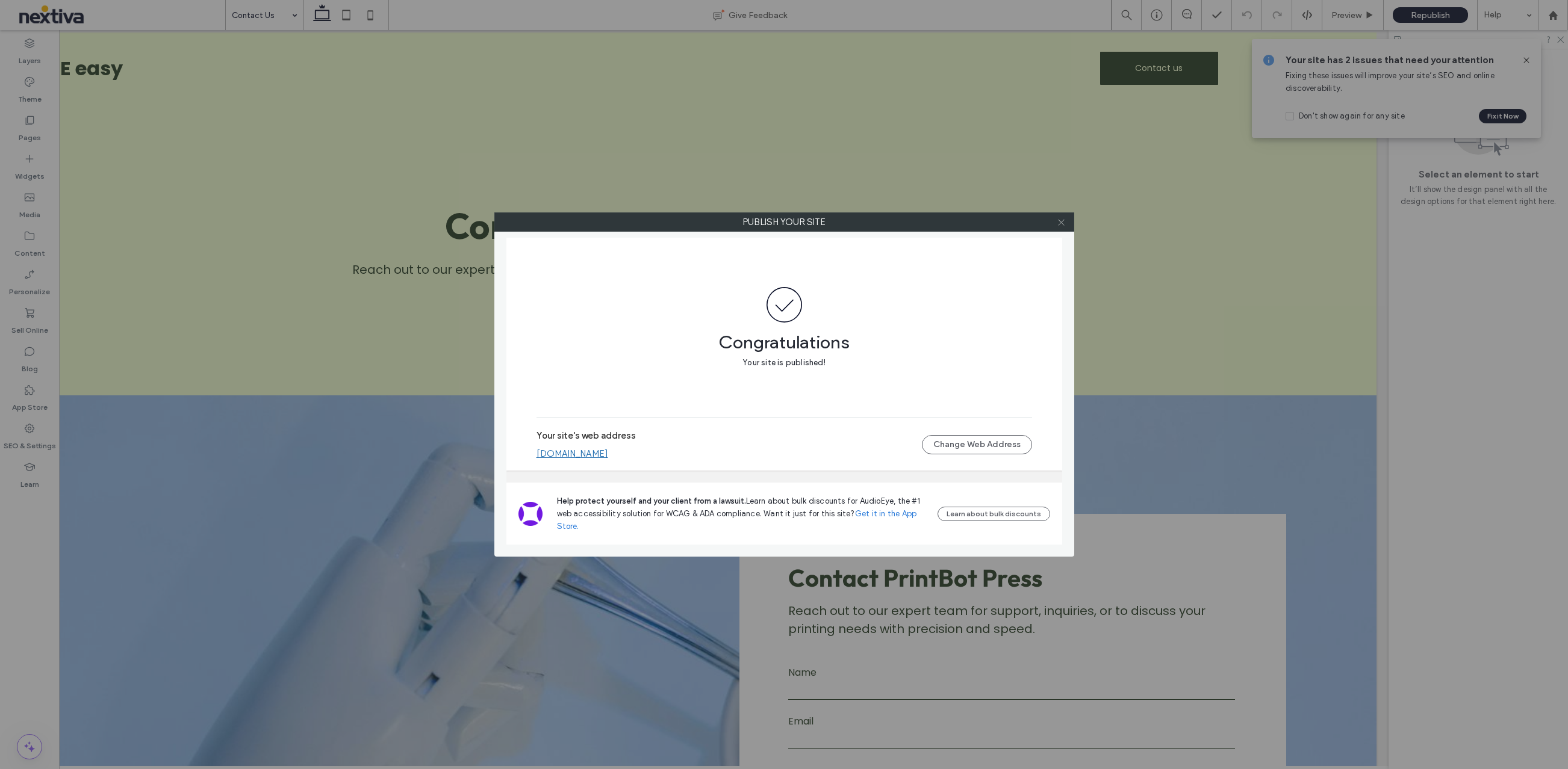
click at [1064, 222] on icon at bounding box center [1061, 222] width 9 height 9
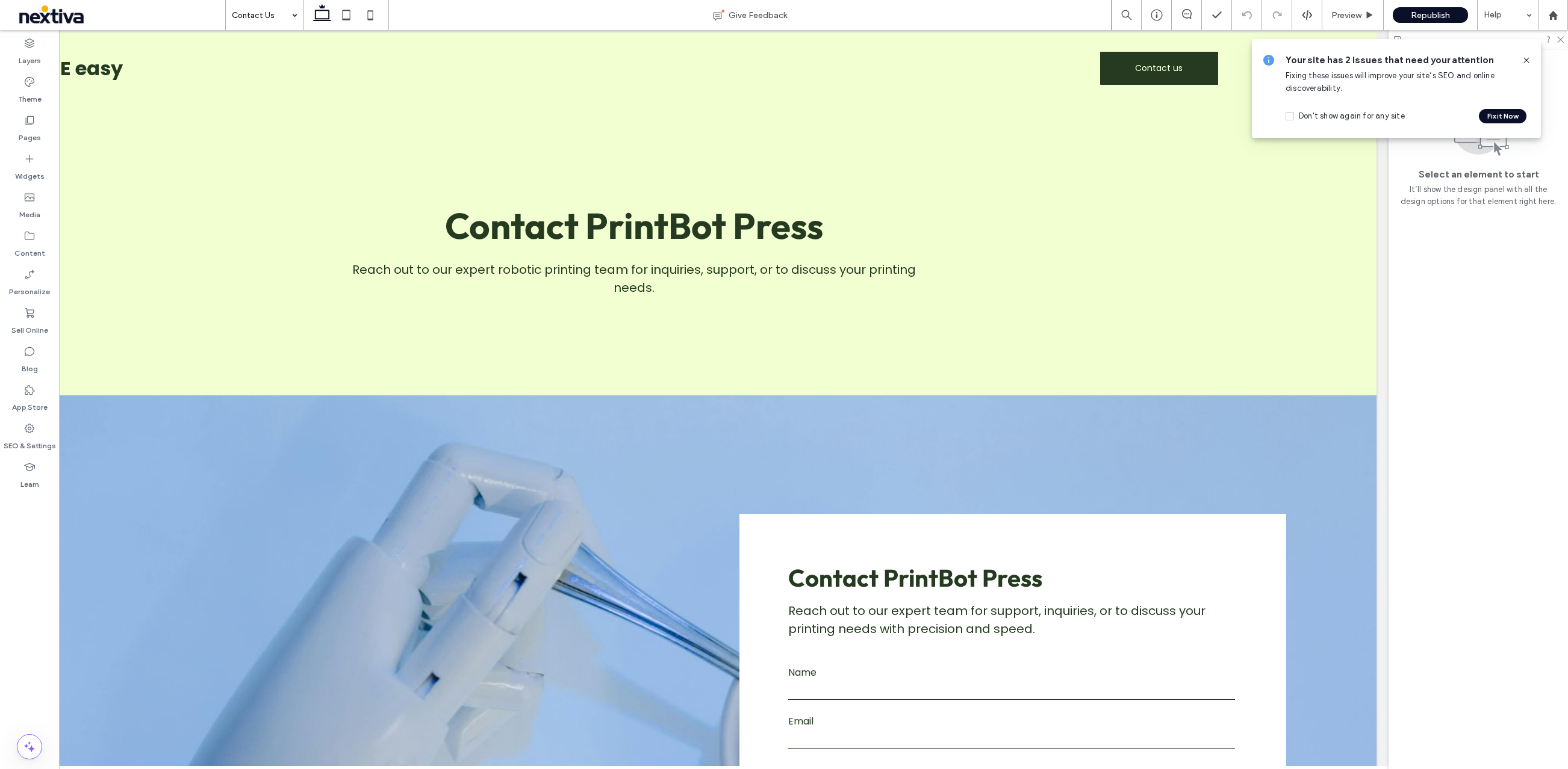
click at [1527, 56] on icon at bounding box center [1526, 60] width 10 height 10
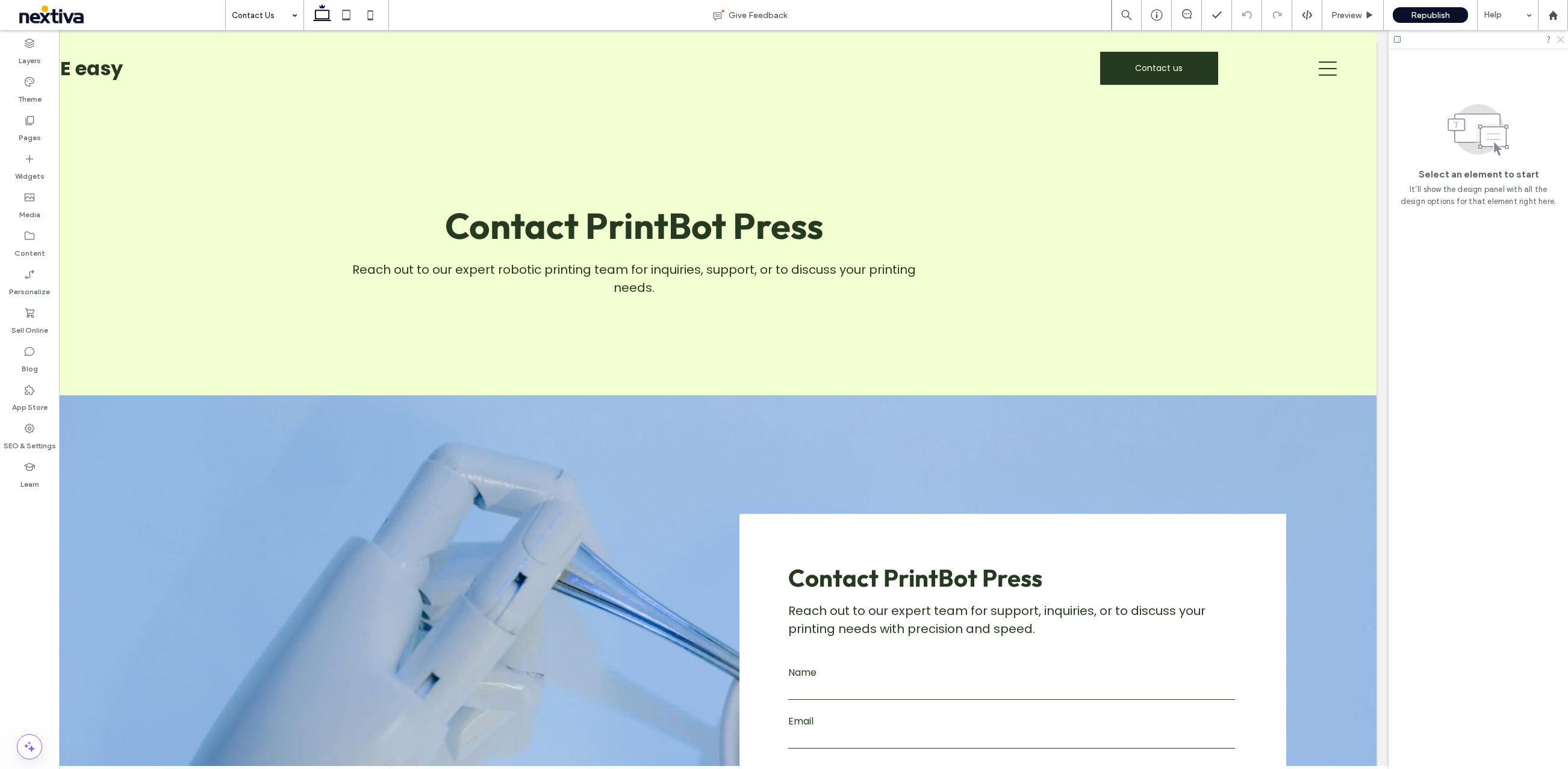
click at [1560, 40] on use at bounding box center [1560, 40] width 6 height 6
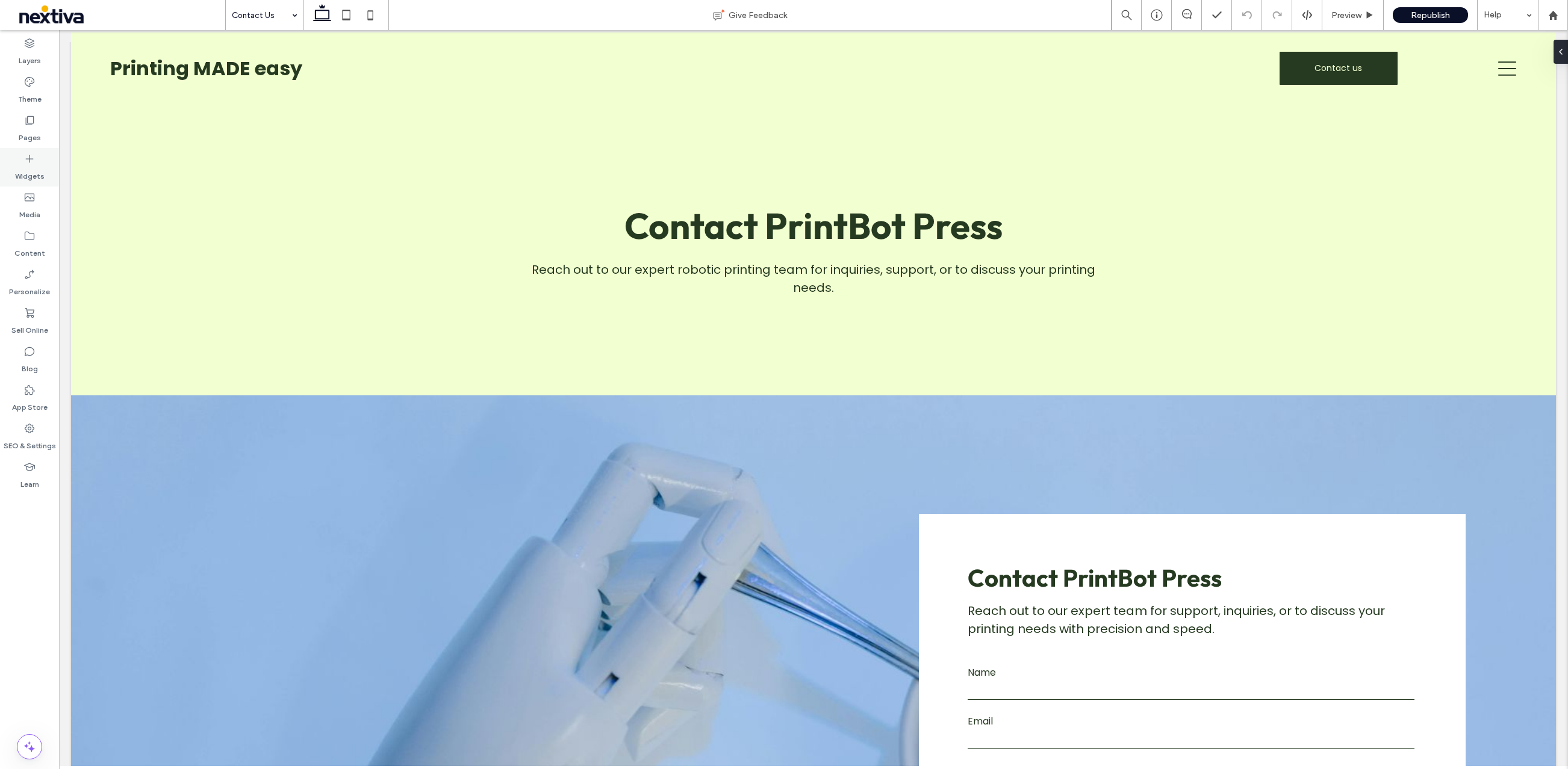
click at [30, 166] on label "Widgets" at bounding box center [30, 174] width 30 height 17
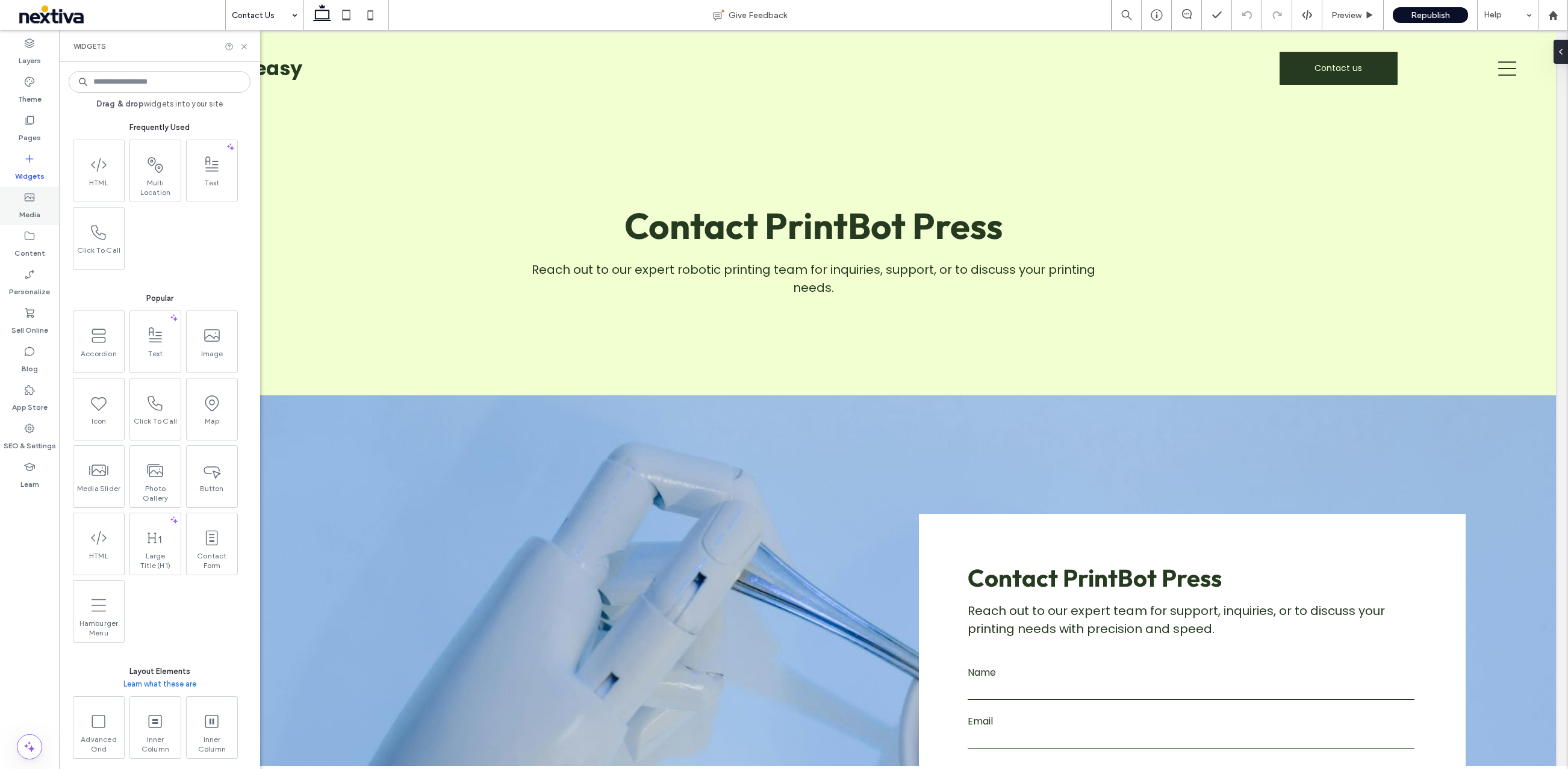
click at [31, 208] on label "Media" at bounding box center [30, 212] width 21 height 17
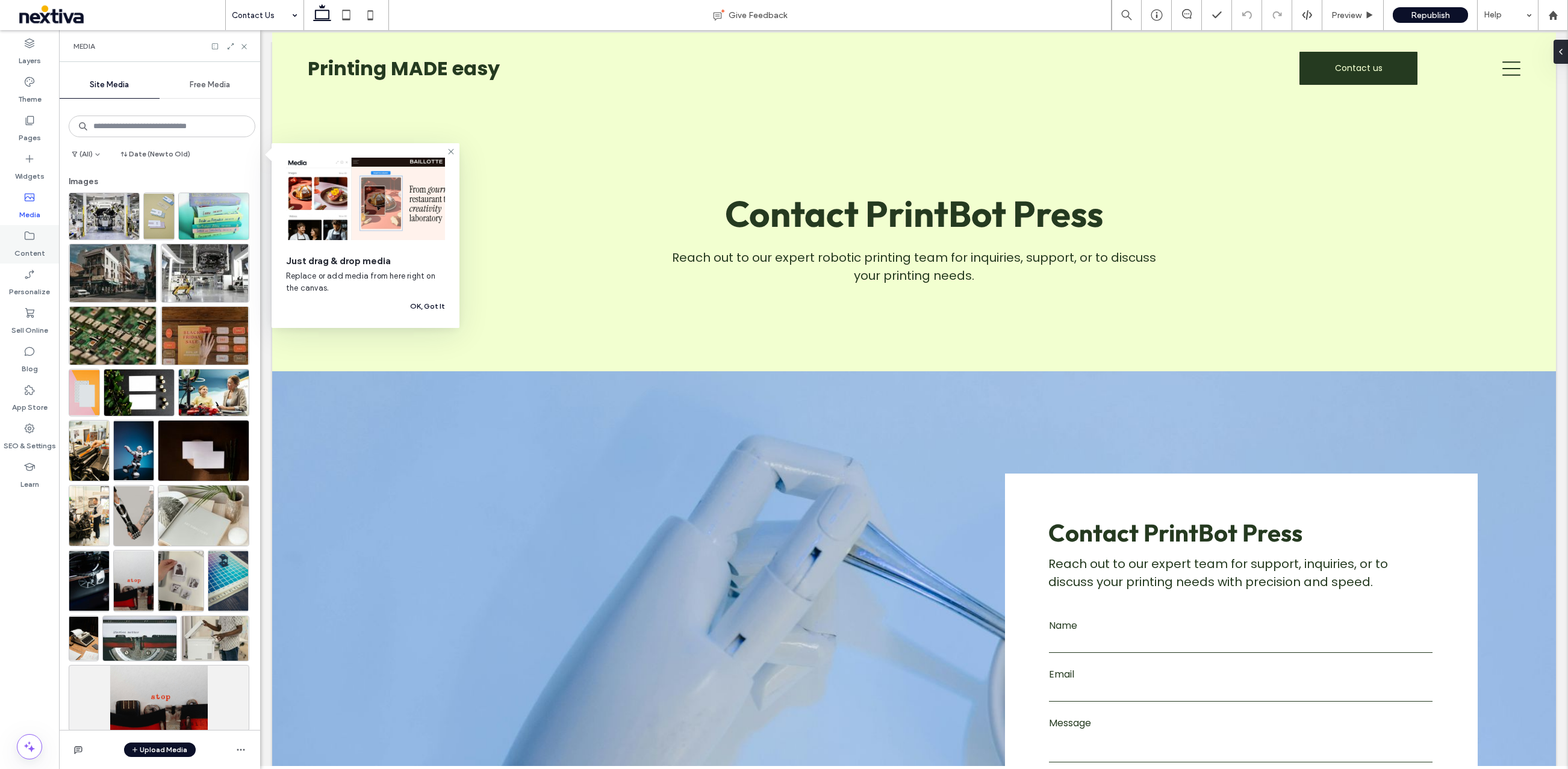
click at [27, 253] on label "Content" at bounding box center [30, 250] width 31 height 17
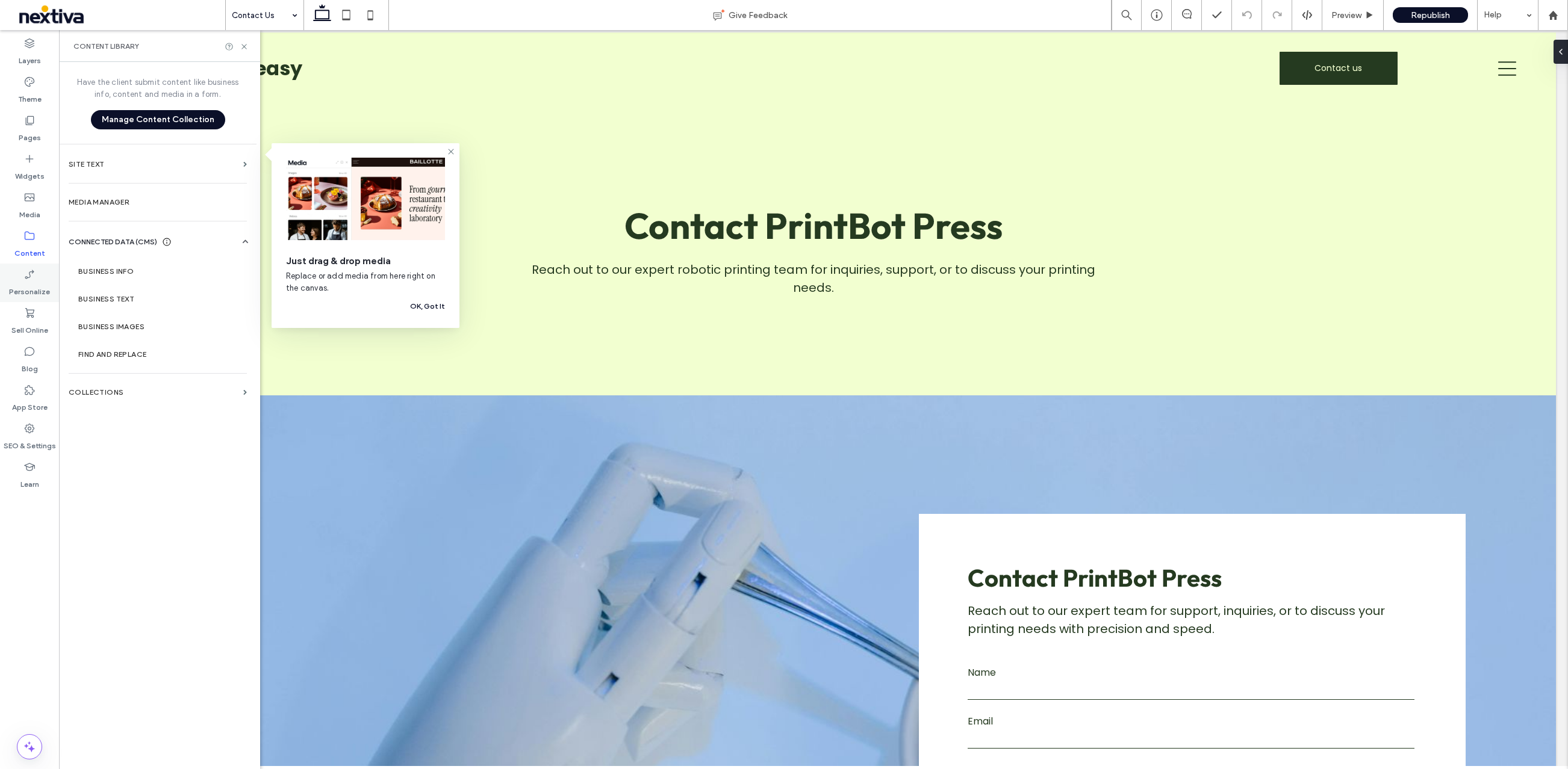
click at [27, 279] on icon at bounding box center [29, 274] width 12 height 12
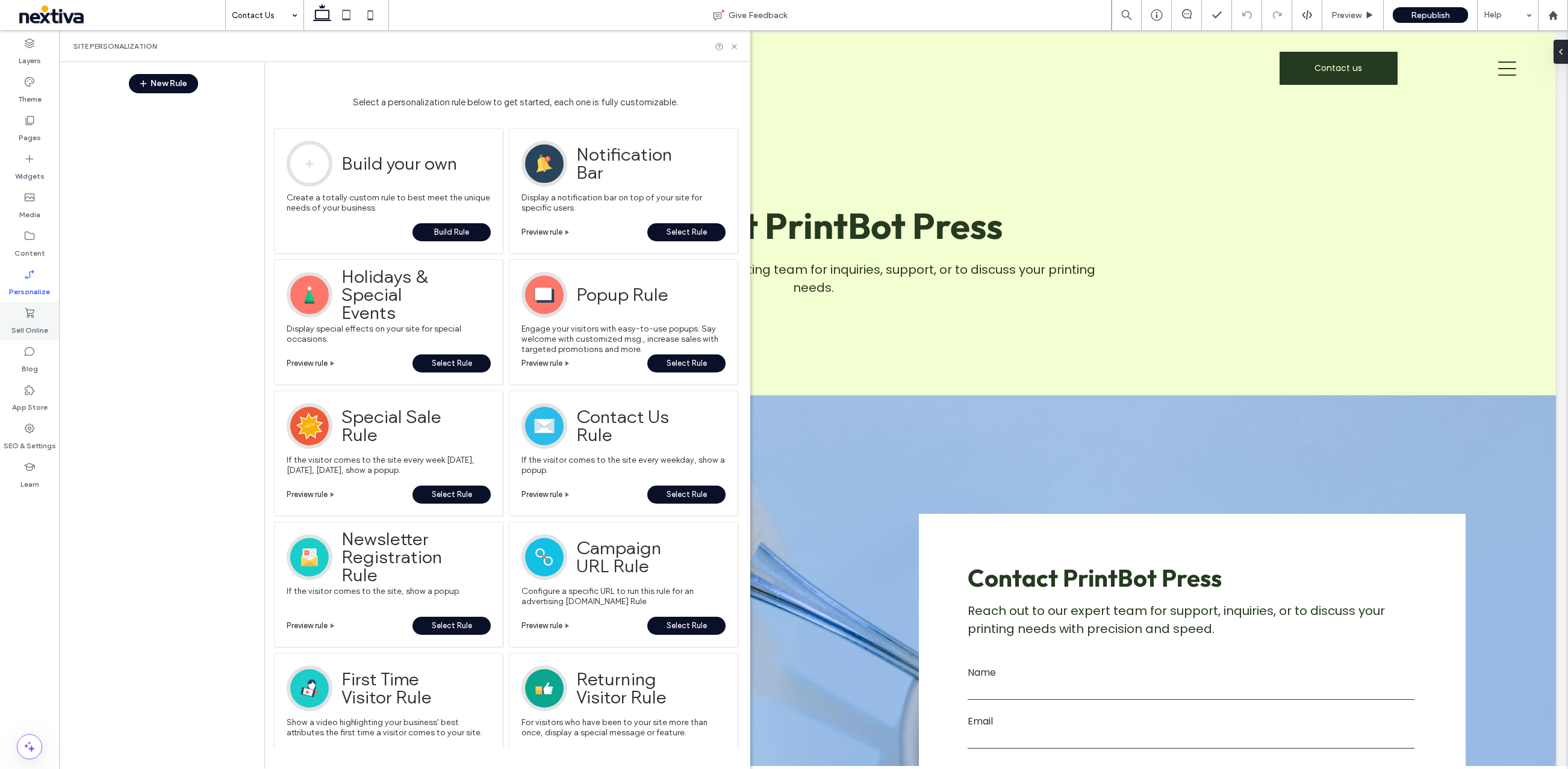
click at [31, 332] on label "Sell Online" at bounding box center [30, 327] width 37 height 17
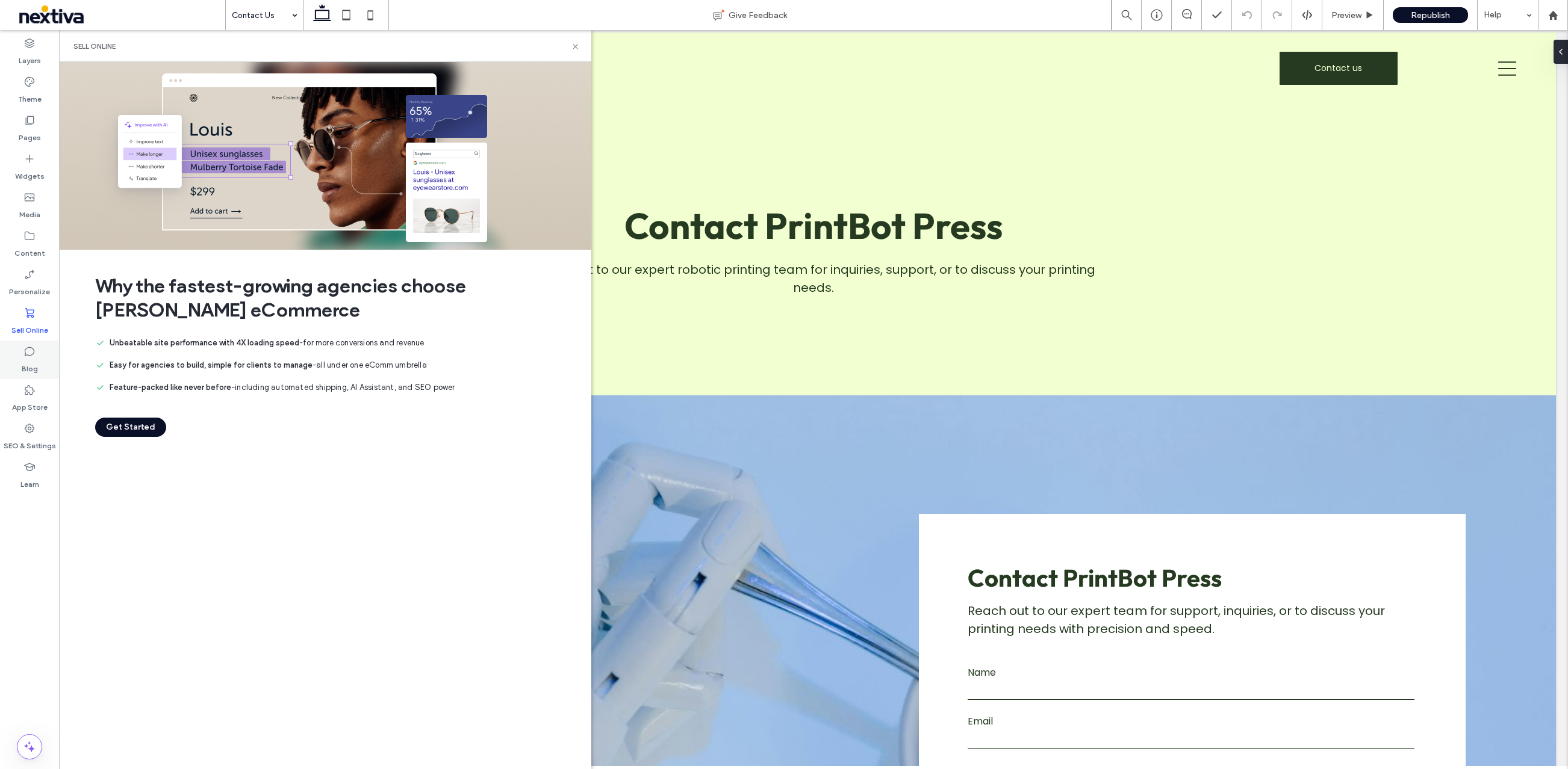
click at [27, 363] on label "Blog" at bounding box center [30, 366] width 16 height 17
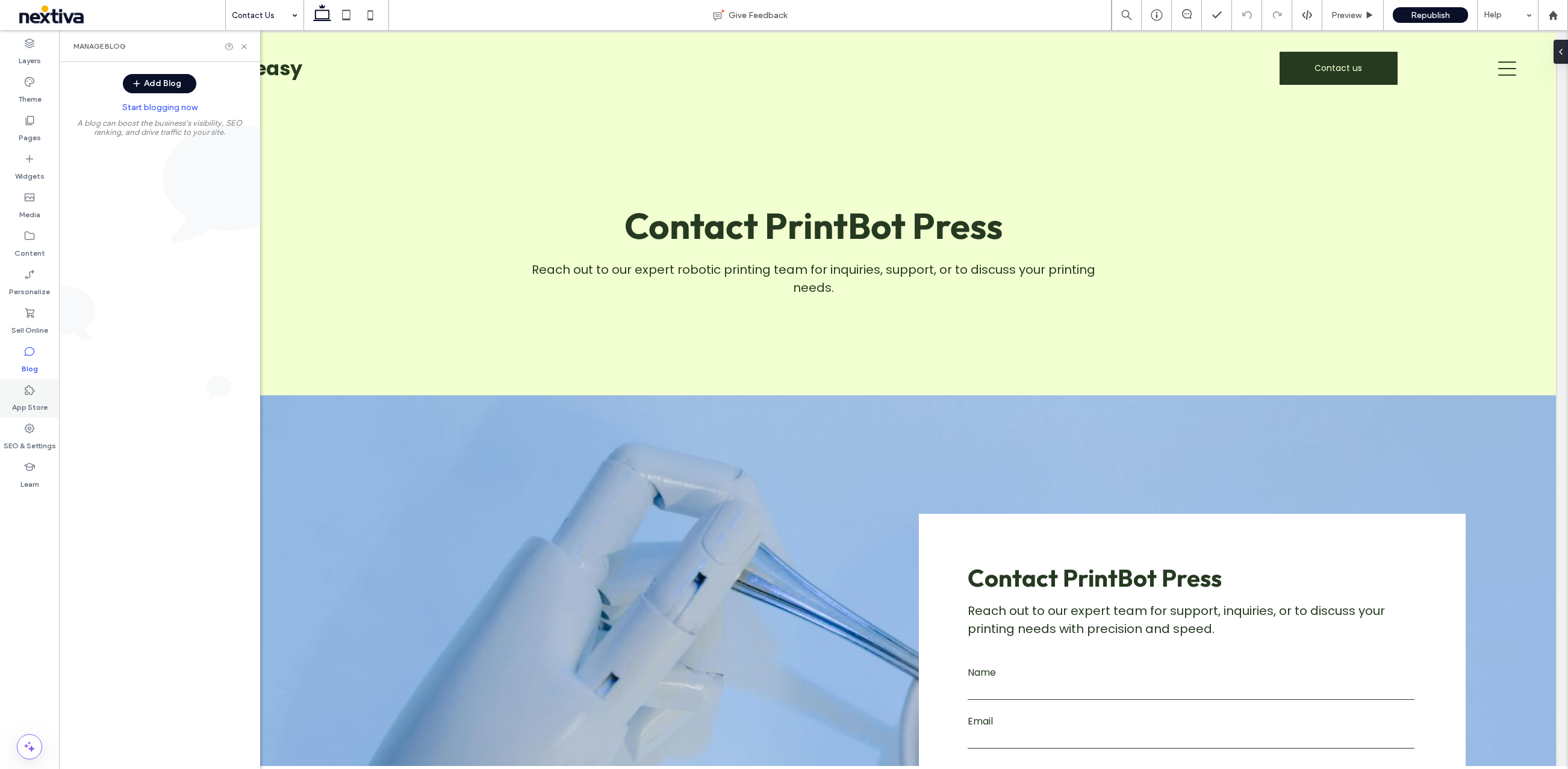
click at [25, 394] on use at bounding box center [30, 390] width 10 height 10
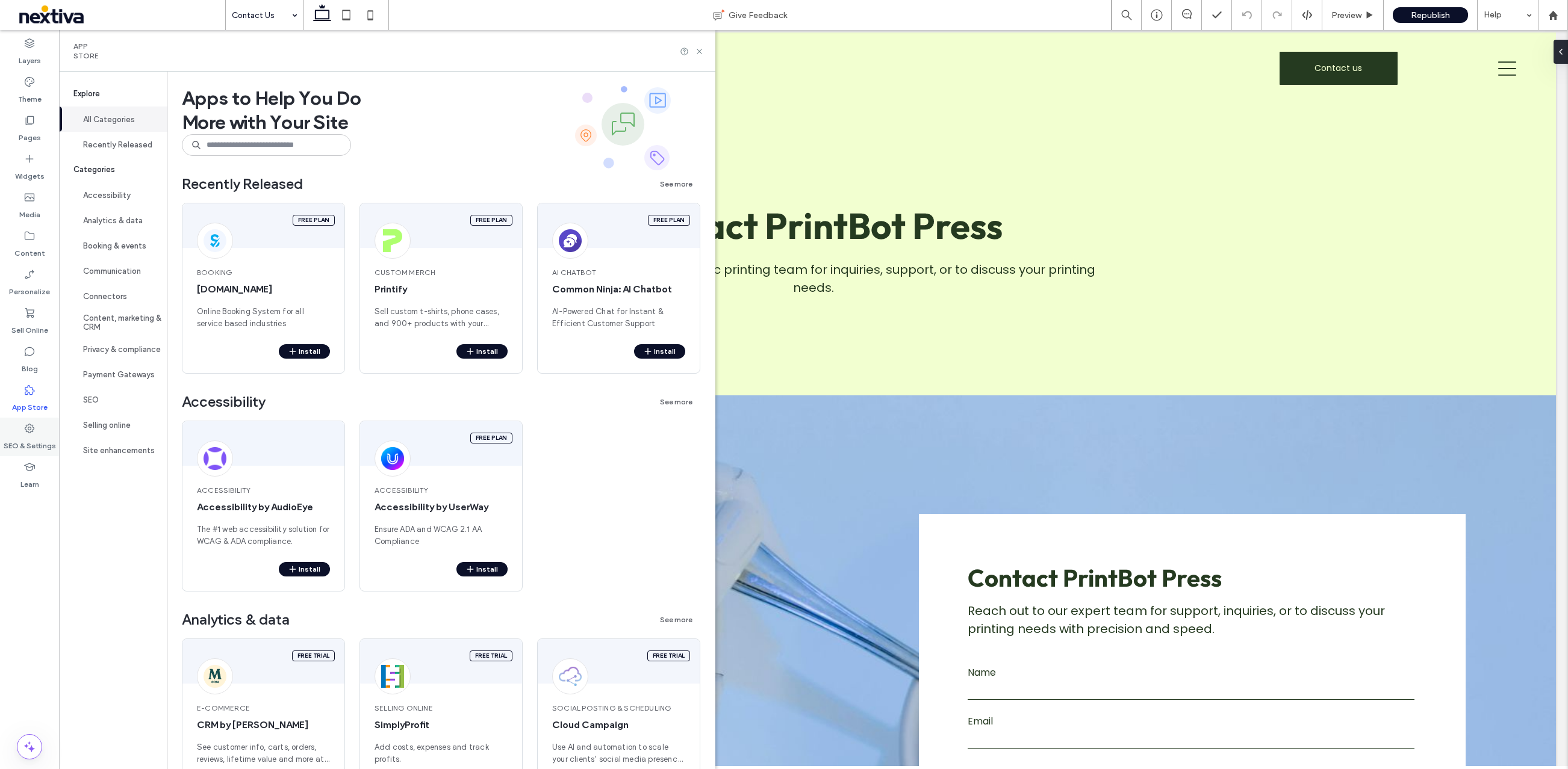
click at [25, 436] on label "SEO & Settings" at bounding box center [30, 443] width 52 height 17
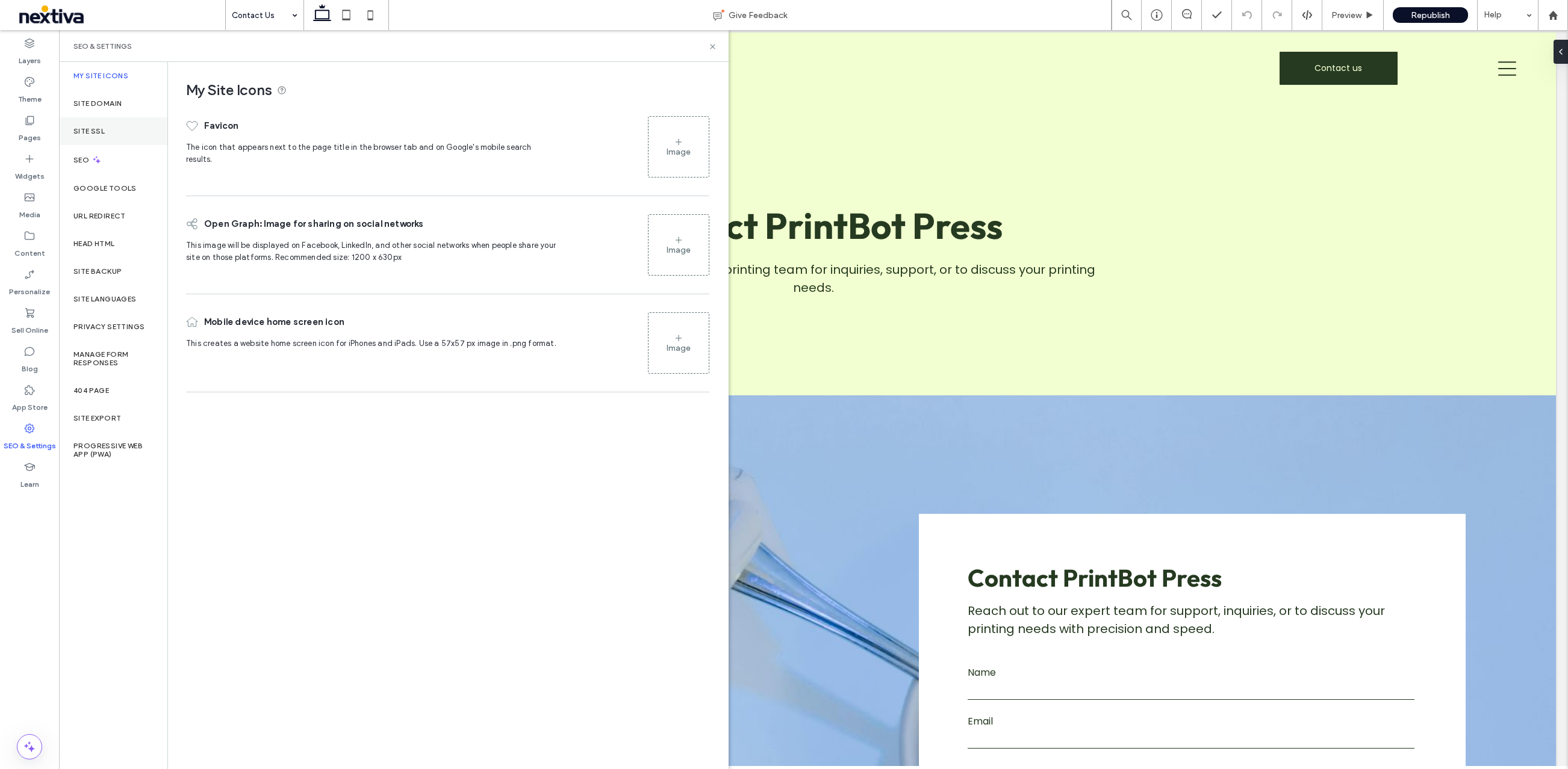
click at [96, 129] on label "Site SSL" at bounding box center [89, 131] width 31 height 8
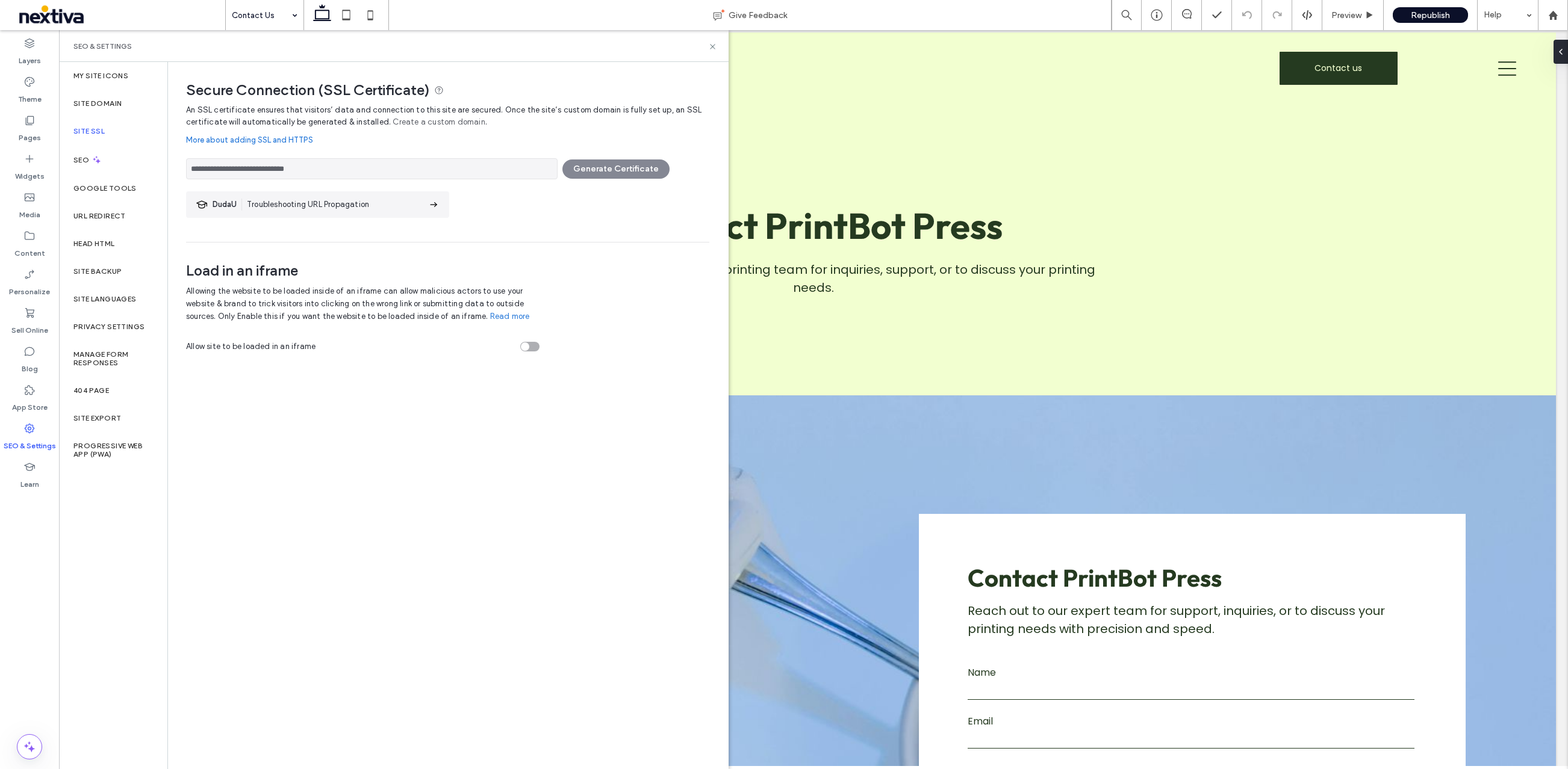
click at [601, 168] on div "**********" at bounding box center [447, 166] width 523 height 27
click at [531, 346] on div "toggle" at bounding box center [529, 347] width 19 height 10
click at [531, 346] on div "toggle" at bounding box center [535, 346] width 8 height 8
click at [584, 171] on div "**********" at bounding box center [447, 166] width 523 height 27
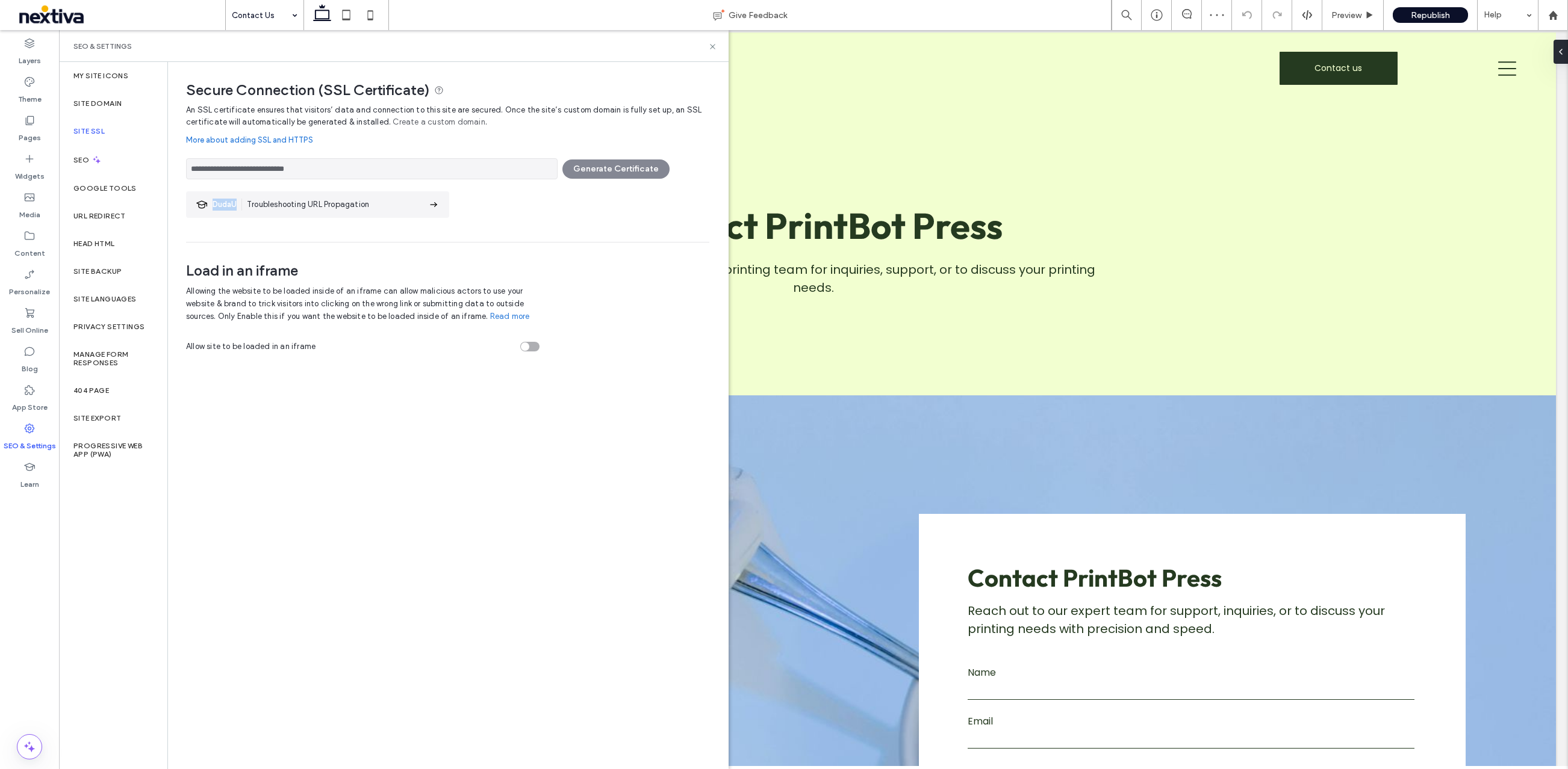
click at [584, 171] on div "**********" at bounding box center [447, 166] width 523 height 27
click at [422, 168] on input "**********" at bounding box center [372, 169] width 371 height 21
click at [252, 137] on link "More about adding SSL and HTTPS" at bounding box center [447, 140] width 523 height 24
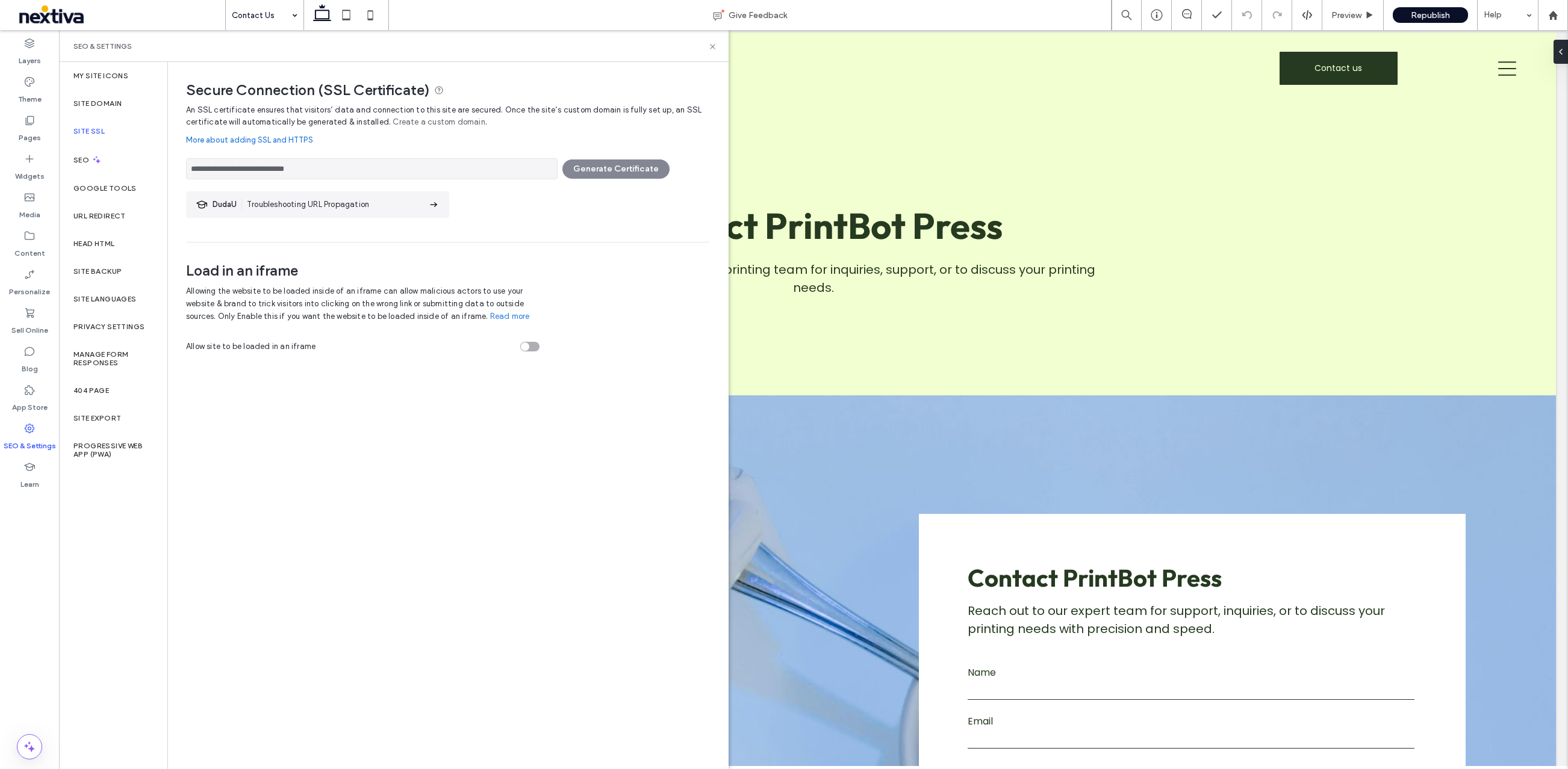
click at [610, 170] on div "**********" at bounding box center [447, 166] width 523 height 27
click at [467, 143] on link "More about adding SSL and HTTPS" at bounding box center [447, 140] width 523 height 24
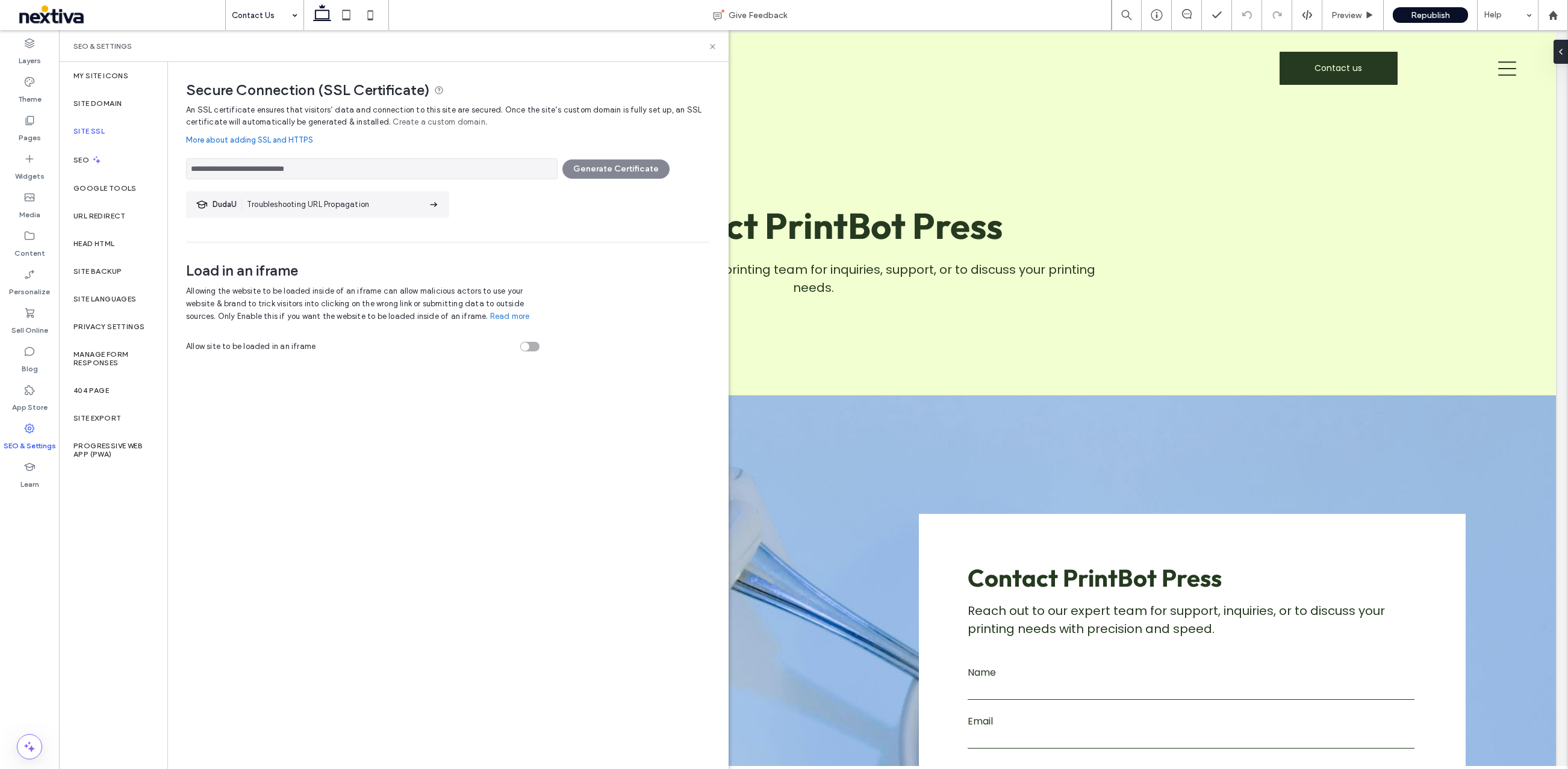
click at [588, 173] on div "**********" at bounding box center [447, 166] width 523 height 27
click at [109, 109] on div "Site Domain" at bounding box center [114, 103] width 109 height 28
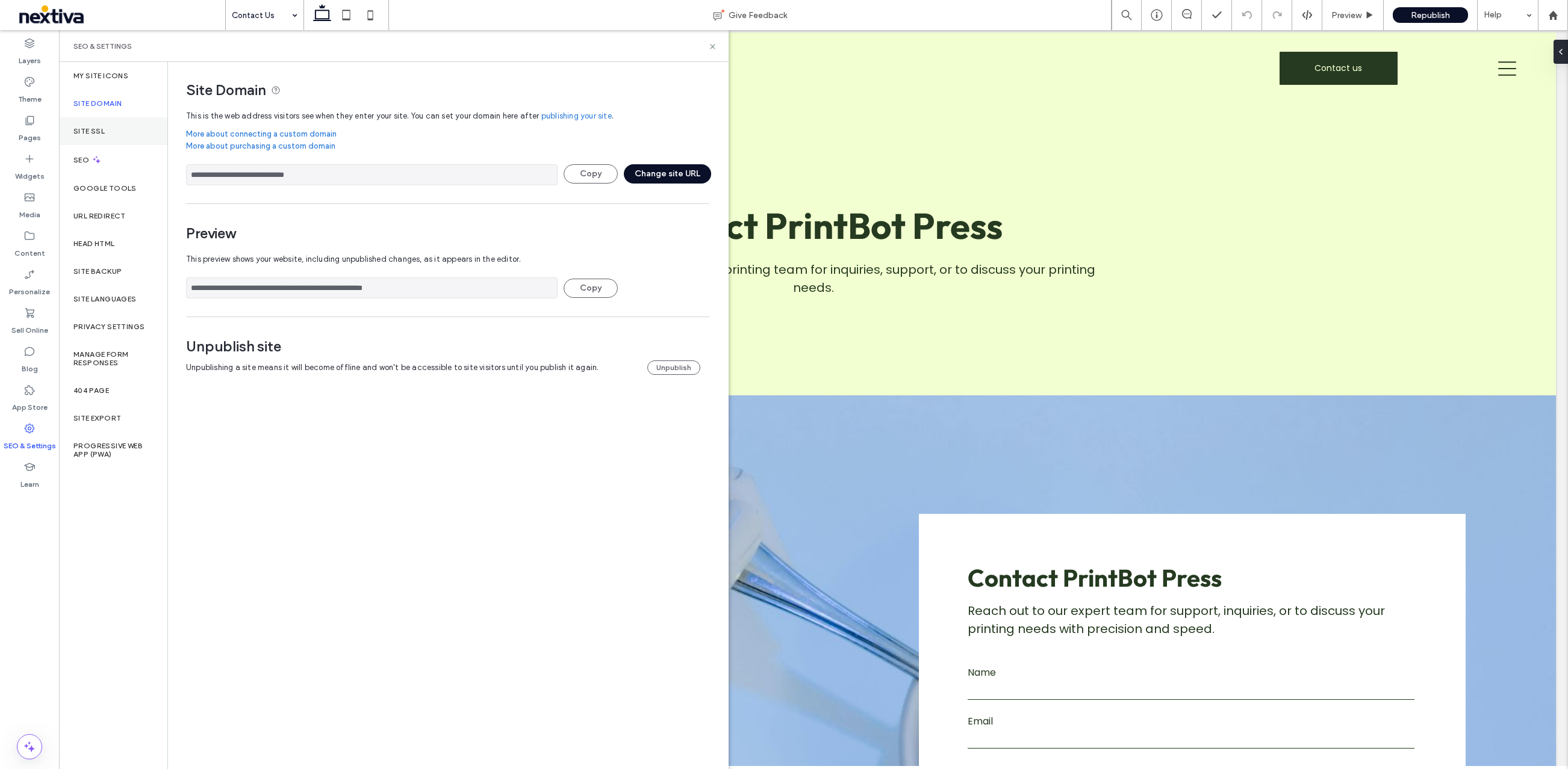
click at [96, 131] on label "Site SSL" at bounding box center [89, 131] width 31 height 8
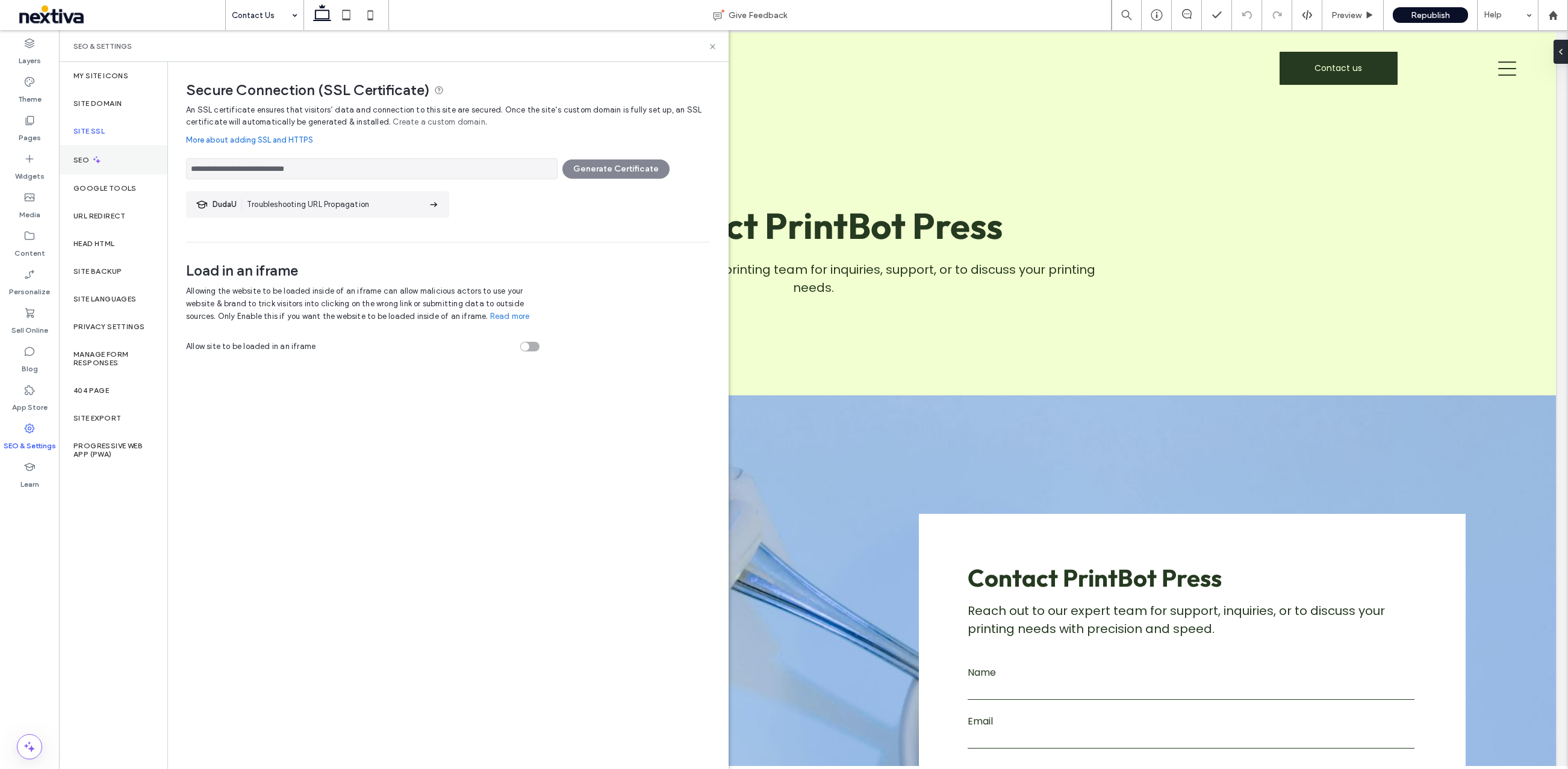
click at [96, 170] on div "SEO" at bounding box center [114, 160] width 109 height 30
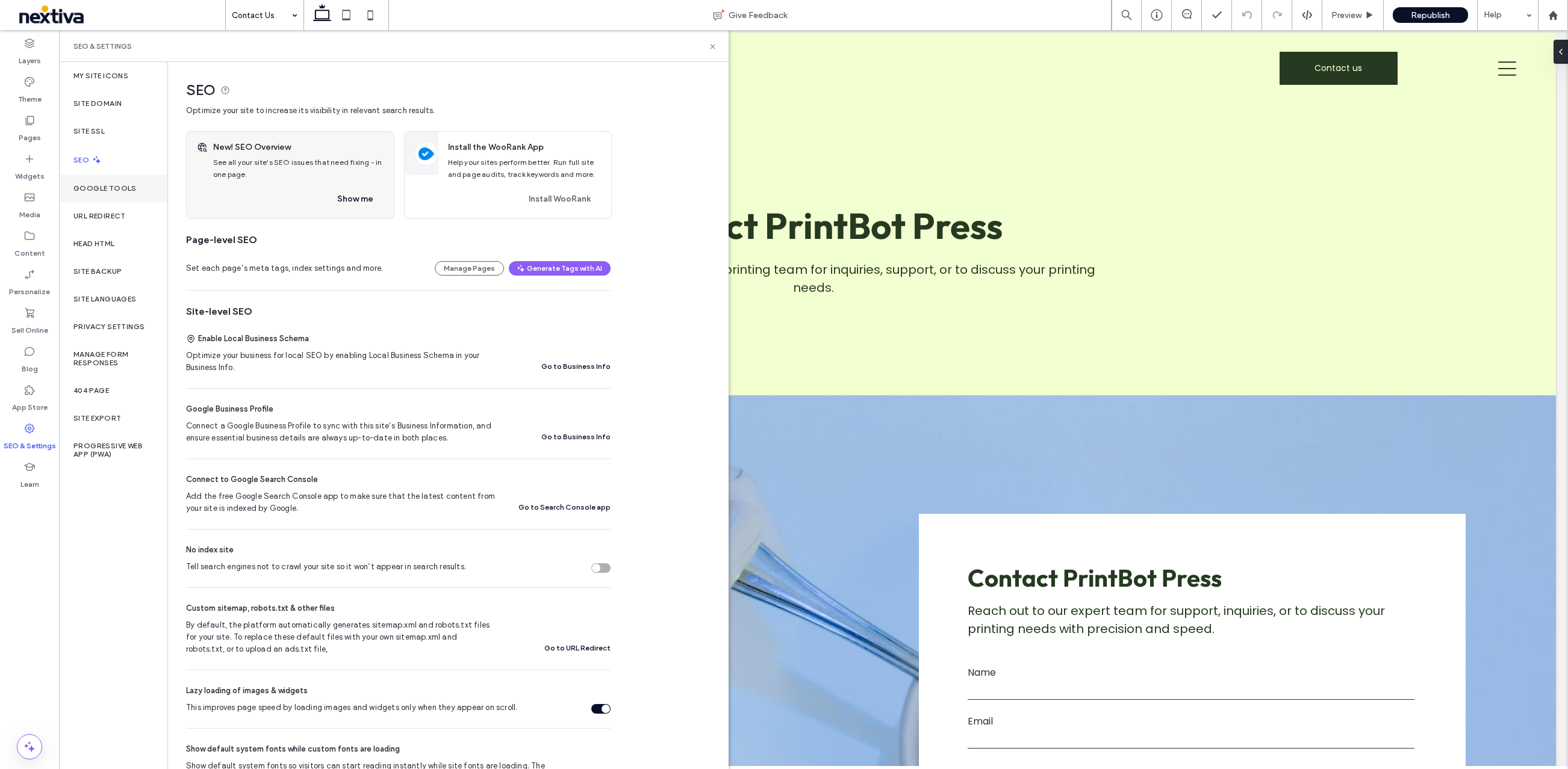
click at [92, 193] on div "Google Tools" at bounding box center [114, 188] width 109 height 28
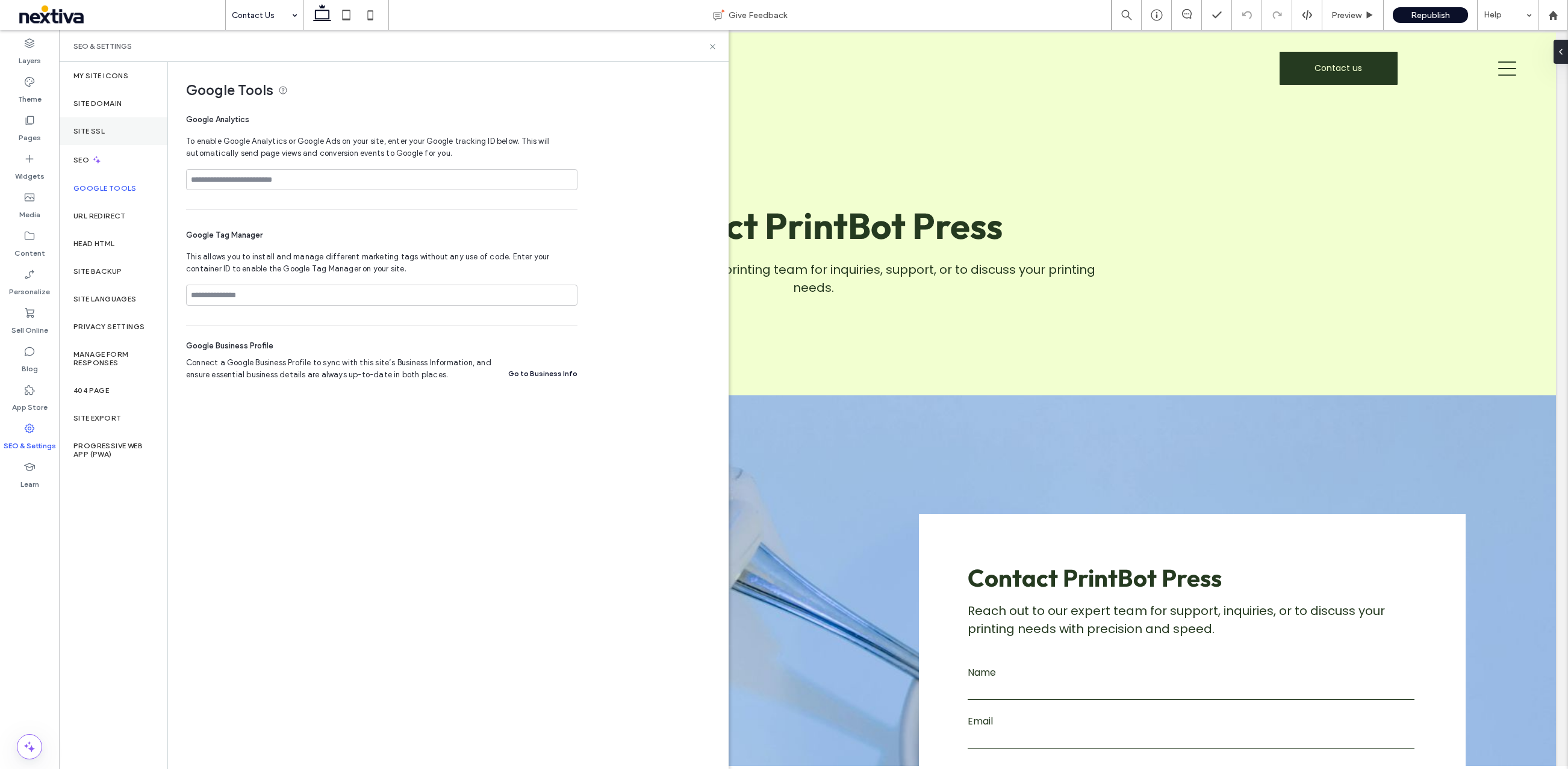
click at [97, 133] on label "Site SSL" at bounding box center [89, 131] width 31 height 8
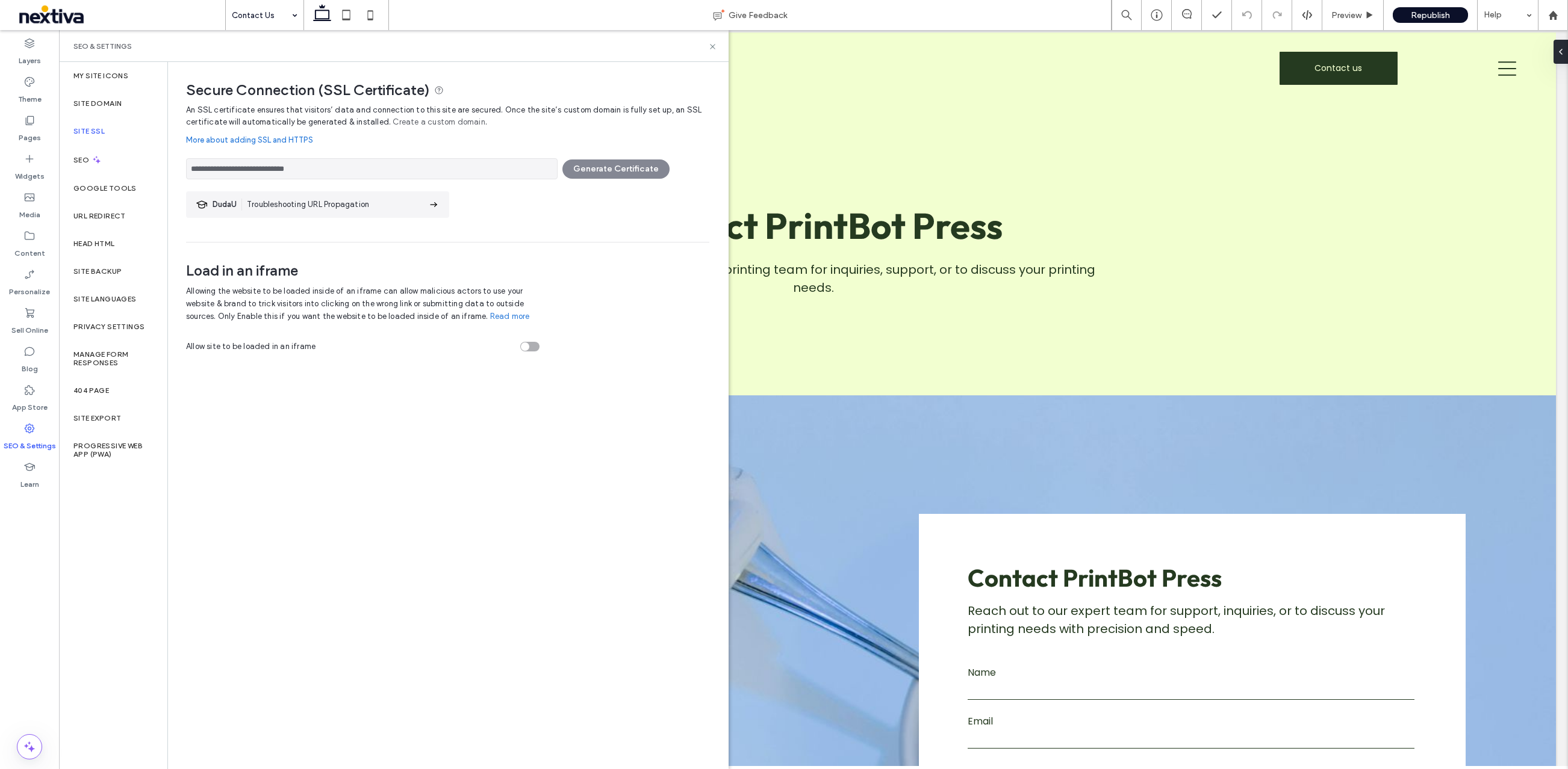
click at [442, 124] on link "Create a custom domain" at bounding box center [438, 122] width 92 height 12
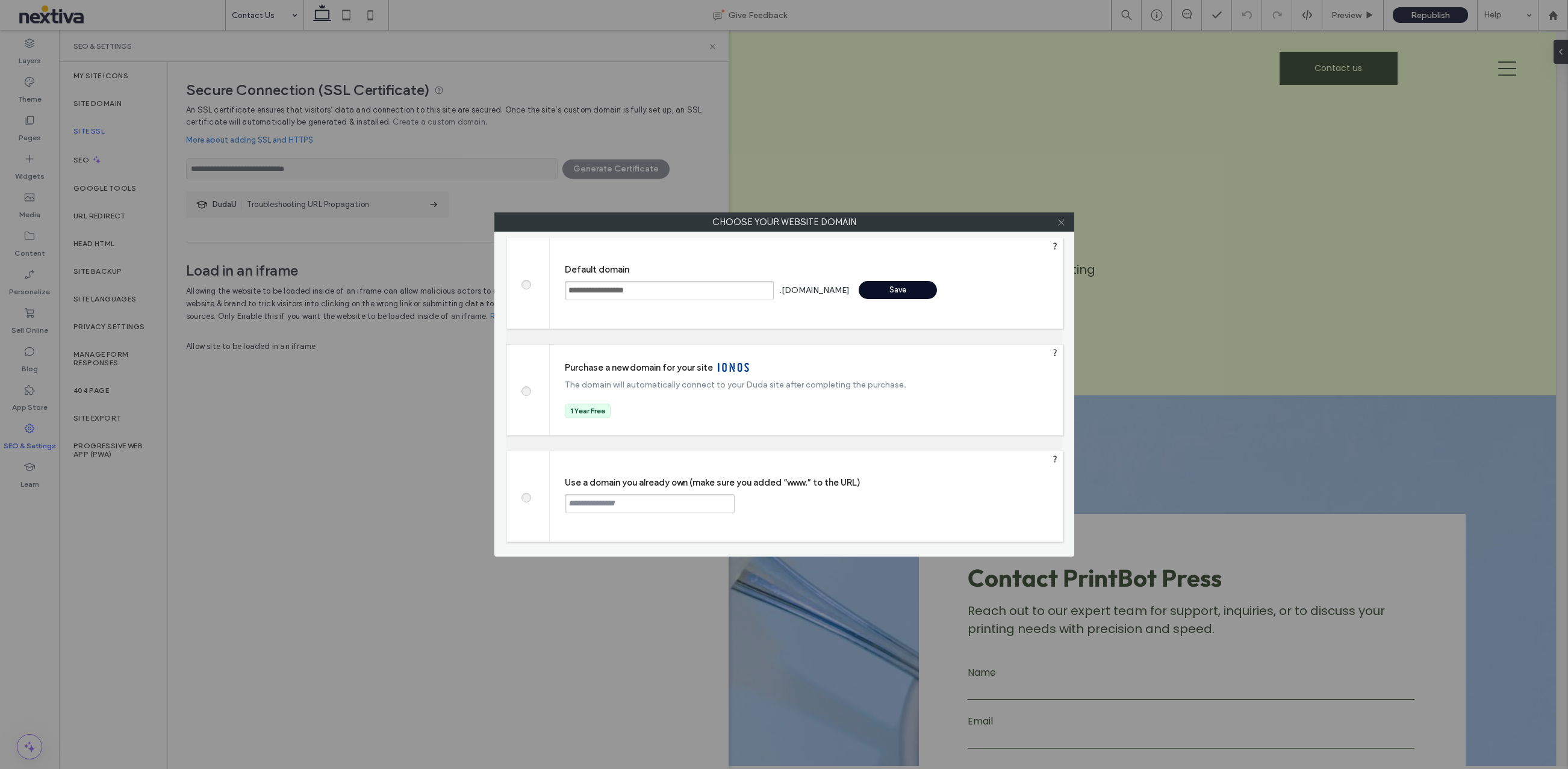
click at [1063, 223] on icon at bounding box center [1061, 222] width 9 height 9
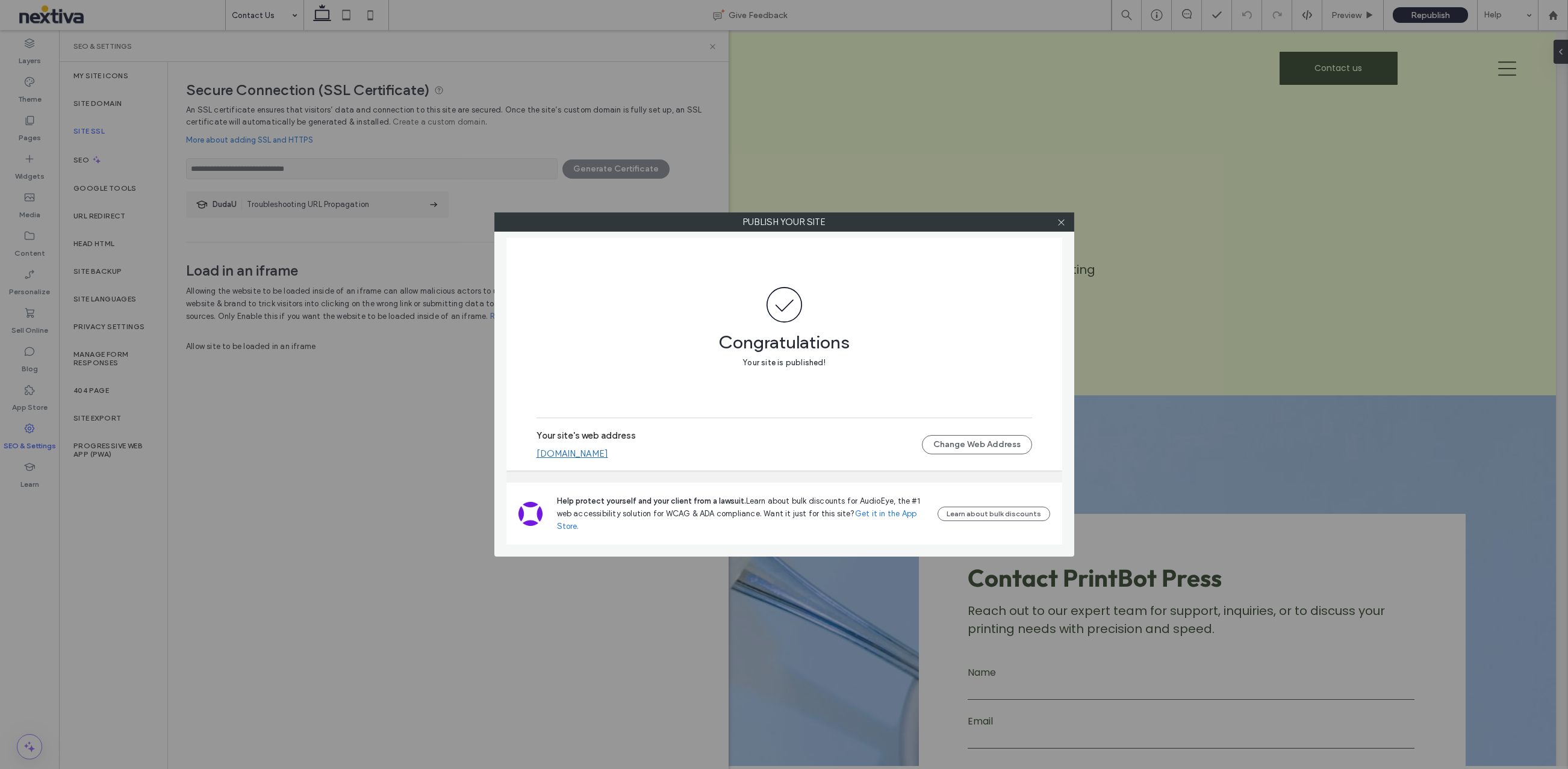
click at [1066, 219] on div at bounding box center [1061, 222] width 18 height 18
click at [1064, 220] on icon at bounding box center [1061, 222] width 9 height 9
